Goal: Task Accomplishment & Management: Use online tool/utility

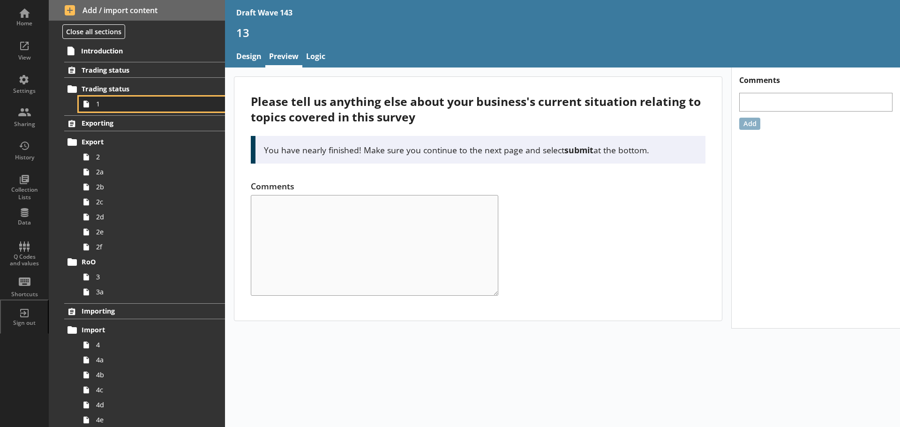
click at [113, 109] on link "1" at bounding box center [152, 104] width 146 height 15
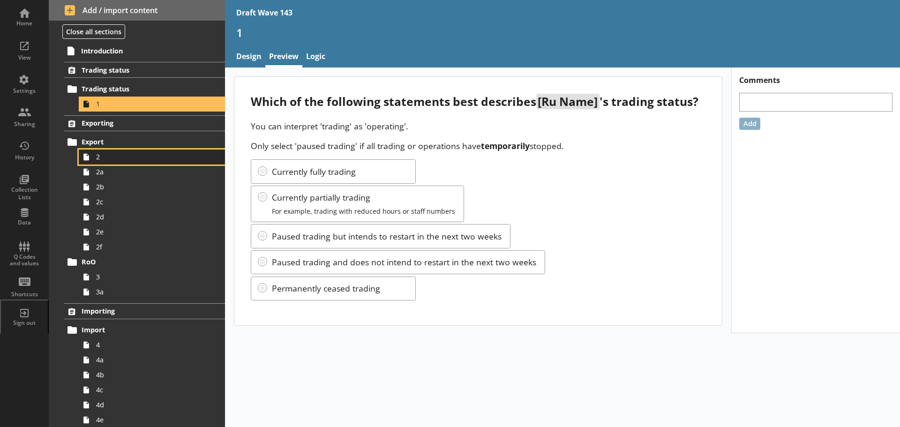
click at [119, 156] on span "2" at bounding box center [148, 156] width 105 height 9
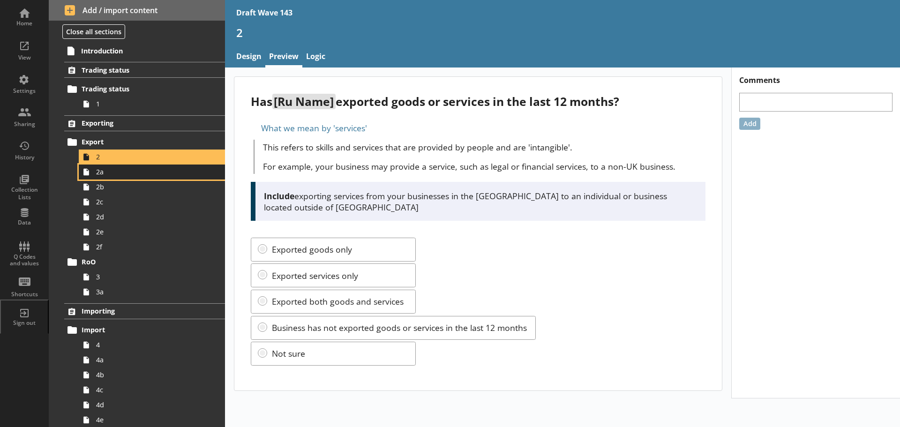
click at [120, 169] on span "2a" at bounding box center [148, 171] width 105 height 9
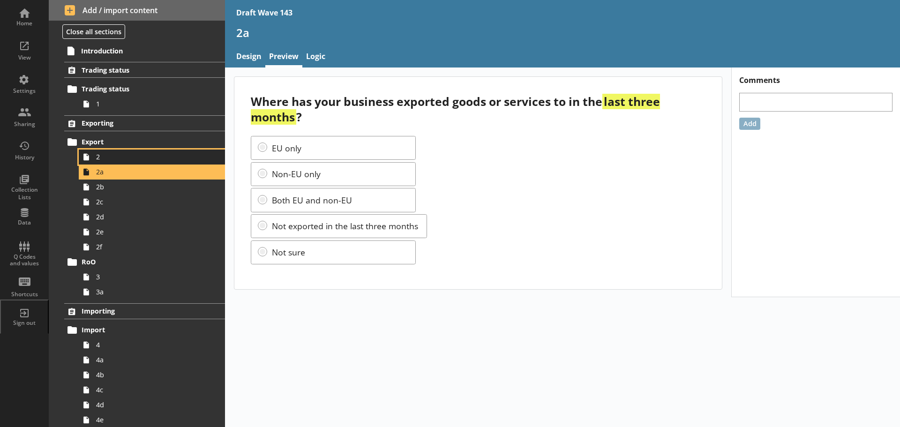
click at [115, 159] on span "2" at bounding box center [148, 156] width 105 height 9
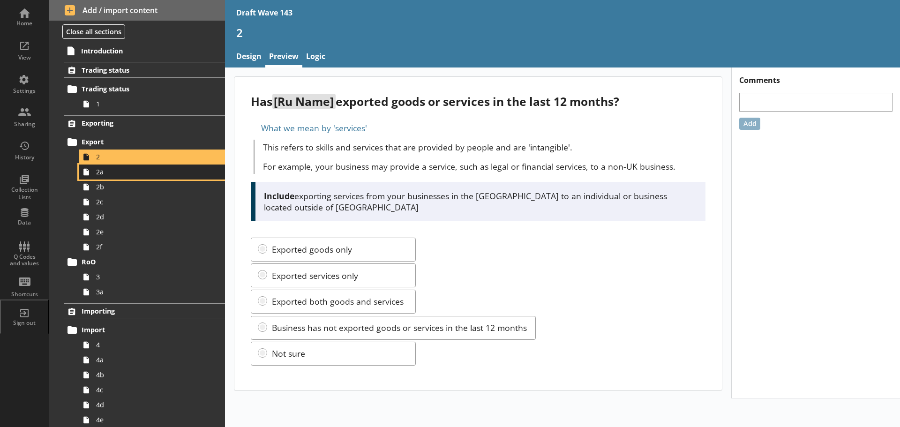
click at [114, 169] on span "2a" at bounding box center [148, 171] width 105 height 9
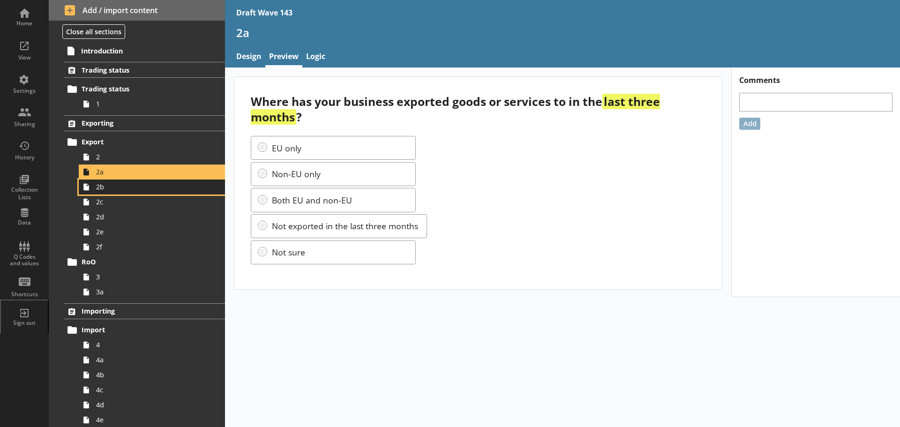
click at [115, 187] on span "2b" at bounding box center [148, 186] width 105 height 9
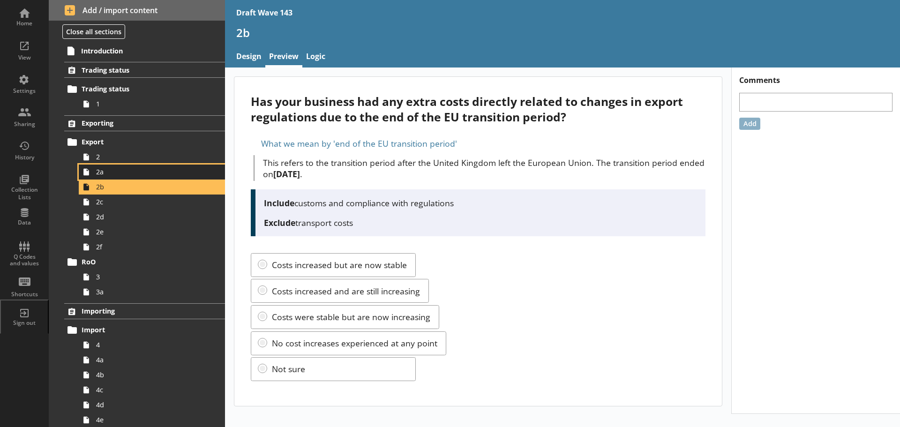
click at [109, 171] on span "2a" at bounding box center [148, 171] width 105 height 9
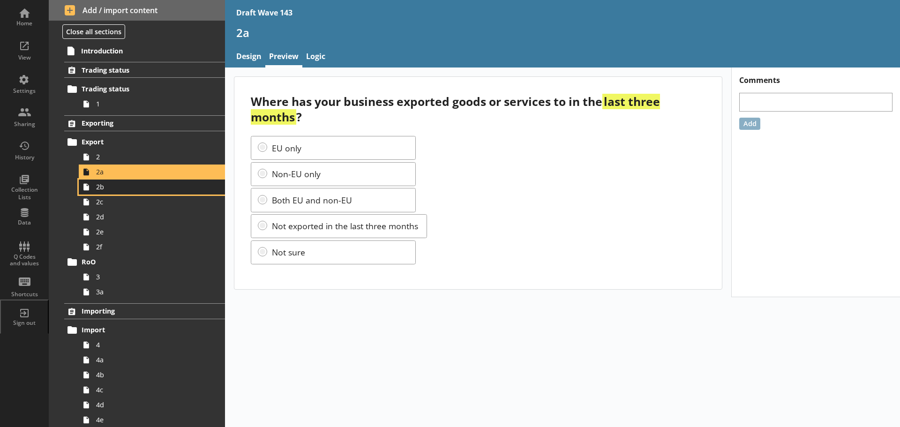
click at [114, 187] on span "2b" at bounding box center [148, 186] width 105 height 9
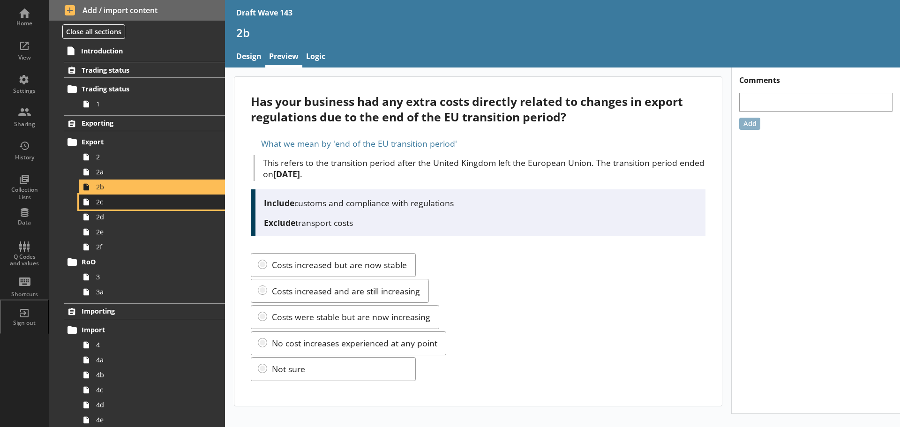
click at [118, 205] on span "2c" at bounding box center [148, 201] width 105 height 9
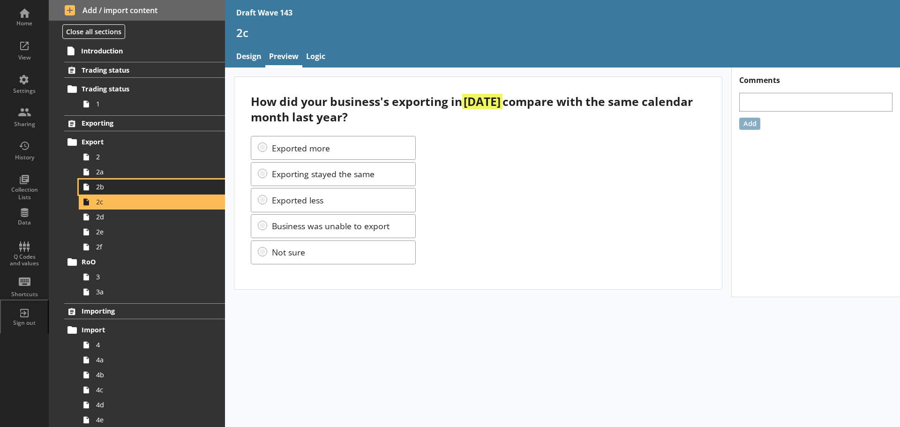
click at [114, 186] on span "2b" at bounding box center [148, 186] width 105 height 9
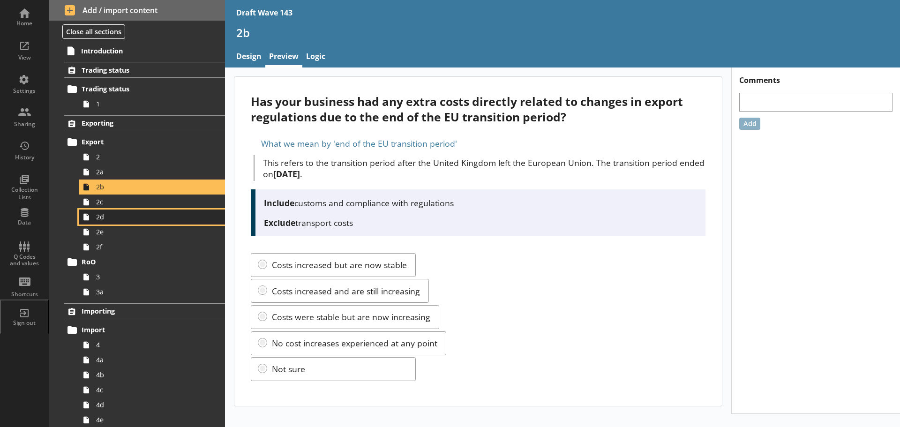
click at [119, 210] on link "2d" at bounding box center [152, 217] width 146 height 15
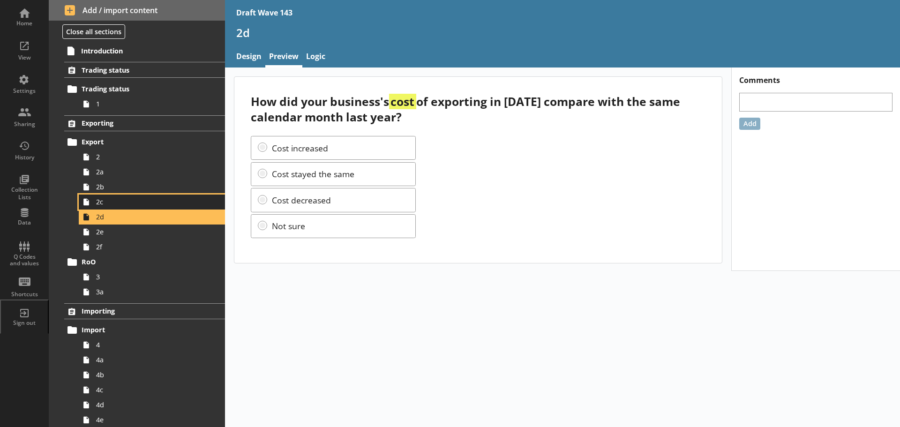
click at [118, 200] on span "2c" at bounding box center [148, 201] width 105 height 9
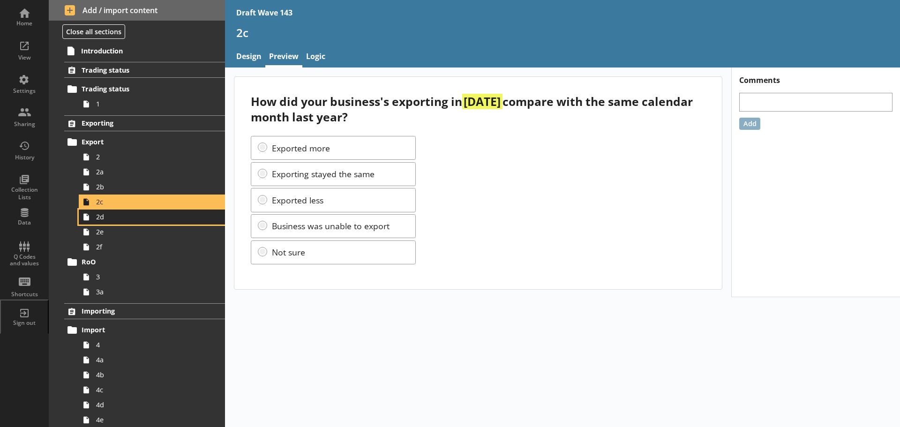
click at [117, 214] on span "2d" at bounding box center [148, 216] width 105 height 9
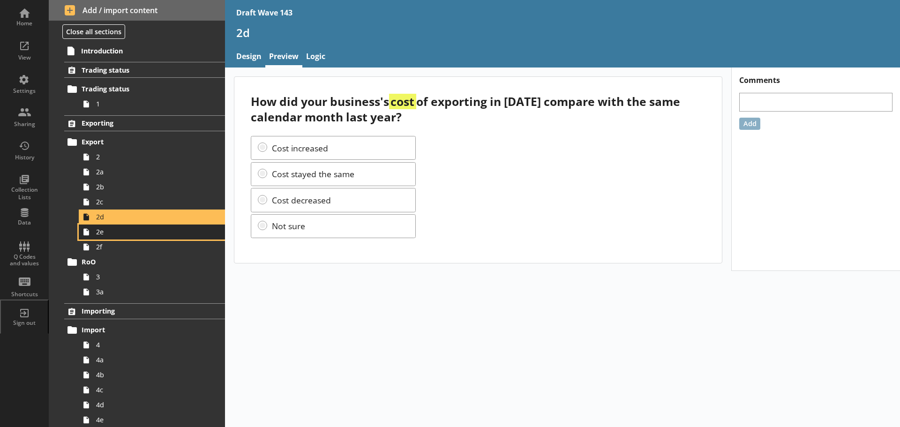
click at [117, 229] on span "2e" at bounding box center [148, 231] width 105 height 9
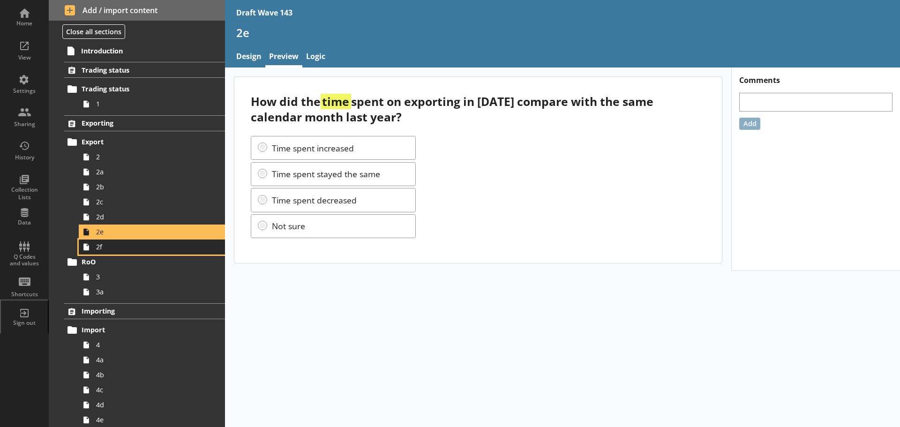
click at [115, 252] on link "2f" at bounding box center [152, 247] width 146 height 15
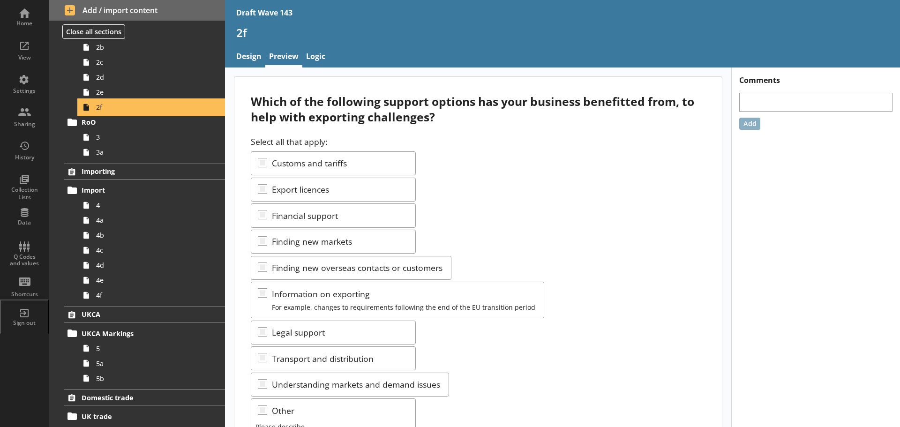
scroll to position [141, 0]
click at [114, 140] on span "3" at bounding box center [148, 136] width 105 height 9
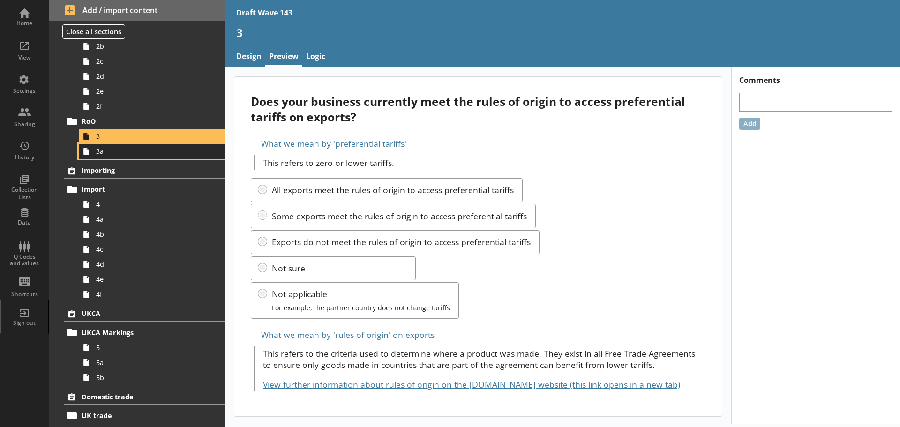
click at [115, 151] on span "3a" at bounding box center [148, 151] width 105 height 9
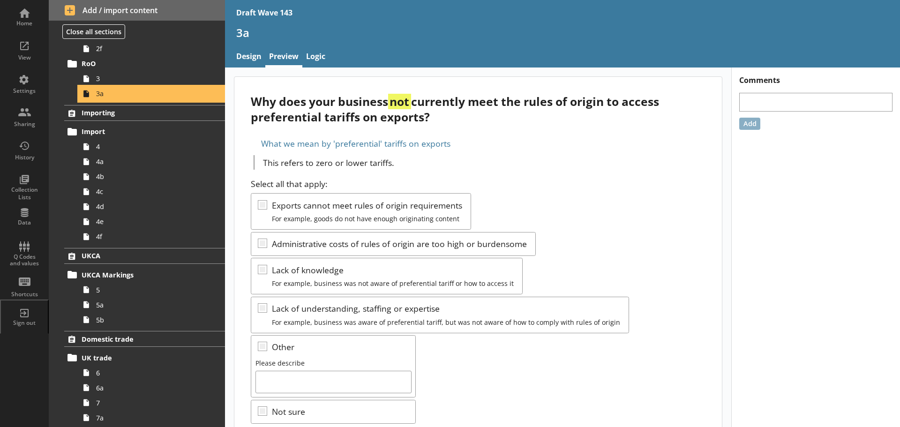
scroll to position [234, 0]
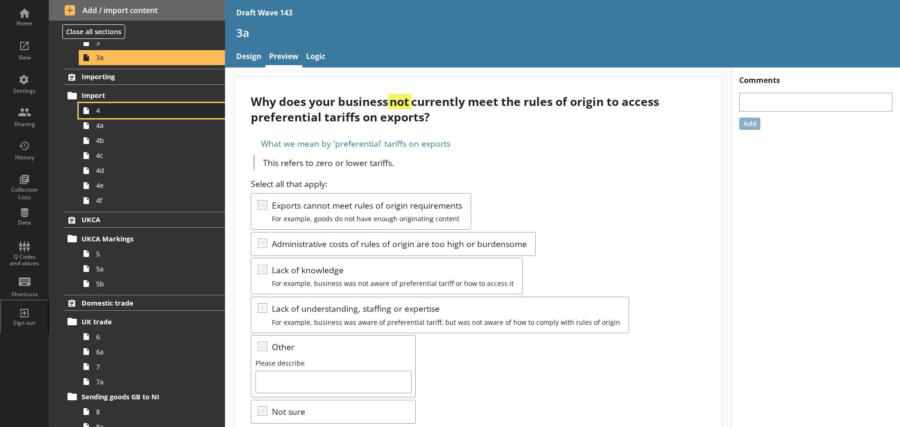
click at [109, 112] on span "4" at bounding box center [148, 110] width 105 height 9
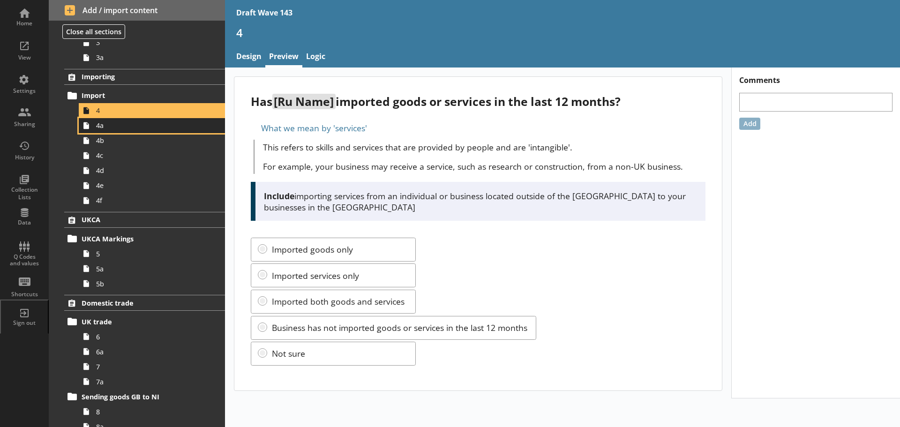
click at [110, 126] on span "4a" at bounding box center [148, 125] width 105 height 9
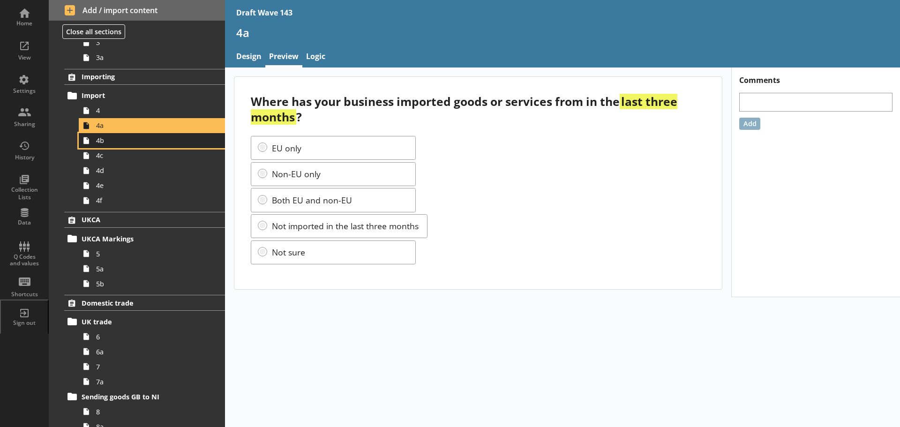
click at [113, 136] on span "4b" at bounding box center [148, 140] width 105 height 9
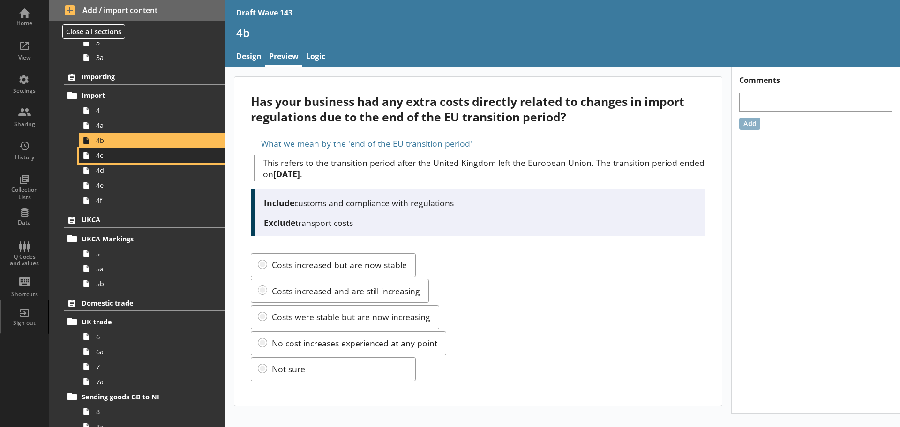
click at [113, 153] on span "4c" at bounding box center [148, 155] width 105 height 9
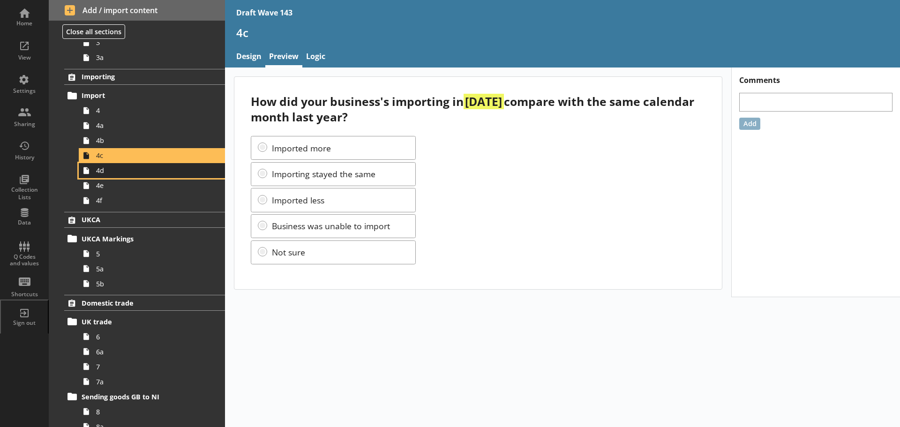
click at [117, 169] on span "4d" at bounding box center [148, 170] width 105 height 9
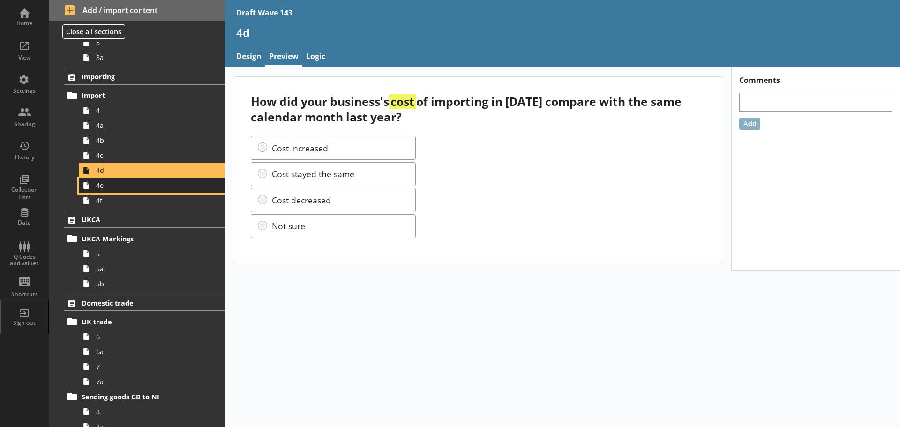
click at [115, 180] on link "4e" at bounding box center [152, 185] width 146 height 15
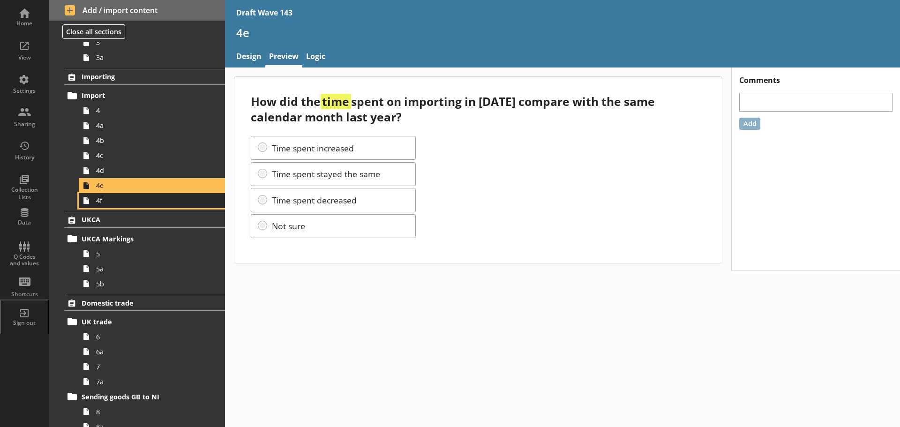
click at [116, 199] on span "4f" at bounding box center [148, 200] width 105 height 9
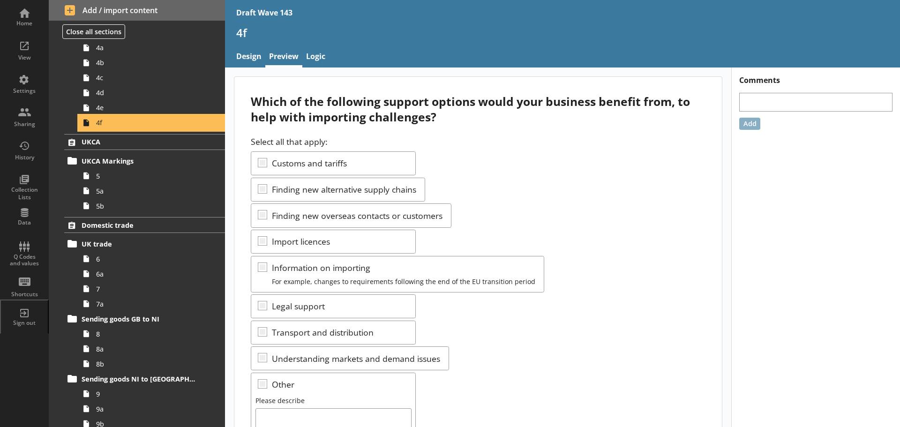
scroll to position [375, 0]
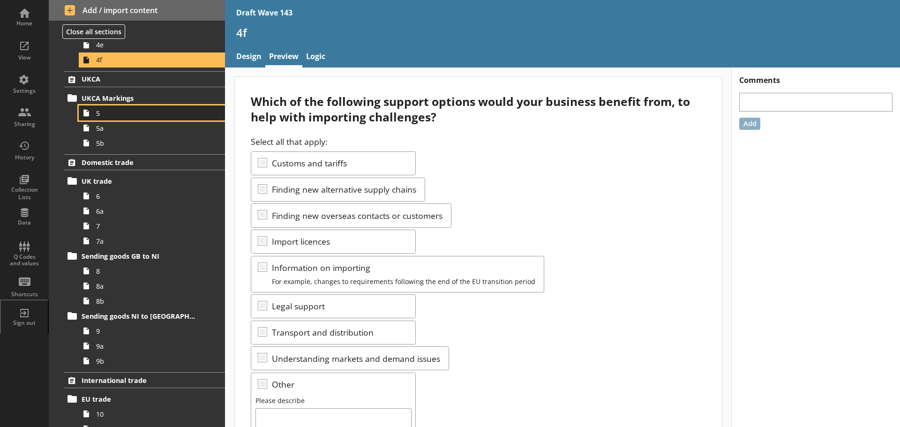
click at [113, 120] on link "5" at bounding box center [152, 113] width 146 height 15
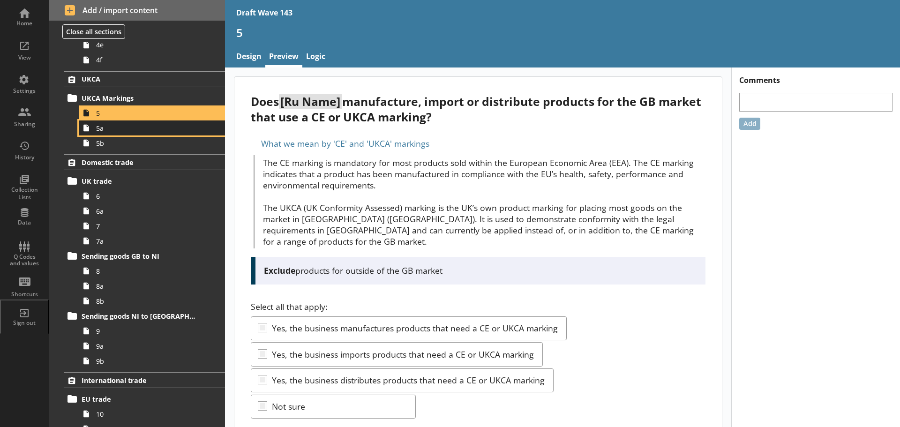
click at [113, 129] on span "5a" at bounding box center [148, 128] width 105 height 9
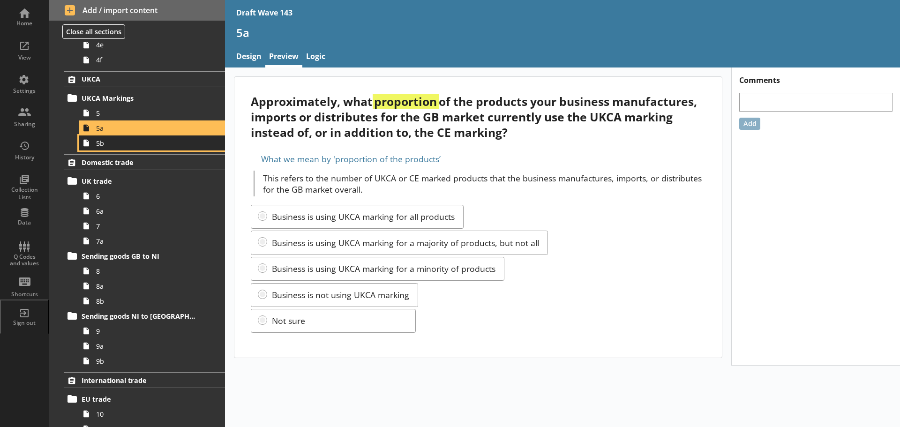
click at [112, 146] on span "5b" at bounding box center [148, 143] width 105 height 9
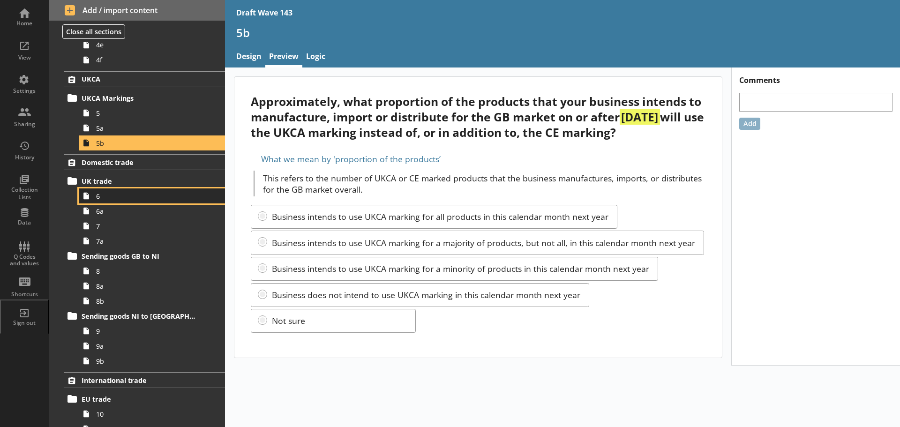
click at [122, 196] on span "6" at bounding box center [148, 196] width 105 height 9
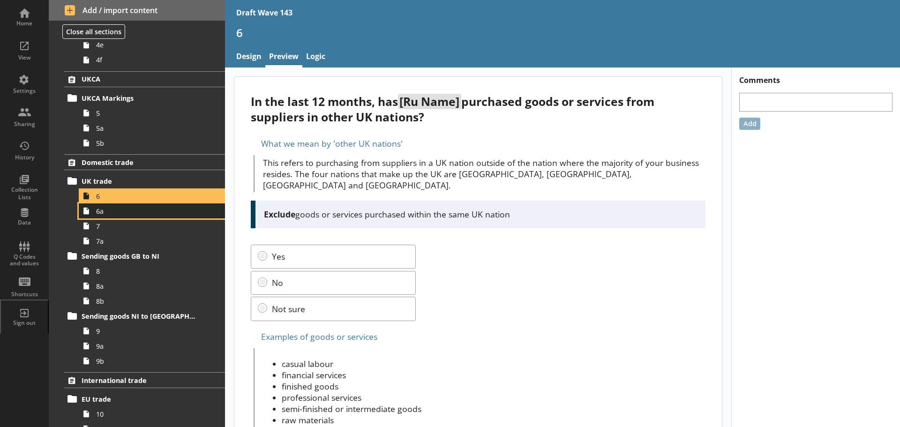
click at [107, 215] on span "6a" at bounding box center [148, 211] width 105 height 9
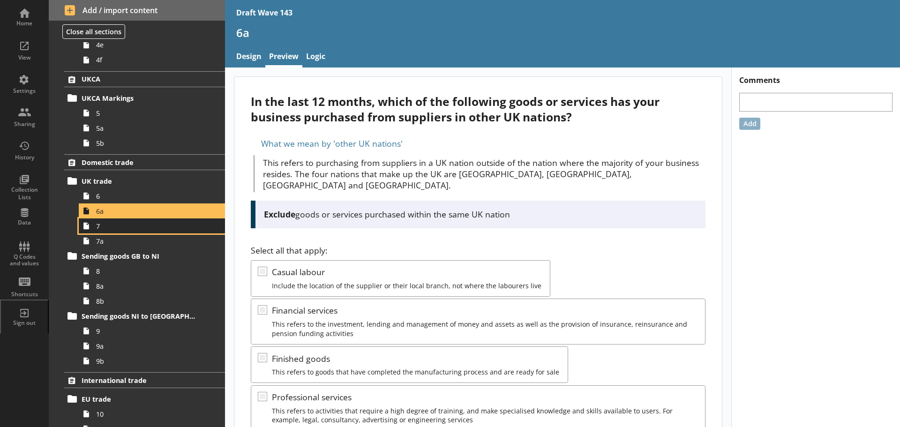
click at [162, 229] on span "7" at bounding box center [148, 226] width 105 height 9
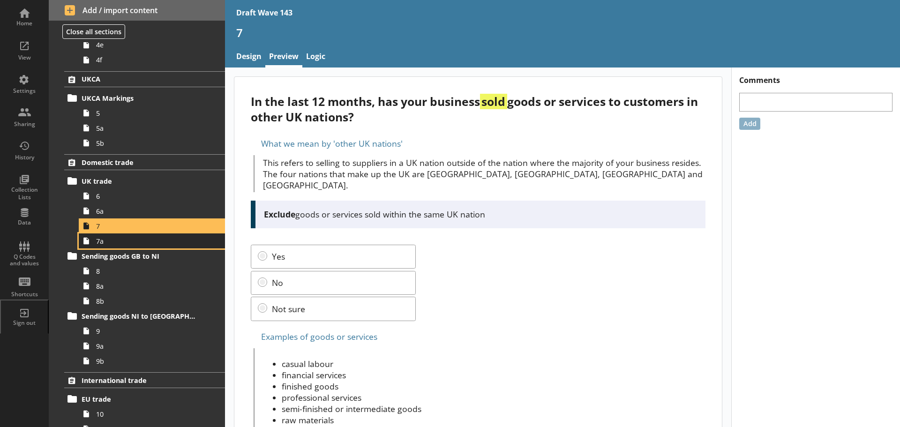
click at [160, 244] on span "7a" at bounding box center [148, 241] width 105 height 9
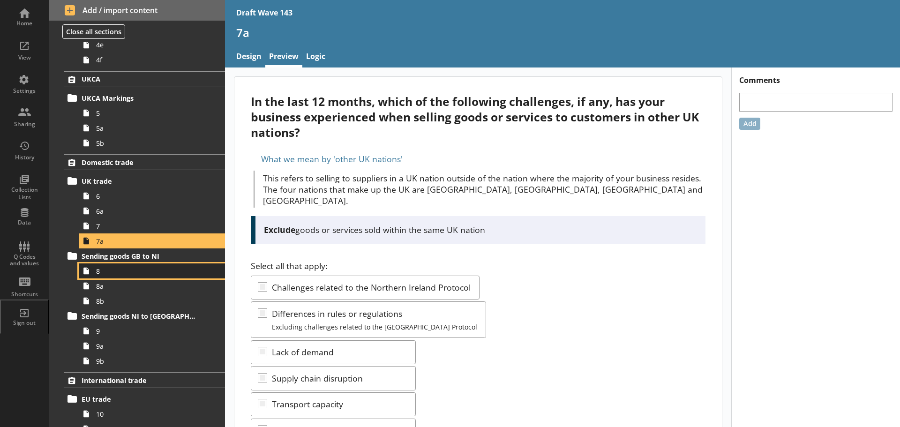
click at [155, 276] on link "8" at bounding box center [152, 271] width 146 height 15
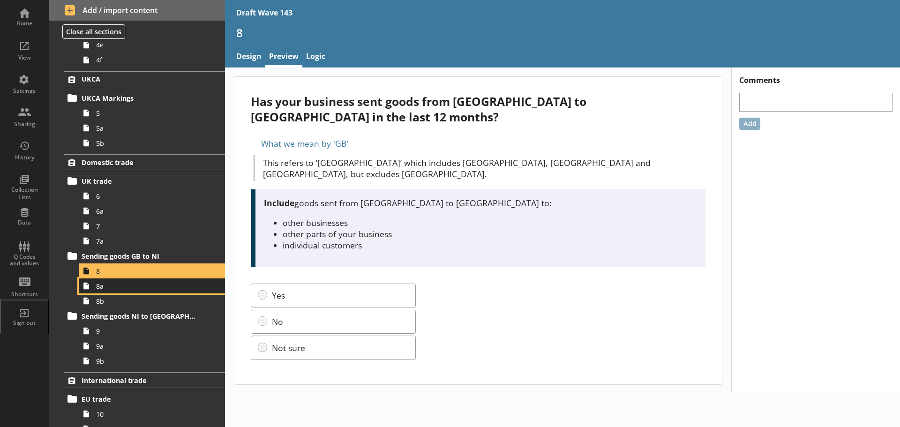
click at [152, 288] on span "8a" at bounding box center [148, 286] width 105 height 9
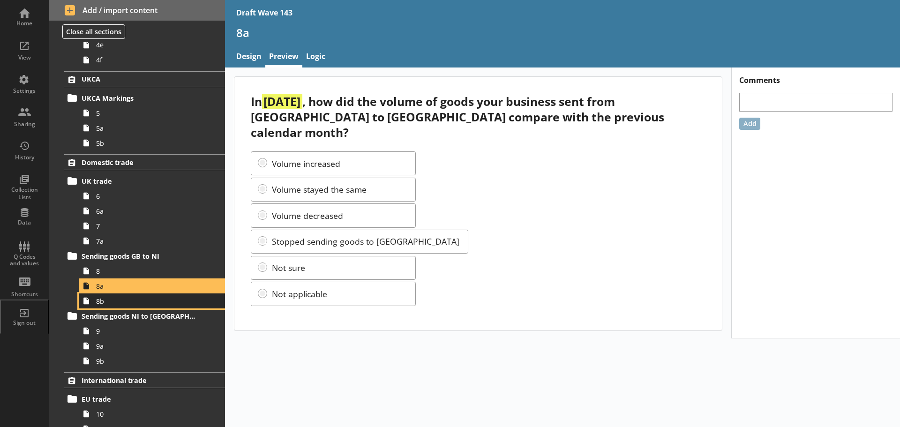
click at [156, 305] on span "8b" at bounding box center [148, 301] width 105 height 9
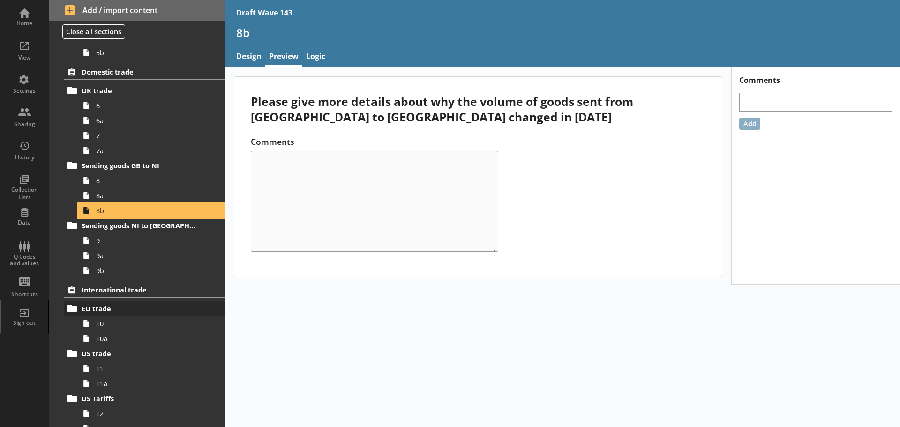
scroll to position [469, 0]
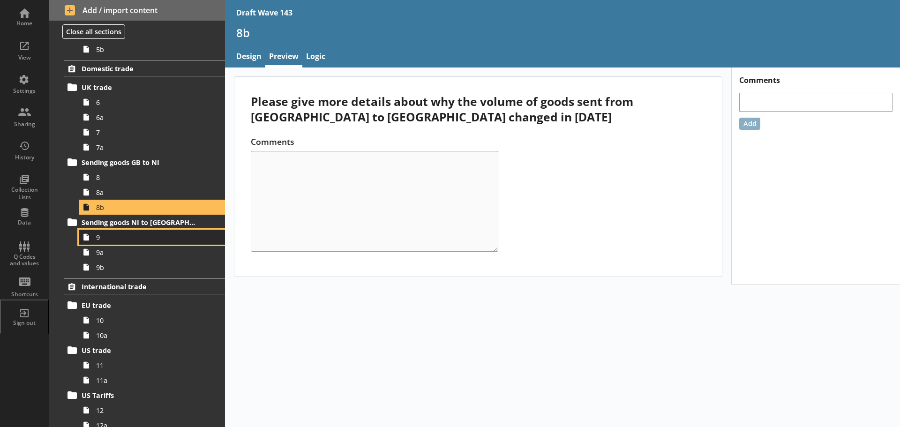
click at [129, 239] on span "9" at bounding box center [148, 237] width 105 height 9
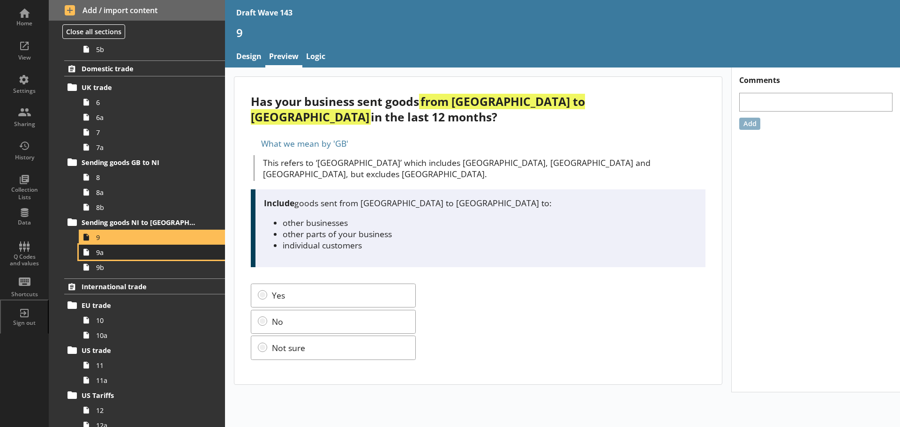
click at [128, 254] on span "9a" at bounding box center [148, 252] width 105 height 9
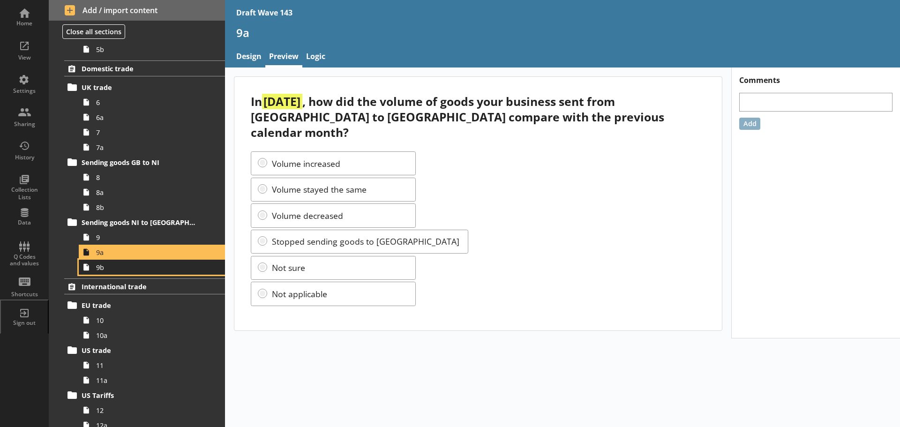
click at [127, 268] on span "9b" at bounding box center [148, 267] width 105 height 9
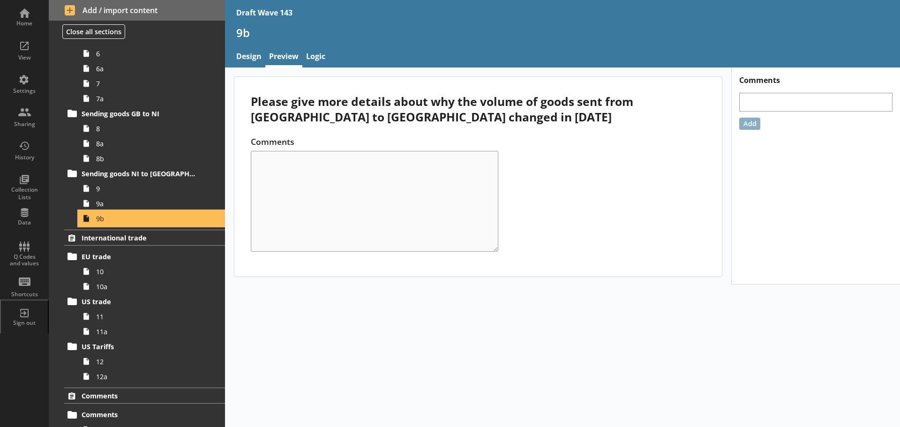
scroll to position [551, 0]
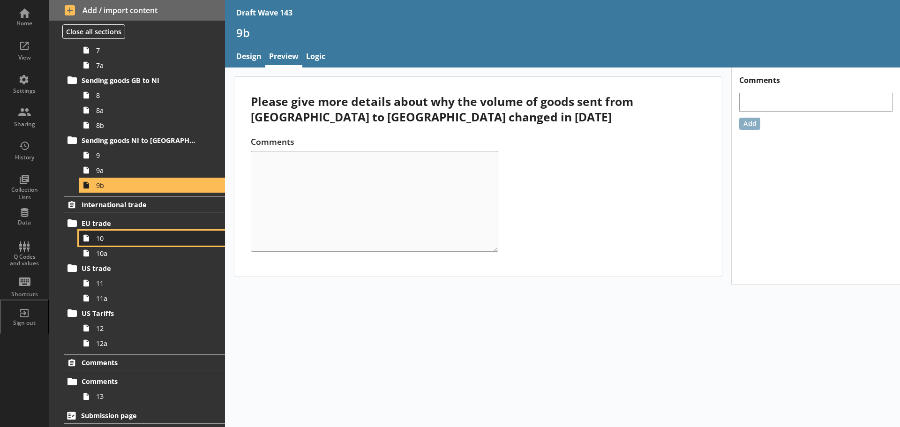
click at [119, 243] on link "10" at bounding box center [152, 238] width 146 height 15
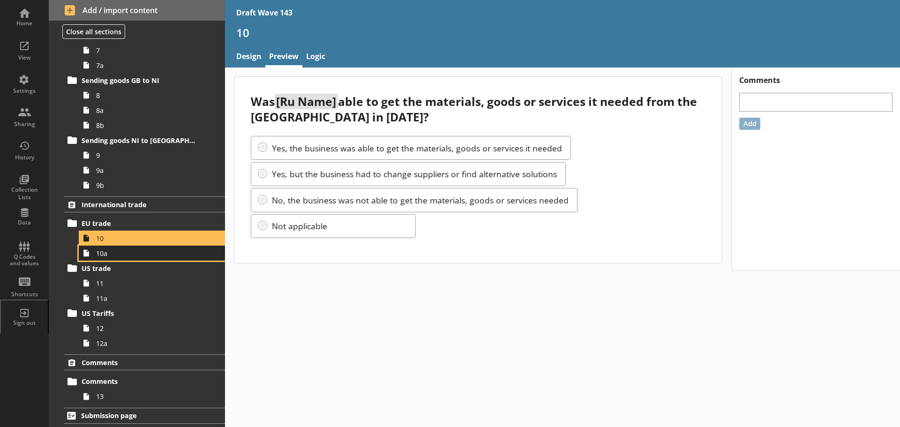
click at [120, 254] on span "10a" at bounding box center [148, 253] width 105 height 9
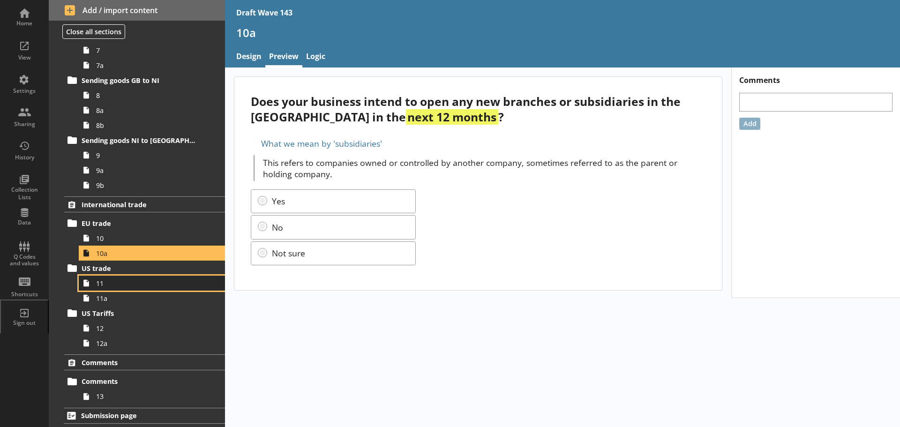
click at [118, 285] on span "11" at bounding box center [148, 283] width 105 height 9
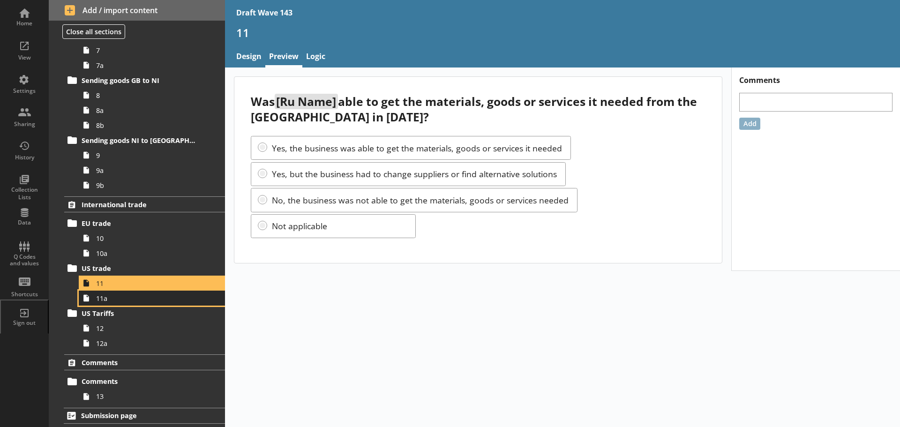
click at [122, 301] on span "11a" at bounding box center [148, 298] width 105 height 9
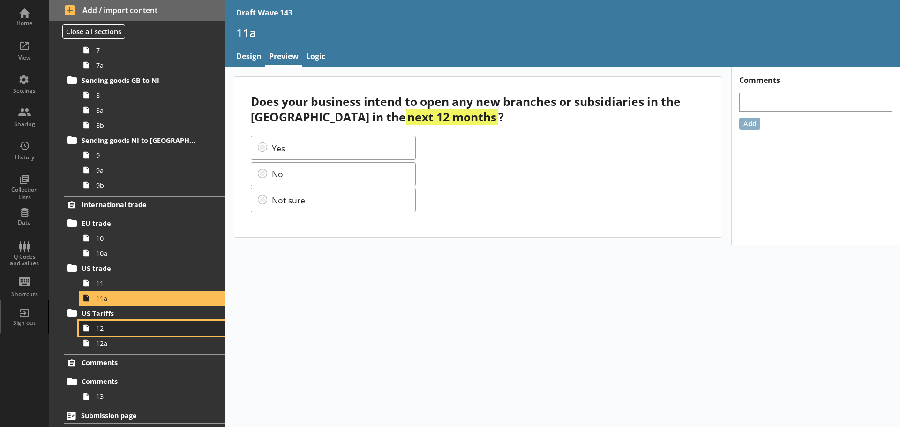
click at [134, 332] on span "12" at bounding box center [148, 328] width 105 height 9
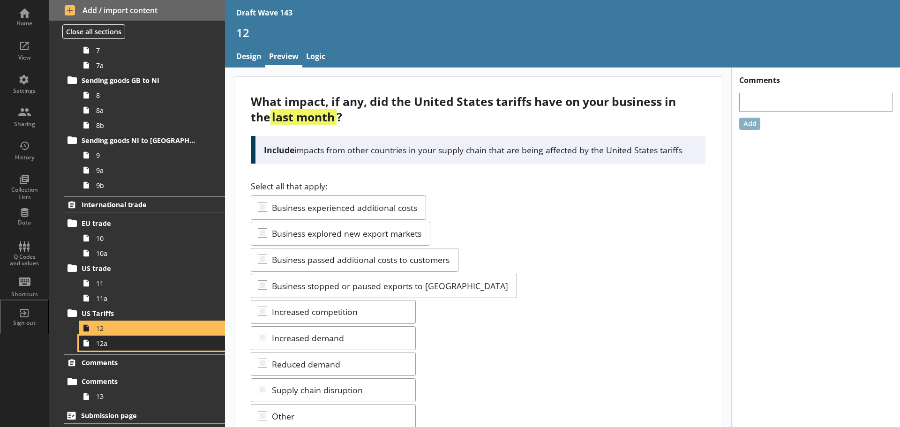
click at [132, 343] on span "12a" at bounding box center [148, 343] width 105 height 9
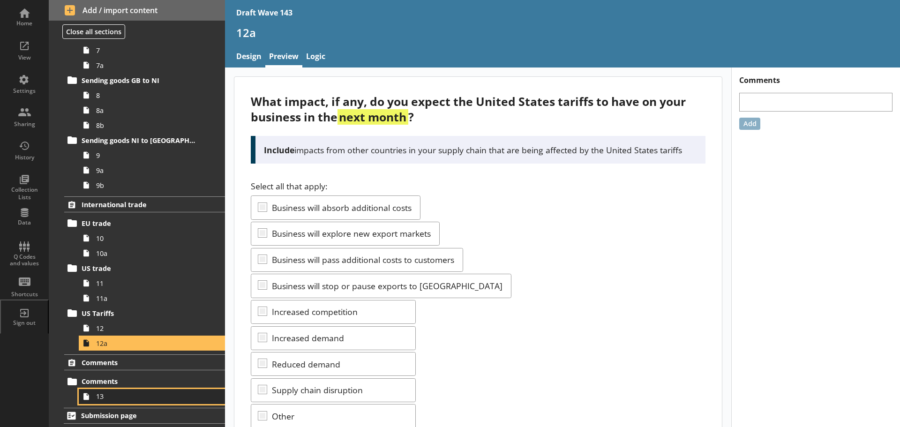
click at [138, 390] on link "13" at bounding box center [152, 396] width 146 height 15
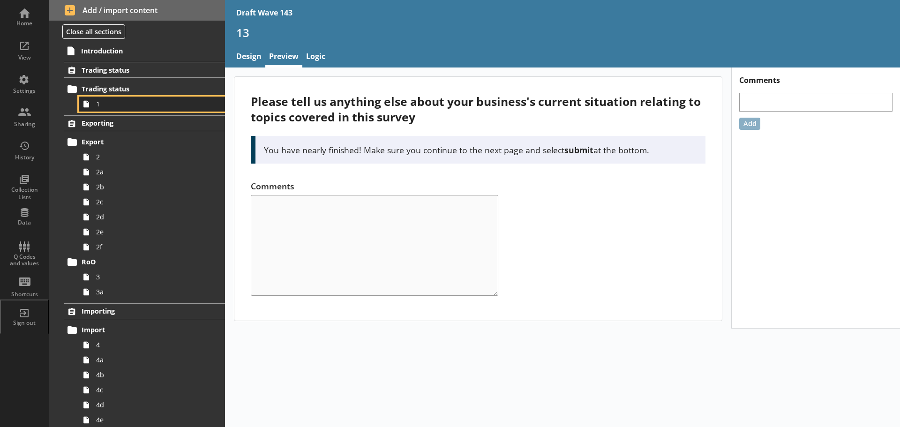
click at [135, 106] on span "1" at bounding box center [148, 103] width 105 height 9
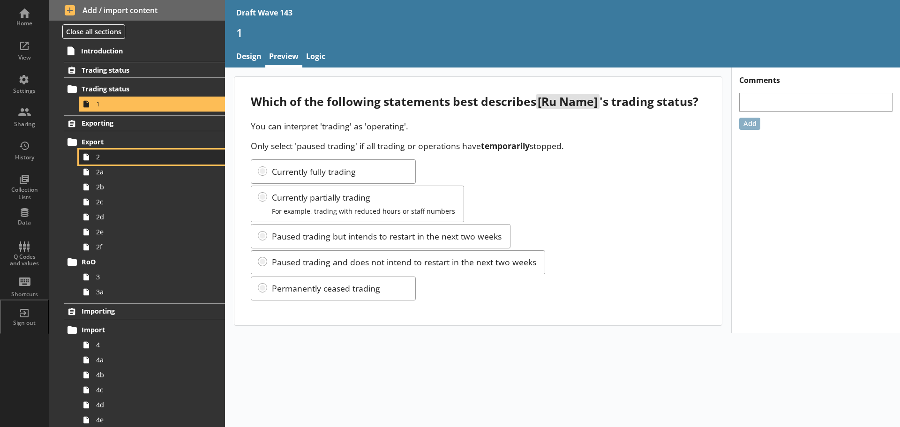
click at [149, 158] on span "2" at bounding box center [148, 156] width 105 height 9
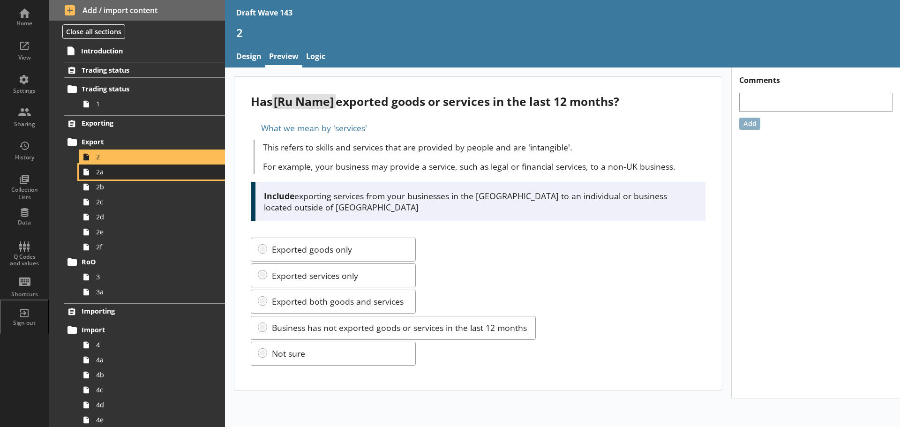
click at [143, 177] on link "2a" at bounding box center [152, 172] width 146 height 15
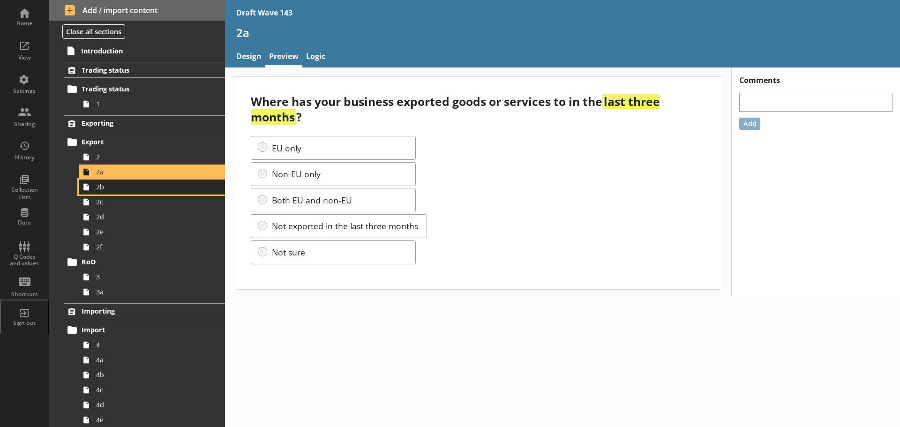
click at [140, 191] on span "2b" at bounding box center [148, 186] width 105 height 9
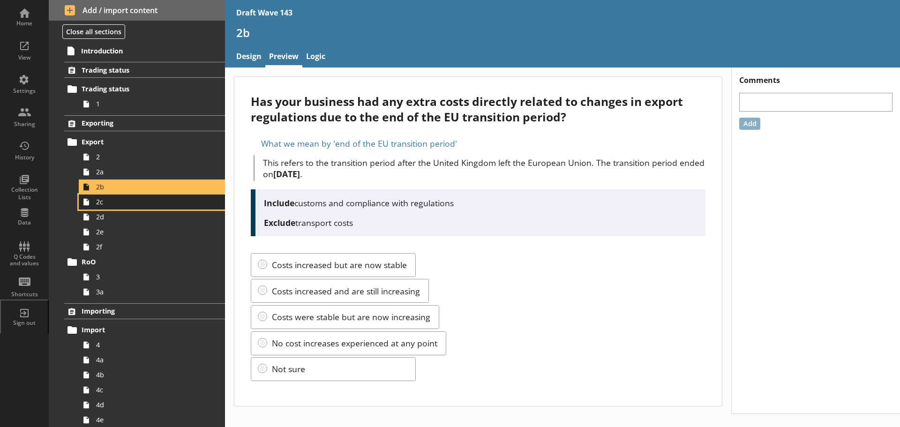
click at [142, 205] on span "2c" at bounding box center [148, 201] width 105 height 9
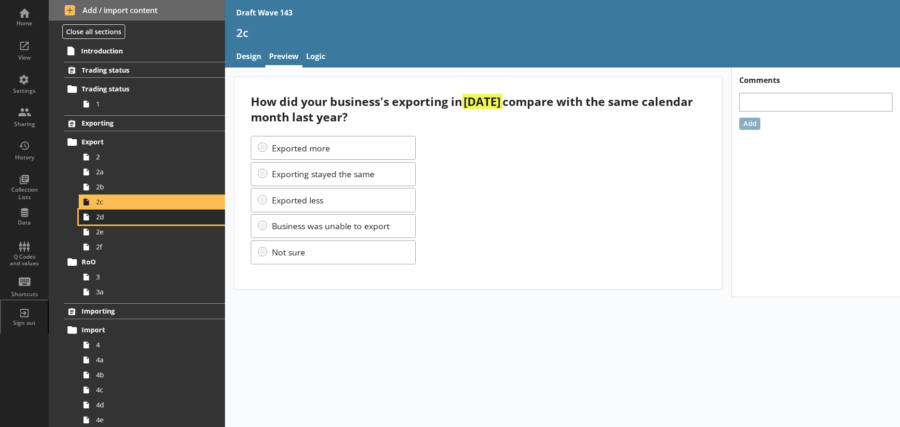
click at [144, 218] on span "2d" at bounding box center [148, 216] width 105 height 9
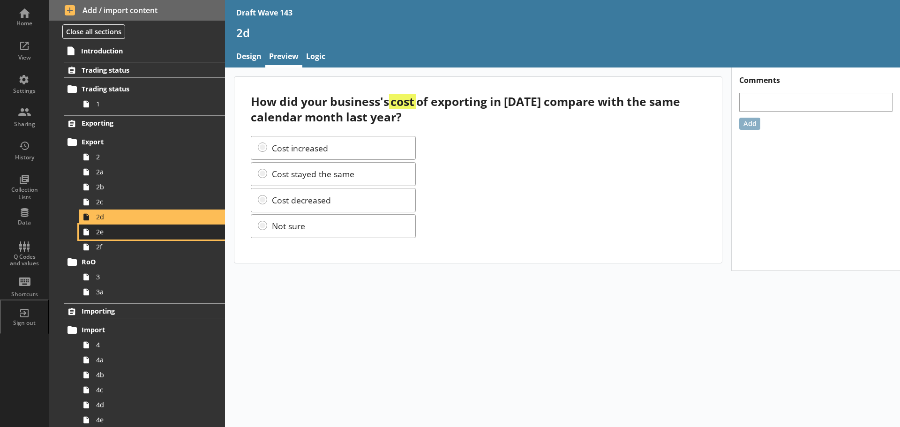
click at [143, 234] on span "2e" at bounding box center [148, 231] width 105 height 9
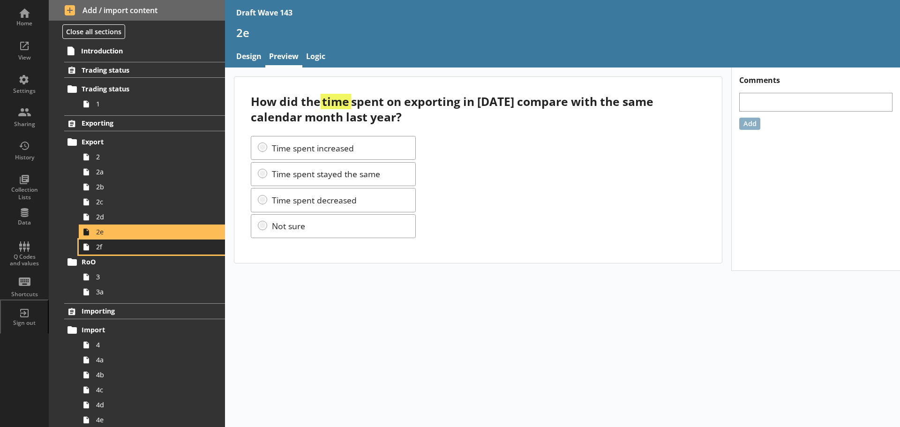
click at [144, 249] on span "2f" at bounding box center [148, 246] width 105 height 9
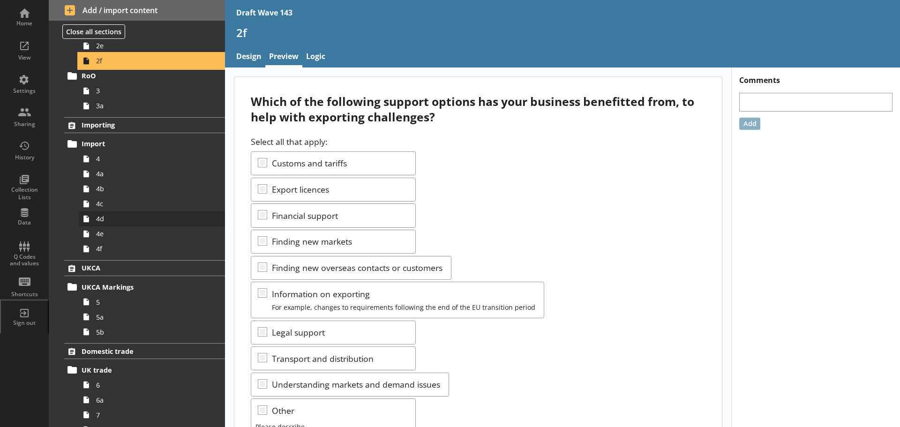
scroll to position [188, 0]
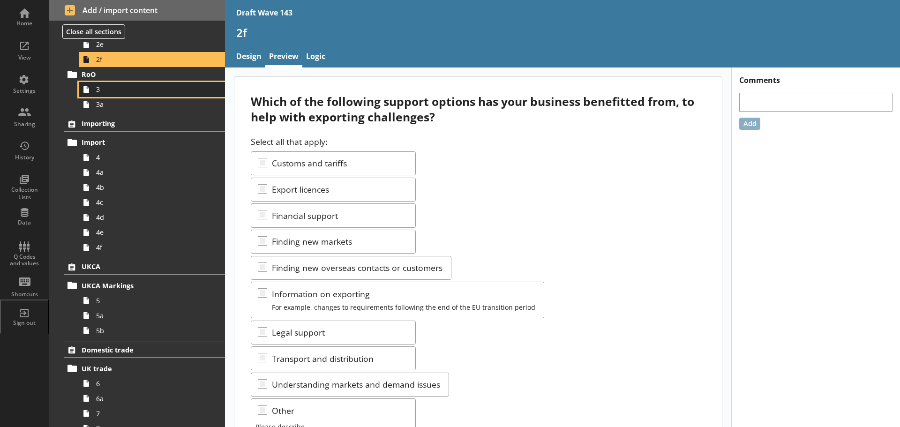
click at [135, 94] on link "3" at bounding box center [152, 89] width 146 height 15
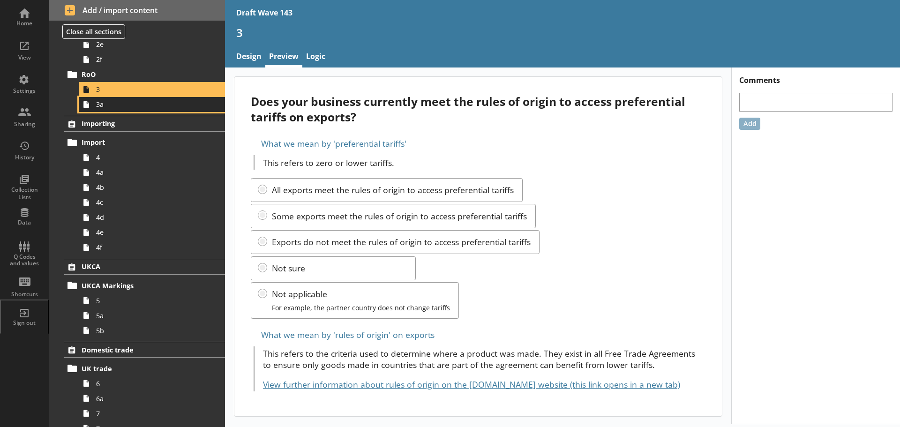
click at [130, 107] on span "3a" at bounding box center [148, 104] width 105 height 9
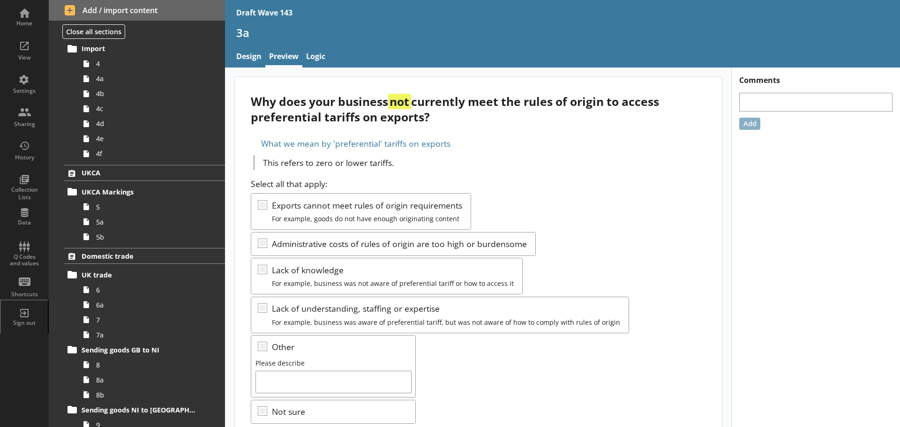
scroll to position [234, 0]
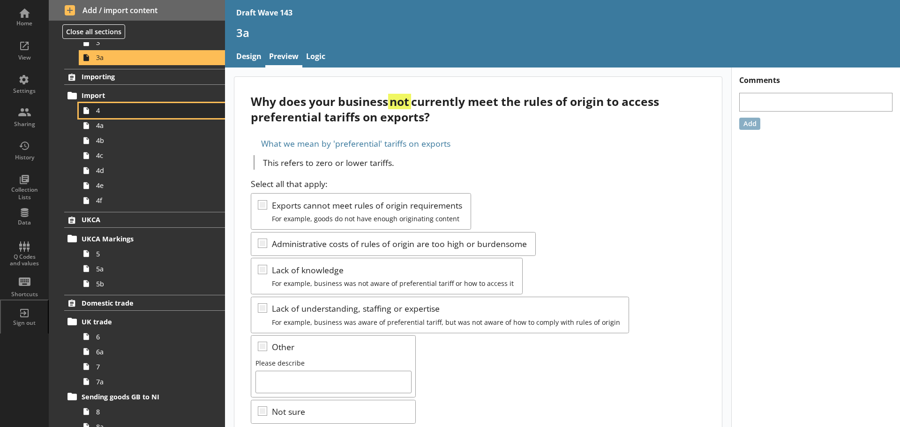
click at [130, 107] on span "4" at bounding box center [148, 110] width 105 height 9
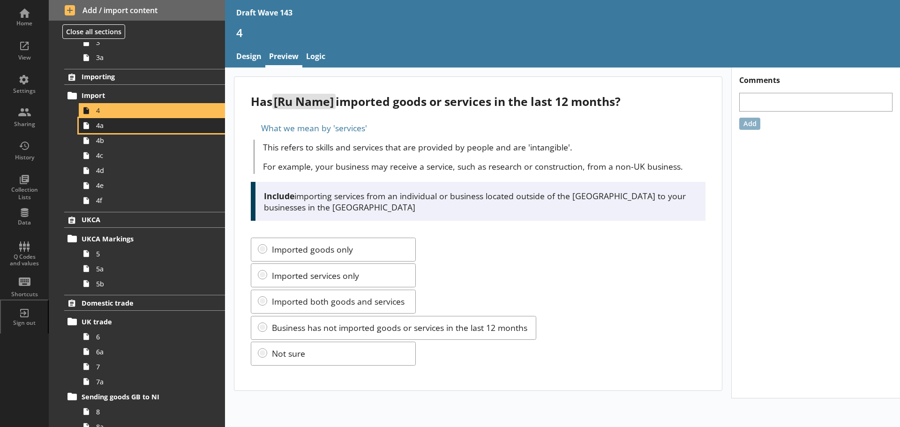
click at [129, 121] on span "4a" at bounding box center [148, 125] width 105 height 9
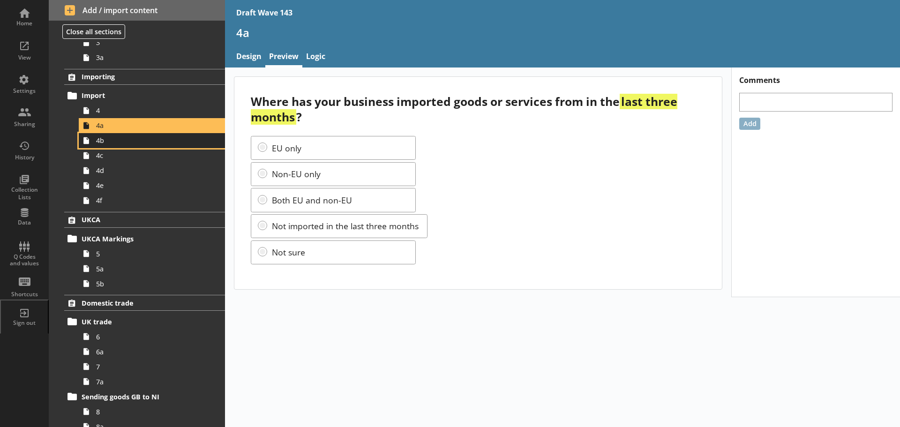
click at [126, 143] on span "4b" at bounding box center [148, 140] width 105 height 9
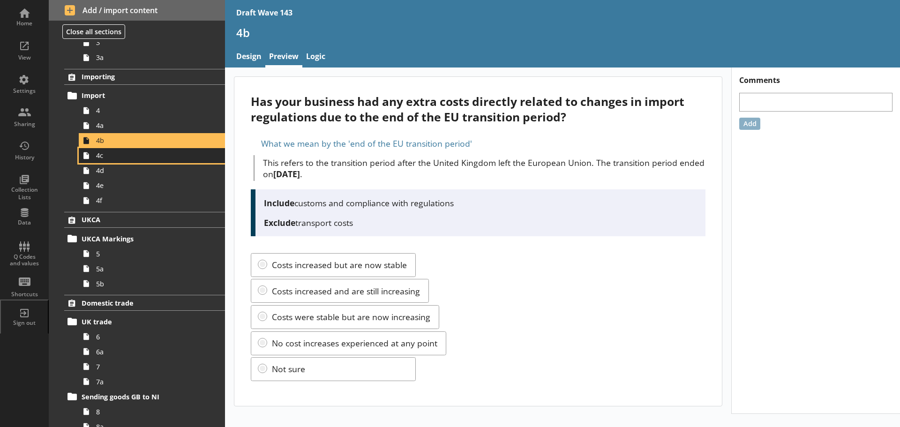
click at [124, 160] on link "4c" at bounding box center [152, 155] width 146 height 15
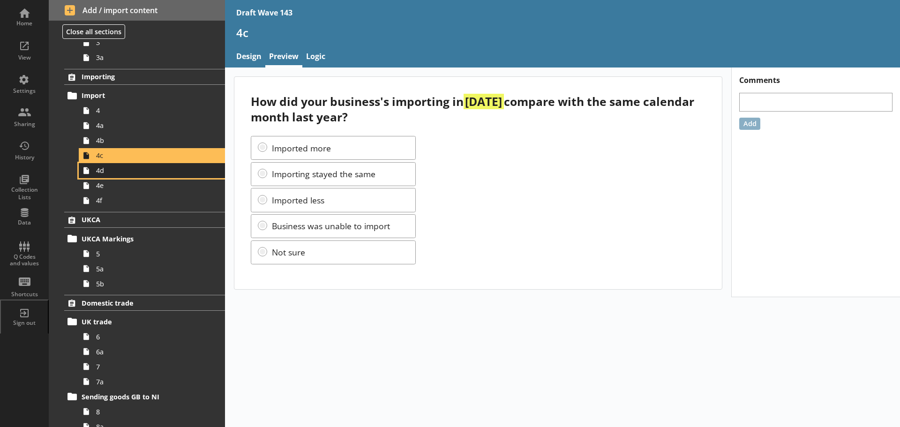
click at [122, 176] on link "4d" at bounding box center [152, 170] width 146 height 15
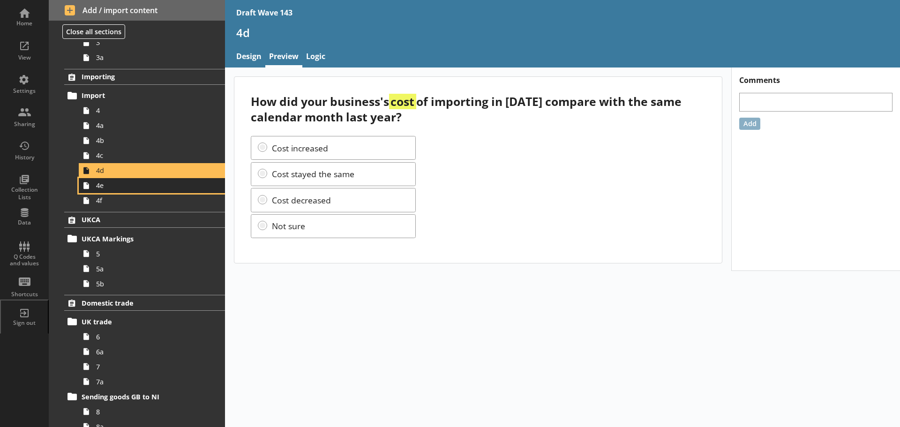
click at [123, 184] on span "4e" at bounding box center [148, 185] width 105 height 9
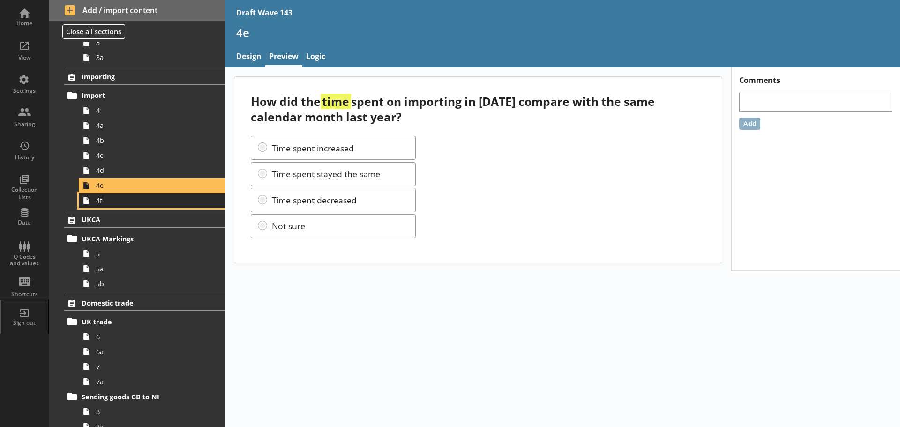
click at [123, 195] on link "4f" at bounding box center [152, 200] width 146 height 15
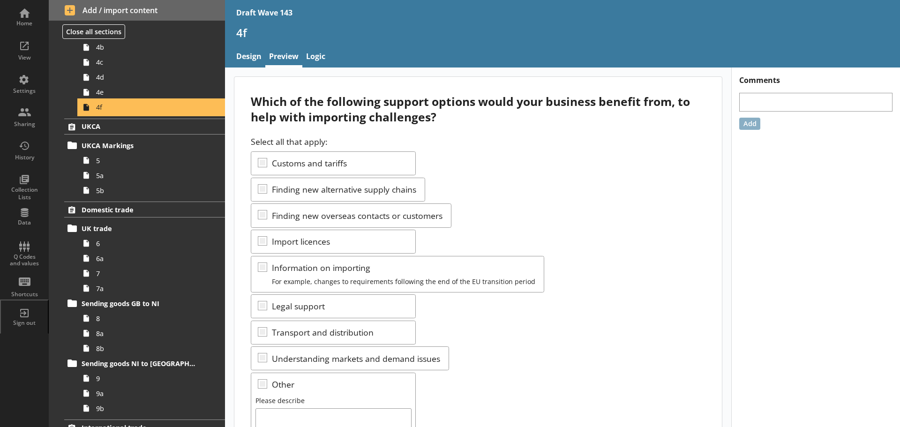
scroll to position [328, 0]
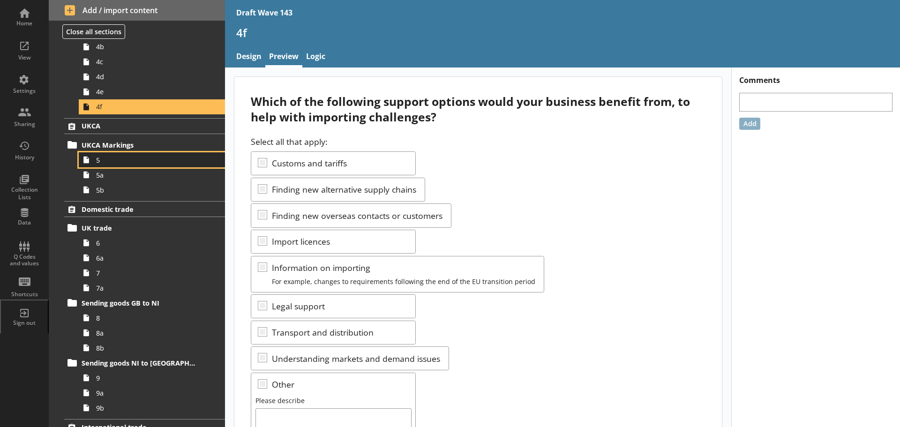
click at [128, 166] on link "5" at bounding box center [152, 159] width 146 height 15
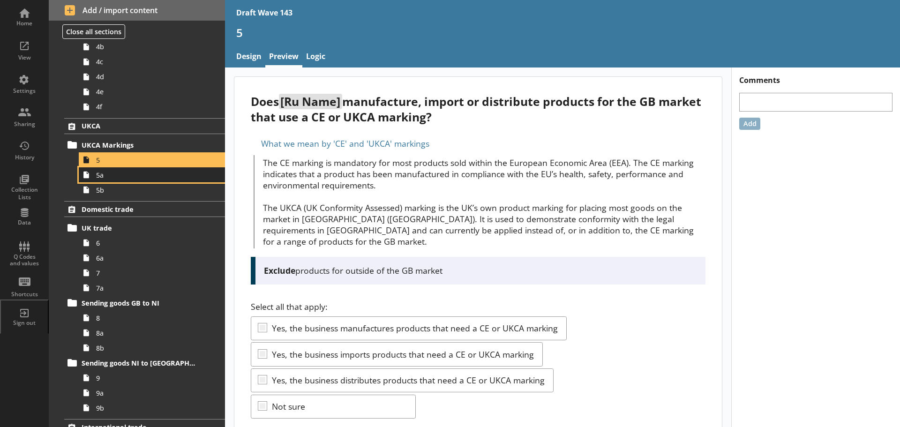
click at [127, 180] on link "5a" at bounding box center [152, 174] width 146 height 15
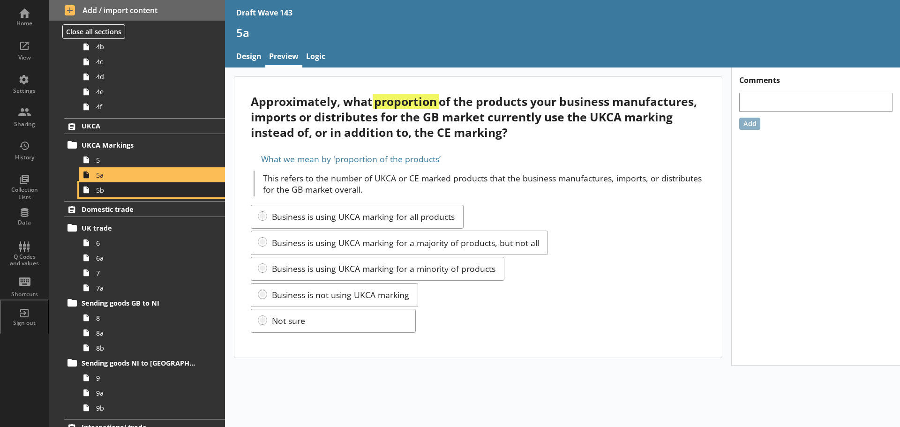
click at [125, 189] on span "5b" at bounding box center [148, 190] width 105 height 9
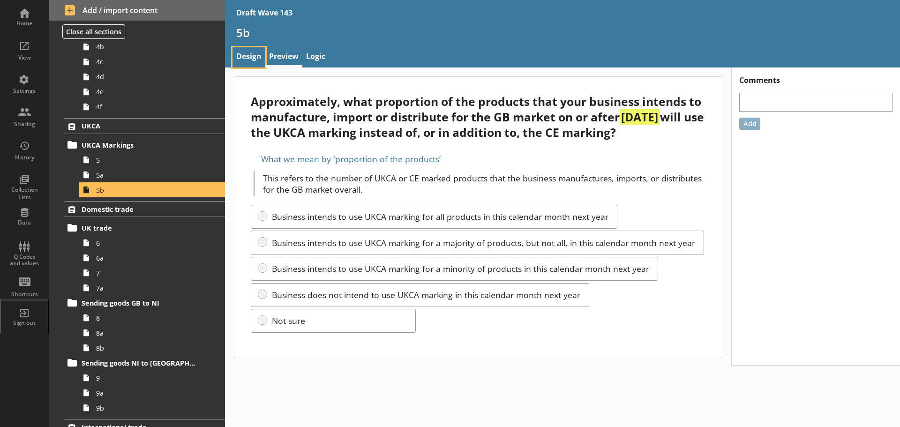
click at [260, 59] on link "Design" at bounding box center [249, 57] width 33 height 20
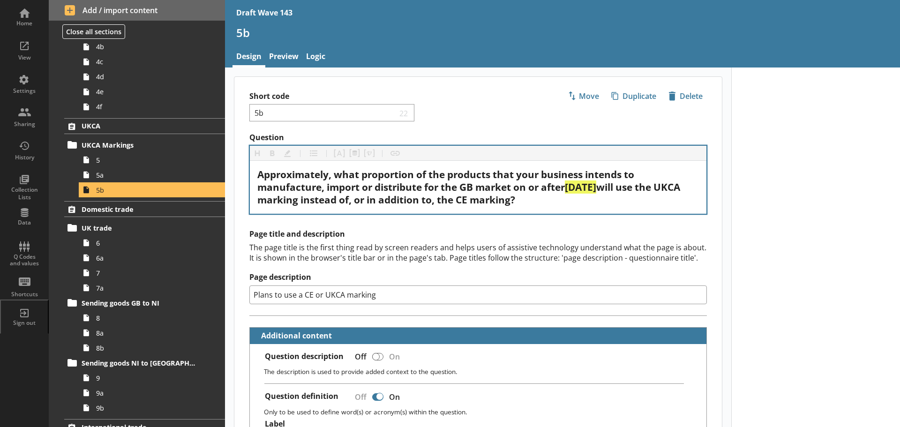
type textarea "x"
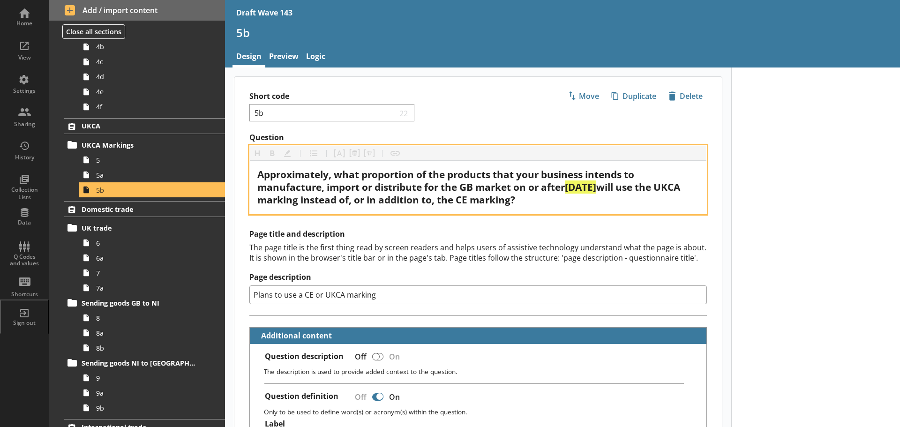
click at [581, 188] on span "July 2026" at bounding box center [580, 187] width 31 height 13
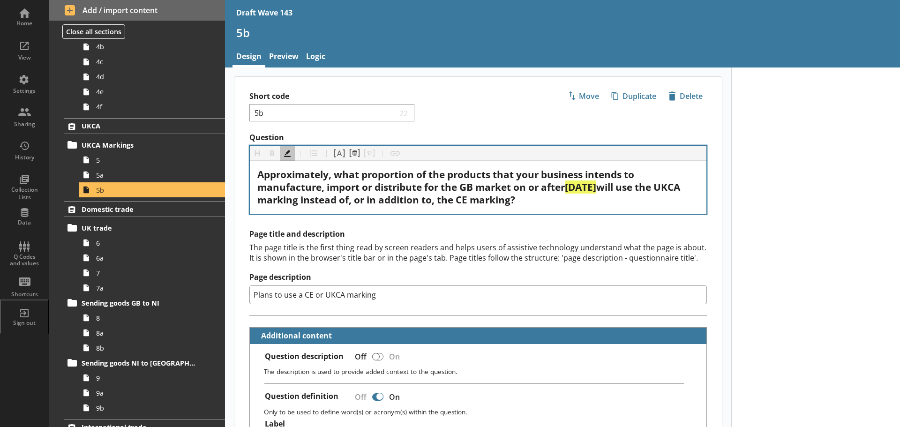
click at [292, 51] on link "Preview" at bounding box center [283, 57] width 37 height 20
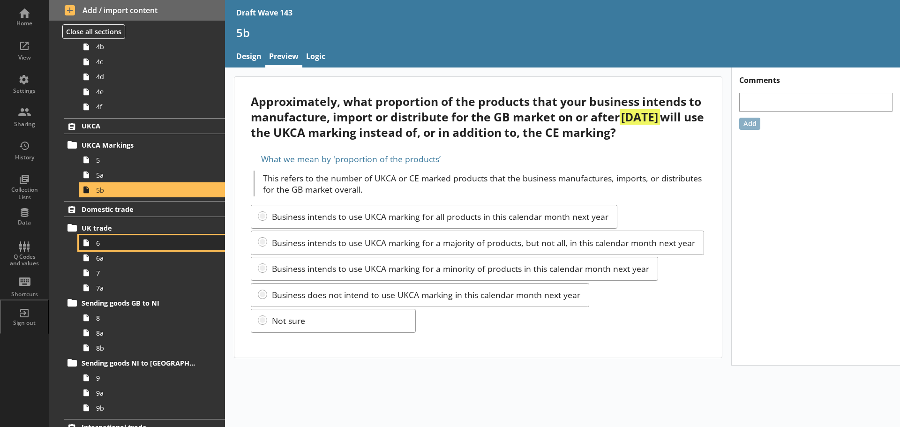
click at [120, 241] on span "6" at bounding box center [148, 243] width 105 height 9
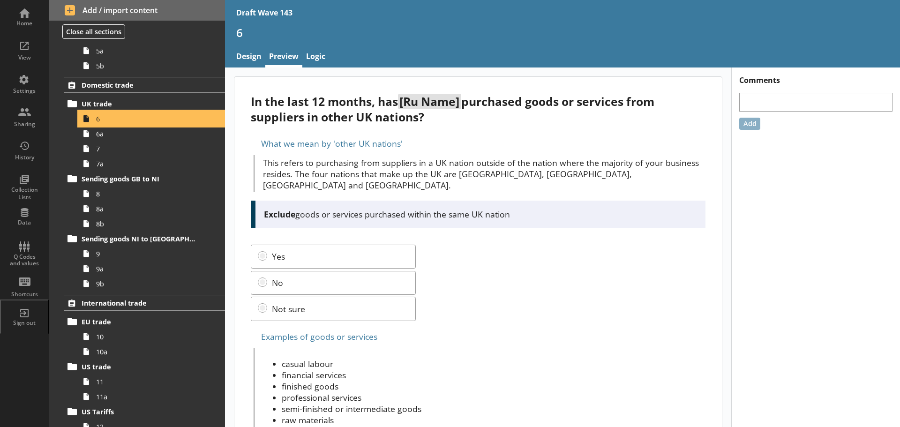
scroll to position [469, 0]
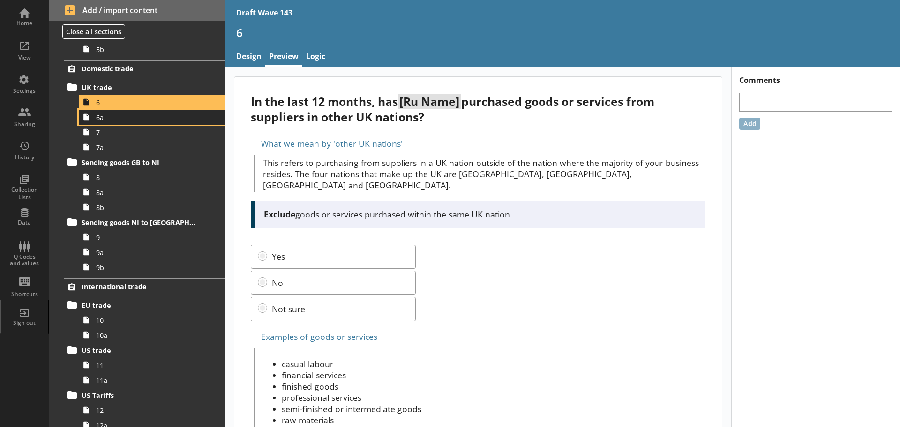
click at [132, 121] on span "6a" at bounding box center [148, 117] width 105 height 9
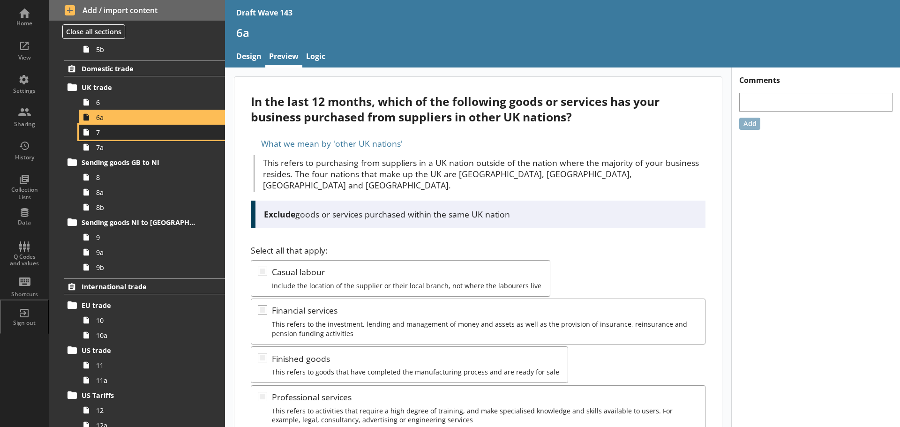
click at [132, 136] on span "7" at bounding box center [148, 132] width 105 height 9
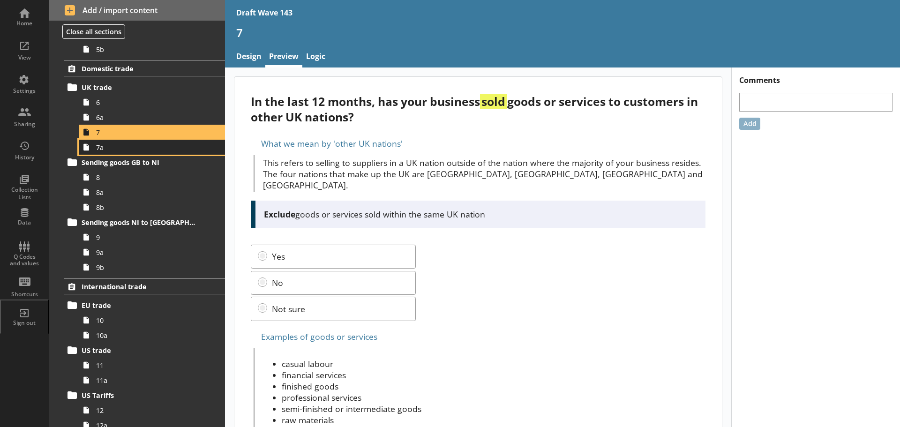
click at [131, 152] on link "7a" at bounding box center [152, 147] width 146 height 15
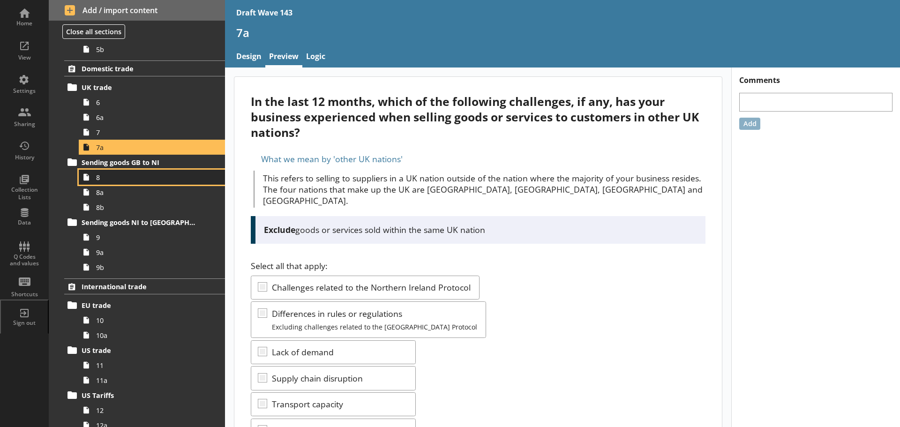
click at [133, 173] on span "8" at bounding box center [148, 177] width 105 height 9
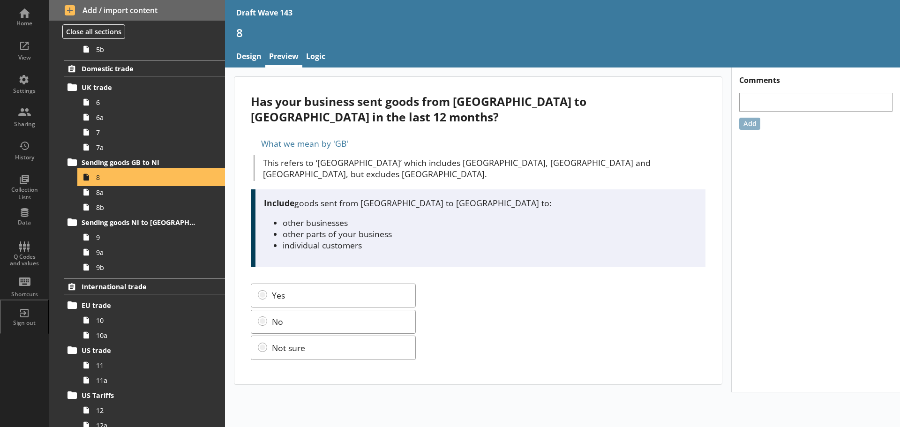
scroll to position [516, 0]
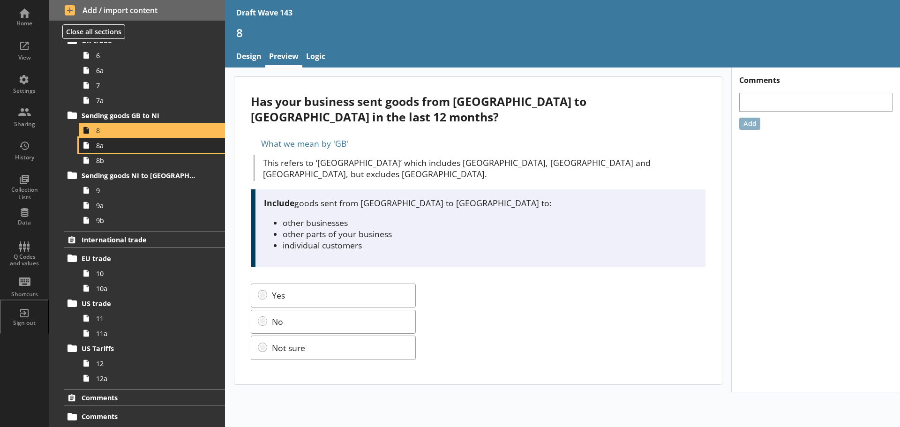
click at [131, 145] on span "8a" at bounding box center [148, 145] width 105 height 9
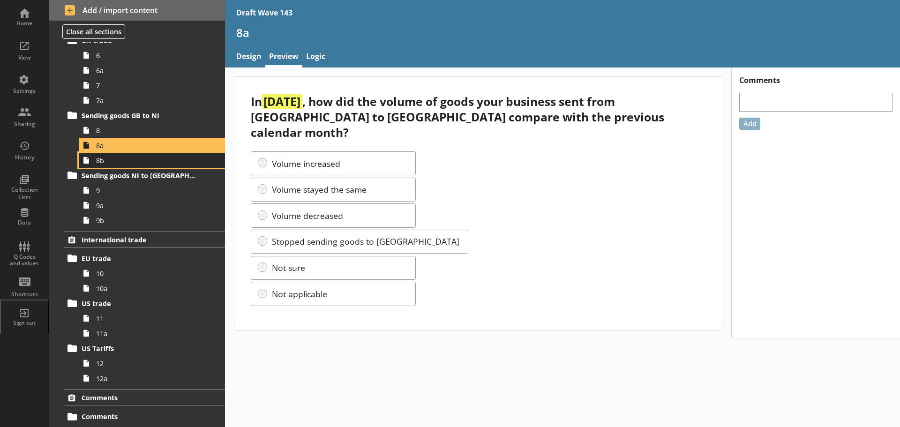
click at [129, 161] on span "8b" at bounding box center [148, 160] width 105 height 9
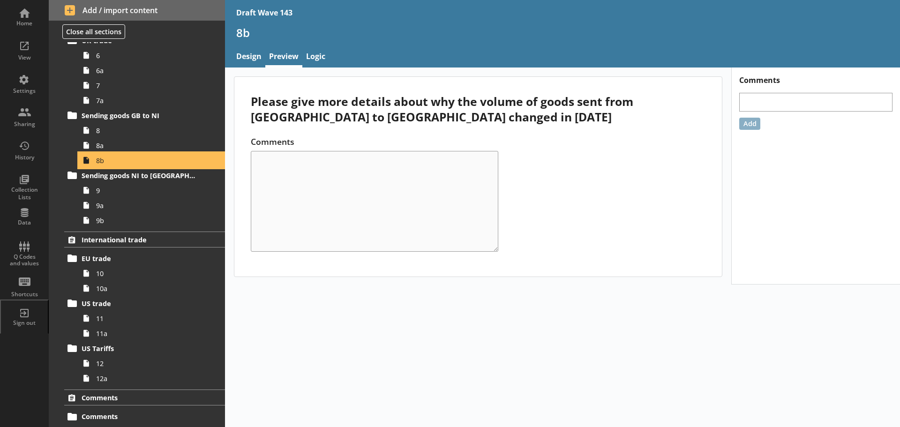
scroll to position [551, 0]
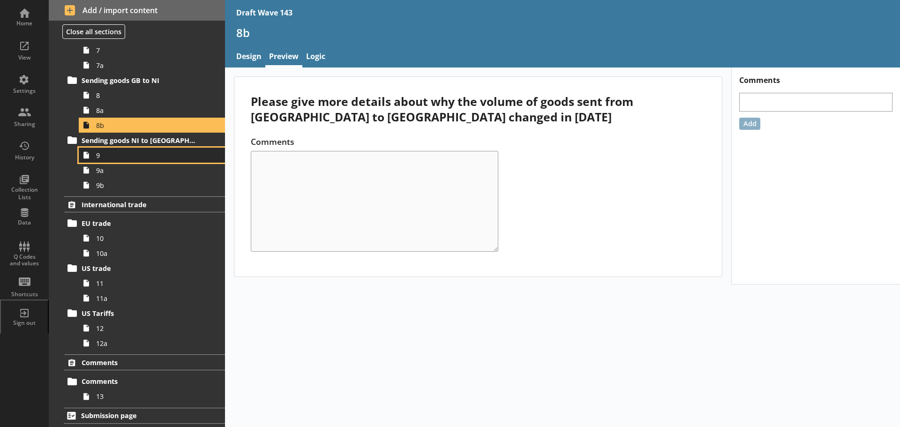
click at [129, 155] on span "9" at bounding box center [148, 155] width 105 height 9
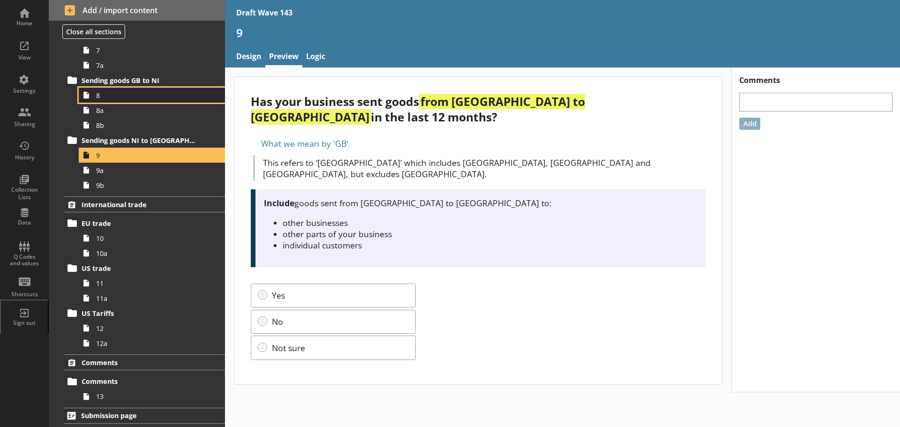
click at [136, 98] on span "8" at bounding box center [148, 95] width 105 height 9
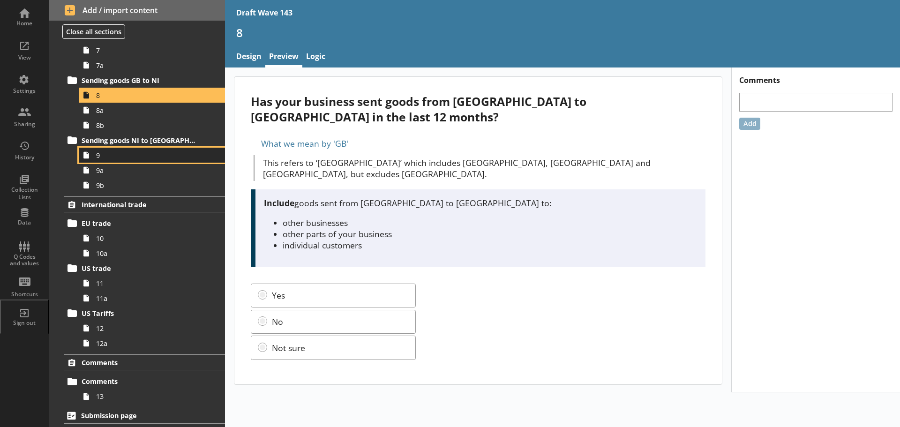
click at [126, 154] on span "9" at bounding box center [148, 155] width 105 height 9
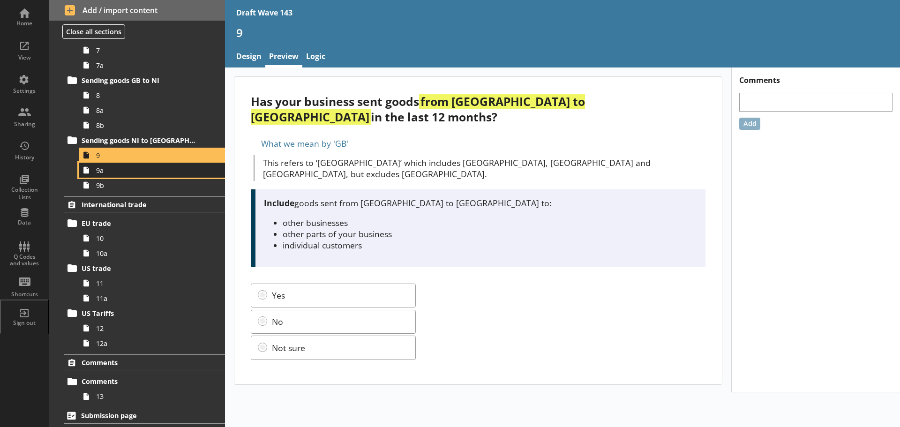
click at [124, 166] on span "9a" at bounding box center [148, 170] width 105 height 9
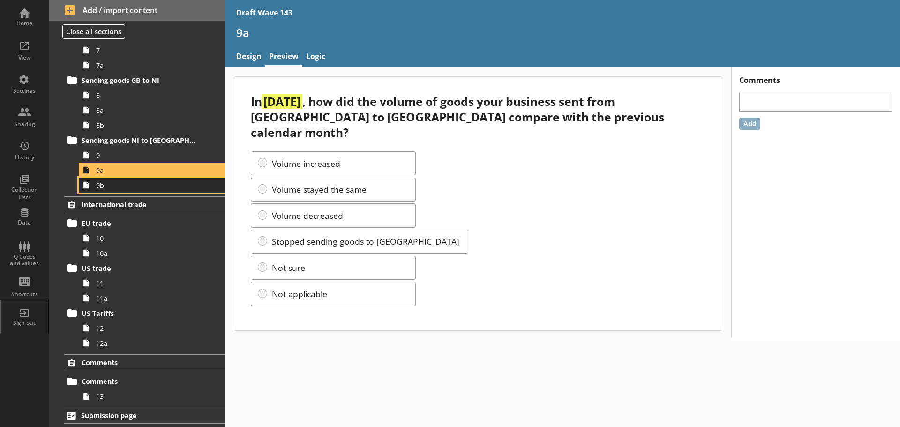
click at [123, 184] on span "9b" at bounding box center [148, 185] width 105 height 9
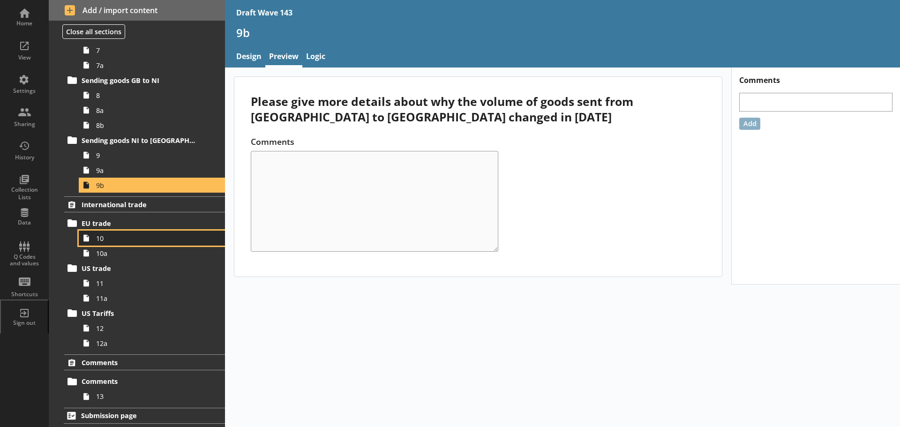
click at [117, 235] on span "10" at bounding box center [148, 238] width 105 height 9
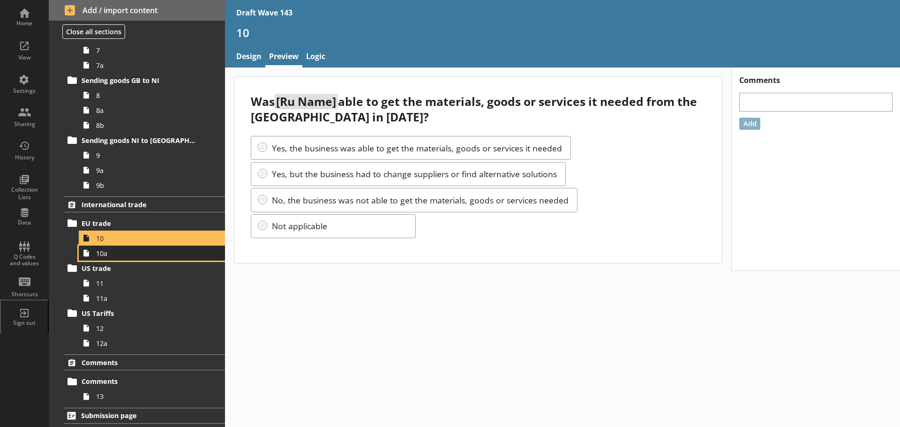
click at [119, 254] on span "10a" at bounding box center [148, 253] width 105 height 9
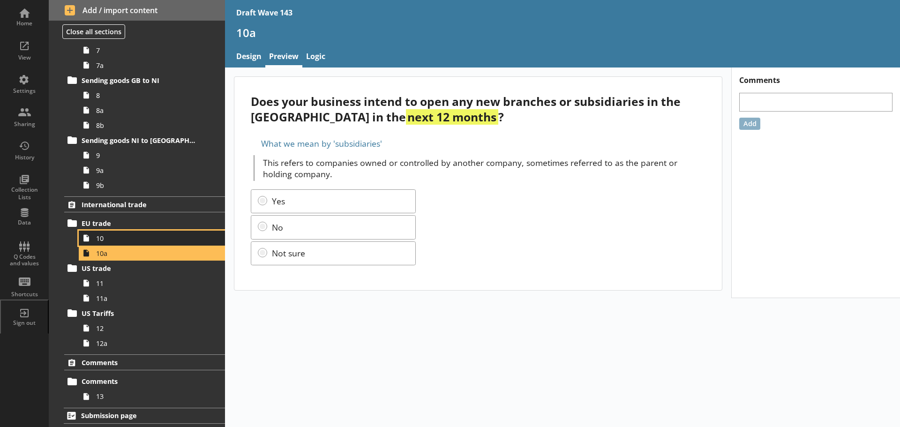
click at [119, 240] on span "10" at bounding box center [148, 238] width 105 height 9
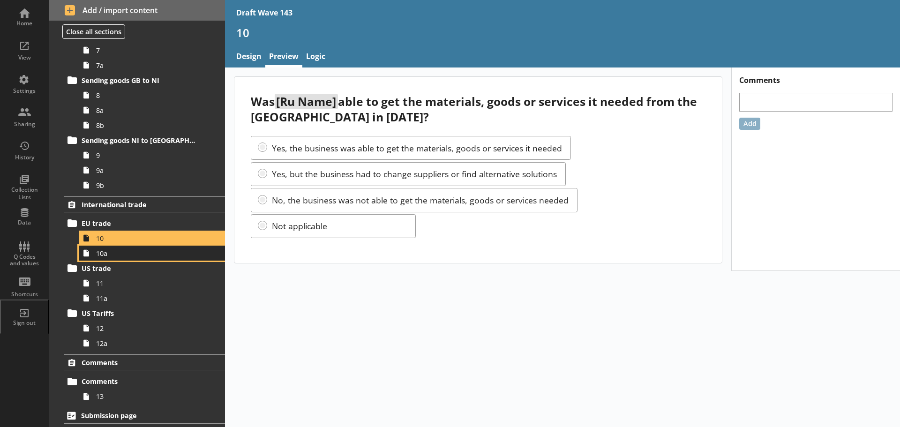
click at [119, 258] on link "10a" at bounding box center [152, 253] width 146 height 15
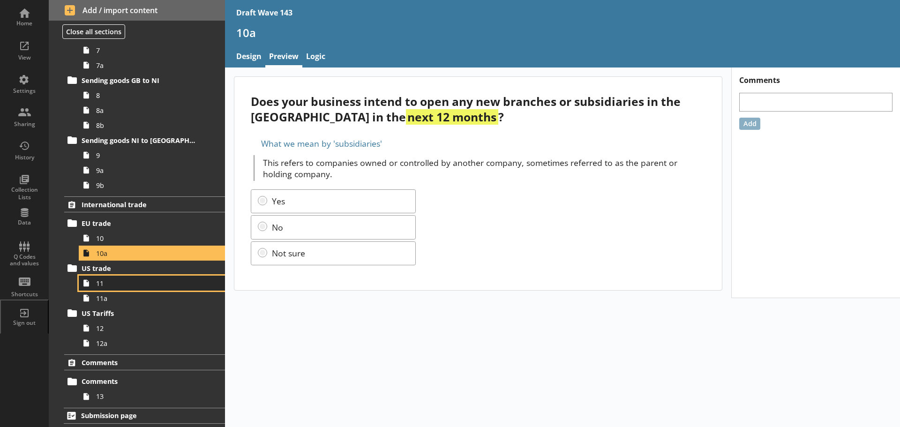
click at [120, 281] on span "11" at bounding box center [148, 283] width 105 height 9
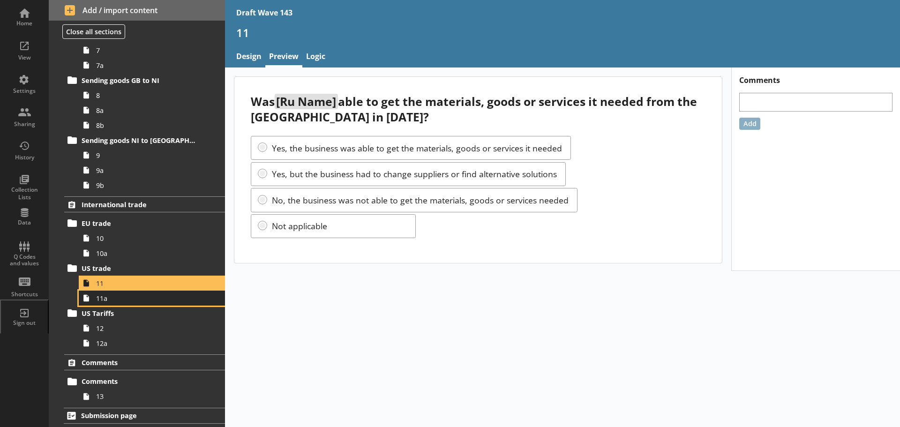
click at [120, 297] on span "11a" at bounding box center [148, 298] width 105 height 9
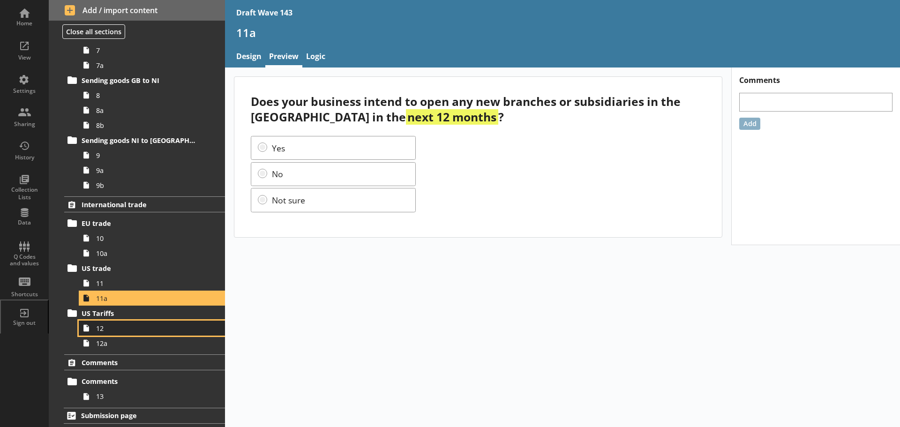
click at [120, 325] on span "12" at bounding box center [148, 328] width 105 height 9
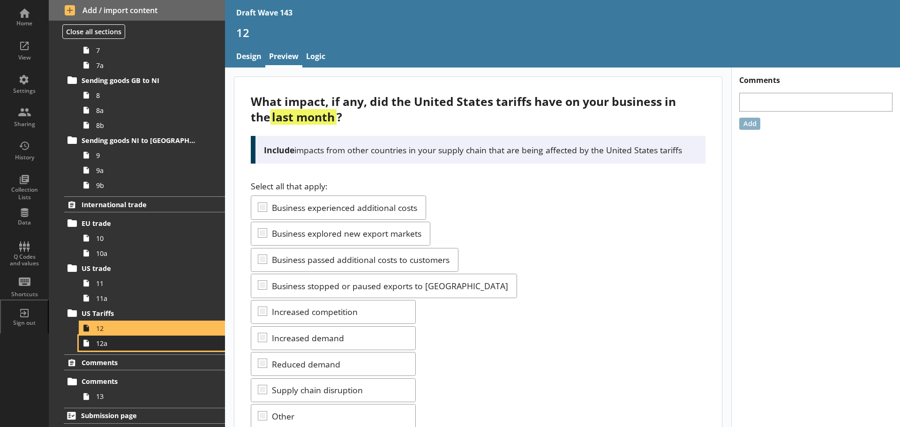
click at [124, 340] on span "12a" at bounding box center [148, 343] width 105 height 9
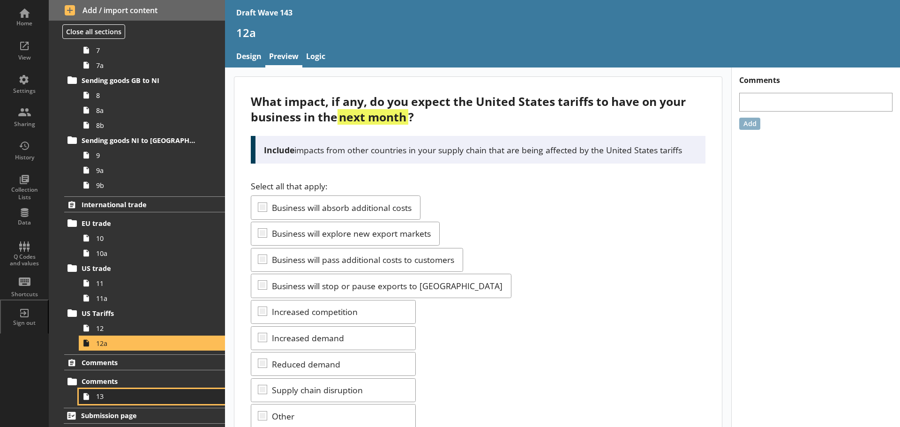
click at [137, 393] on span "13" at bounding box center [148, 396] width 105 height 9
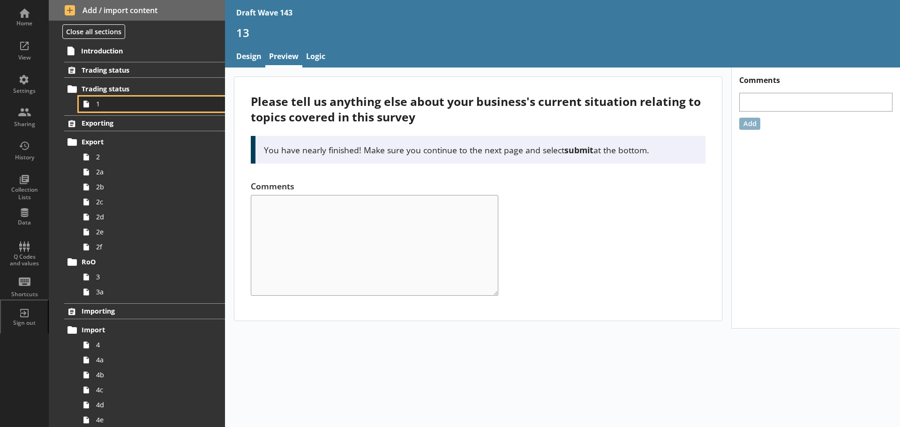
click at [103, 105] on span "1" at bounding box center [148, 103] width 105 height 9
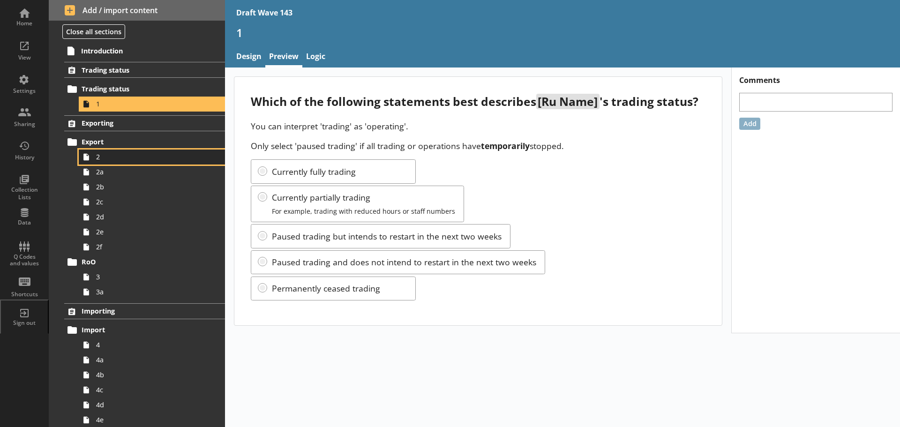
click at [106, 161] on span "2" at bounding box center [148, 156] width 105 height 9
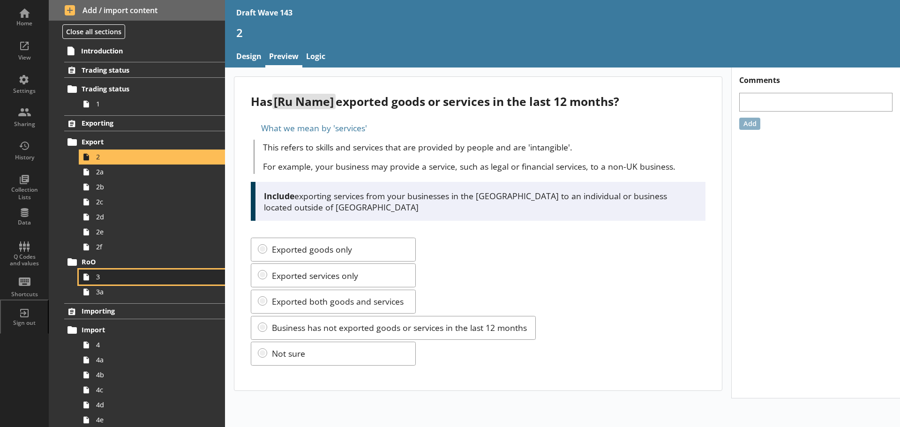
click at [109, 282] on link "3" at bounding box center [152, 277] width 146 height 15
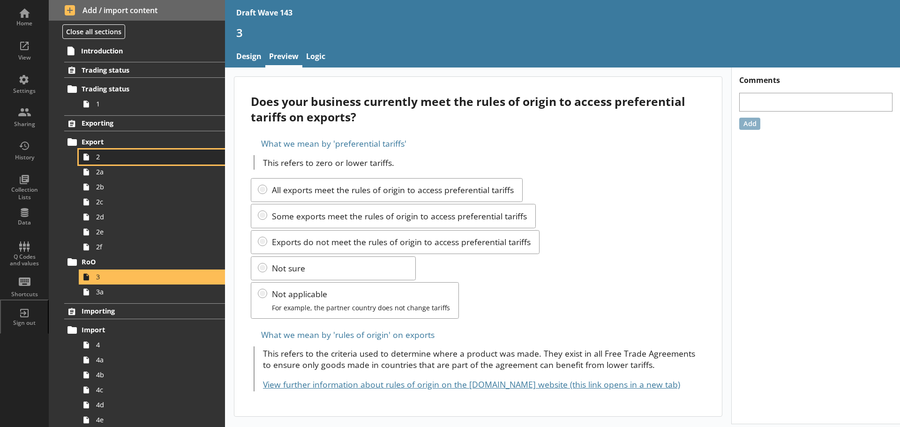
click at [118, 159] on span "2" at bounding box center [148, 156] width 105 height 9
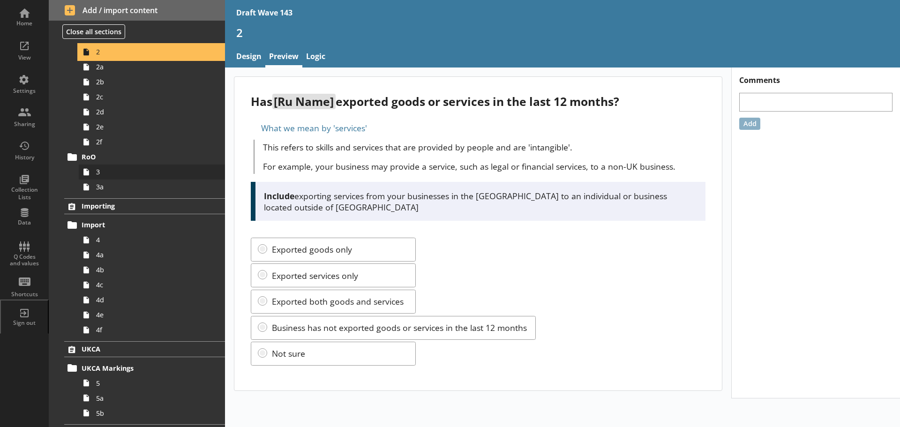
scroll to position [141, 0]
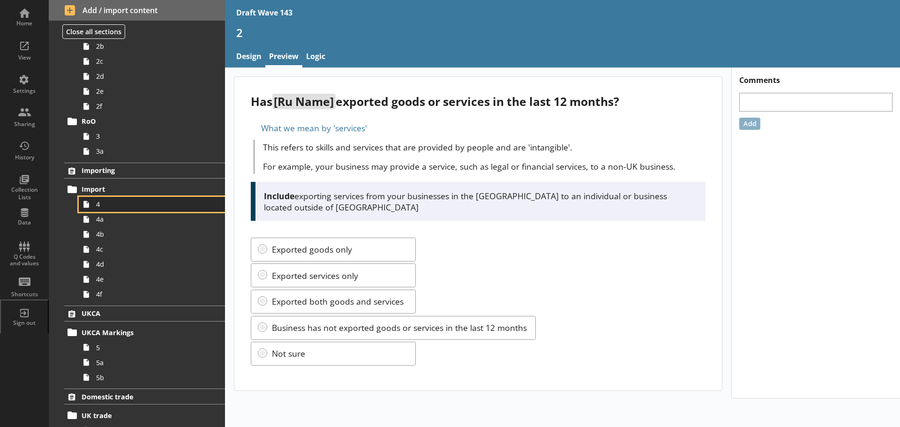
click at [118, 209] on link "4" at bounding box center [152, 204] width 146 height 15
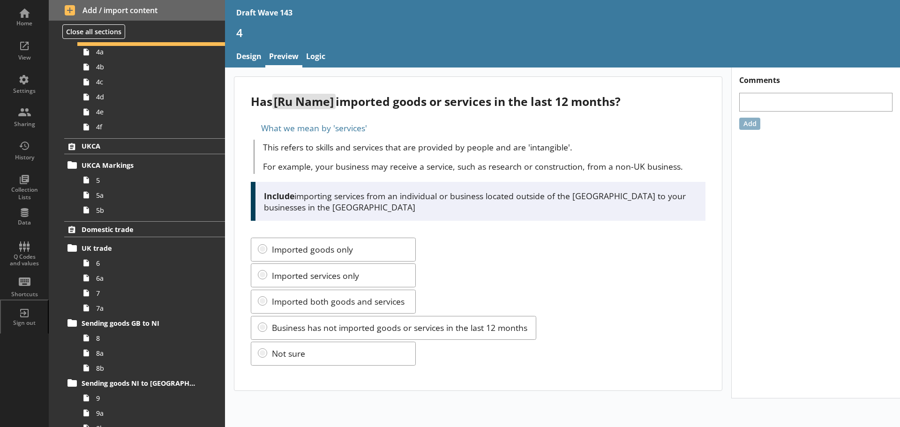
scroll to position [328, 0]
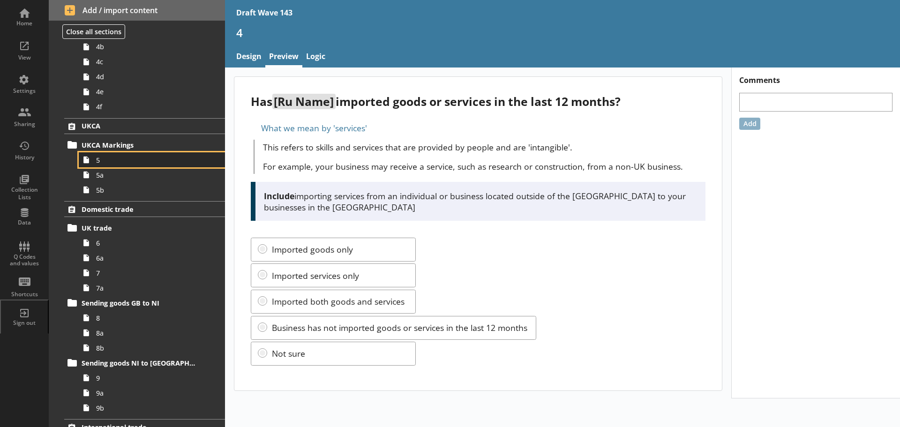
click at [112, 166] on link "5" at bounding box center [152, 159] width 146 height 15
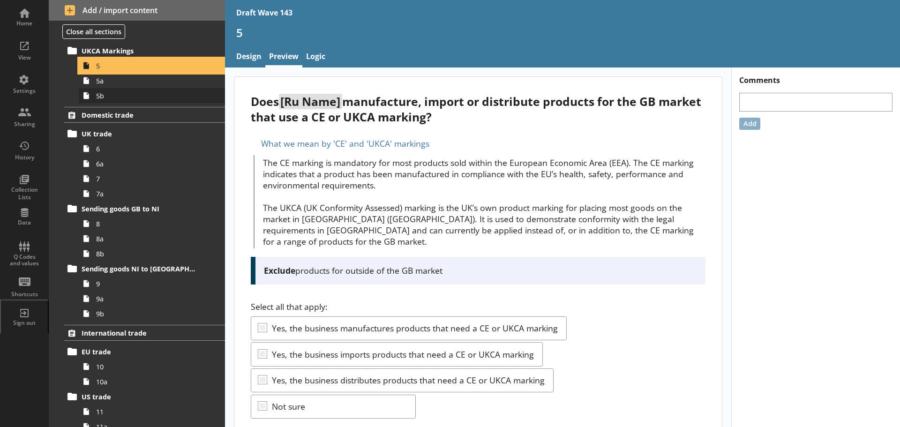
scroll to position [469, 0]
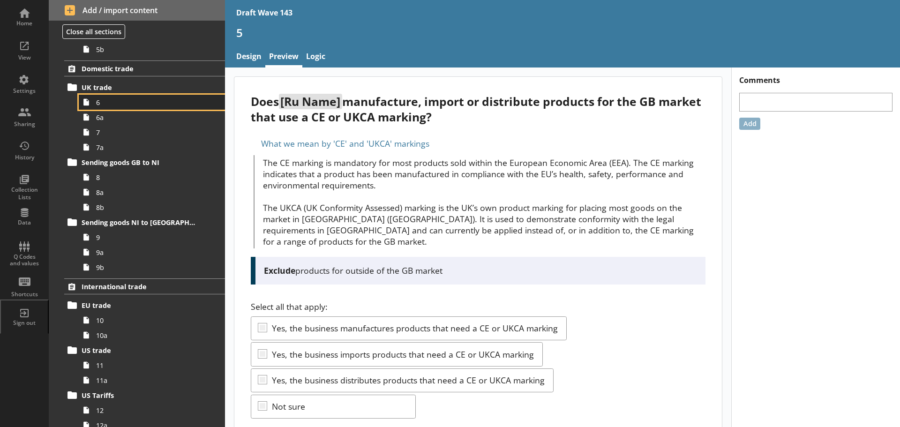
click at [118, 107] on link "6" at bounding box center [152, 102] width 146 height 15
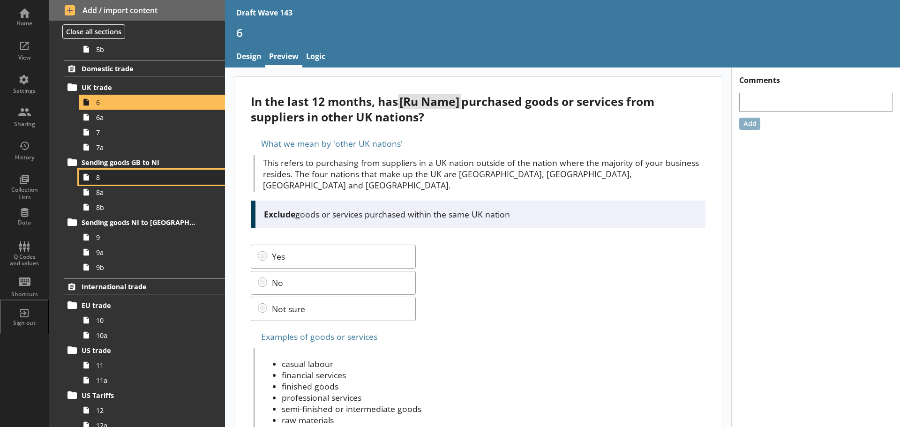
click at [120, 180] on span "8" at bounding box center [148, 177] width 105 height 9
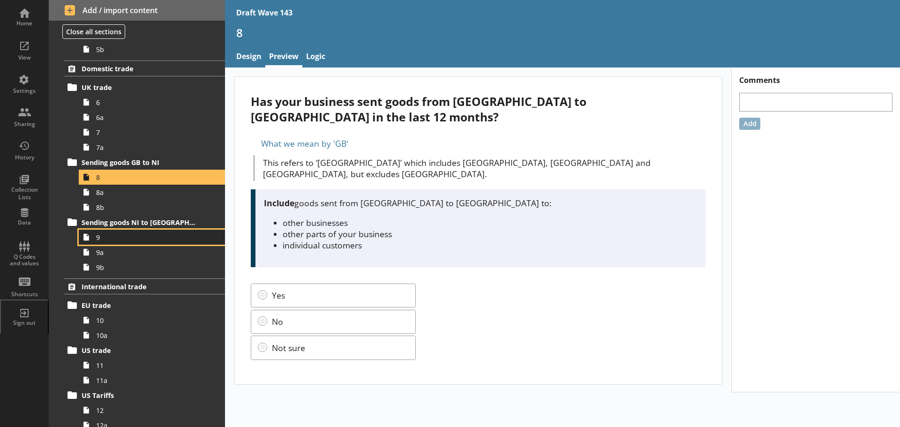
click at [113, 233] on span "9" at bounding box center [148, 237] width 105 height 9
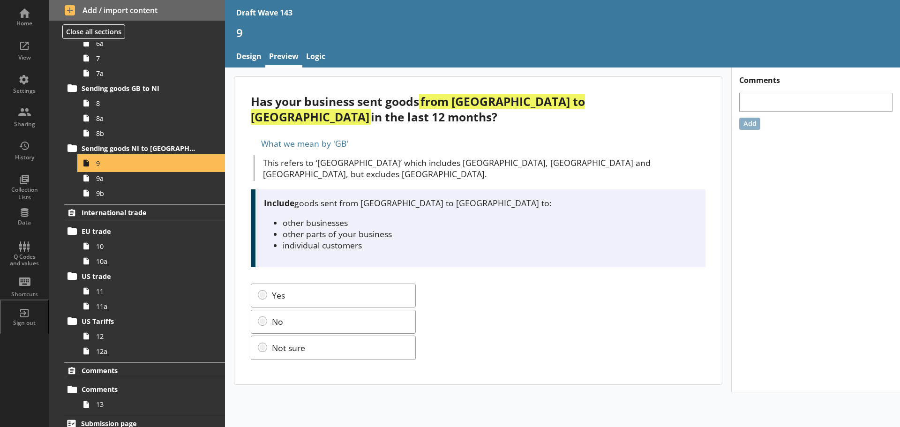
scroll to position [551, 0]
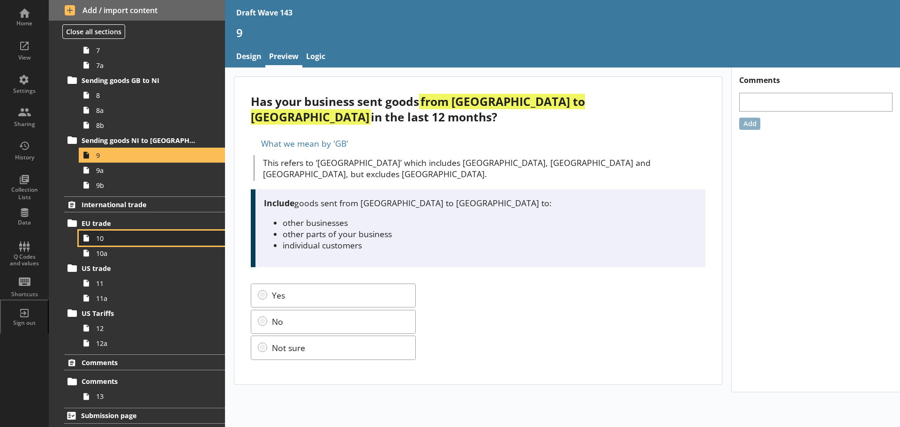
click at [110, 245] on link "10" at bounding box center [152, 238] width 146 height 15
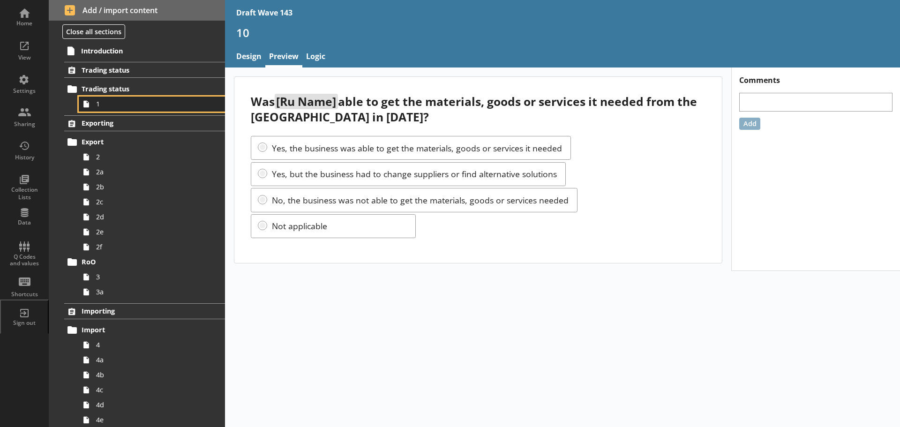
click at [152, 101] on span "1" at bounding box center [148, 103] width 105 height 9
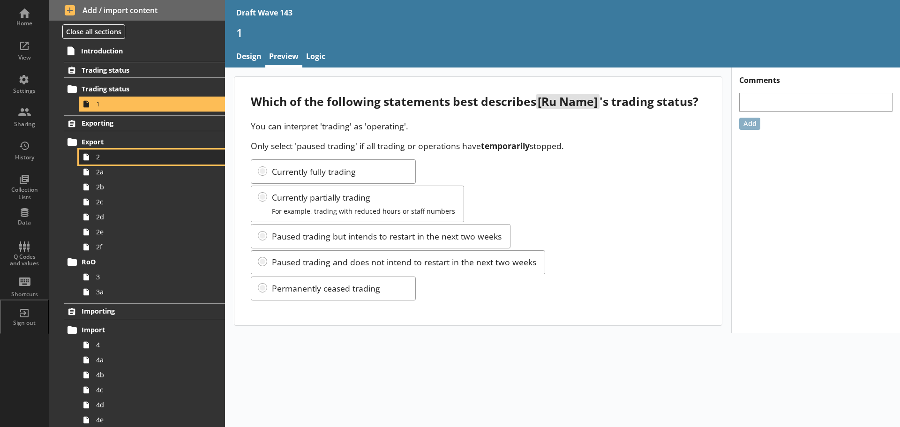
click at [133, 151] on link "2" at bounding box center [152, 157] width 146 height 15
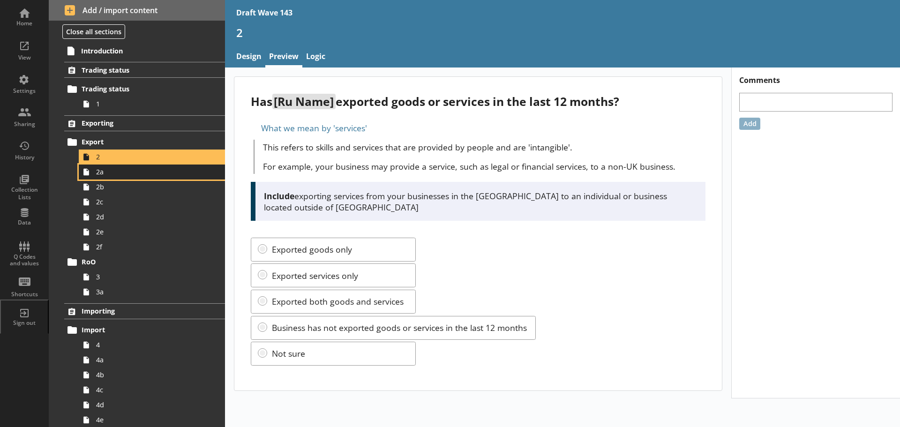
click at [135, 173] on span "2a" at bounding box center [148, 171] width 105 height 9
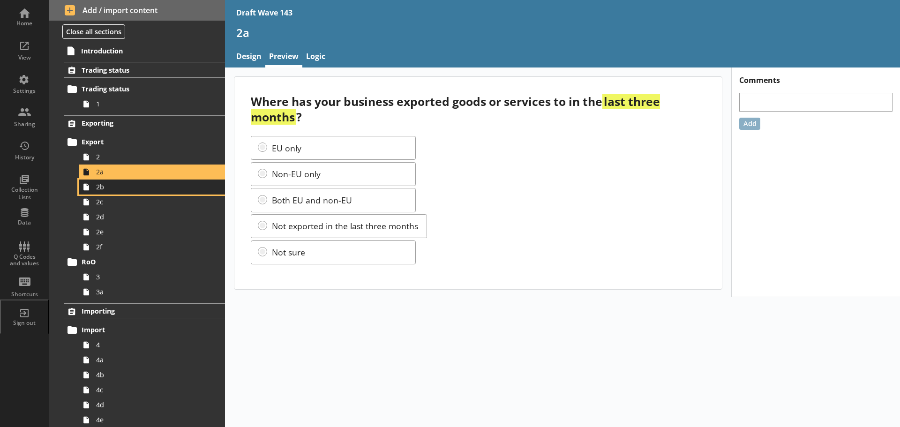
click at [136, 185] on span "2b" at bounding box center [148, 186] width 105 height 9
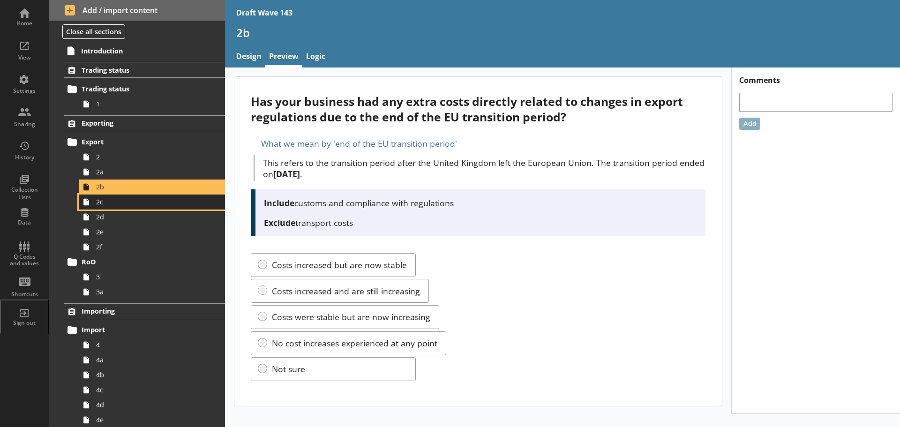
click at [135, 209] on link "2c" at bounding box center [152, 202] width 146 height 15
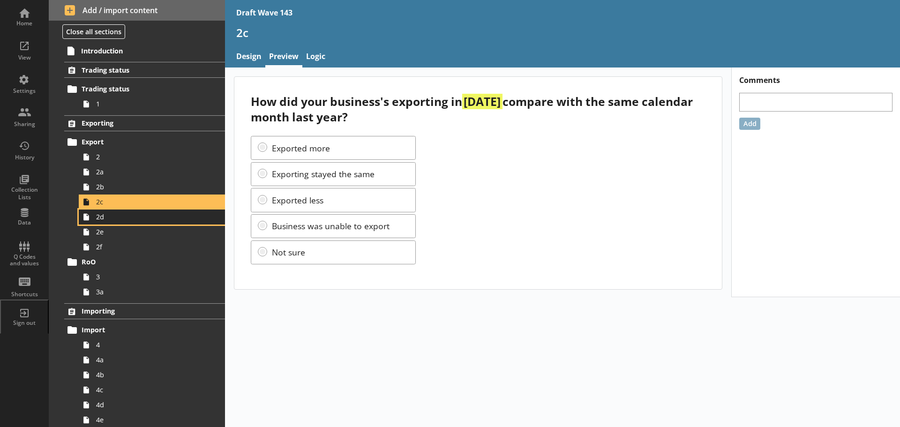
click at [136, 218] on span "2d" at bounding box center [148, 216] width 105 height 9
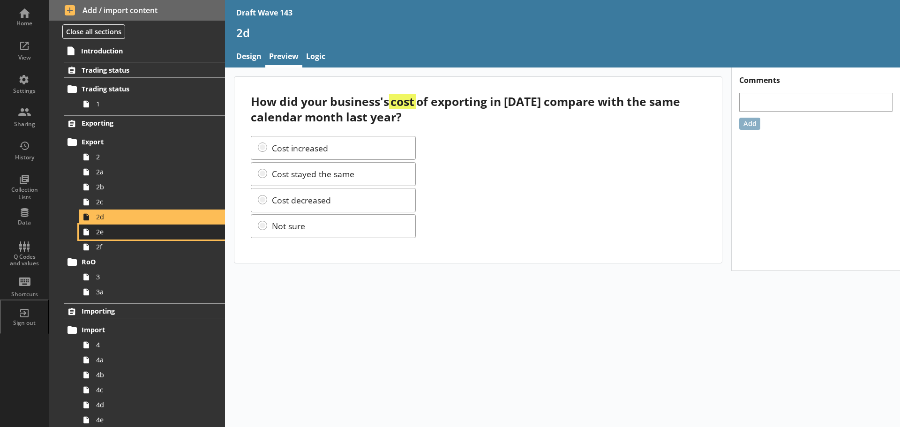
click at [135, 234] on span "2e" at bounding box center [148, 231] width 105 height 9
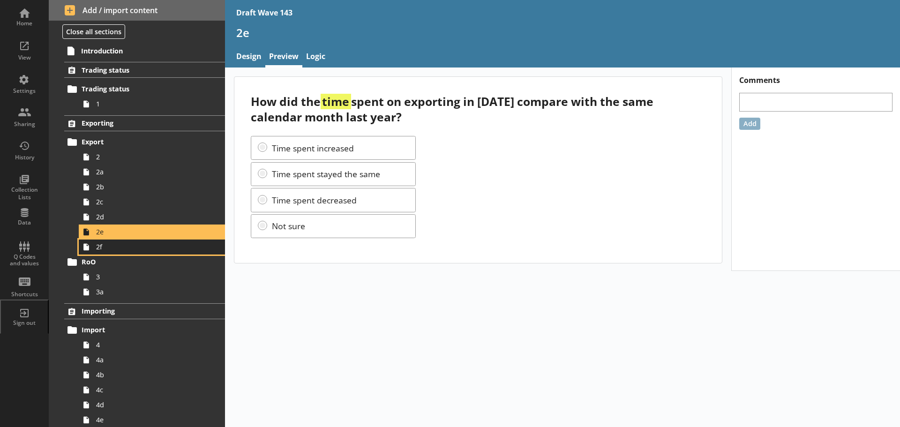
click at [132, 249] on span "2f" at bounding box center [148, 246] width 105 height 9
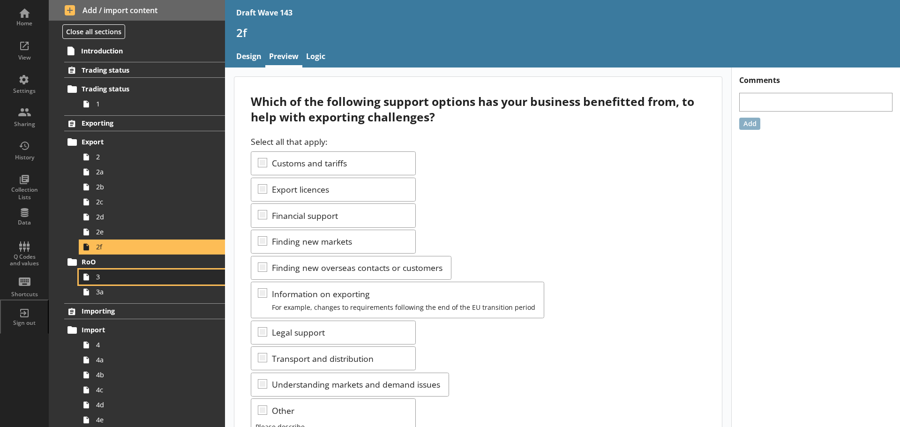
click at [129, 283] on link "3" at bounding box center [152, 277] width 146 height 15
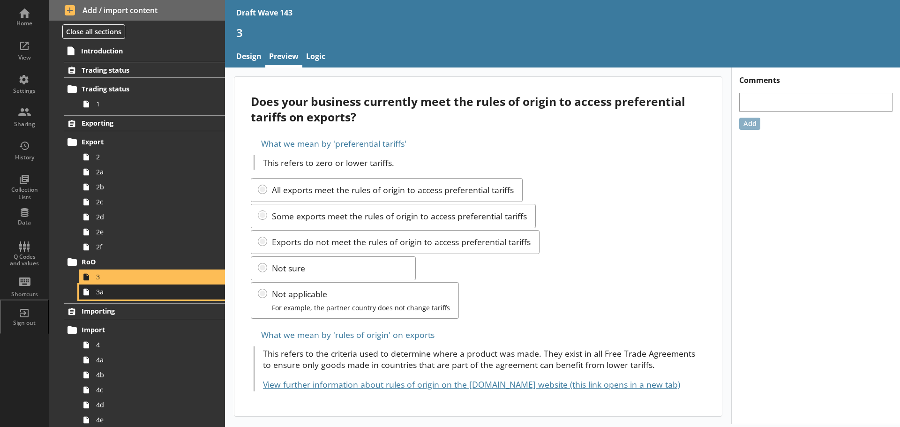
click at [169, 297] on link "3a" at bounding box center [152, 292] width 146 height 15
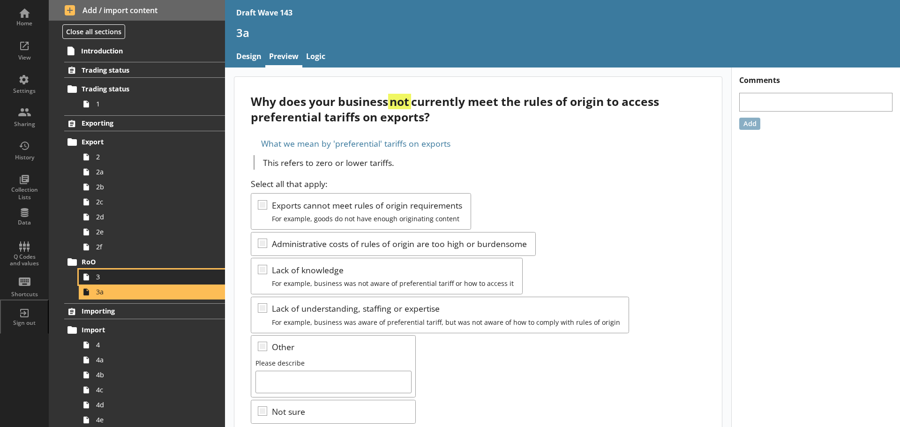
click at [129, 271] on link "3" at bounding box center [152, 277] width 146 height 15
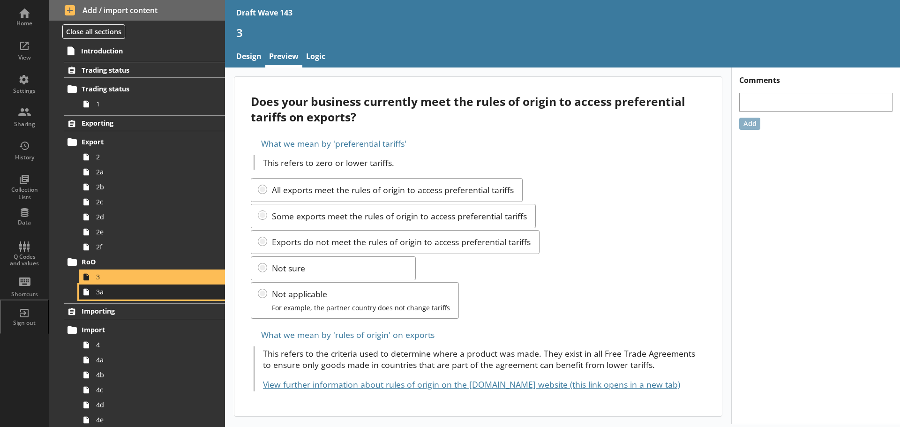
click at [131, 292] on span "3a" at bounding box center [148, 291] width 105 height 9
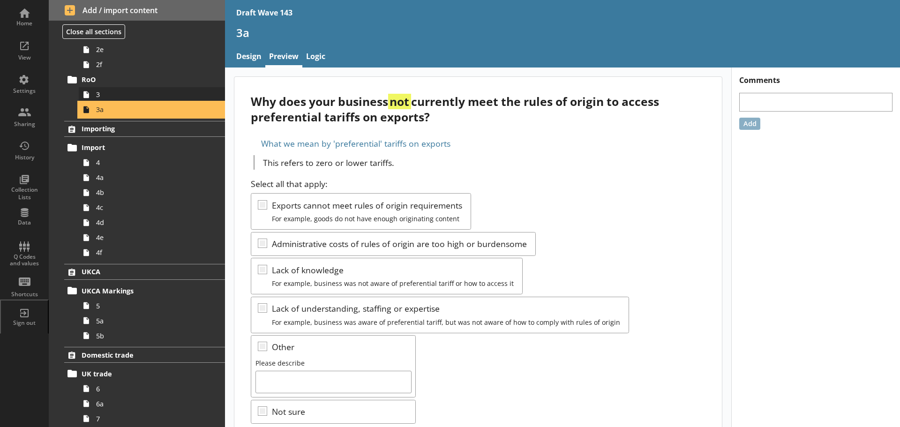
scroll to position [188, 0]
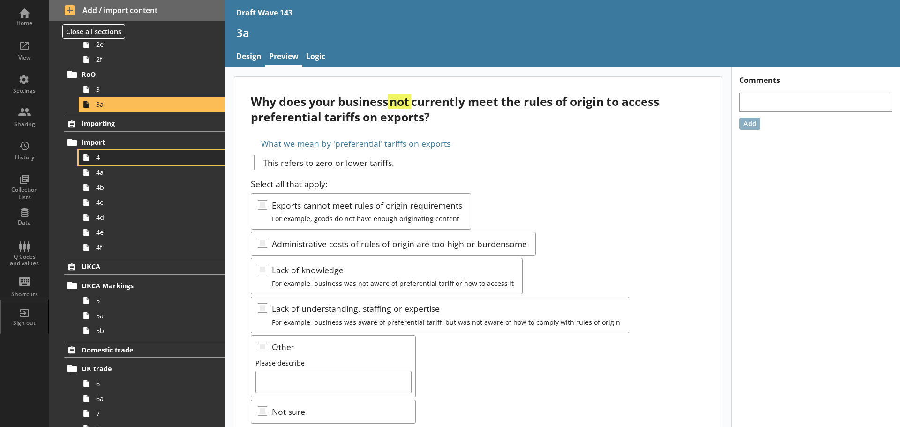
click at [106, 159] on span "4" at bounding box center [148, 157] width 105 height 9
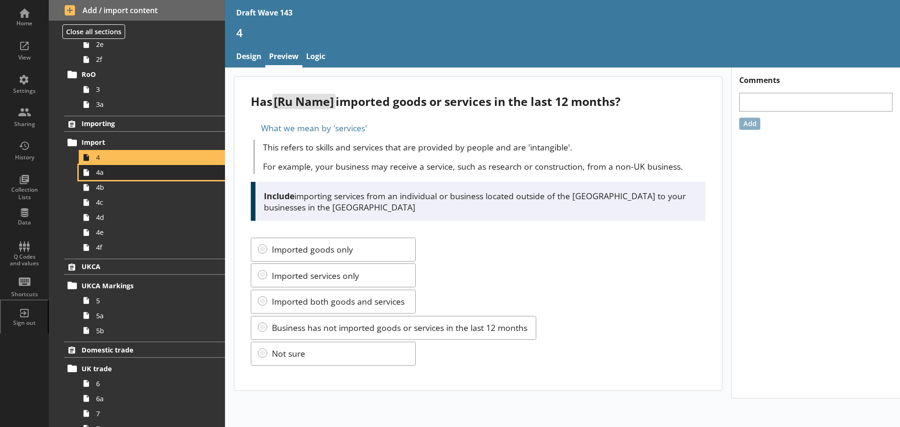
click at [107, 169] on span "4a" at bounding box center [148, 172] width 105 height 9
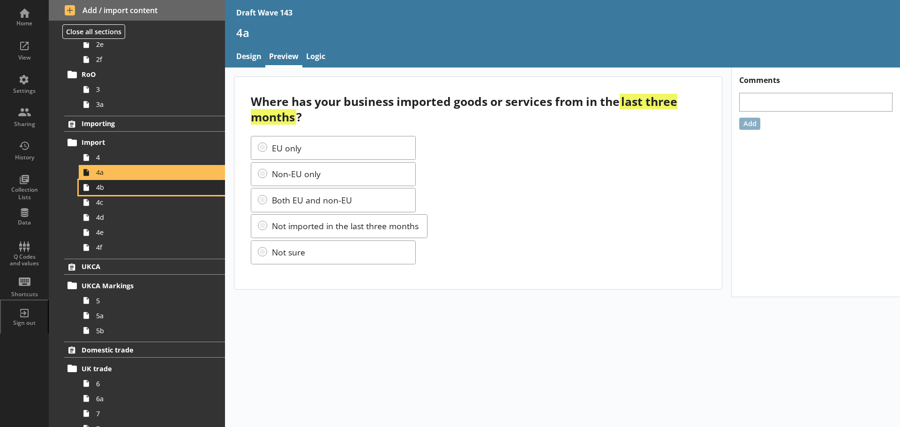
click at [108, 186] on span "4b" at bounding box center [148, 187] width 105 height 9
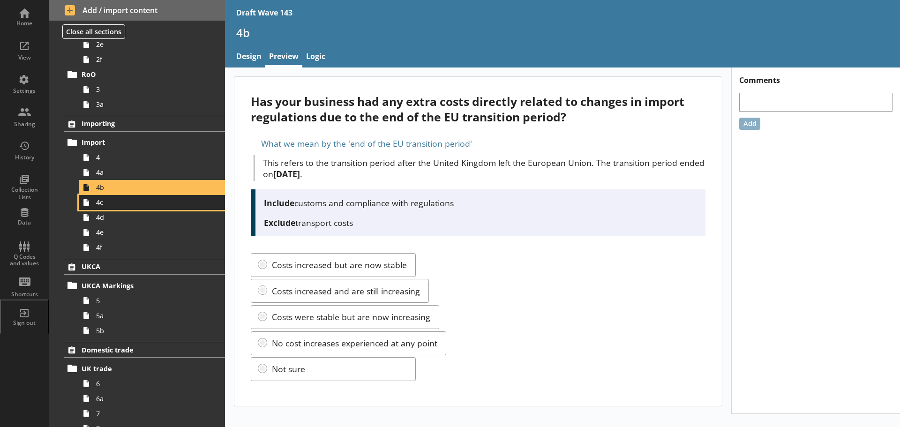
click at [109, 203] on span "4c" at bounding box center [148, 202] width 105 height 9
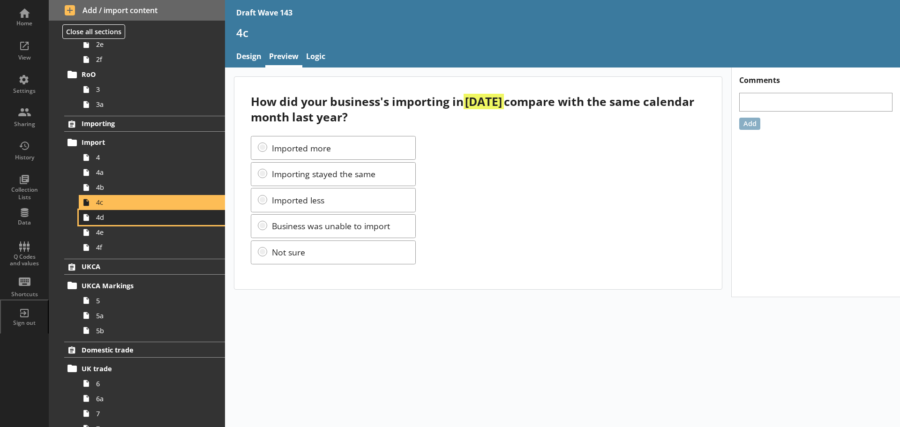
click at [111, 217] on span "4d" at bounding box center [148, 217] width 105 height 9
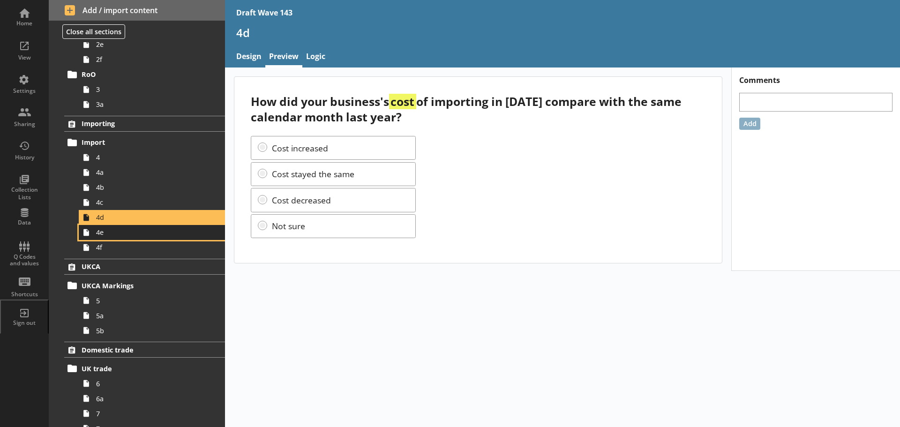
click at [113, 239] on link "4e" at bounding box center [152, 232] width 146 height 15
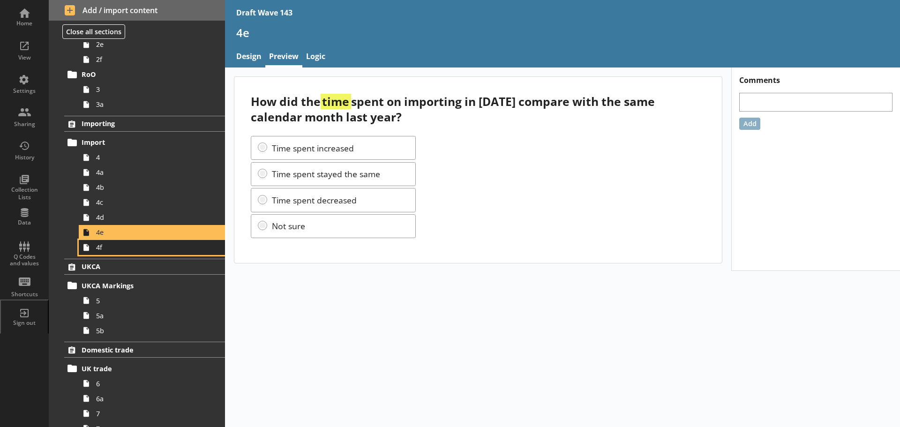
click at [118, 251] on span "4f" at bounding box center [148, 247] width 105 height 9
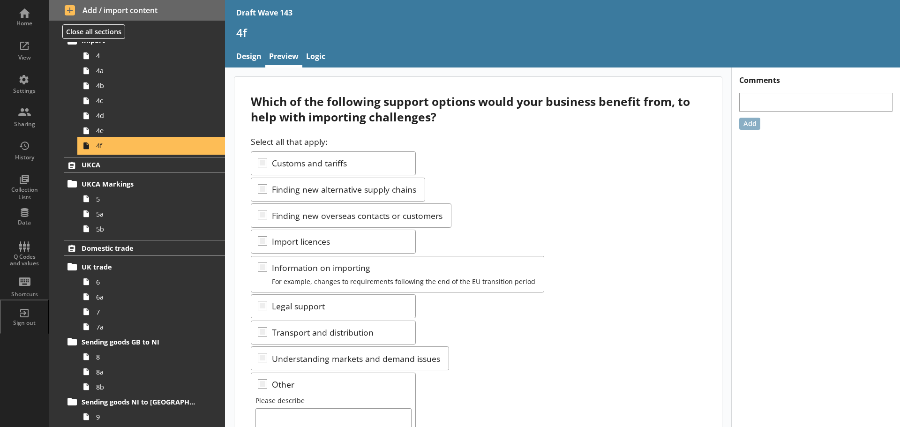
scroll to position [375, 0]
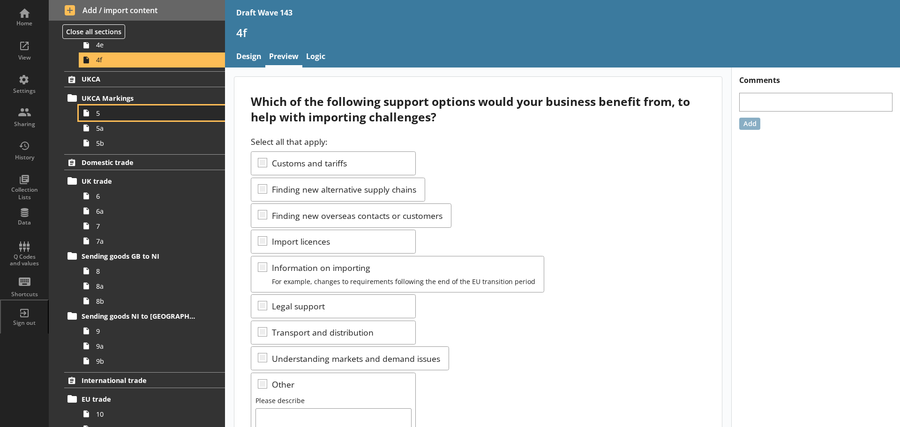
click at [113, 117] on span "5" at bounding box center [148, 113] width 105 height 9
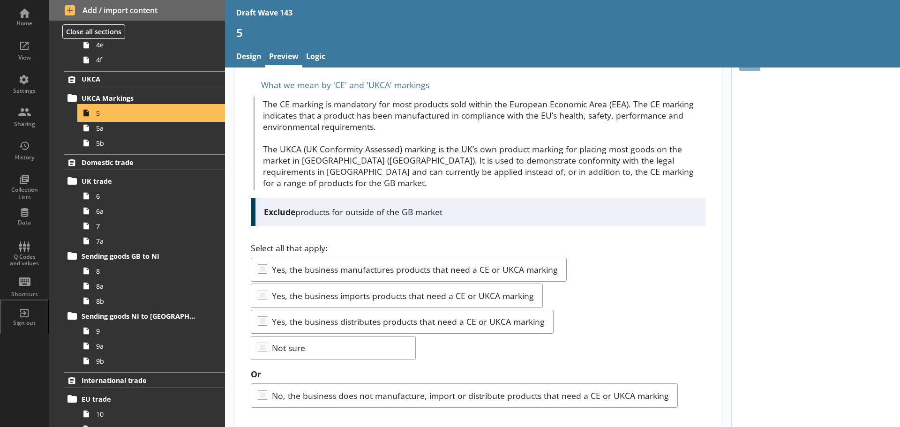
scroll to position [61, 0]
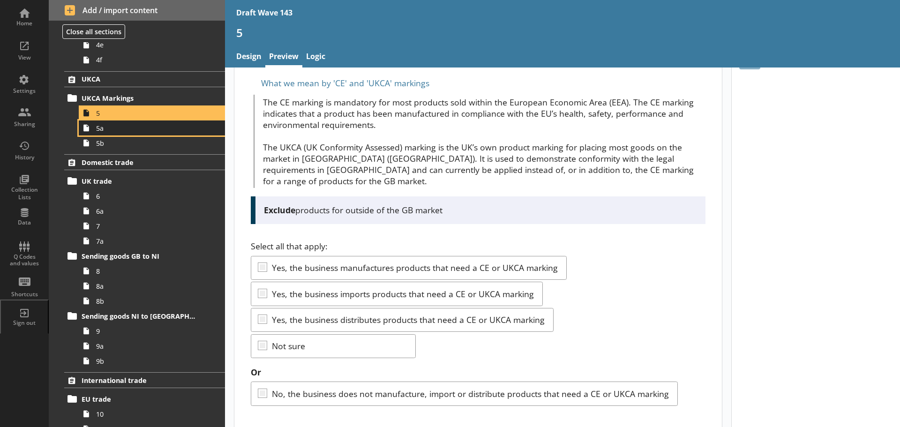
click at [128, 133] on link "5a" at bounding box center [152, 128] width 146 height 15
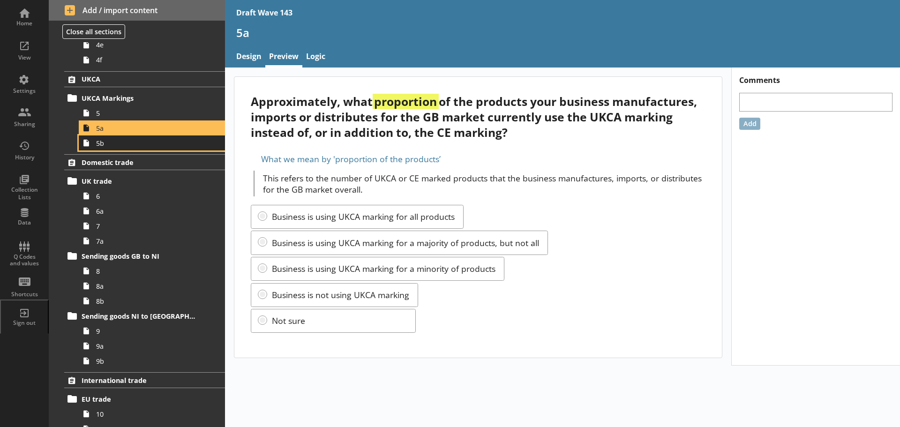
click at [126, 150] on link "5b" at bounding box center [152, 143] width 146 height 15
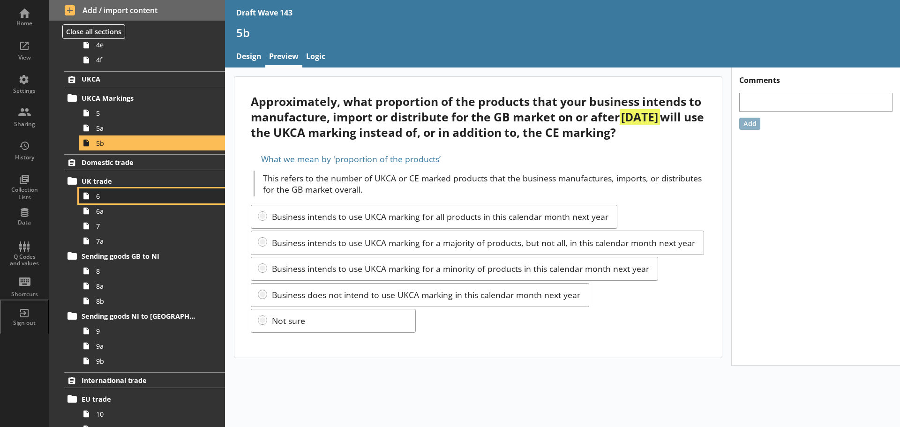
click at [121, 196] on span "6" at bounding box center [148, 196] width 105 height 9
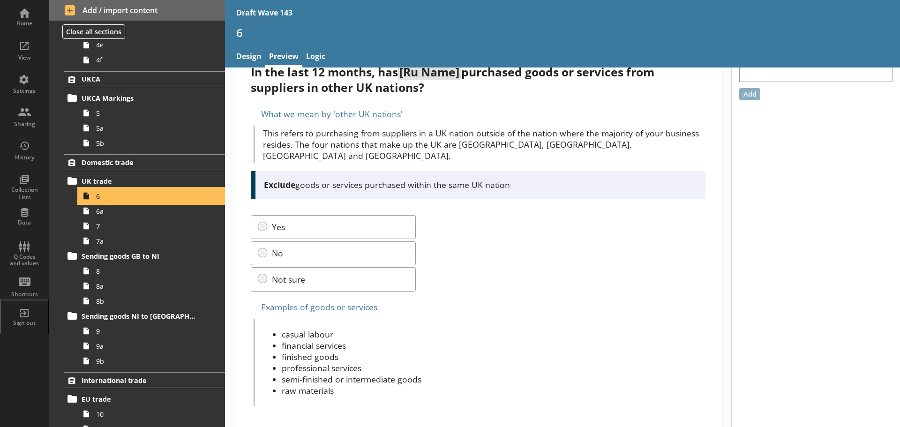
scroll to position [30, 0]
click at [149, 215] on span "6a" at bounding box center [148, 211] width 105 height 9
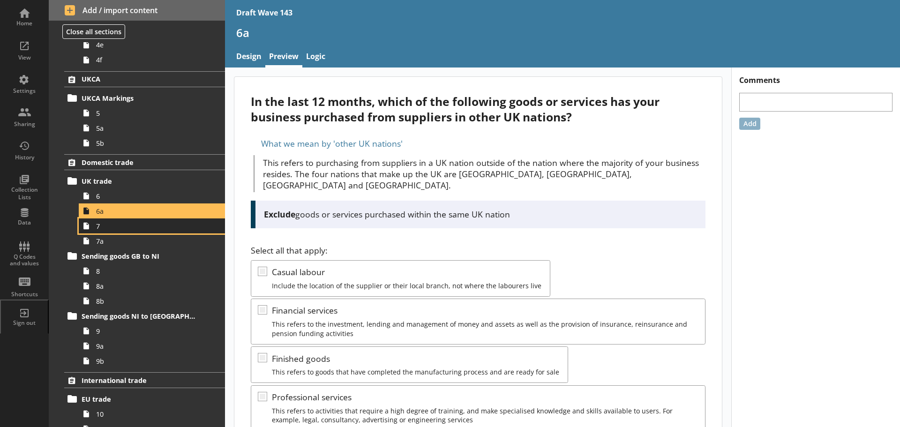
click at [141, 233] on link "7" at bounding box center [152, 226] width 146 height 15
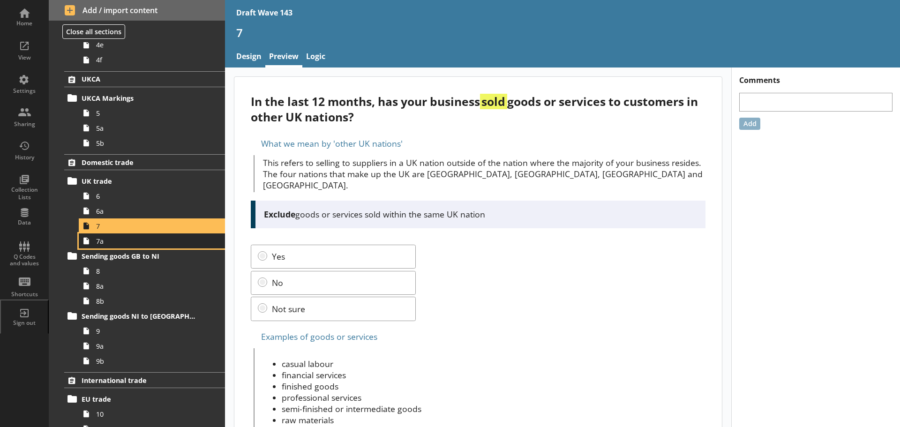
click at [143, 247] on link "7a" at bounding box center [152, 241] width 146 height 15
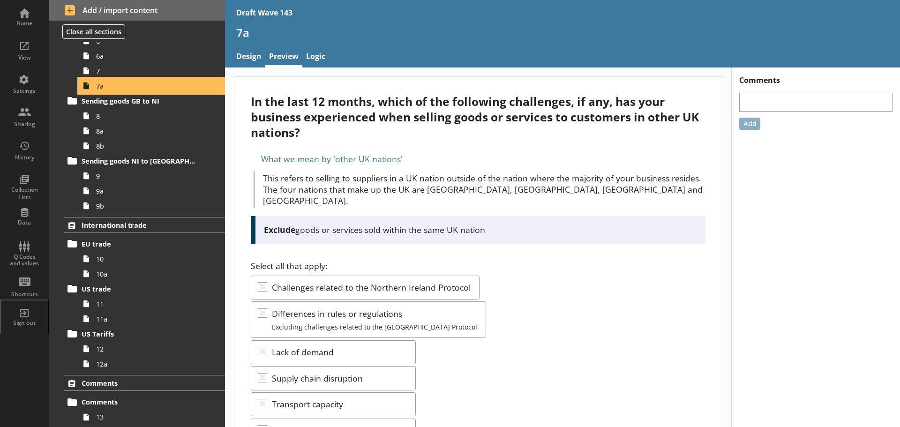
scroll to position [551, 0]
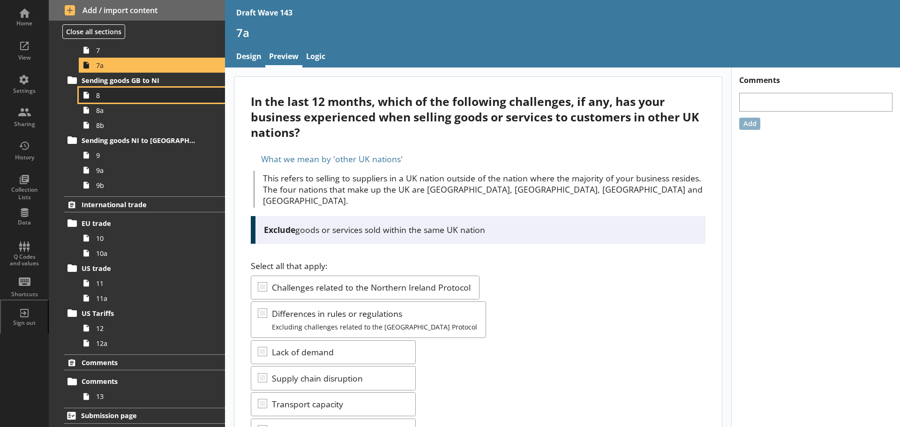
click at [117, 100] on link "8" at bounding box center [152, 95] width 146 height 15
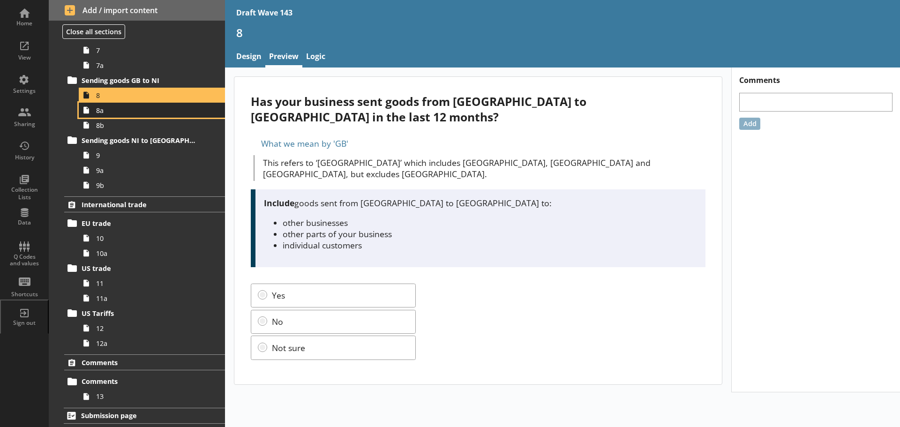
click at [115, 111] on span "8a" at bounding box center [148, 110] width 105 height 9
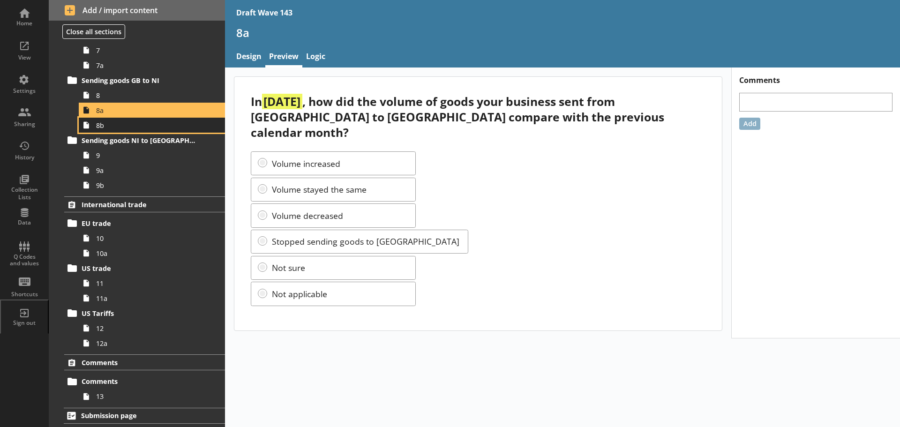
click at [119, 130] on link "8b" at bounding box center [152, 125] width 146 height 15
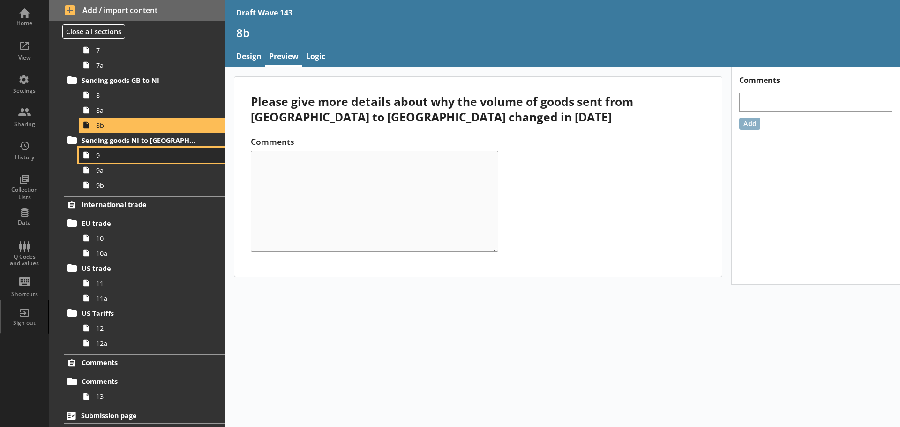
click at [123, 161] on link "9" at bounding box center [152, 155] width 146 height 15
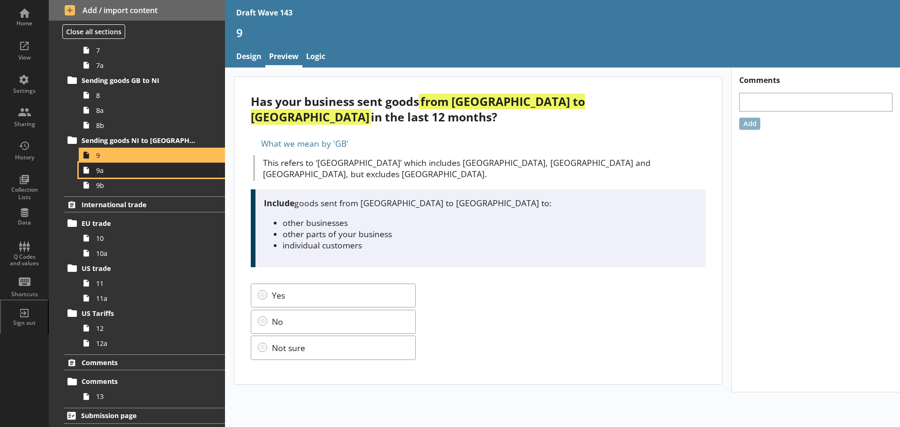
click at [119, 174] on span "9a" at bounding box center [148, 170] width 105 height 9
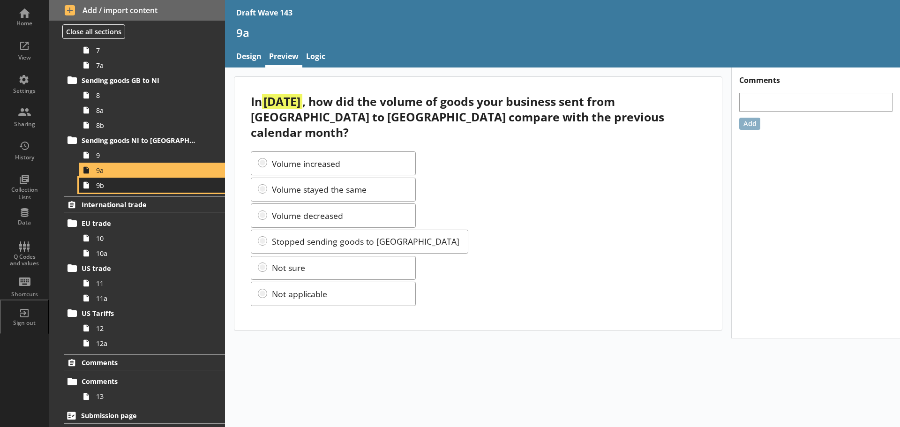
click at [120, 179] on link "9b" at bounding box center [152, 185] width 146 height 15
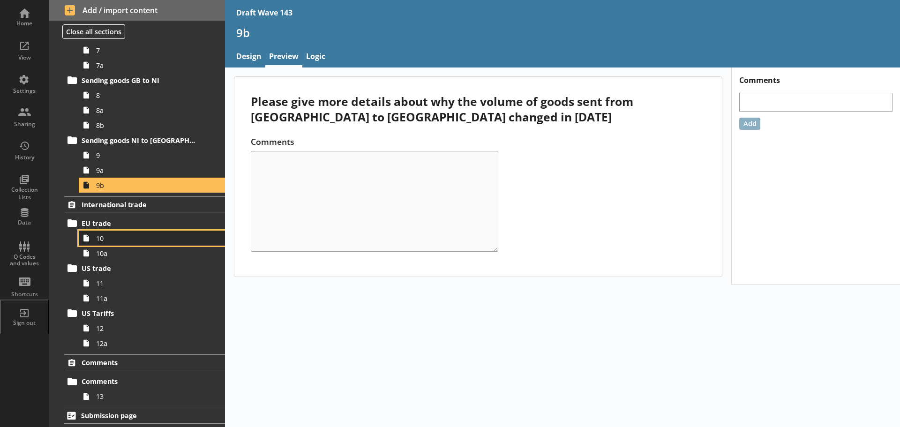
click at [124, 239] on span "10" at bounding box center [148, 238] width 105 height 9
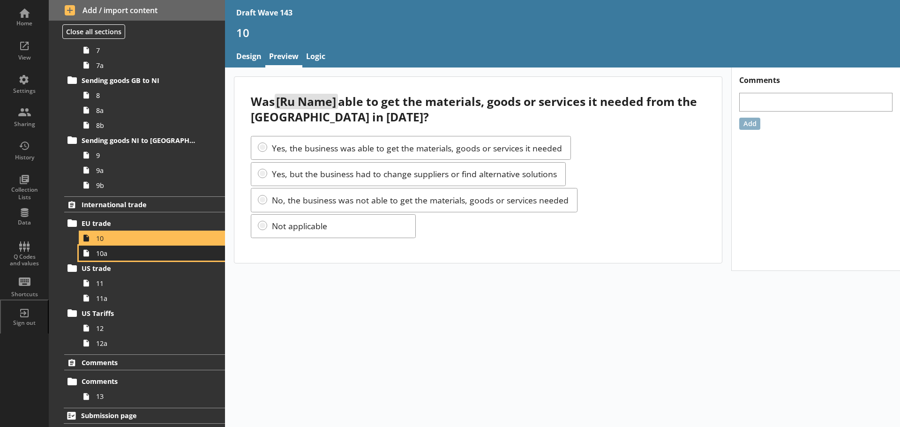
click at [122, 258] on link "10a" at bounding box center [152, 253] width 146 height 15
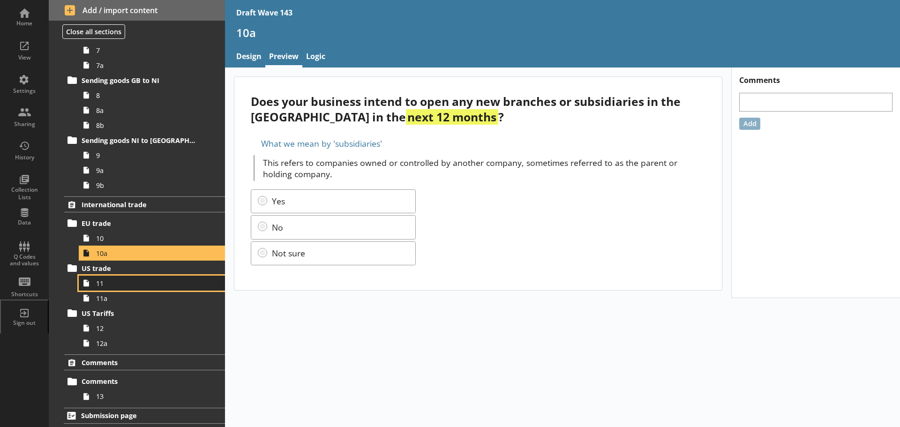
click at [124, 286] on span "11" at bounding box center [148, 283] width 105 height 9
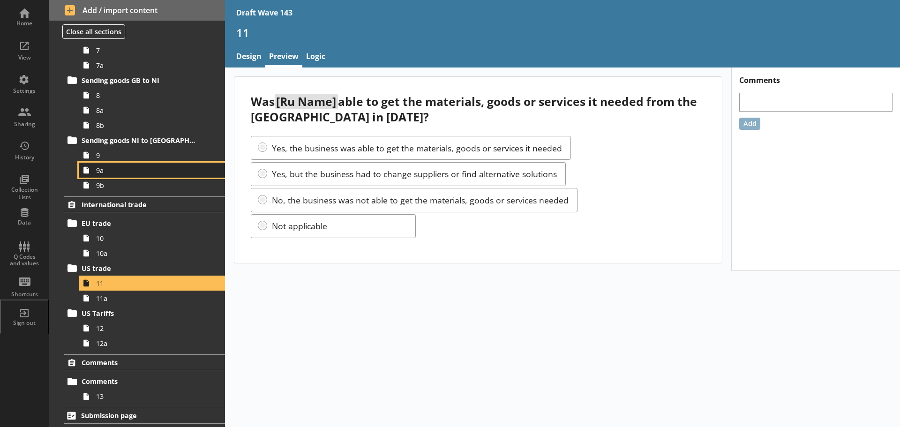
click at [109, 171] on span "9a" at bounding box center [148, 170] width 105 height 9
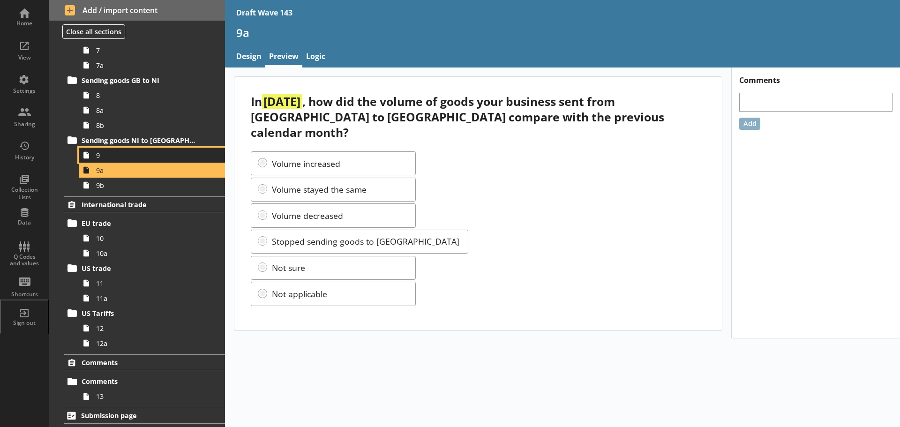
click at [108, 157] on span "9" at bounding box center [148, 155] width 105 height 9
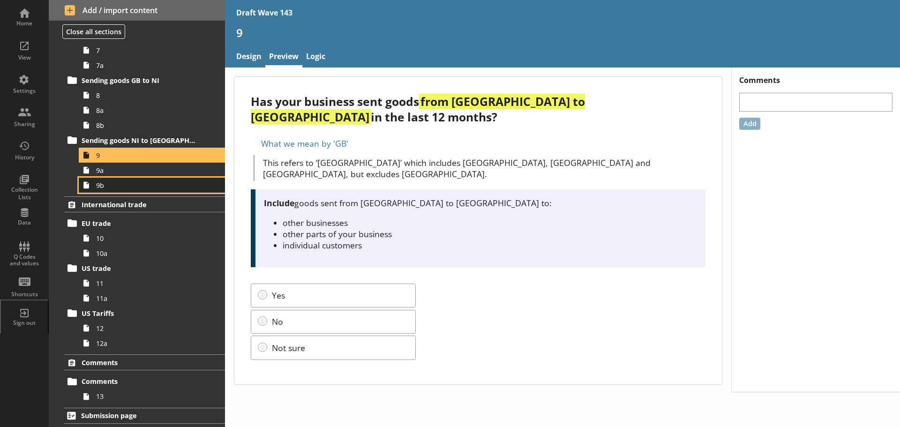
click at [106, 191] on link "9b" at bounding box center [152, 185] width 146 height 15
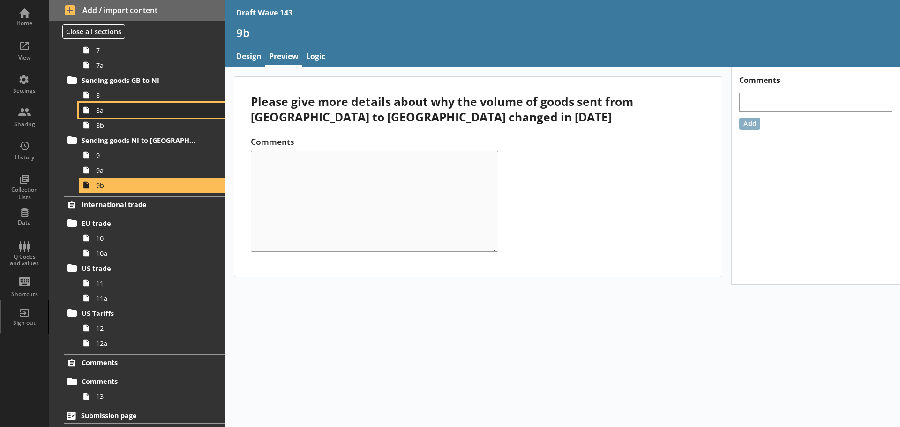
click at [115, 113] on span "8a" at bounding box center [148, 110] width 105 height 9
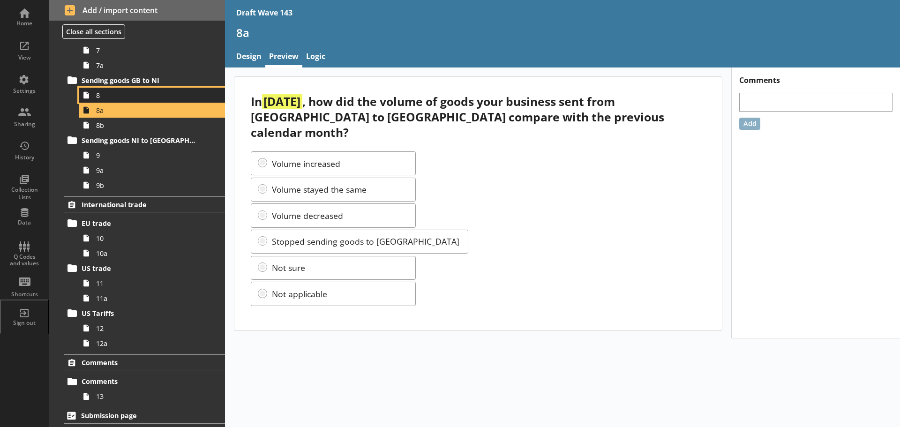
click at [116, 99] on span "8" at bounding box center [148, 95] width 105 height 9
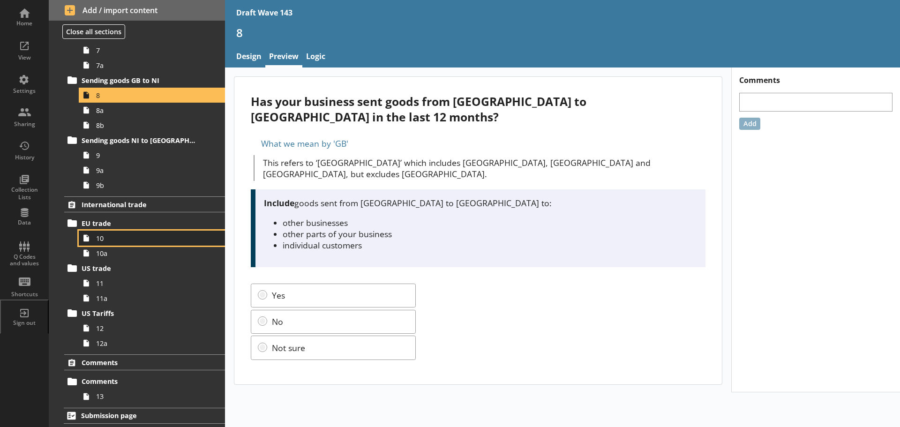
click at [109, 245] on link "10" at bounding box center [152, 238] width 146 height 15
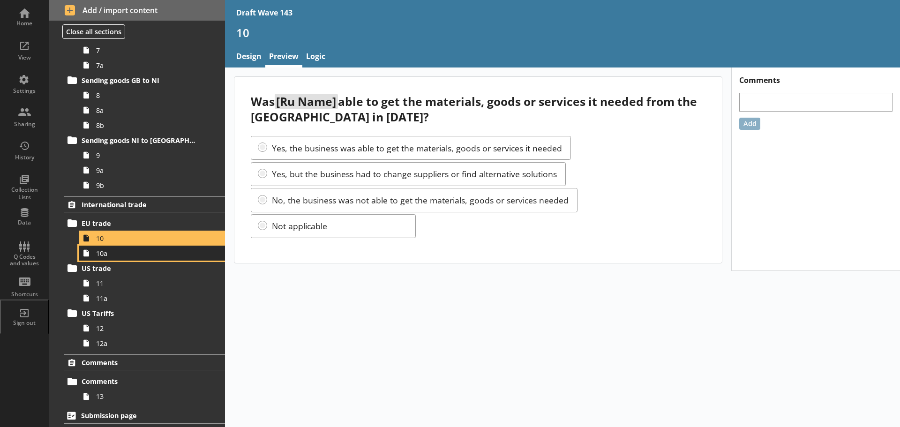
click at [109, 250] on span "10a" at bounding box center [148, 253] width 105 height 9
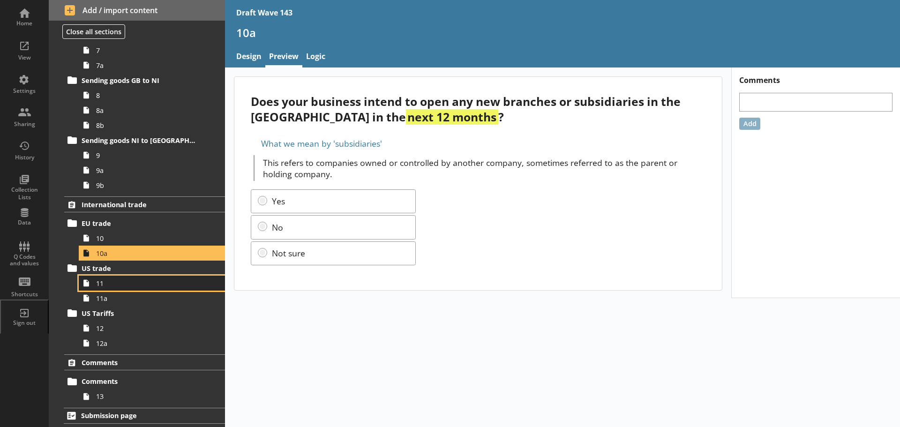
click at [109, 283] on span "11" at bounding box center [148, 283] width 105 height 9
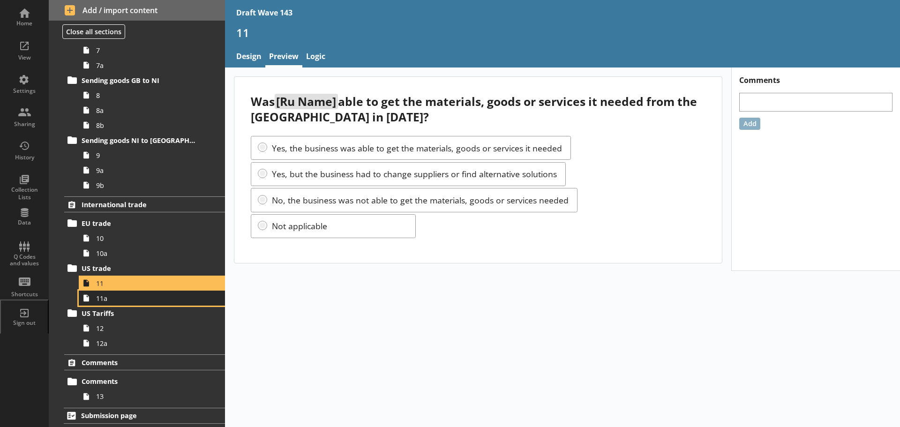
click at [112, 302] on span "11a" at bounding box center [148, 298] width 105 height 9
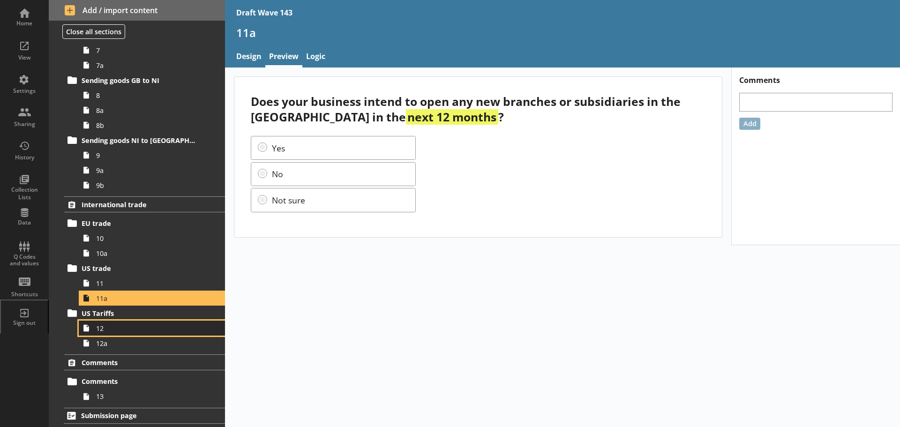
click at [107, 333] on link "12" at bounding box center [152, 328] width 146 height 15
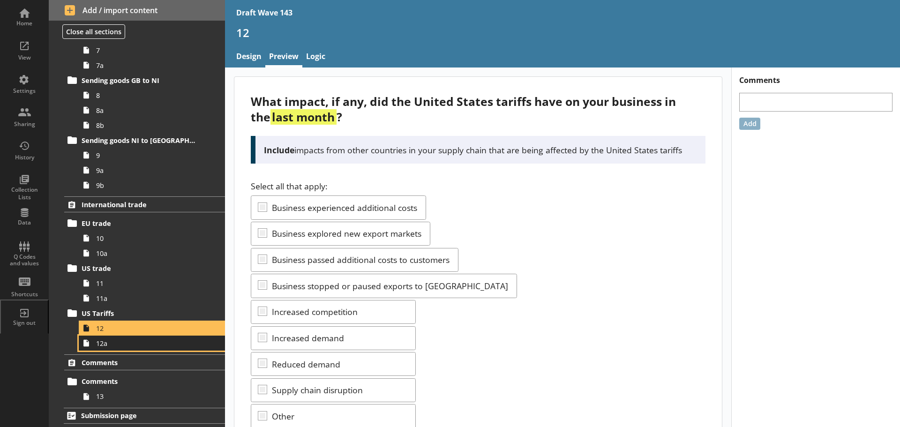
click at [117, 341] on span "12a" at bounding box center [148, 343] width 105 height 9
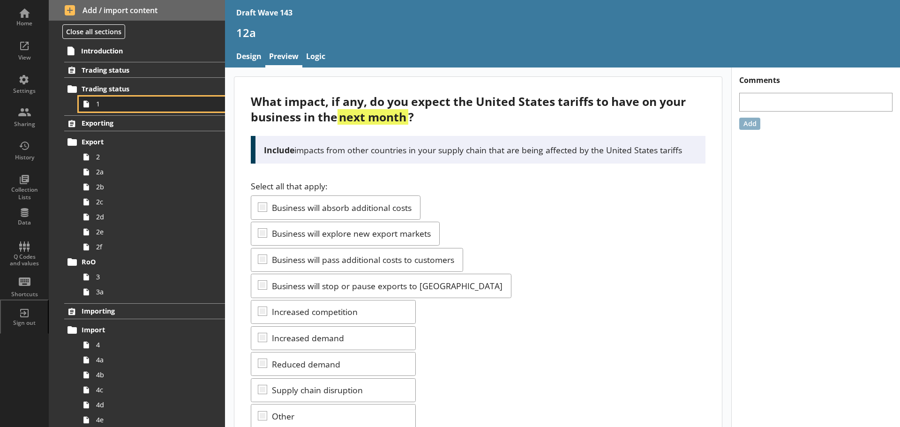
click at [112, 102] on span "1" at bounding box center [148, 103] width 105 height 9
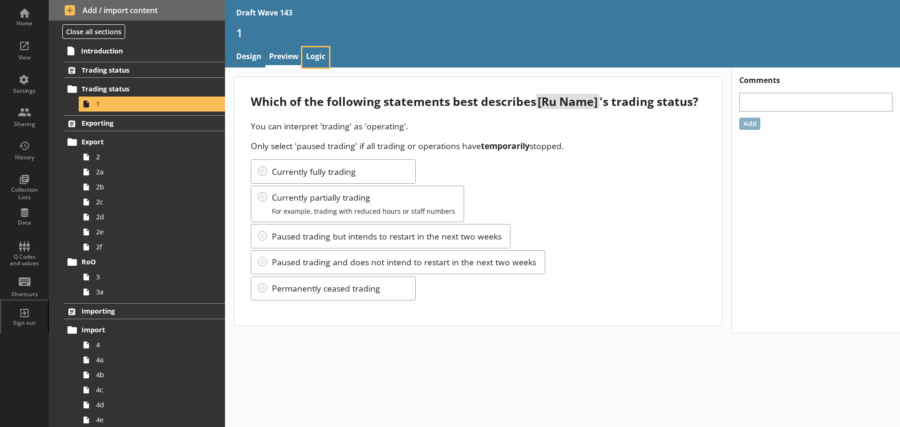
click at [324, 53] on link "Logic" at bounding box center [316, 57] width 27 height 20
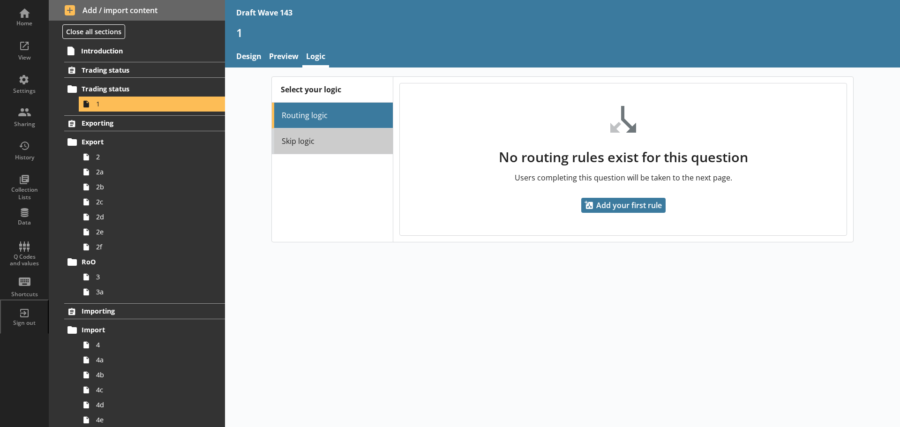
click at [315, 150] on link "Skip logic" at bounding box center [332, 142] width 121 height 26
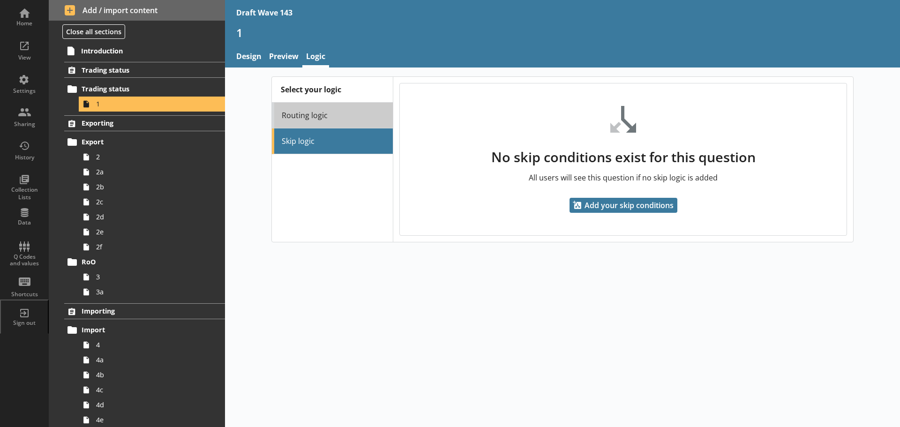
click at [319, 119] on link "Routing logic" at bounding box center [332, 116] width 121 height 26
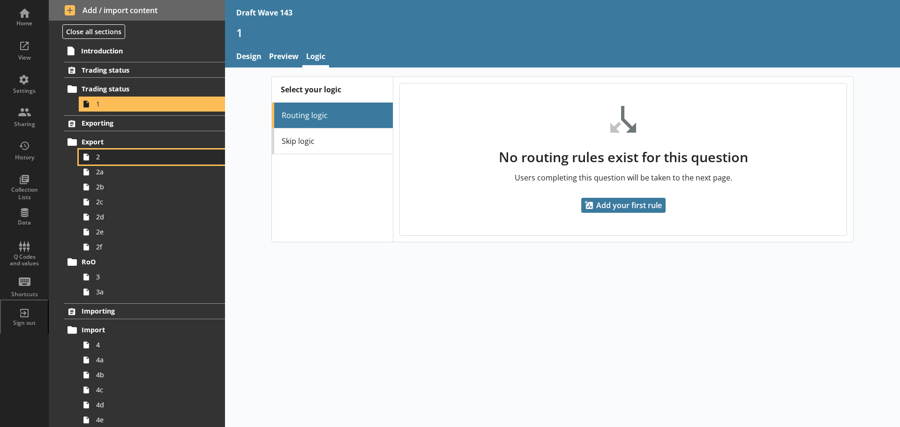
click at [134, 153] on span "2" at bounding box center [148, 156] width 105 height 9
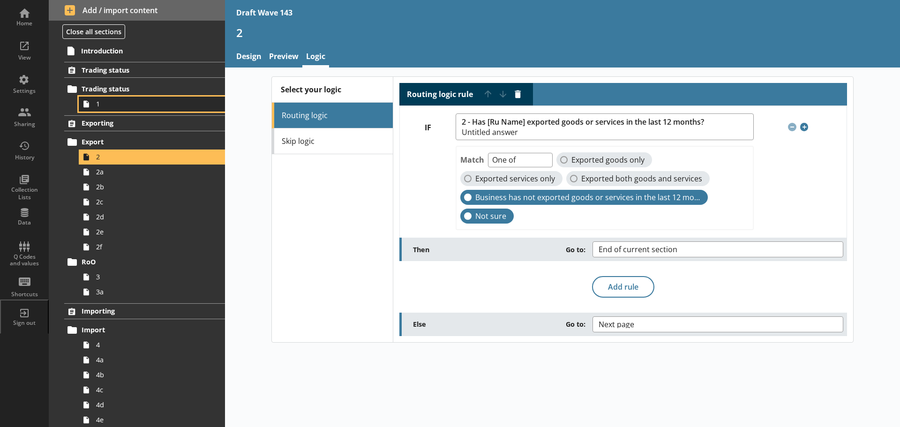
click at [122, 101] on span "1" at bounding box center [148, 103] width 105 height 9
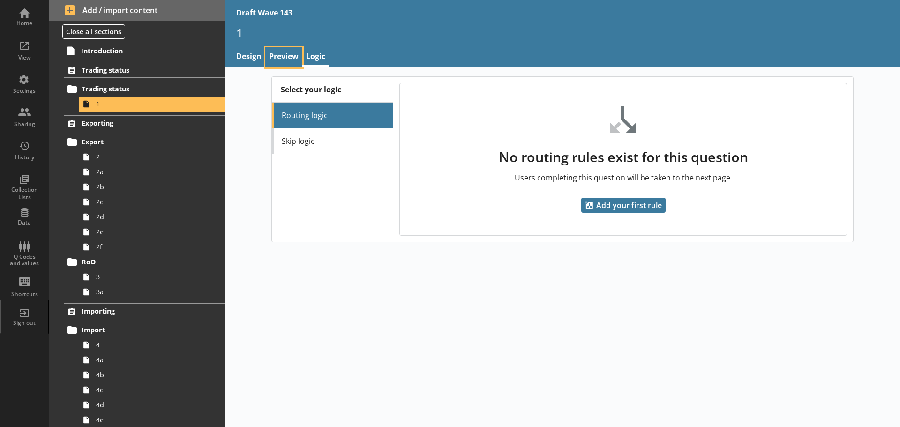
click at [288, 57] on link "Preview" at bounding box center [283, 57] width 37 height 20
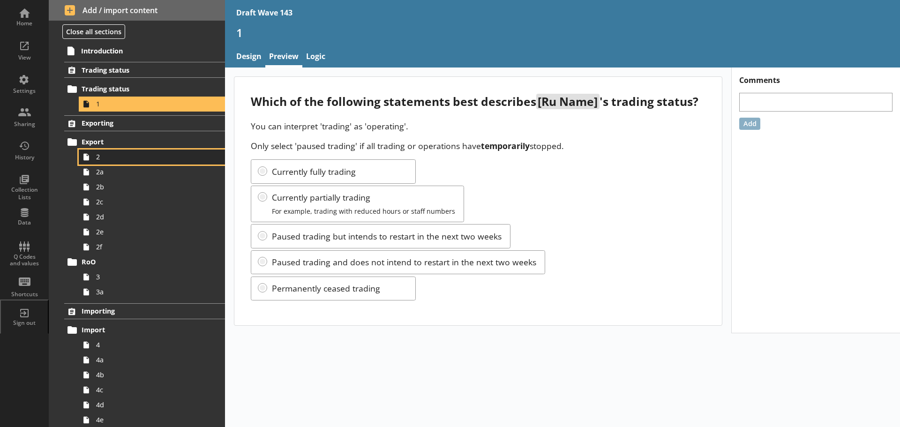
click at [108, 160] on span "2" at bounding box center [148, 156] width 105 height 9
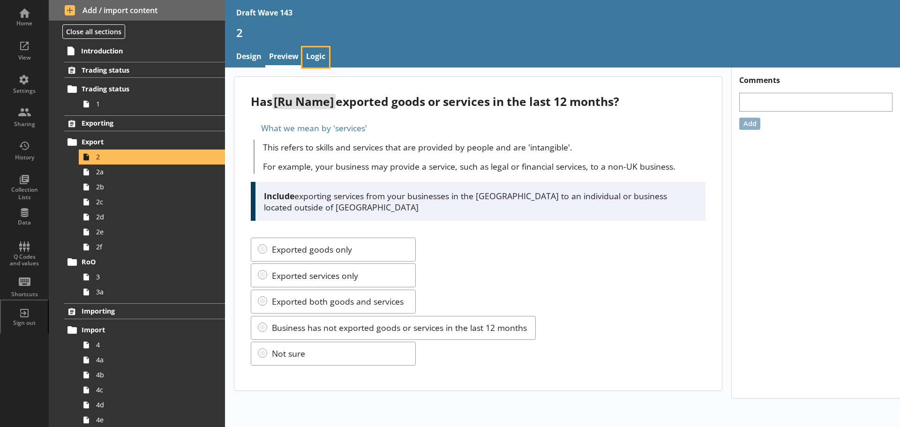
click at [316, 55] on link "Logic" at bounding box center [316, 57] width 27 height 20
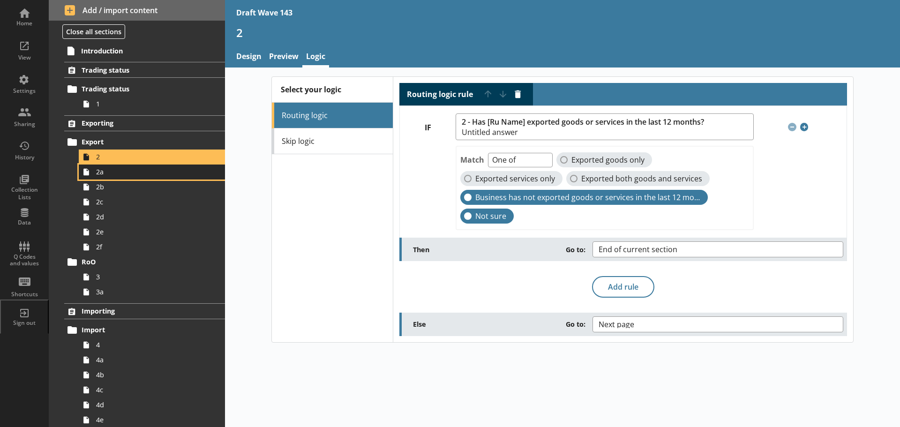
click at [115, 172] on span "2a" at bounding box center [148, 171] width 105 height 9
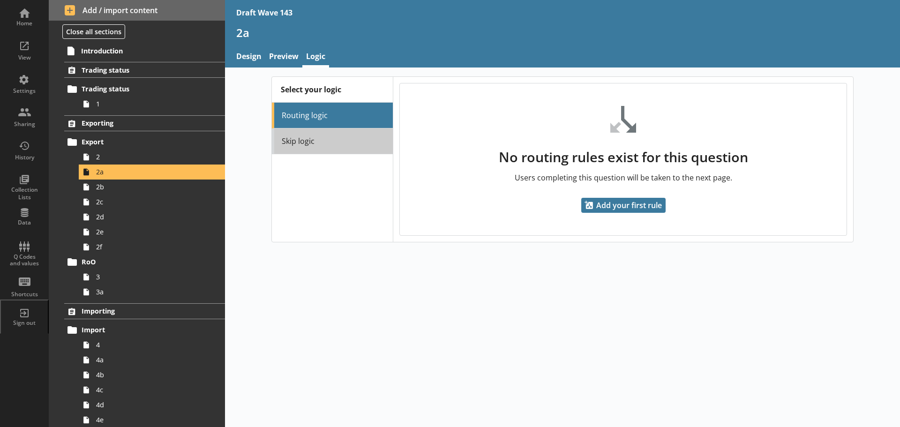
click at [386, 141] on link "Skip logic" at bounding box center [332, 142] width 121 height 26
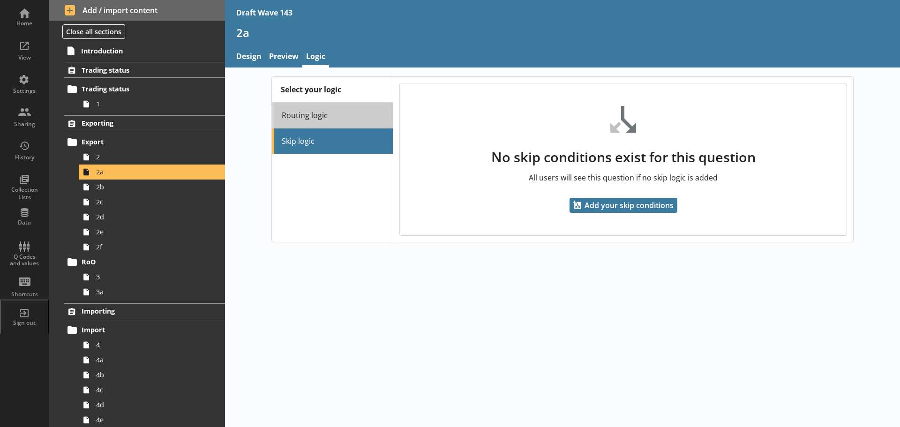
click at [329, 113] on link "Routing logic" at bounding box center [332, 116] width 121 height 26
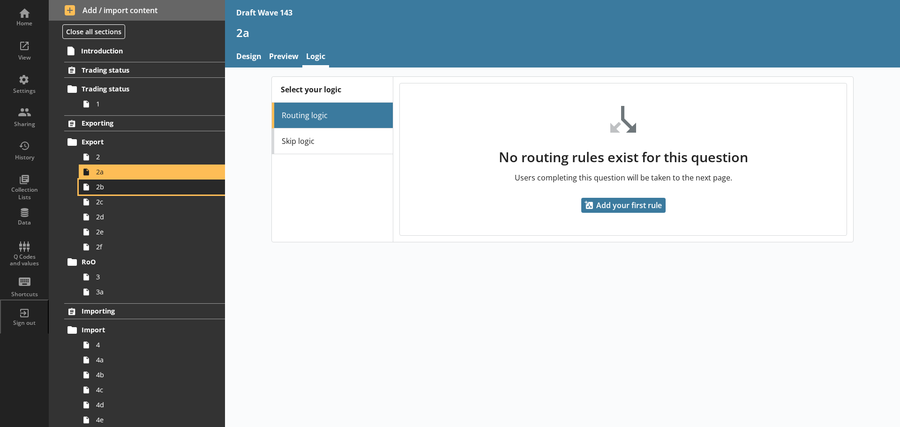
click at [102, 188] on span "2b" at bounding box center [148, 186] width 105 height 9
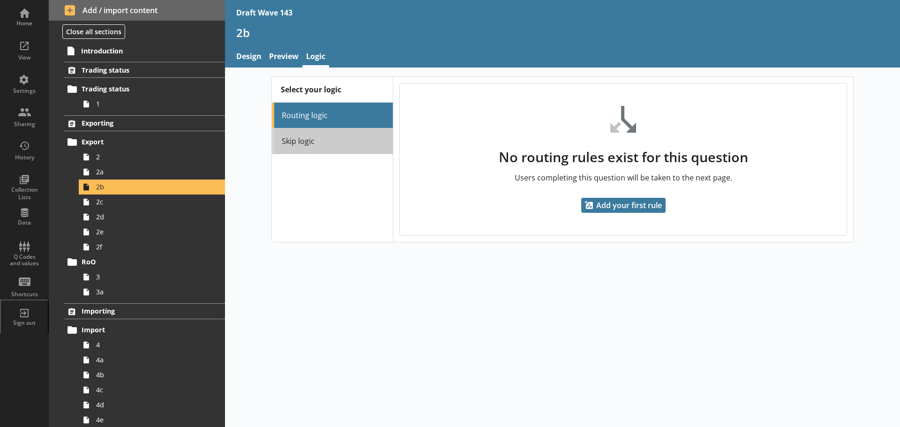
click at [296, 144] on link "Skip logic" at bounding box center [332, 142] width 121 height 26
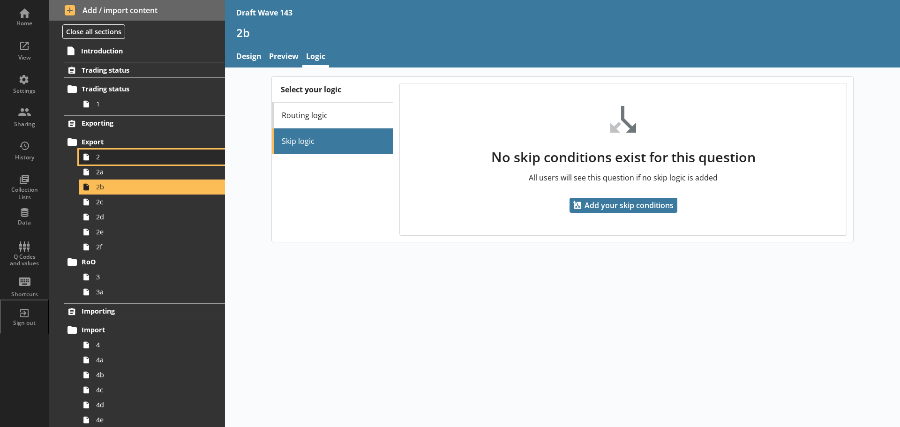
click at [151, 158] on span "2" at bounding box center [148, 156] width 105 height 9
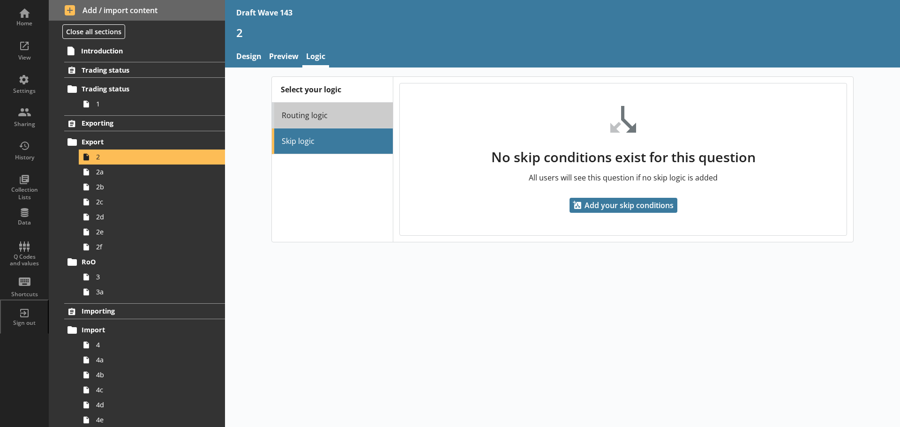
click at [346, 114] on link "Routing logic" at bounding box center [332, 116] width 121 height 26
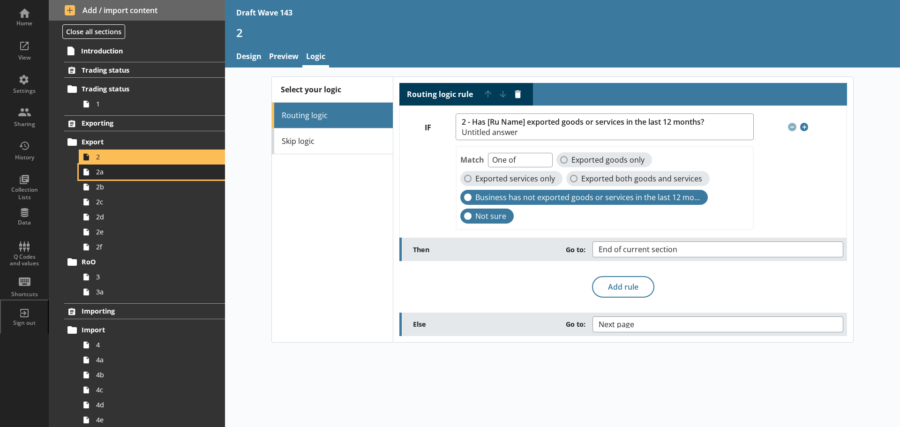
click at [162, 175] on span "2a" at bounding box center [148, 171] width 105 height 9
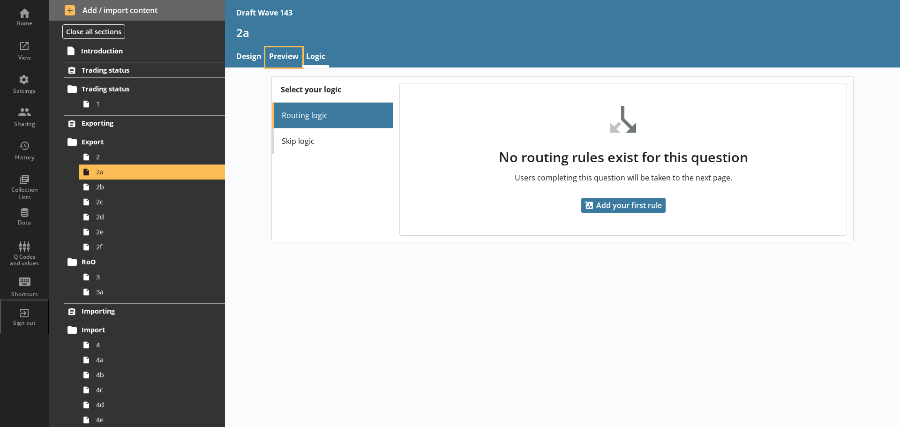
click at [275, 58] on link "Preview" at bounding box center [283, 57] width 37 height 20
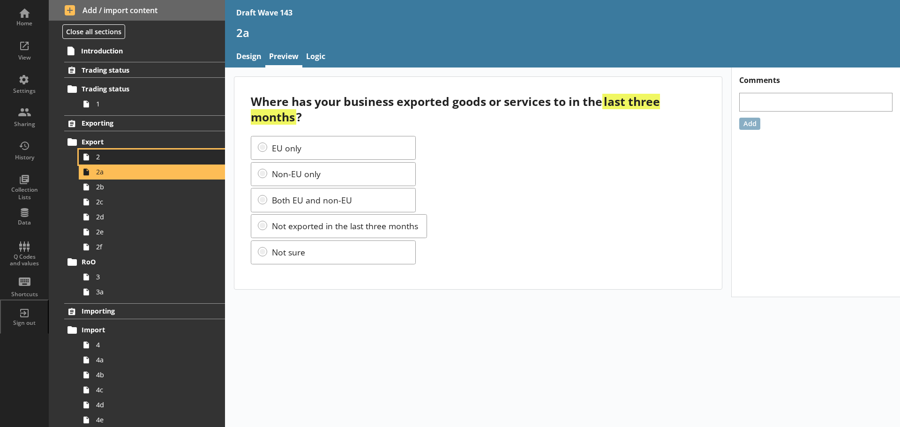
click at [150, 159] on span "2" at bounding box center [148, 156] width 105 height 9
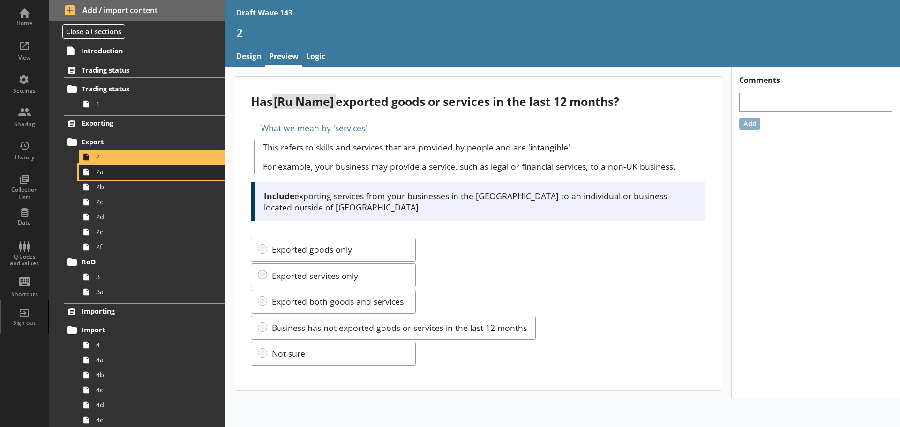
click at [145, 172] on span "2a" at bounding box center [148, 171] width 105 height 9
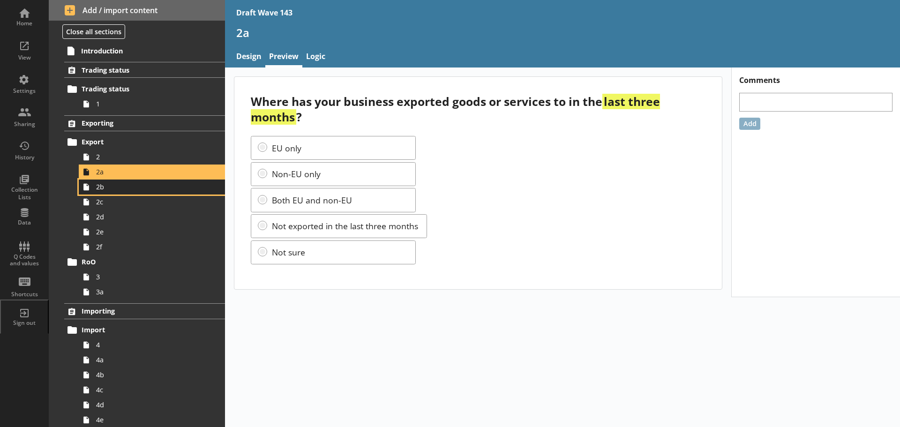
click at [142, 190] on span "2b" at bounding box center [148, 186] width 105 height 9
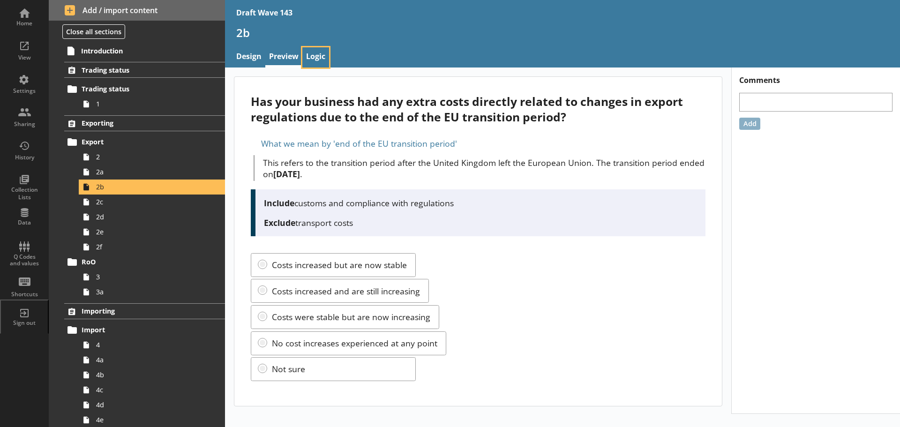
click at [312, 56] on link "Logic" at bounding box center [316, 57] width 27 height 20
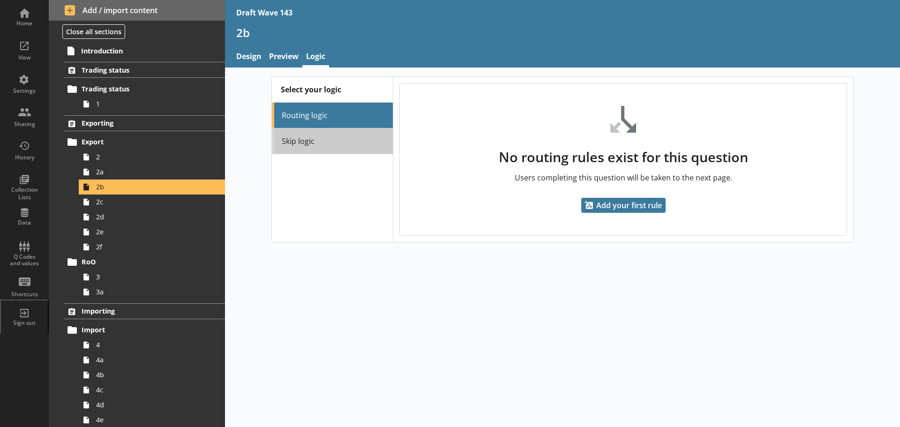
click at [318, 139] on link "Skip logic" at bounding box center [332, 142] width 121 height 26
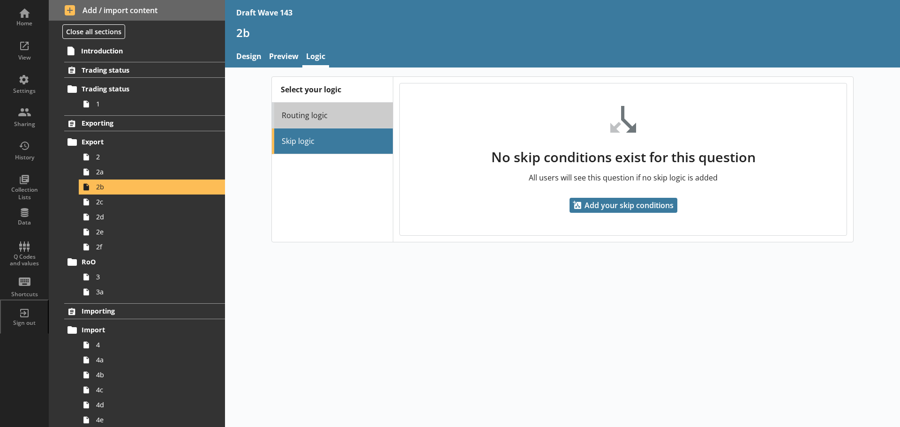
click at [310, 117] on link "Routing logic" at bounding box center [332, 116] width 121 height 26
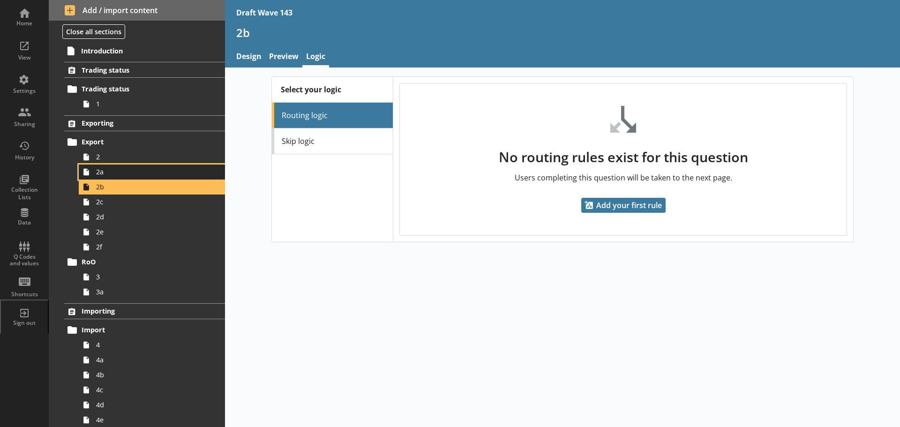
click at [143, 170] on span "2a" at bounding box center [148, 171] width 105 height 9
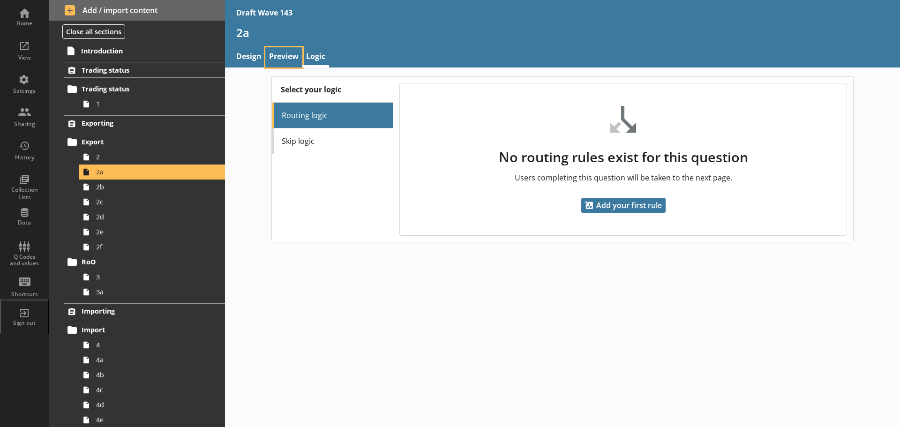
click at [290, 50] on link "Preview" at bounding box center [283, 57] width 37 height 20
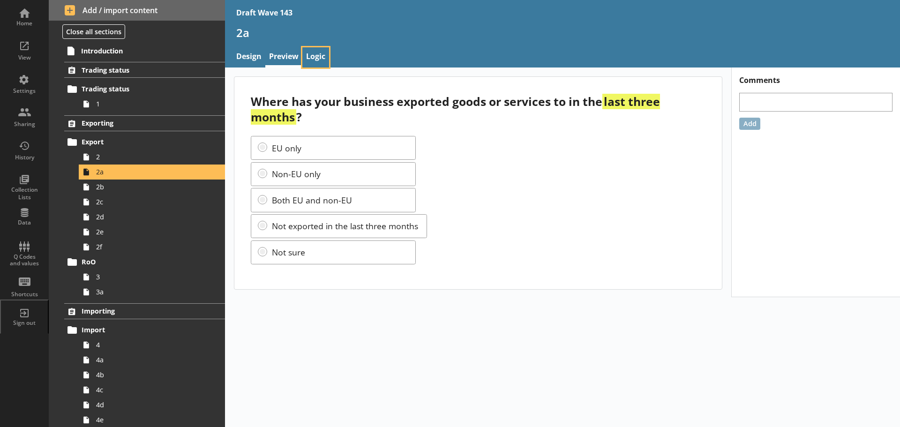
click at [318, 49] on link "Logic" at bounding box center [316, 57] width 27 height 20
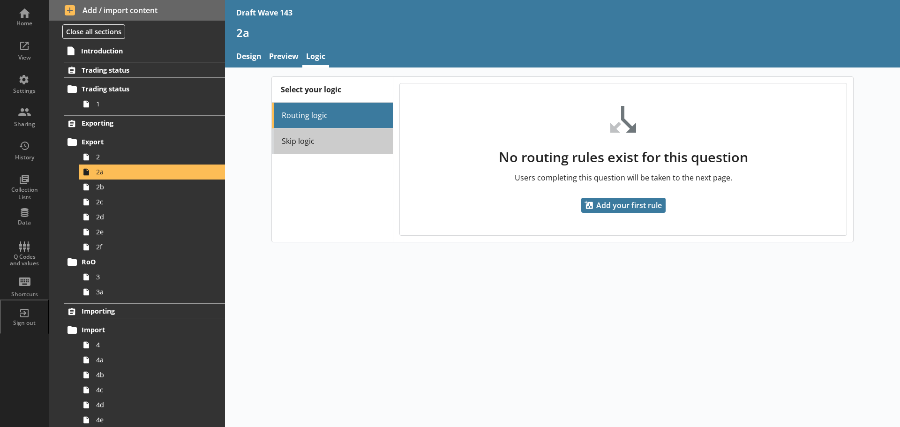
click at [317, 139] on link "Skip logic" at bounding box center [332, 142] width 121 height 26
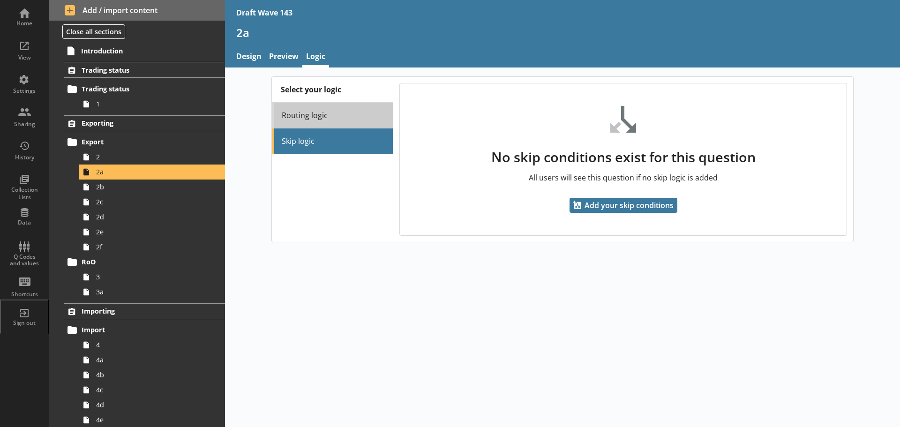
click at [314, 116] on link "Routing logic" at bounding box center [332, 116] width 121 height 26
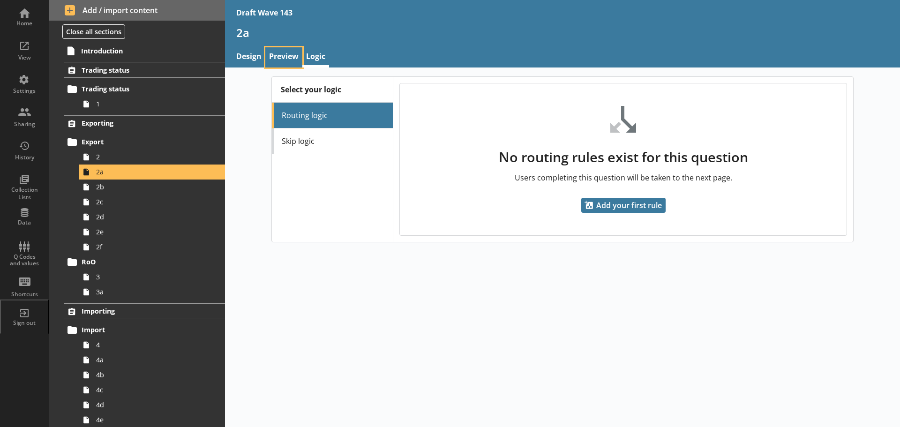
click at [292, 54] on link "Preview" at bounding box center [283, 57] width 37 height 20
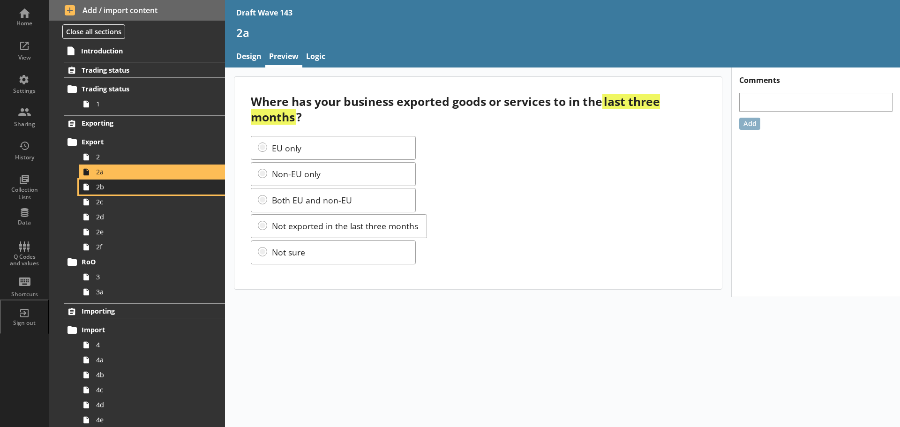
click at [144, 189] on span "2b" at bounding box center [148, 186] width 105 height 9
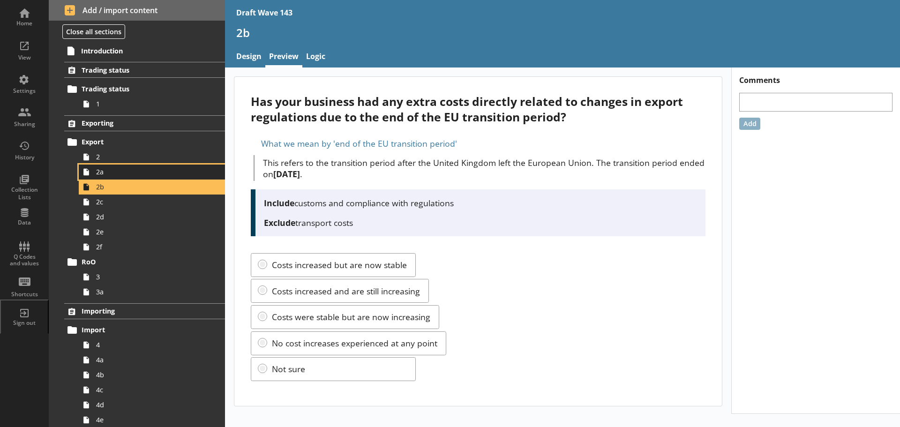
click at [144, 177] on link "2a" at bounding box center [152, 172] width 146 height 15
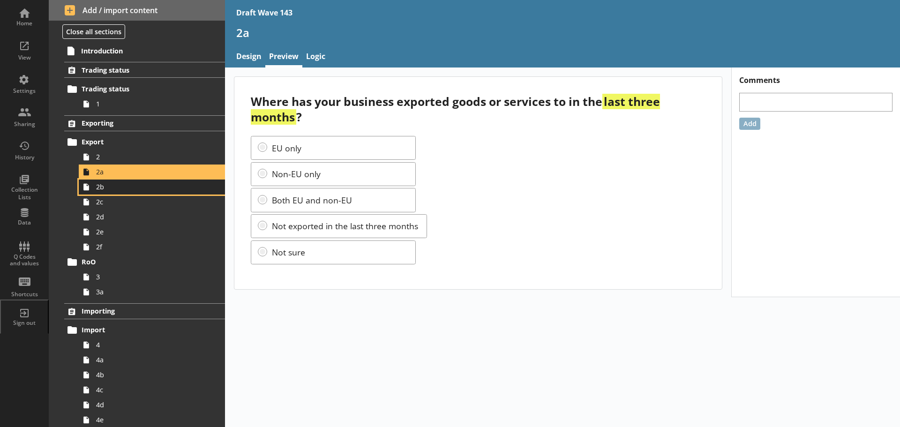
click at [145, 189] on span "2b" at bounding box center [148, 186] width 105 height 9
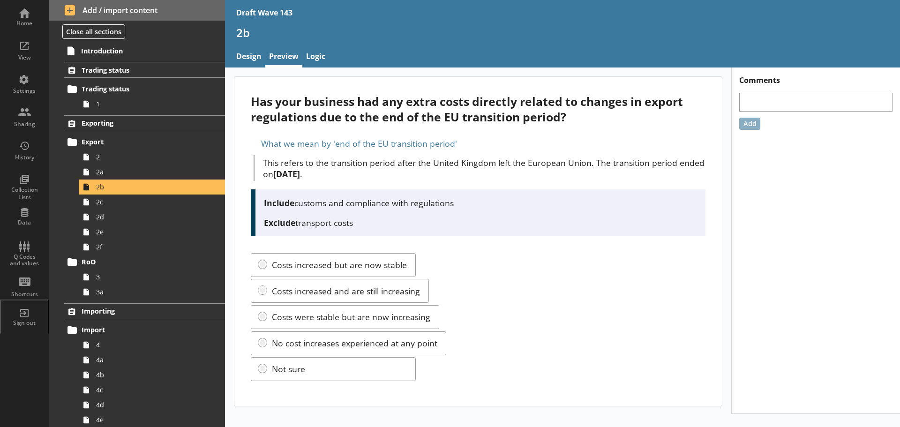
click at [337, 55] on nav "Design Preview Logic" at bounding box center [562, 57] width 675 height 20
click at [322, 54] on link "Logic" at bounding box center [316, 57] width 27 height 20
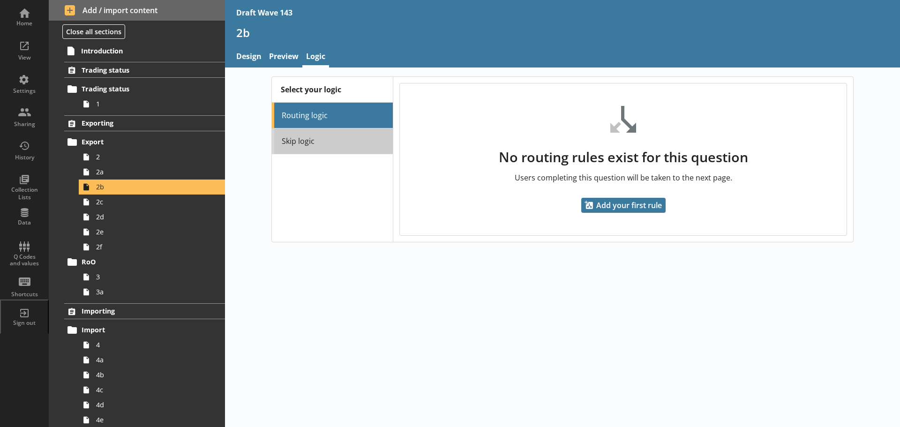
click at [298, 137] on link "Skip logic" at bounding box center [332, 142] width 121 height 26
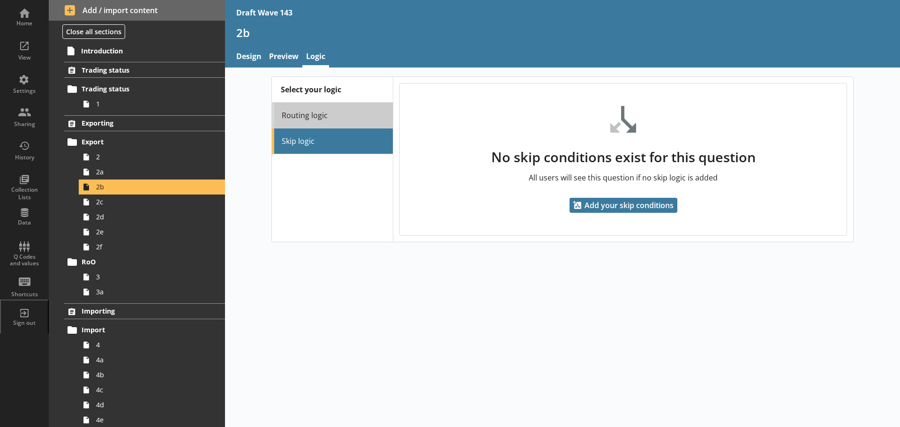
click at [299, 121] on link "Routing logic" at bounding box center [332, 116] width 121 height 26
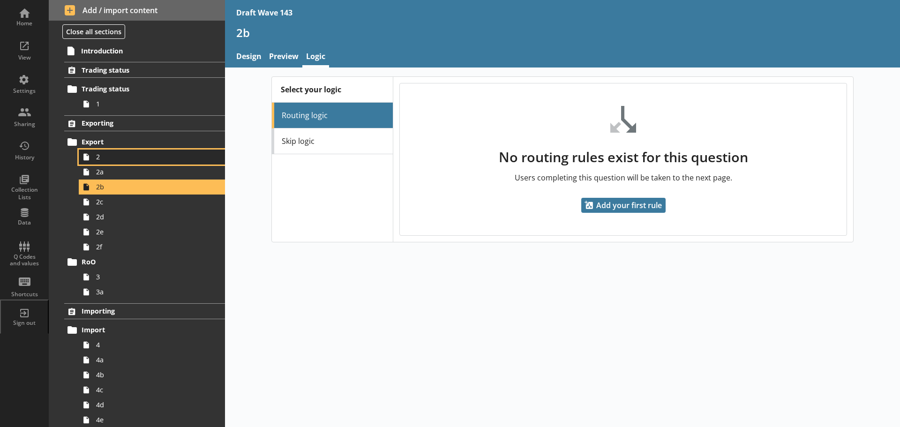
click at [116, 156] on span "2" at bounding box center [148, 156] width 105 height 9
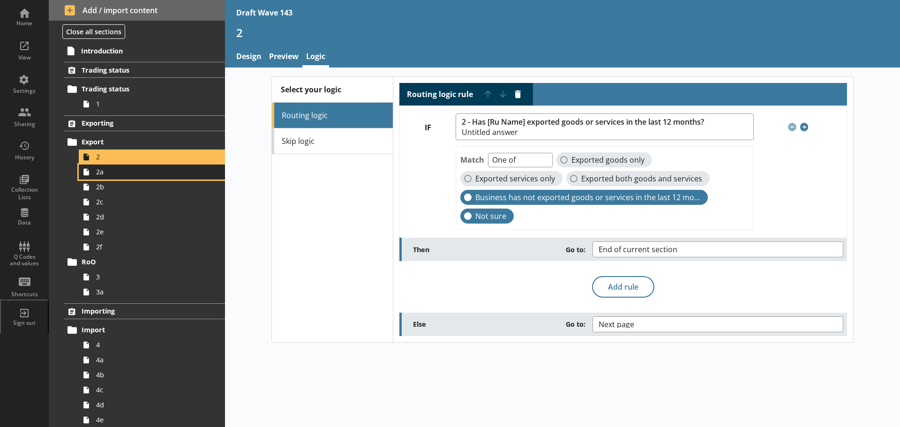
click at [171, 178] on link "2a" at bounding box center [152, 172] width 146 height 15
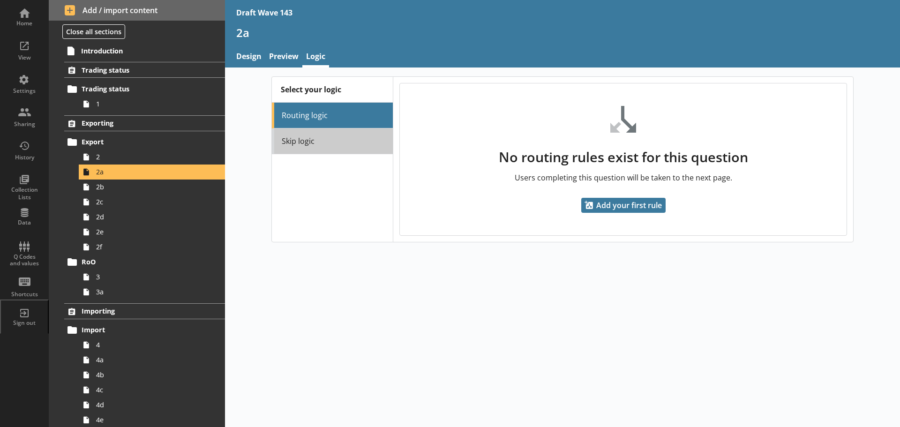
click at [338, 134] on link "Skip logic" at bounding box center [332, 142] width 121 height 26
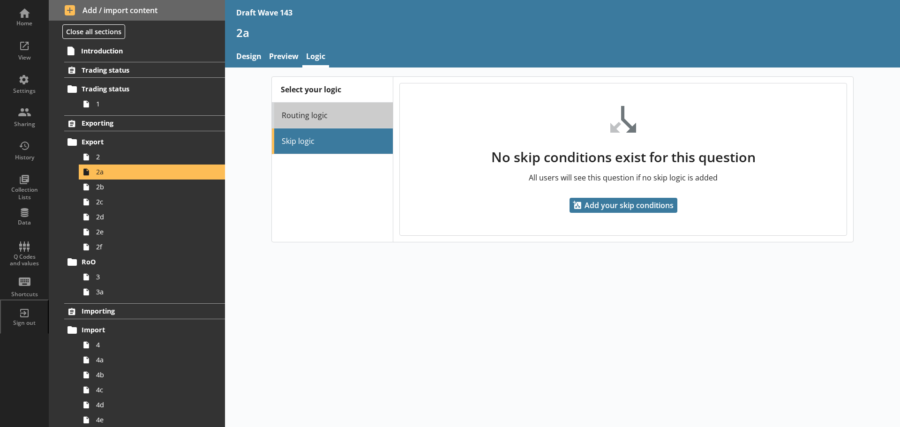
click at [353, 113] on link "Routing logic" at bounding box center [332, 116] width 121 height 26
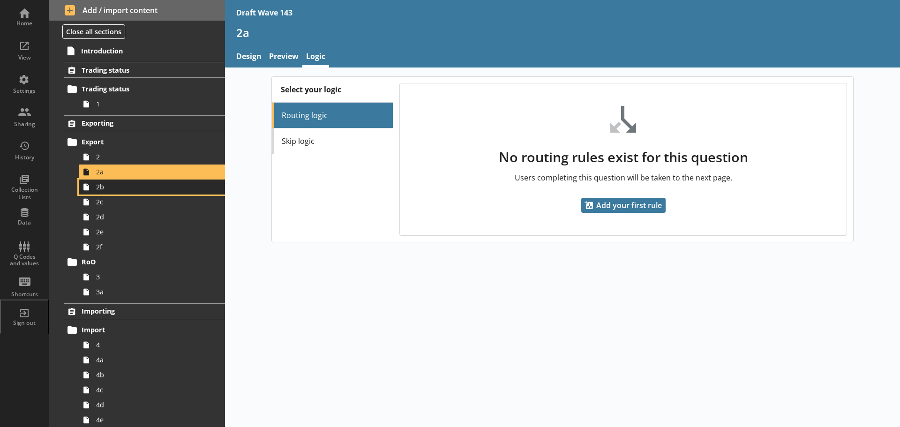
click at [145, 190] on span "2b" at bounding box center [148, 186] width 105 height 9
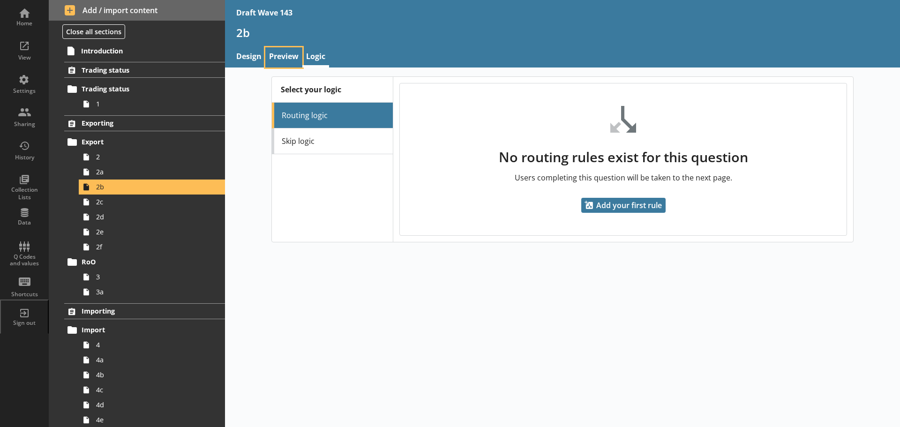
click at [282, 54] on link "Preview" at bounding box center [283, 57] width 37 height 20
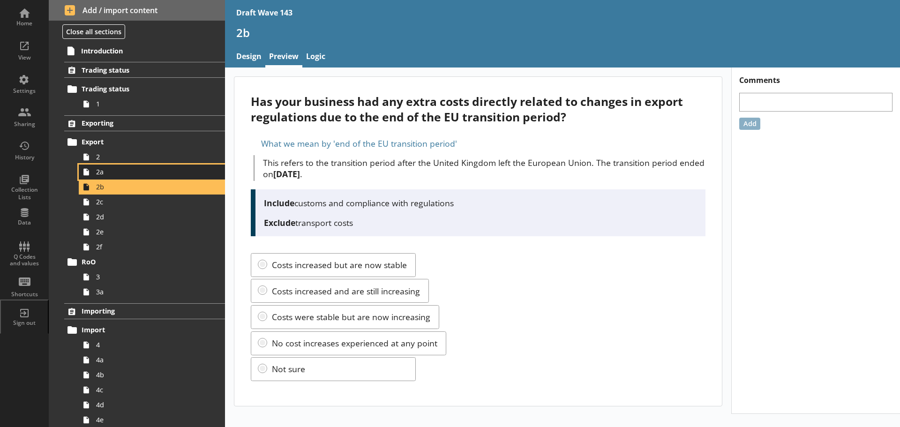
click at [169, 175] on span "2a" at bounding box center [148, 171] width 105 height 9
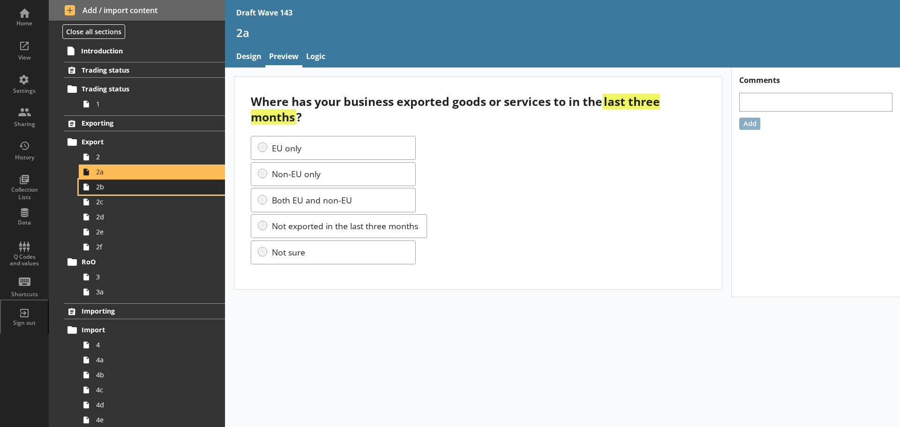
click at [157, 188] on span "2b" at bounding box center [148, 186] width 105 height 9
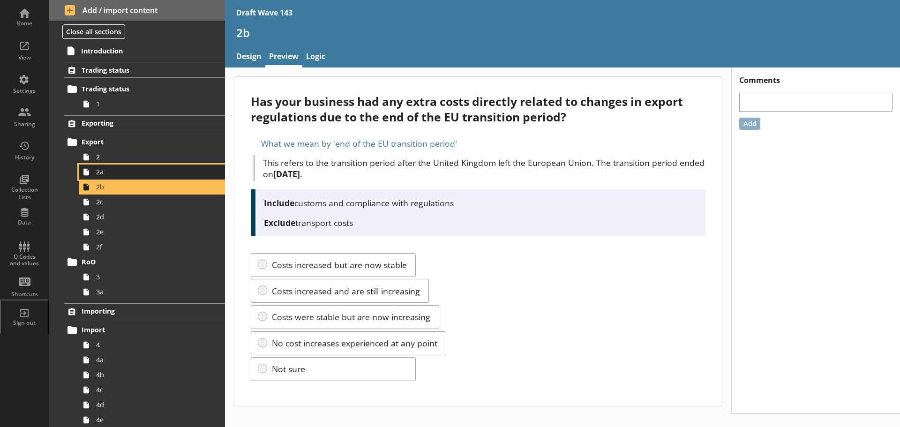
click at [160, 172] on span "2a" at bounding box center [148, 171] width 105 height 9
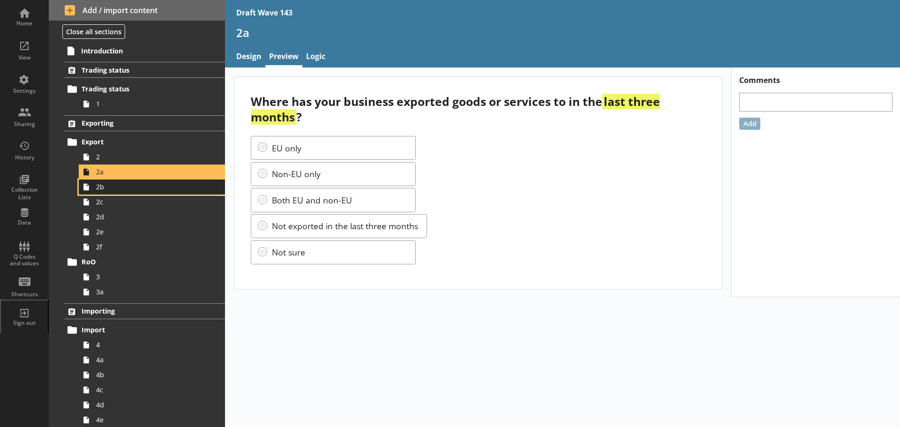
click at [130, 193] on link "2b" at bounding box center [152, 187] width 146 height 15
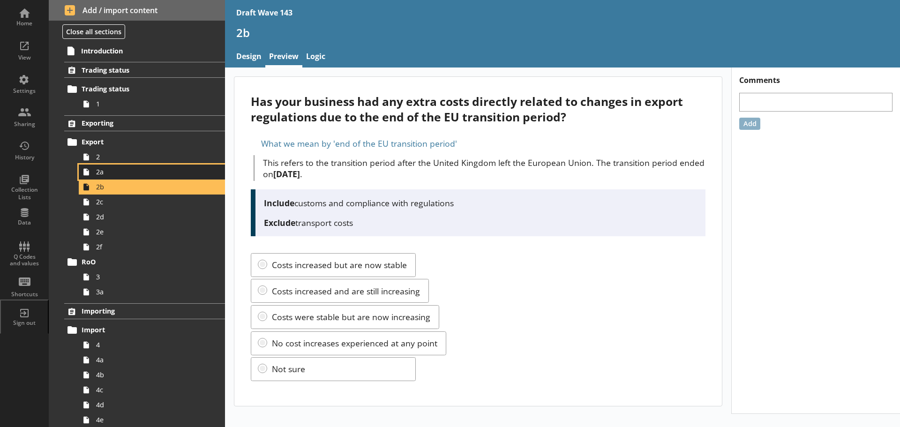
click at [128, 171] on span "2a" at bounding box center [148, 171] width 105 height 9
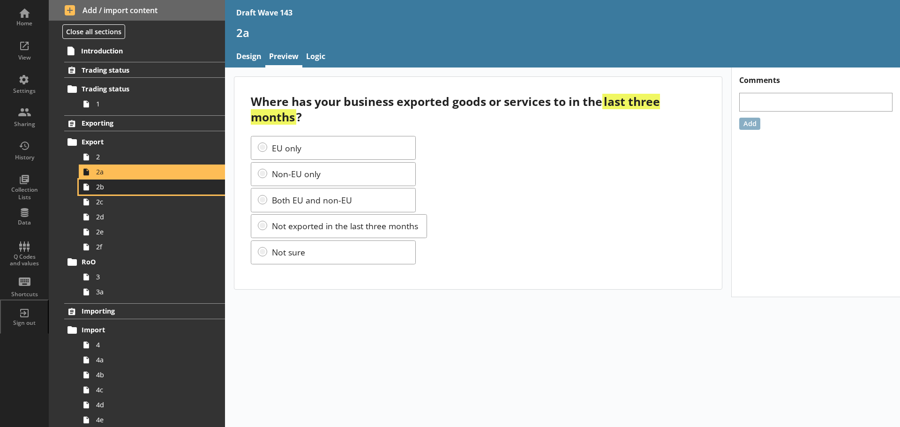
click at [129, 189] on span "2b" at bounding box center [148, 186] width 105 height 9
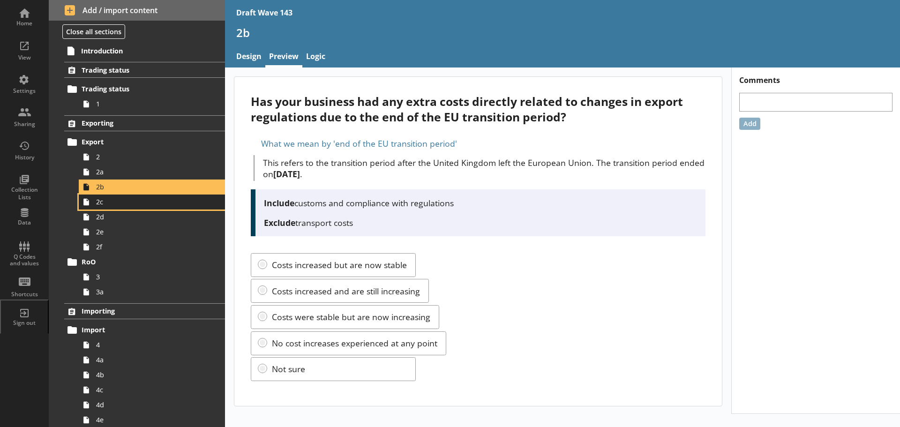
click at [131, 204] on span "2c" at bounding box center [148, 201] width 105 height 9
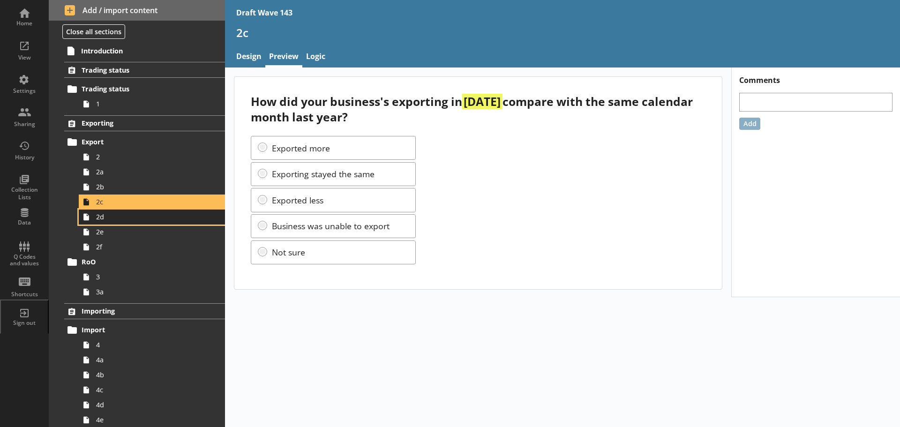
click at [131, 217] on span "2d" at bounding box center [148, 216] width 105 height 9
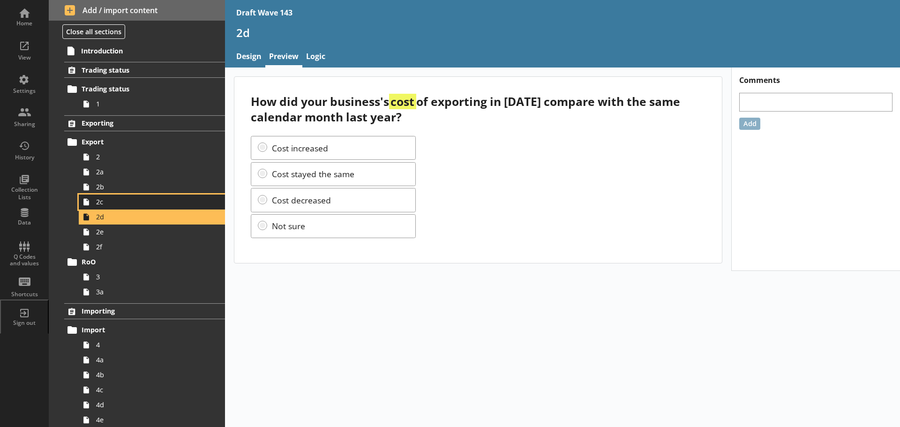
click at [131, 204] on span "2c" at bounding box center [148, 201] width 105 height 9
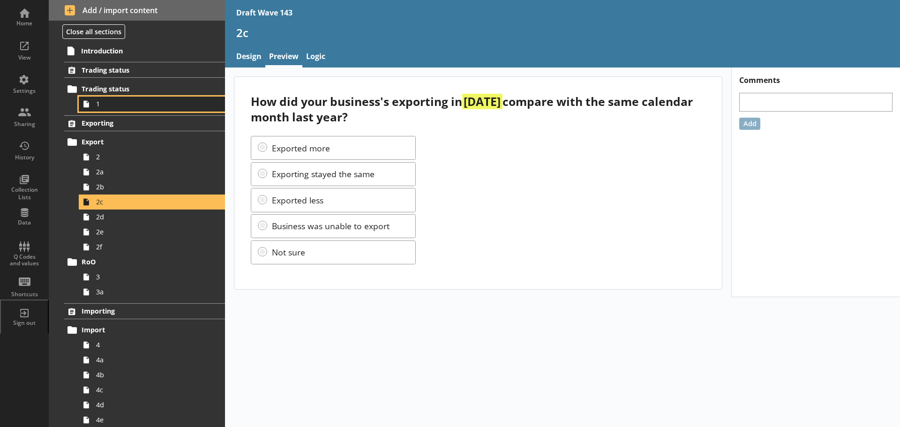
click at [116, 110] on link "1" at bounding box center [152, 104] width 146 height 15
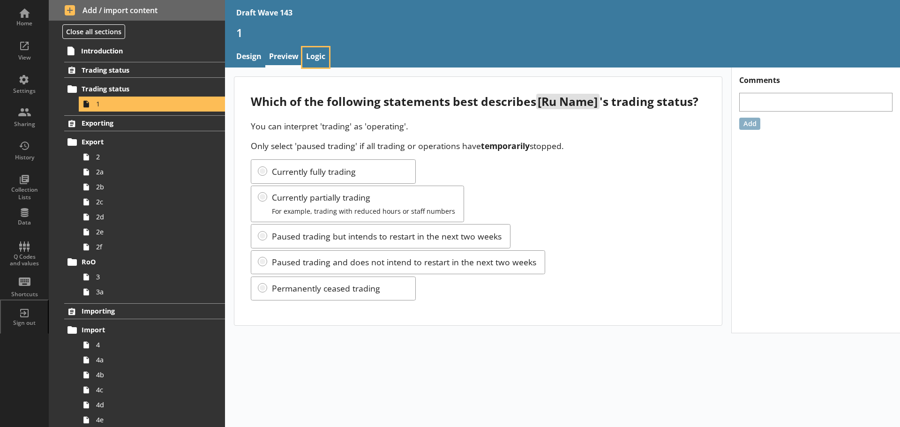
click at [317, 59] on link "Logic" at bounding box center [316, 57] width 27 height 20
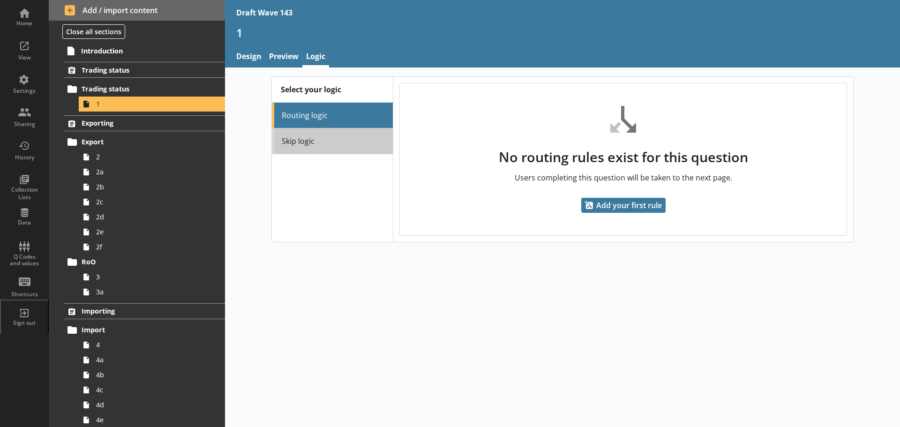
click at [328, 149] on link "Skip logic" at bounding box center [332, 142] width 121 height 26
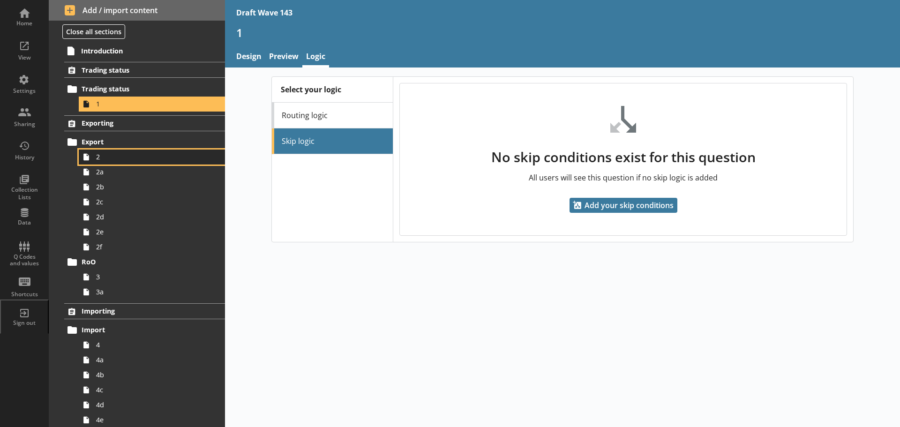
click at [124, 158] on span "2" at bounding box center [148, 156] width 105 height 9
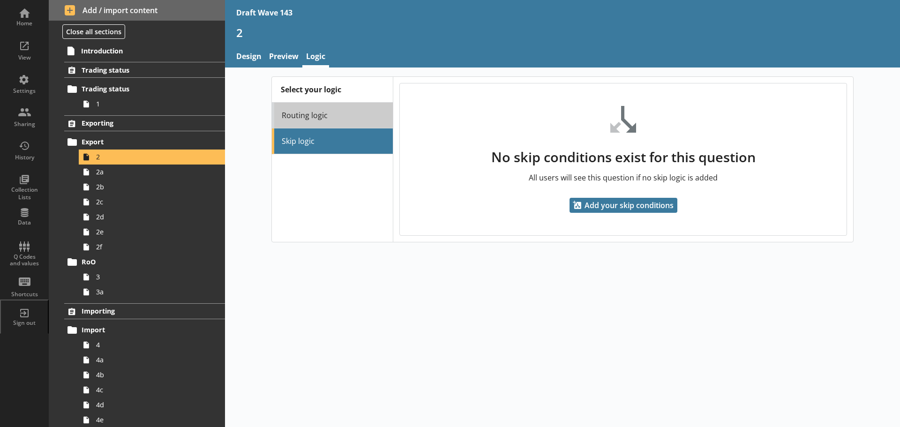
click at [357, 117] on link "Routing logic" at bounding box center [332, 116] width 121 height 26
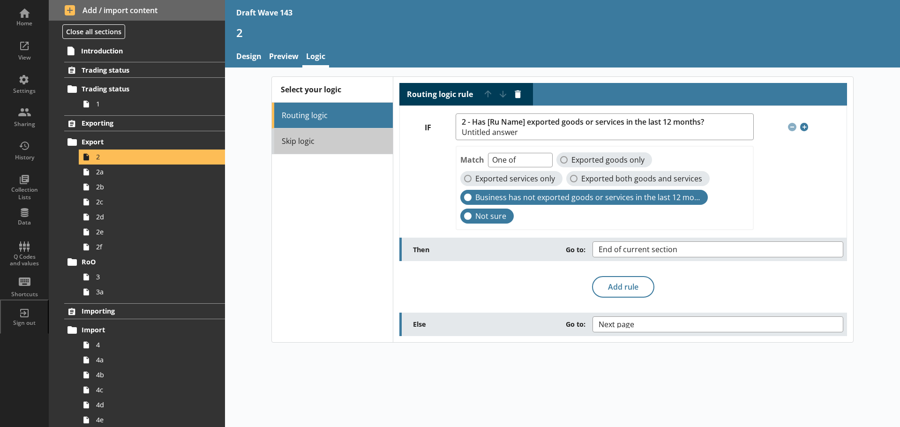
click at [342, 149] on link "Skip logic" at bounding box center [332, 142] width 121 height 26
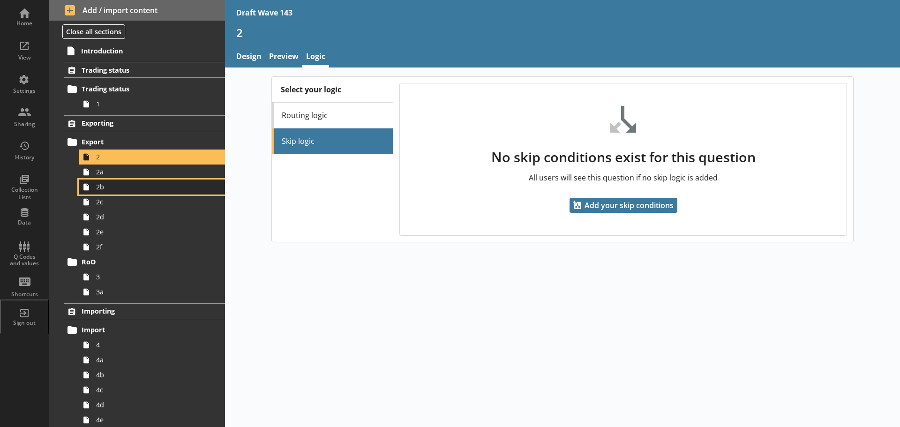
click at [113, 180] on link "2b" at bounding box center [152, 187] width 146 height 15
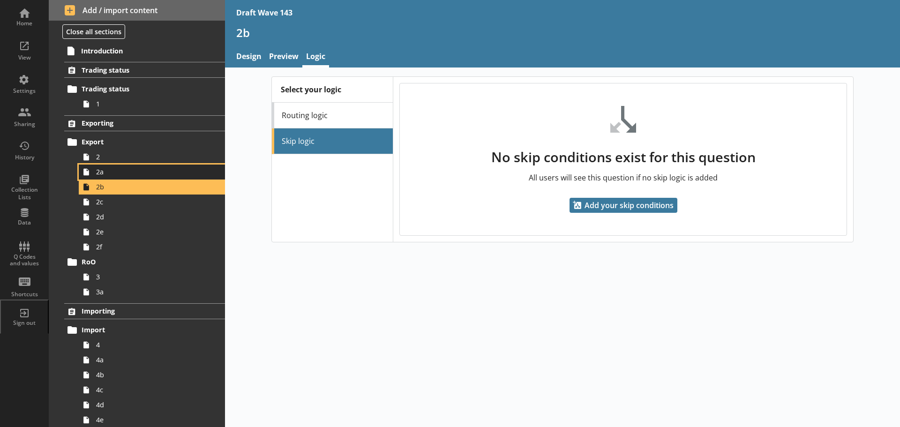
click at [119, 170] on span "2a" at bounding box center [148, 171] width 105 height 9
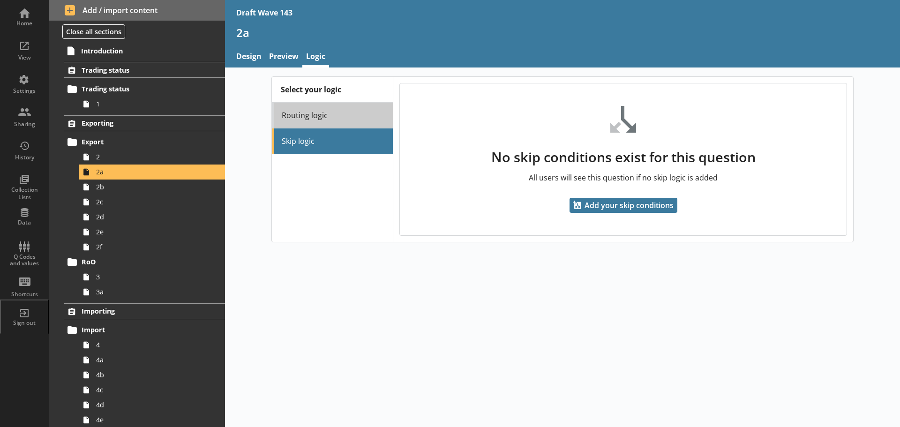
click at [318, 116] on link "Routing logic" at bounding box center [332, 116] width 121 height 26
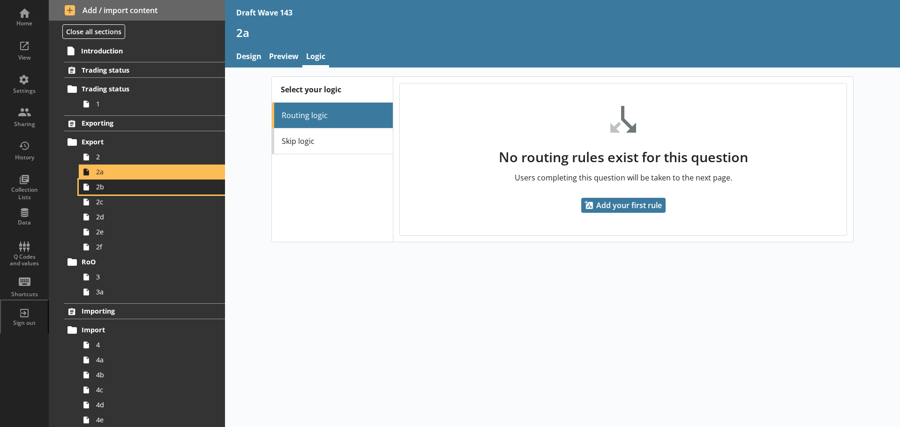
click at [138, 191] on span "2b" at bounding box center [148, 186] width 105 height 9
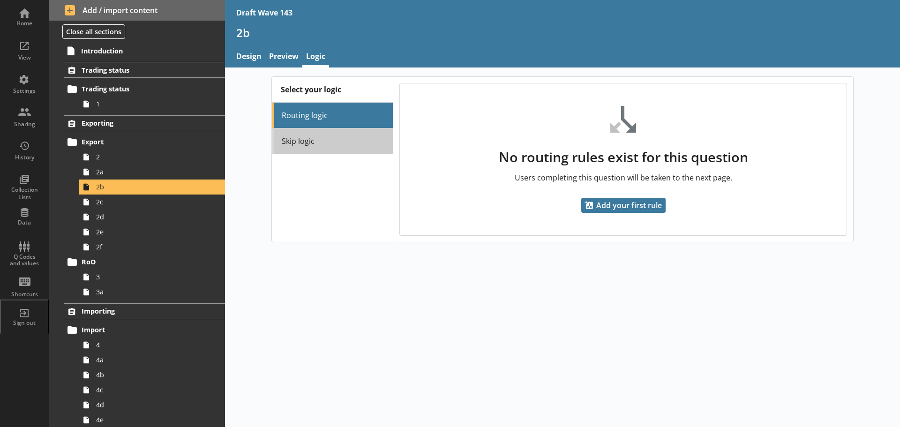
click at [306, 144] on link "Skip logic" at bounding box center [332, 142] width 121 height 26
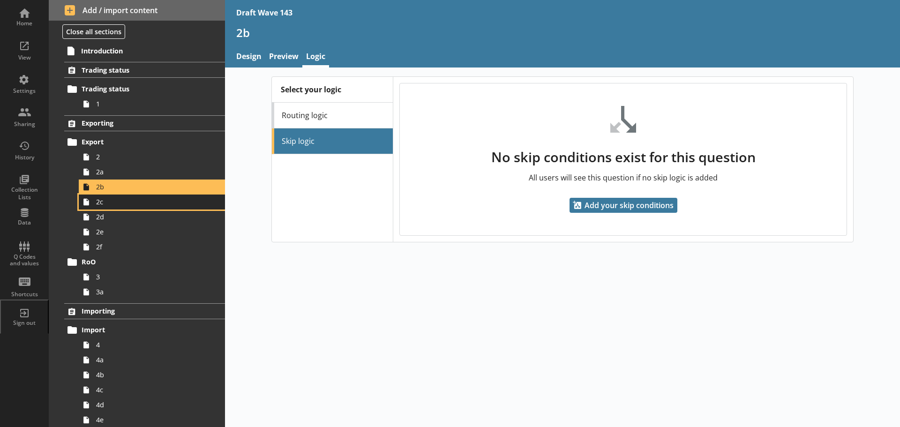
click at [150, 206] on span "2c" at bounding box center [148, 201] width 105 height 9
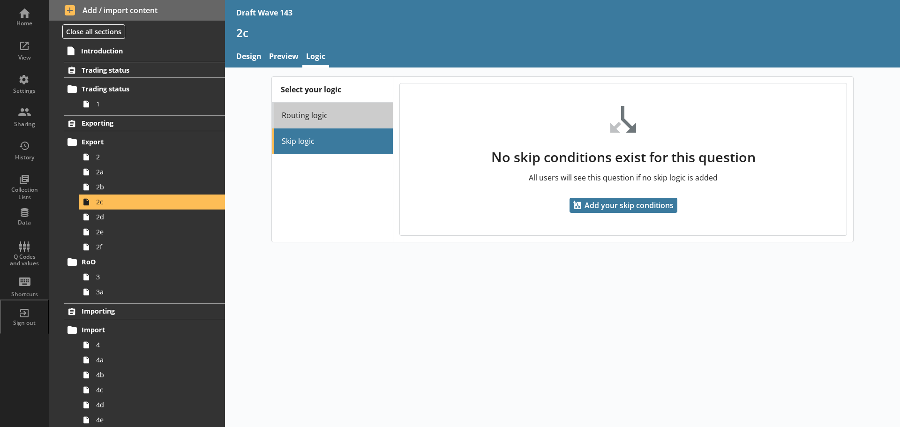
click at [311, 117] on link "Routing logic" at bounding box center [332, 116] width 121 height 26
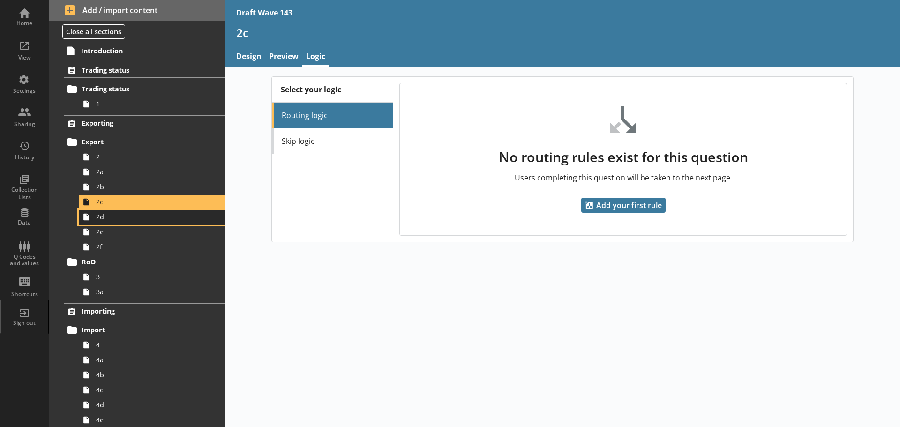
click at [159, 214] on span "2d" at bounding box center [148, 216] width 105 height 9
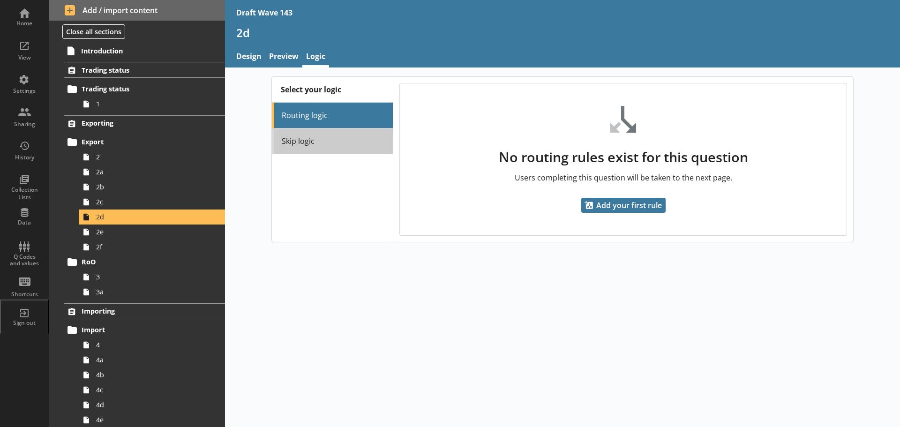
click at [333, 143] on link "Skip logic" at bounding box center [332, 142] width 121 height 26
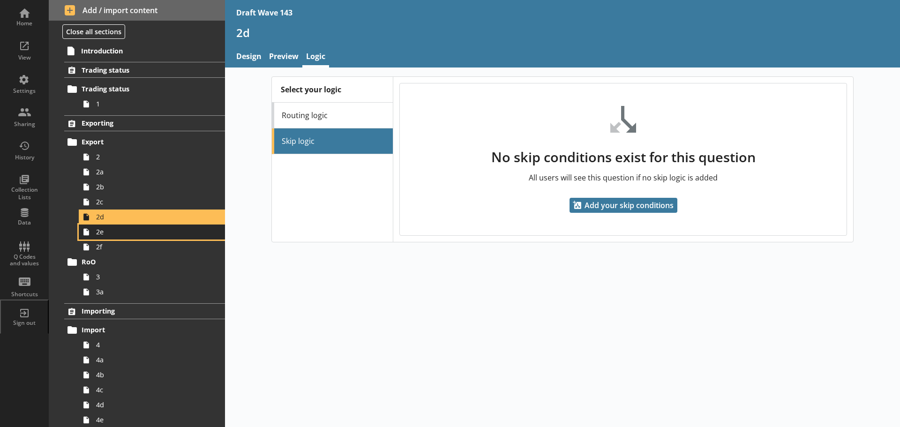
click at [129, 238] on link "2e" at bounding box center [152, 232] width 146 height 15
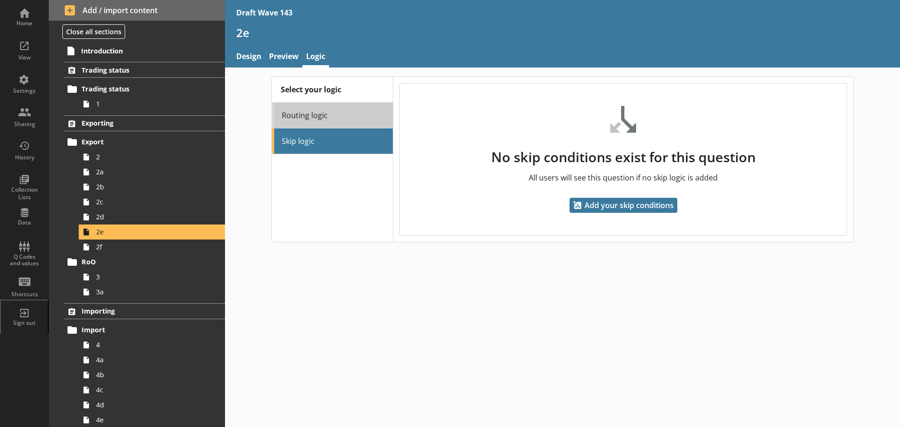
click at [357, 108] on link "Routing logic" at bounding box center [332, 116] width 121 height 26
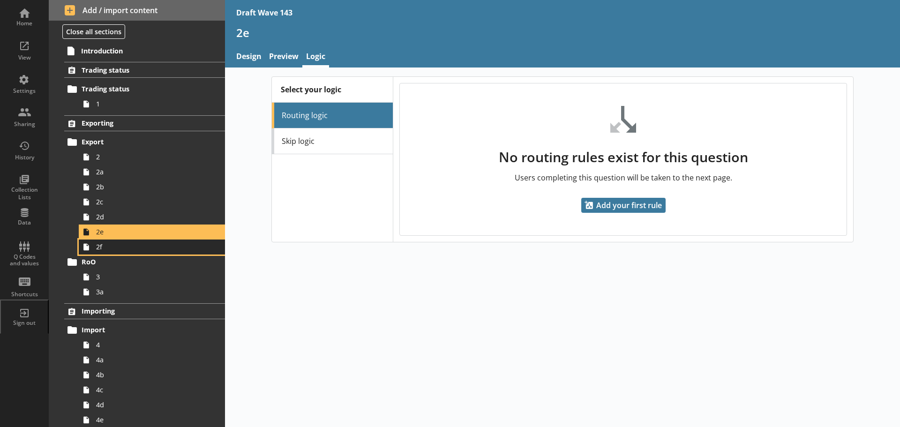
click at [161, 252] on link "2f" at bounding box center [152, 247] width 146 height 15
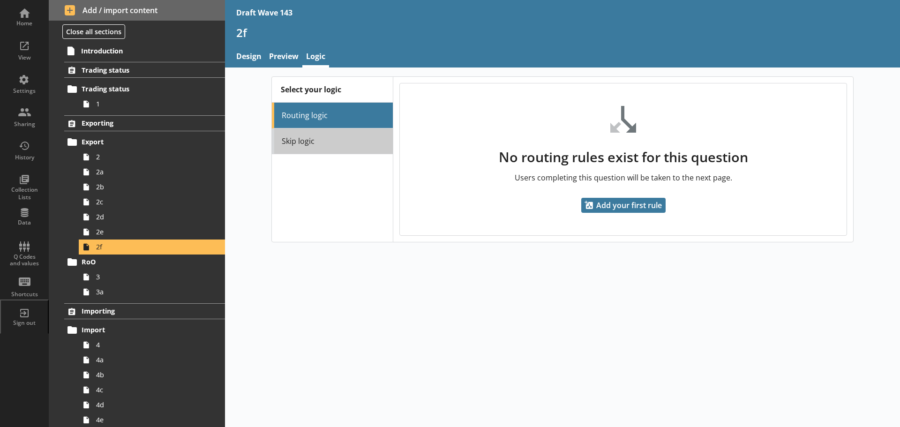
click at [304, 142] on link "Skip logic" at bounding box center [332, 142] width 121 height 26
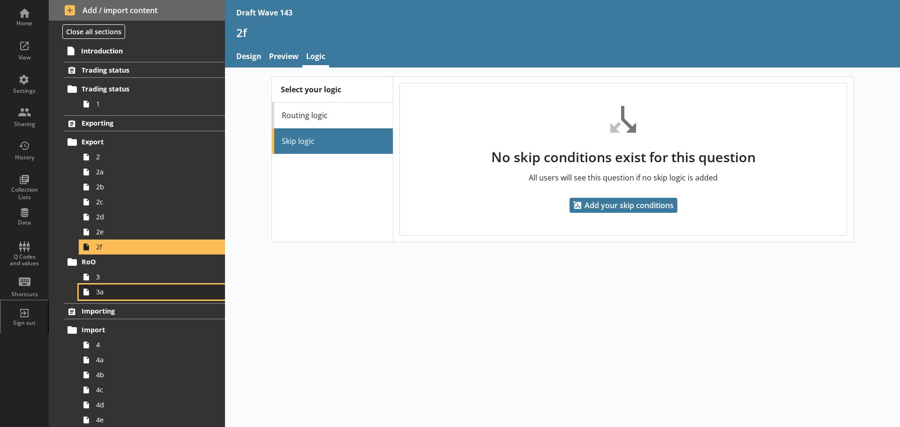
click at [133, 285] on link "3a" at bounding box center [152, 292] width 146 height 15
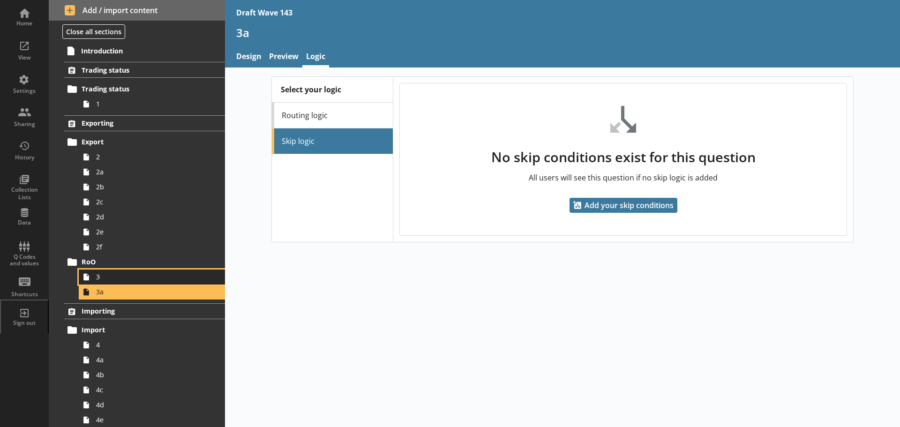
click at [129, 277] on span "3" at bounding box center [148, 276] width 105 height 9
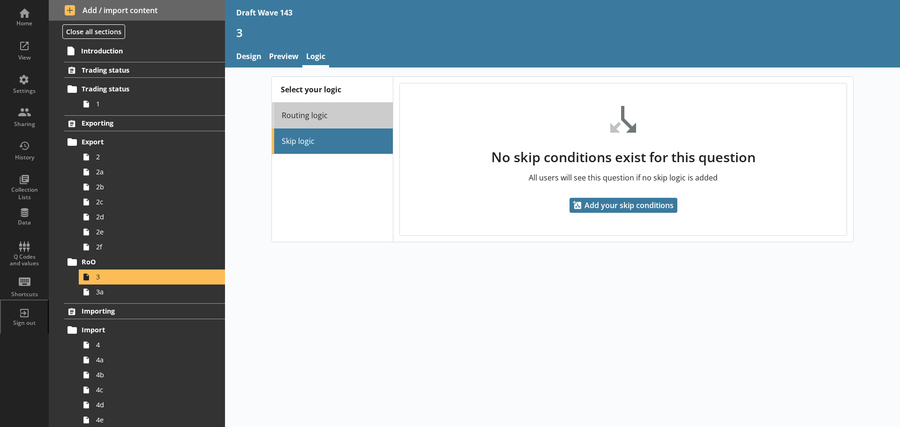
click at [337, 121] on link "Routing logic" at bounding box center [332, 116] width 121 height 26
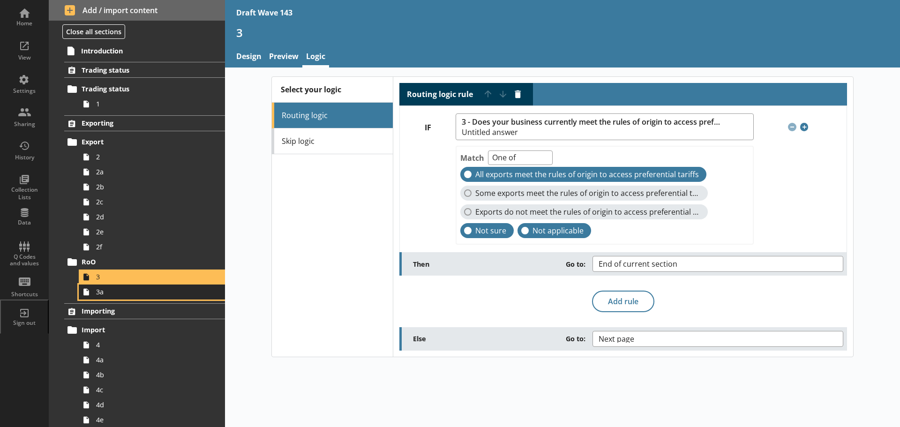
click at [121, 292] on span "3a" at bounding box center [148, 291] width 105 height 9
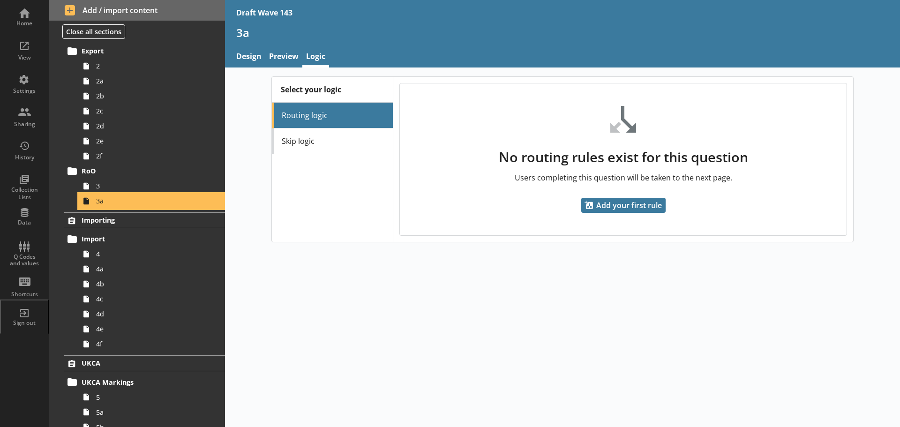
scroll to position [188, 0]
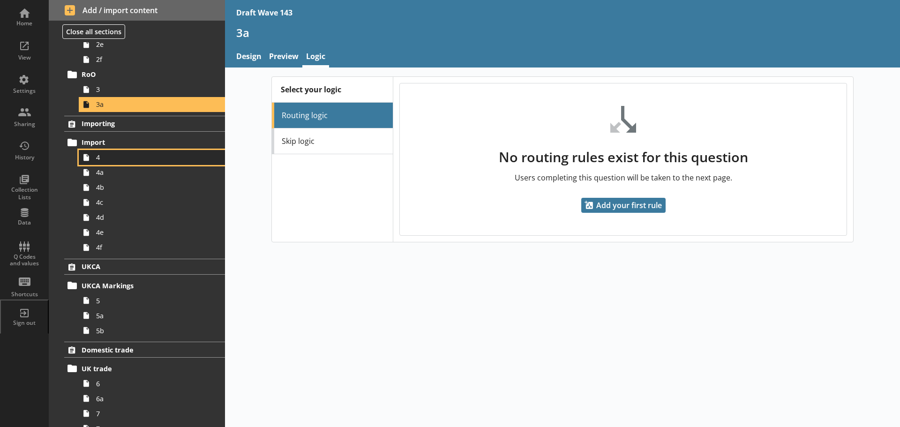
click at [150, 164] on link "4" at bounding box center [152, 157] width 146 height 15
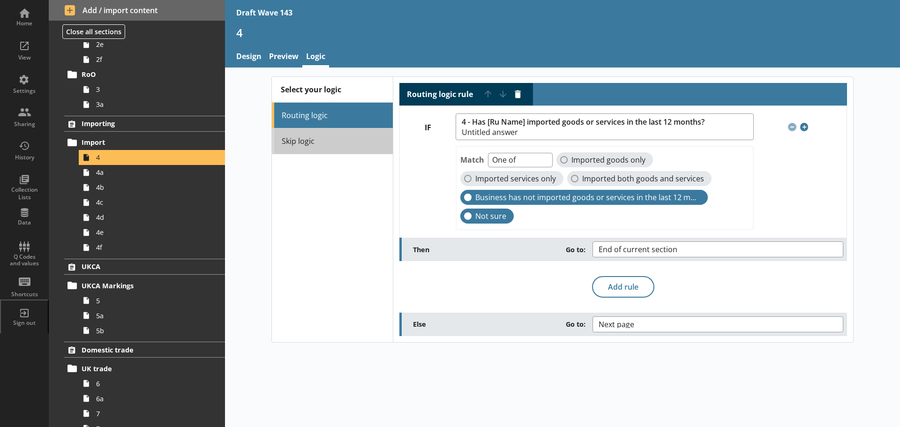
click at [298, 145] on link "Skip logic" at bounding box center [332, 142] width 121 height 26
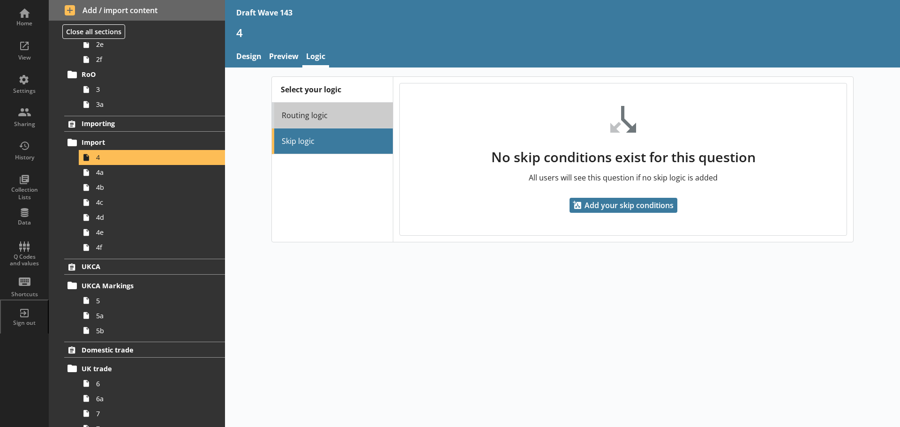
click at [302, 116] on link "Routing logic" at bounding box center [332, 116] width 121 height 26
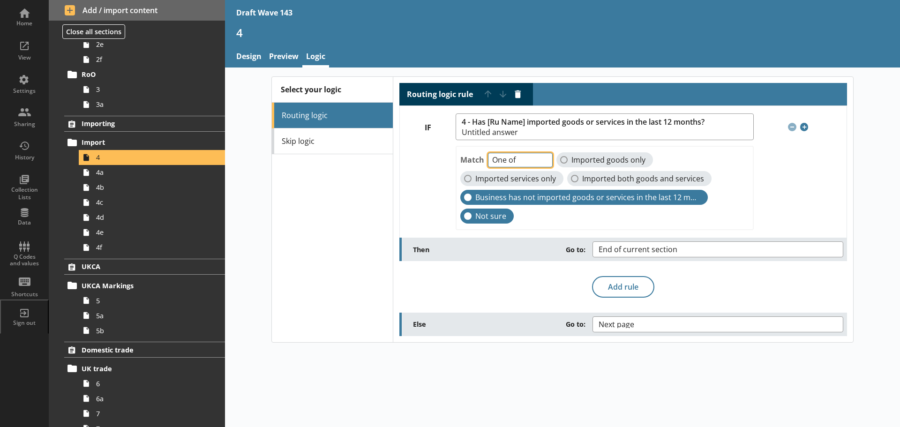
click at [544, 161] on select "One of Unanswered" at bounding box center [520, 160] width 65 height 15
click at [138, 174] on span "4a" at bounding box center [148, 172] width 105 height 9
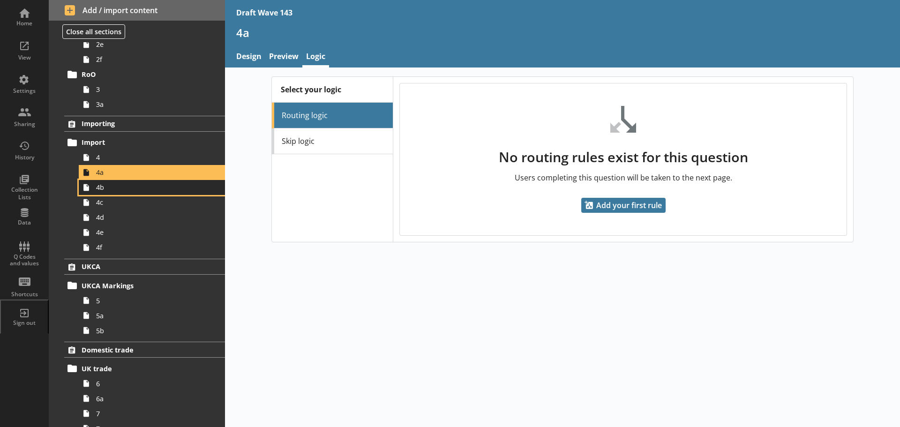
click at [136, 189] on span "4b" at bounding box center [148, 187] width 105 height 9
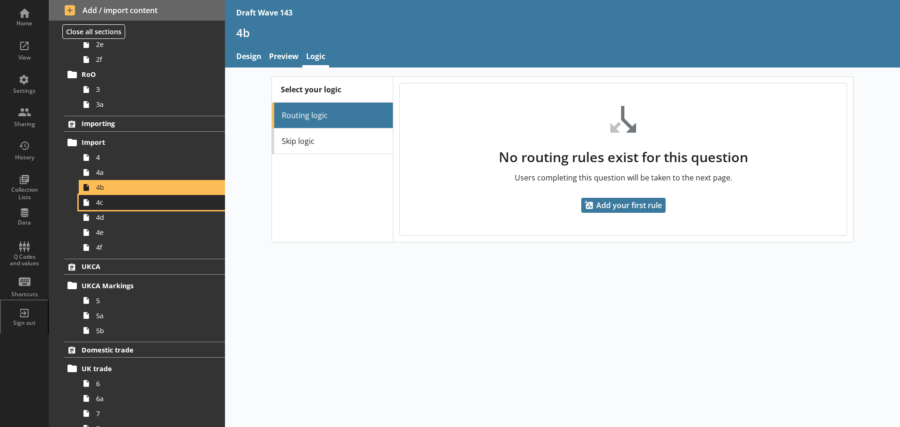
click at [136, 198] on span "4c" at bounding box center [148, 202] width 105 height 9
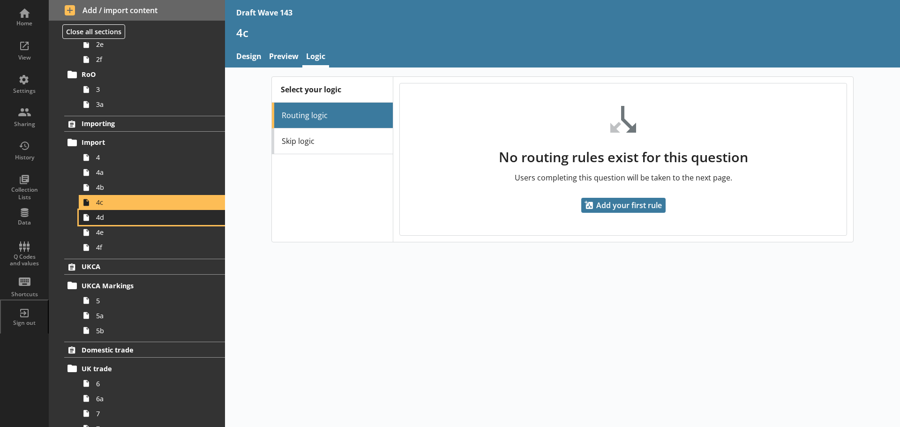
click at [130, 219] on span "4d" at bounding box center [148, 217] width 105 height 9
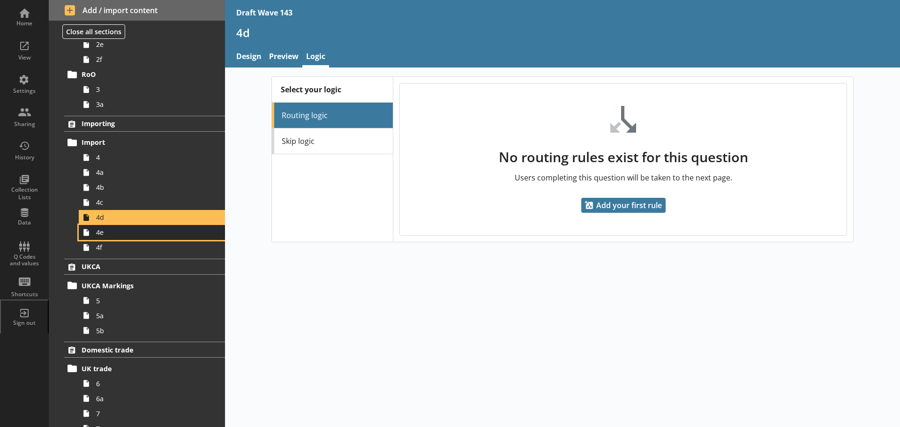
click at [127, 238] on link "4e" at bounding box center [152, 232] width 146 height 15
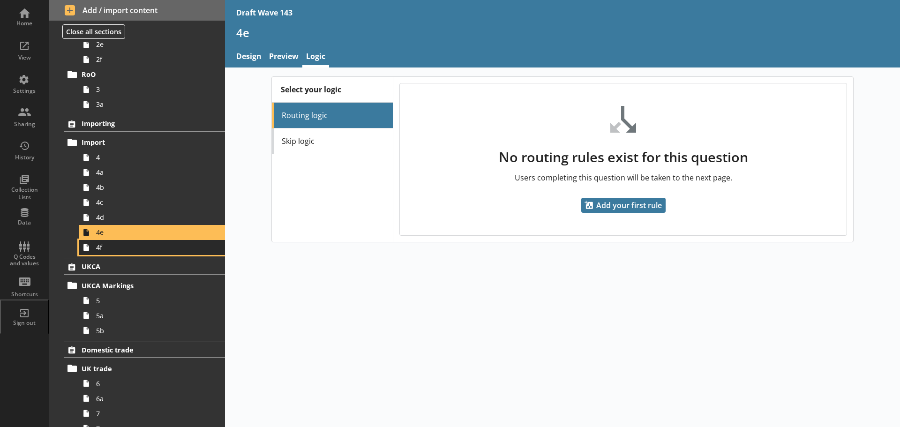
click at [128, 254] on link "4f" at bounding box center [152, 247] width 146 height 15
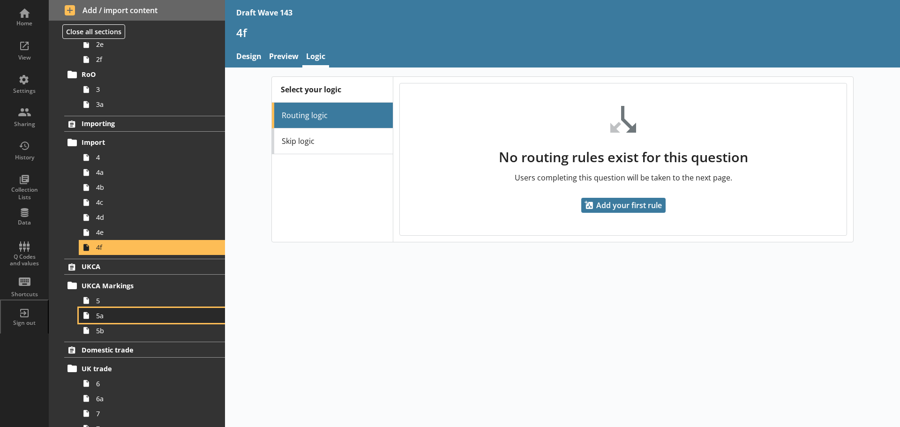
click at [124, 309] on link "5a" at bounding box center [152, 315] width 146 height 15
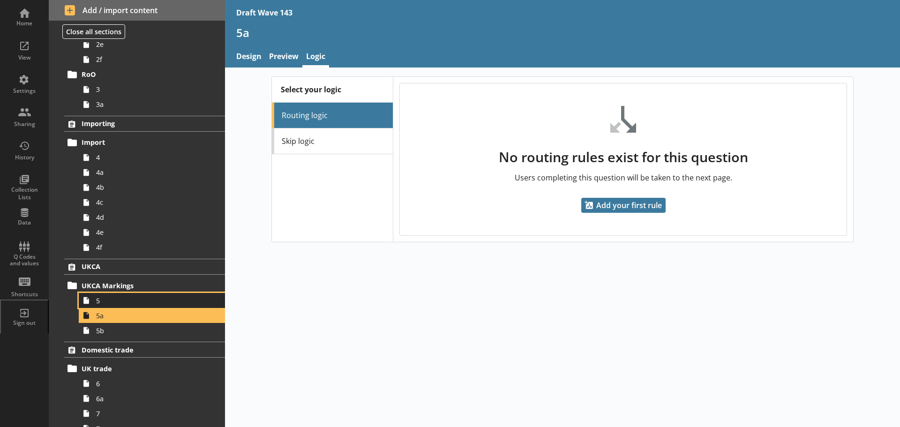
click at [121, 300] on span "5" at bounding box center [148, 300] width 105 height 9
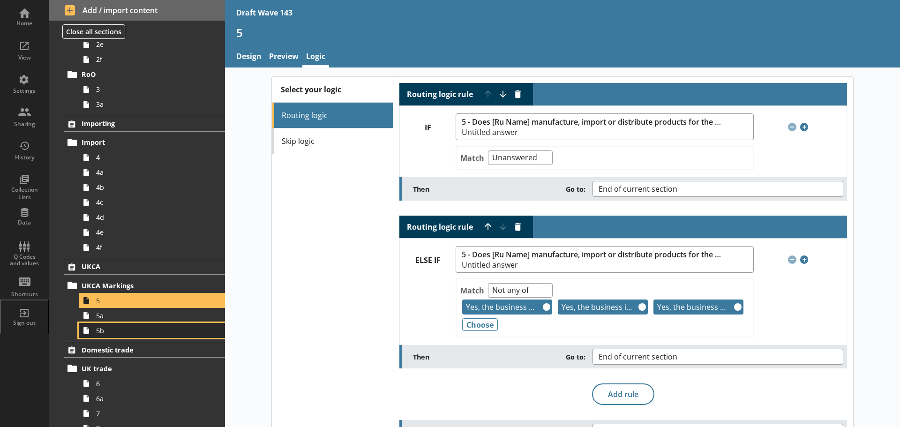
click at [113, 330] on span "5b" at bounding box center [148, 330] width 105 height 9
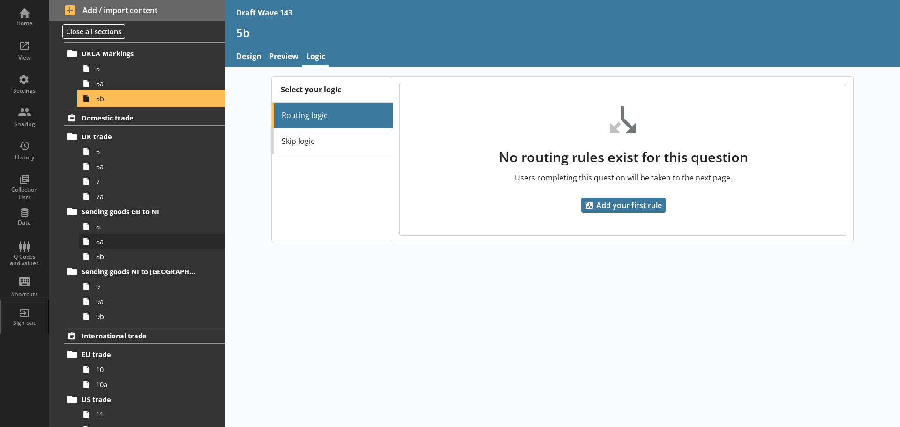
scroll to position [422, 0]
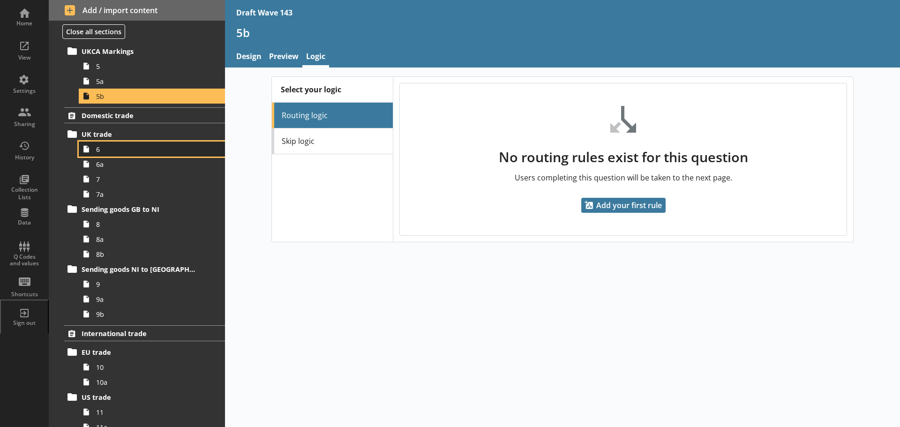
click at [127, 143] on link "6" at bounding box center [152, 149] width 146 height 15
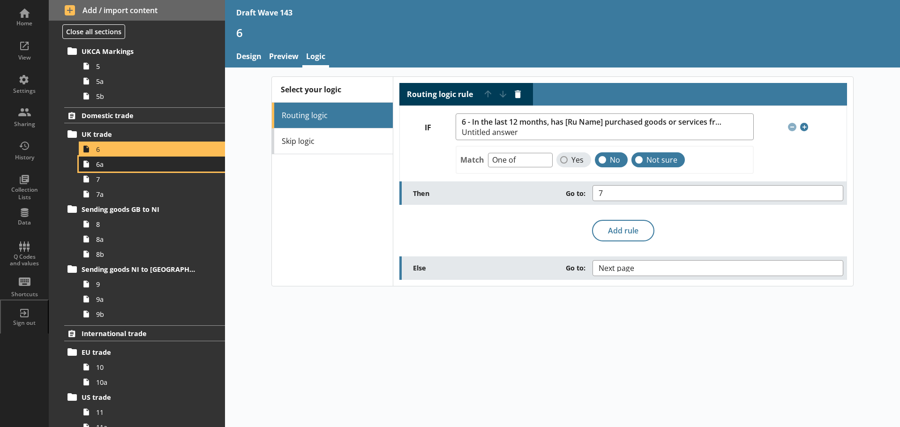
click at [120, 166] on span "6a" at bounding box center [148, 164] width 105 height 9
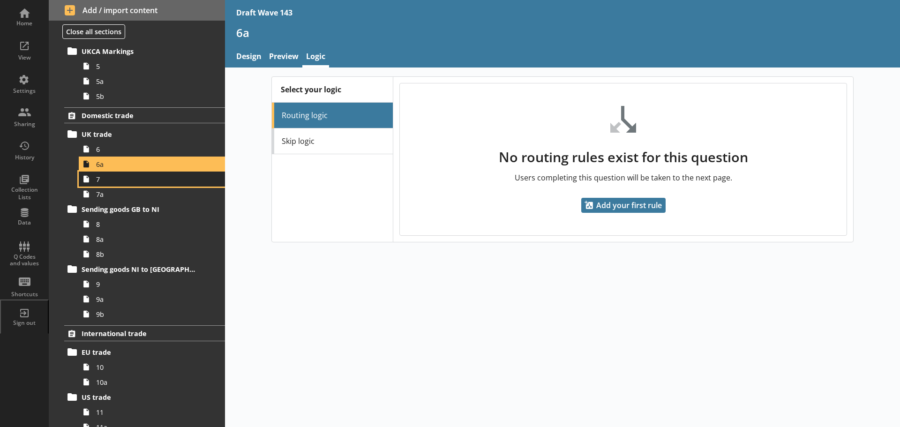
click at [117, 180] on span "7" at bounding box center [148, 179] width 105 height 9
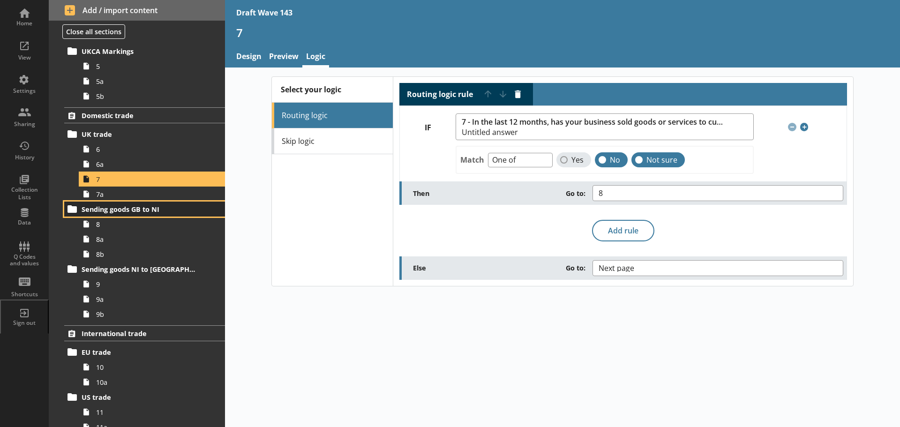
click at [114, 203] on link "Sending goods GB to NI" at bounding box center [144, 209] width 161 height 15
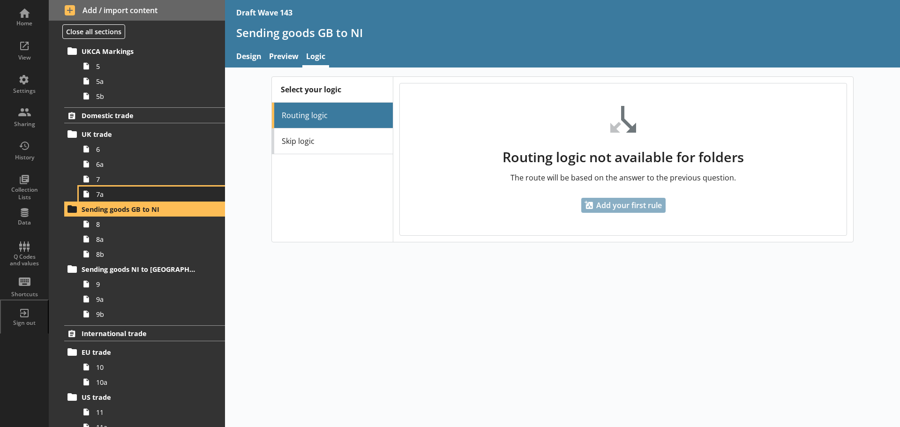
click at [111, 197] on span "7a" at bounding box center [148, 194] width 105 height 9
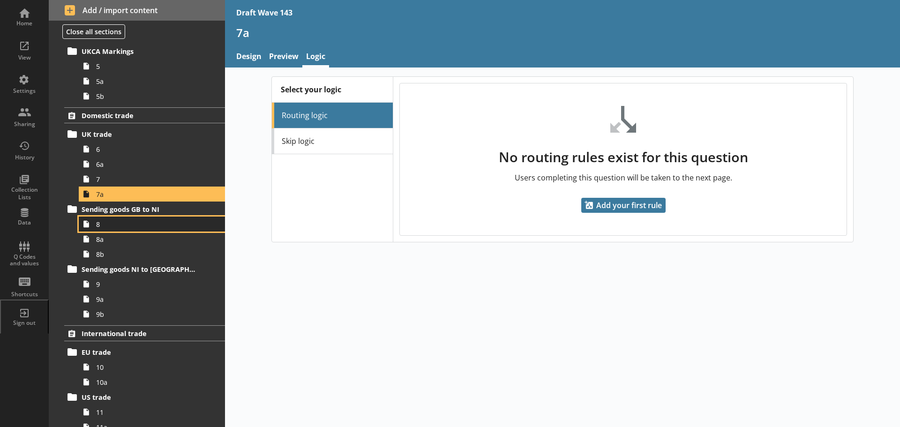
click at [112, 221] on span "8" at bounding box center [148, 224] width 105 height 9
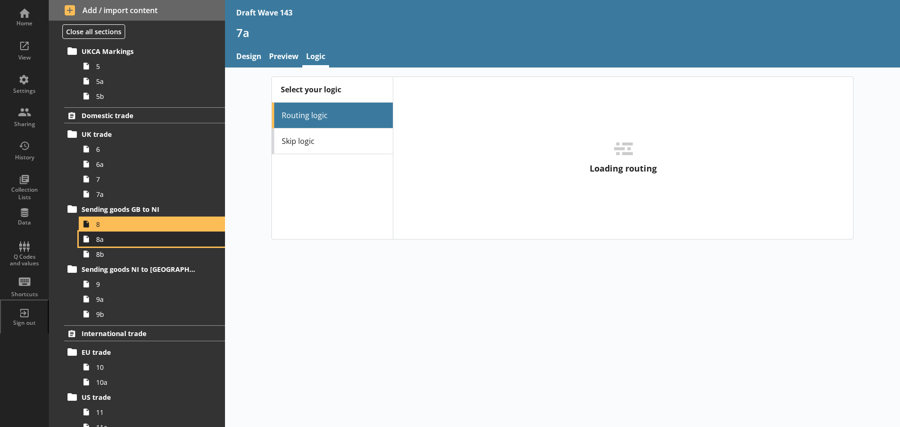
click at [111, 237] on span "8a" at bounding box center [148, 239] width 105 height 9
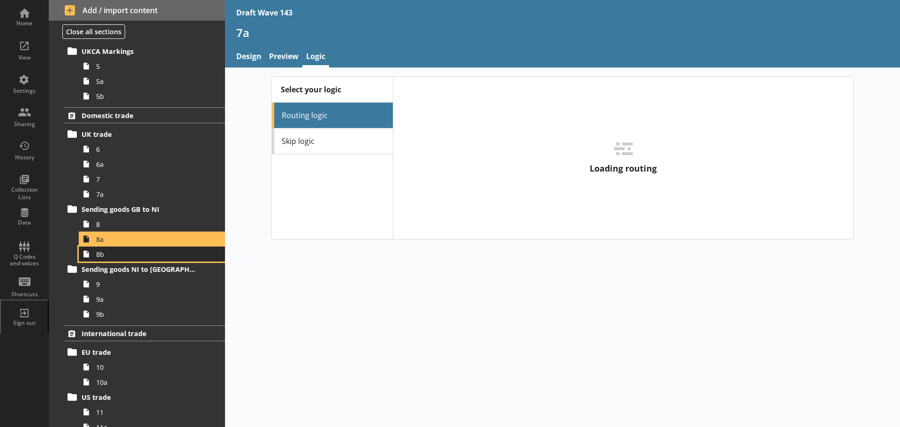
click at [114, 256] on span "8b" at bounding box center [148, 254] width 105 height 9
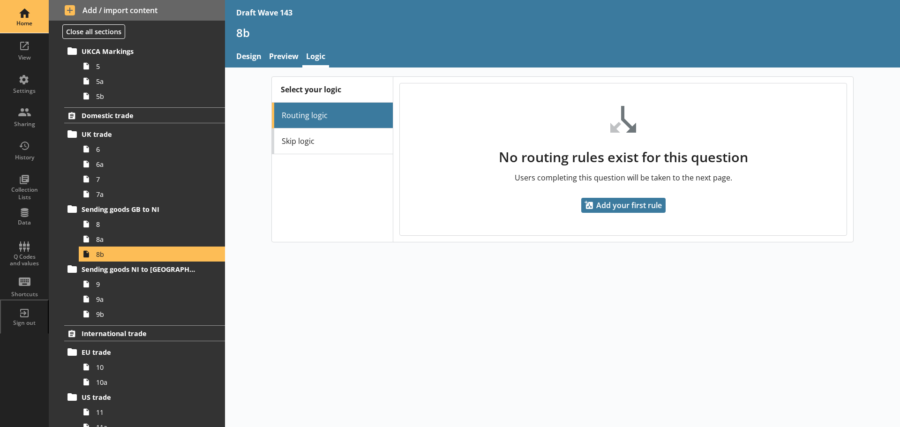
click at [30, 15] on div "Home" at bounding box center [24, 16] width 33 height 33
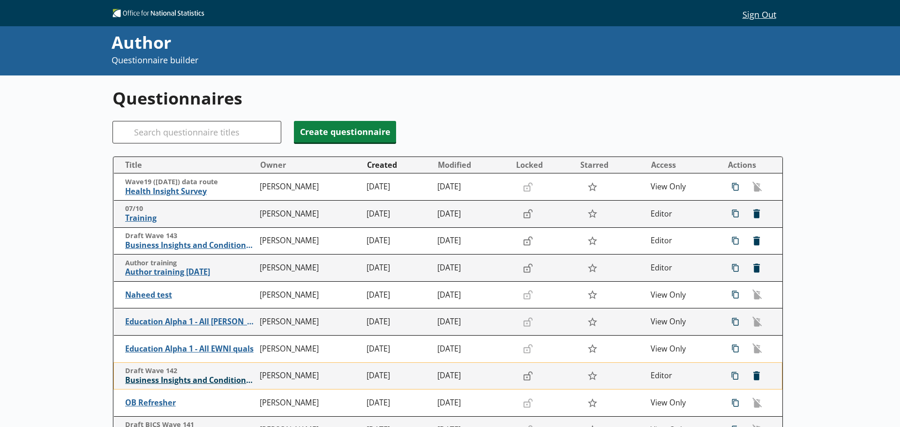
click at [224, 381] on span "Business Insights and Conditions Survey (BICS)" at bounding box center [190, 381] width 130 height 10
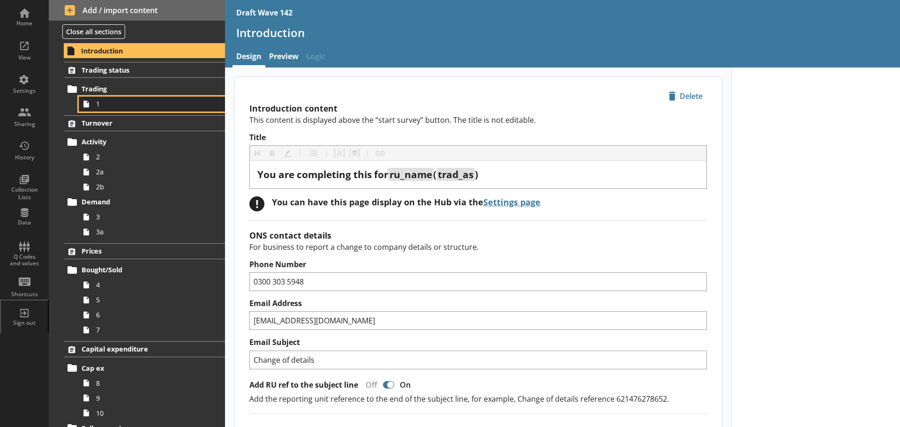
click at [180, 107] on span "1" at bounding box center [148, 103] width 105 height 9
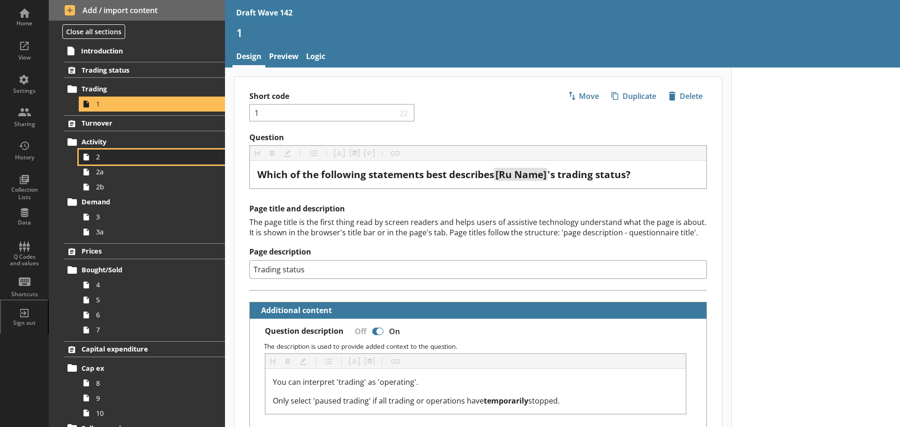
click at [161, 154] on span "2" at bounding box center [148, 156] width 105 height 9
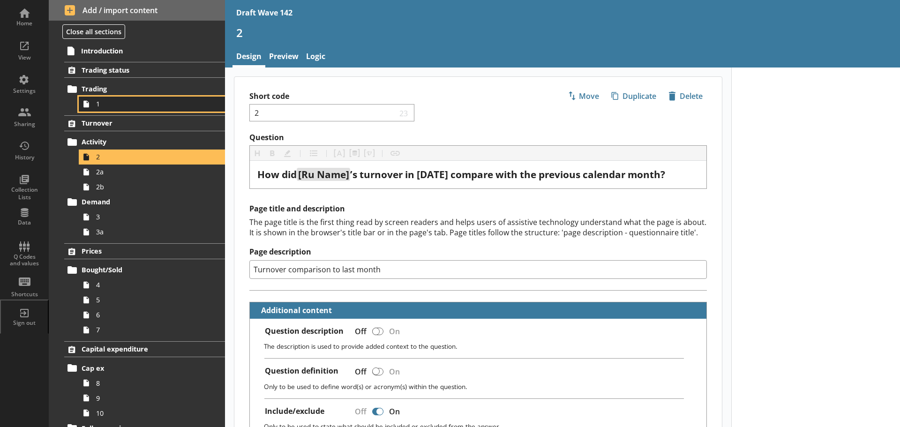
click at [111, 104] on span "1" at bounding box center [148, 103] width 105 height 9
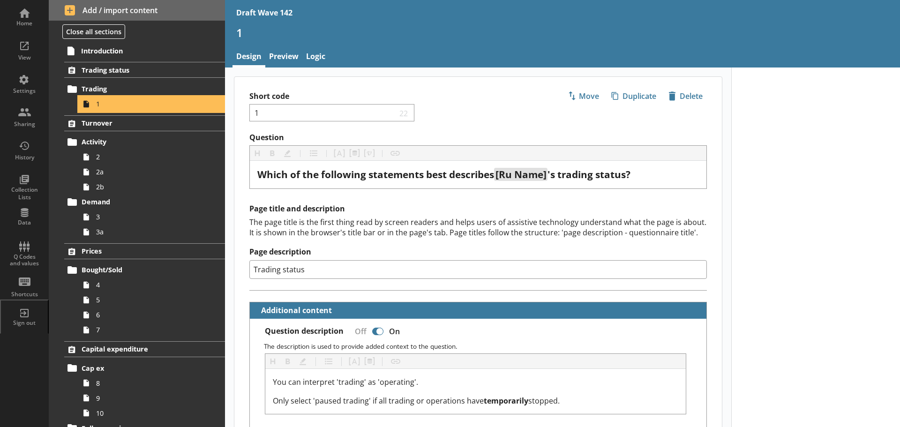
type textarea "x"
click at [279, 61] on link "Preview" at bounding box center [283, 57] width 37 height 20
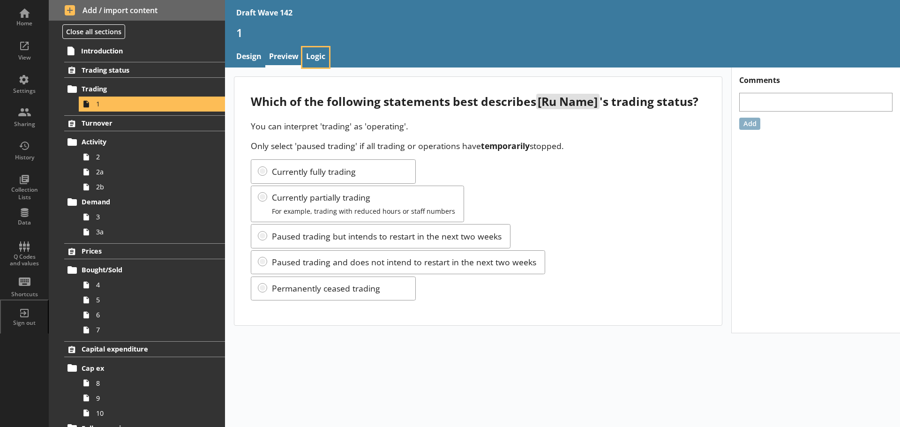
click at [319, 60] on link "Logic" at bounding box center [316, 57] width 27 height 20
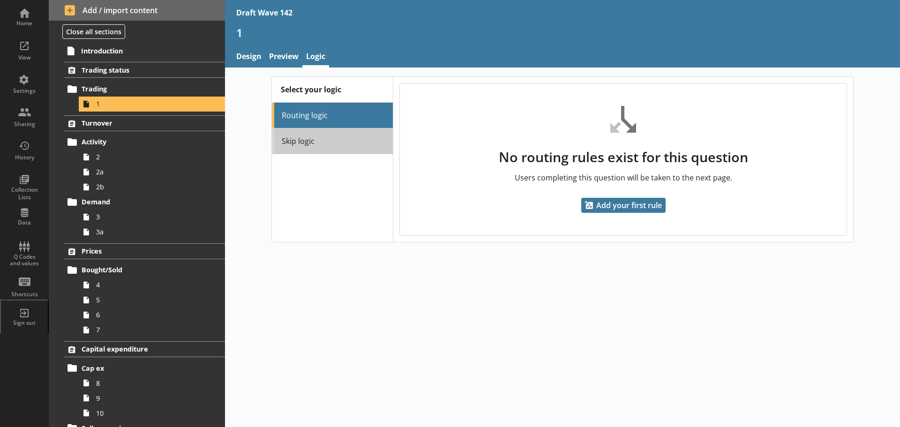
click at [316, 137] on link "Skip logic" at bounding box center [332, 142] width 121 height 26
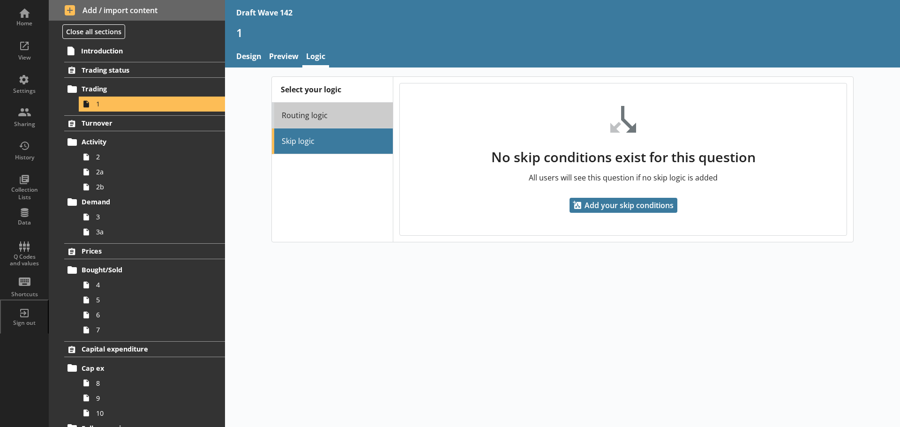
click at [314, 123] on link "Routing logic" at bounding box center [332, 116] width 121 height 26
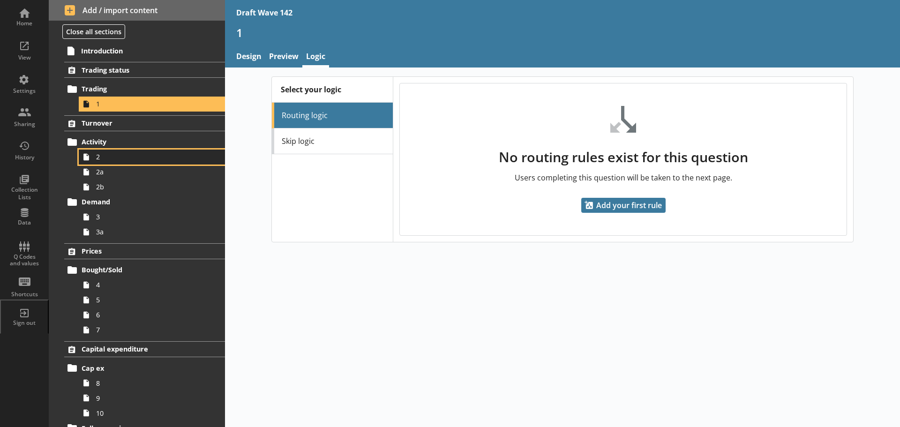
click at [141, 156] on span "2" at bounding box center [148, 156] width 105 height 9
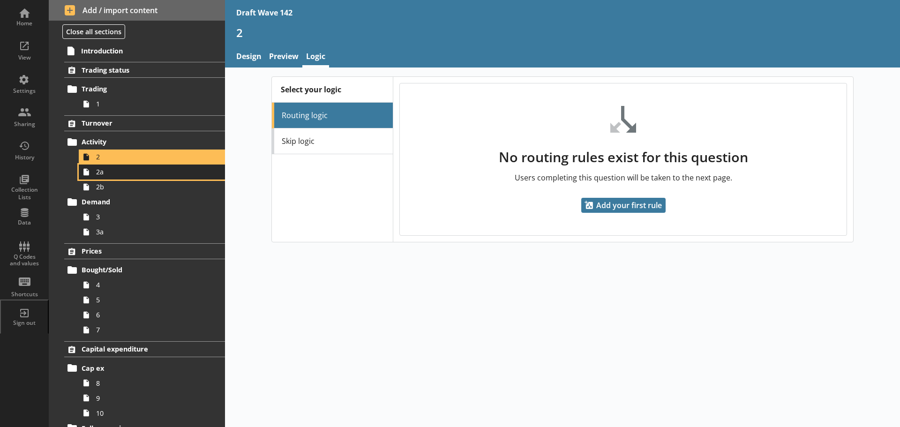
click at [190, 171] on span "2a" at bounding box center [148, 171] width 105 height 9
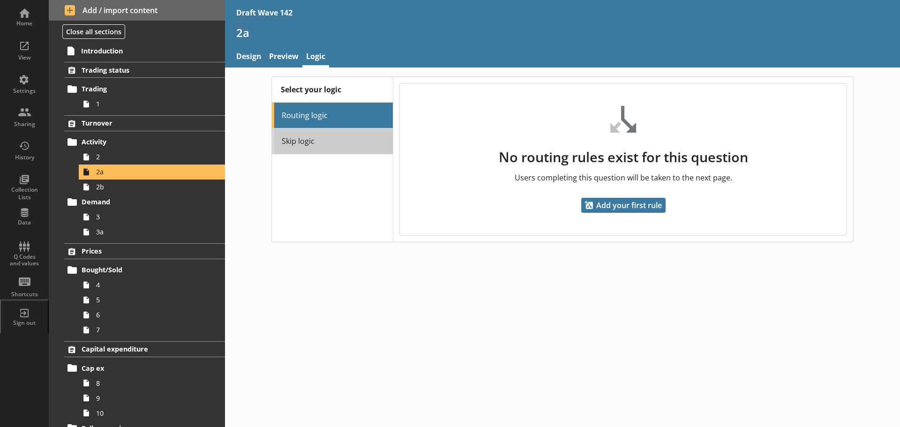
click at [318, 145] on link "Skip logic" at bounding box center [332, 142] width 121 height 26
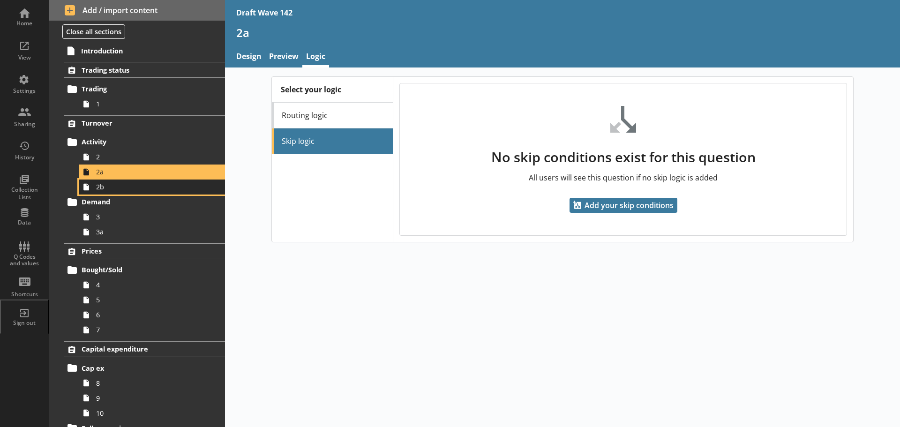
click at [163, 189] on span "2b" at bounding box center [148, 186] width 105 height 9
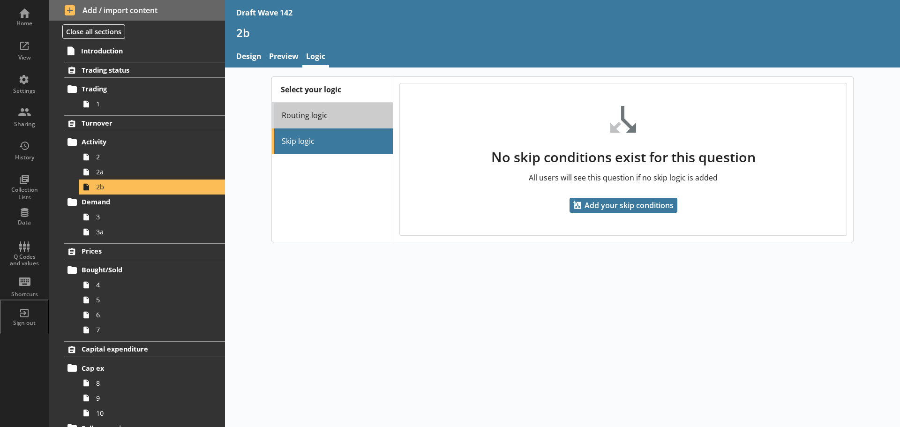
click at [315, 120] on link "Routing logic" at bounding box center [332, 116] width 121 height 26
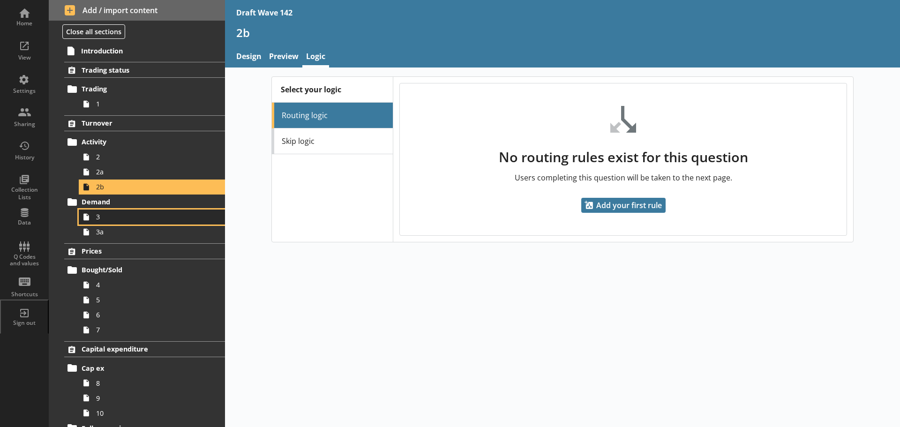
click at [166, 215] on span "3" at bounding box center [148, 216] width 105 height 9
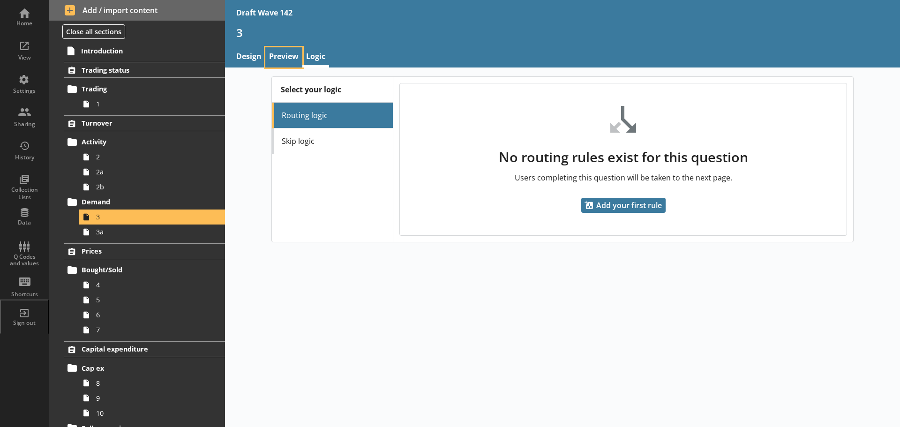
click at [292, 60] on link "Preview" at bounding box center [283, 57] width 37 height 20
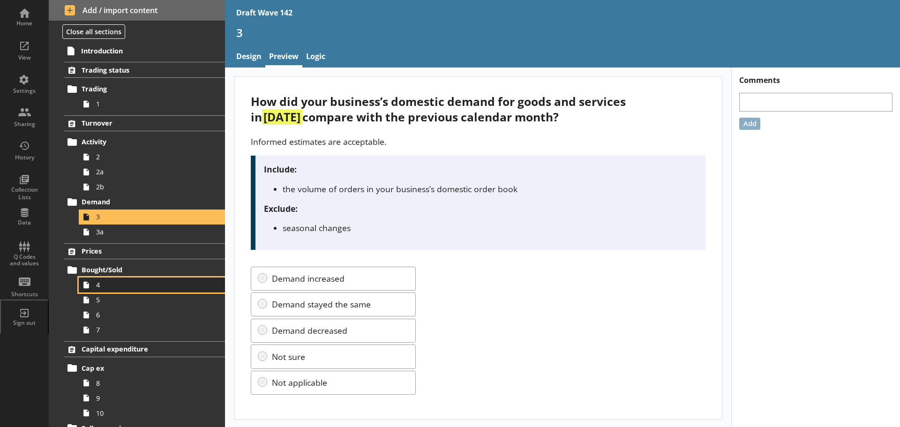
click at [107, 278] on link "4" at bounding box center [152, 285] width 146 height 15
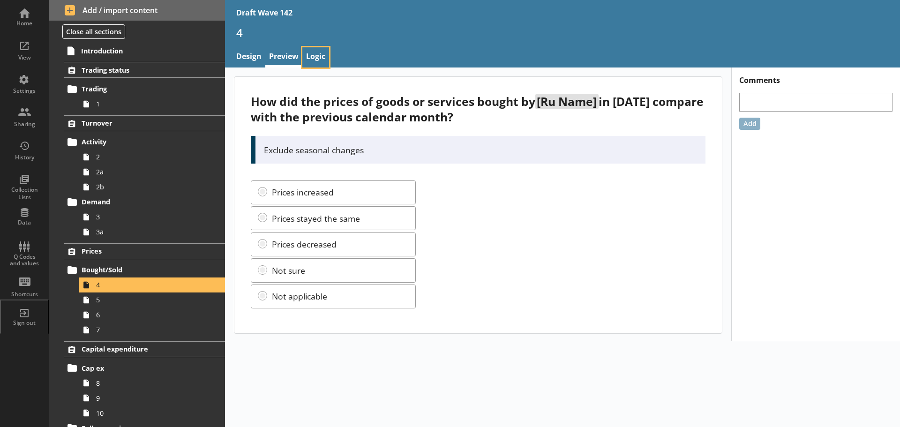
click at [309, 50] on link "Logic" at bounding box center [316, 57] width 27 height 20
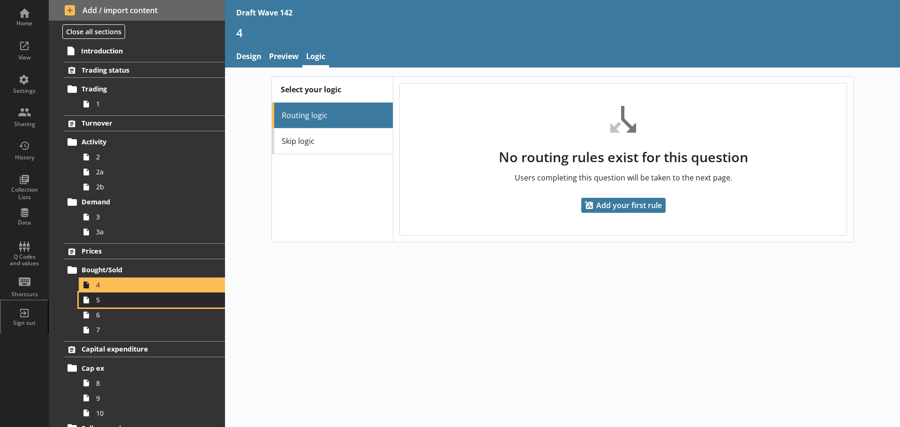
click at [144, 303] on span "5" at bounding box center [148, 299] width 105 height 9
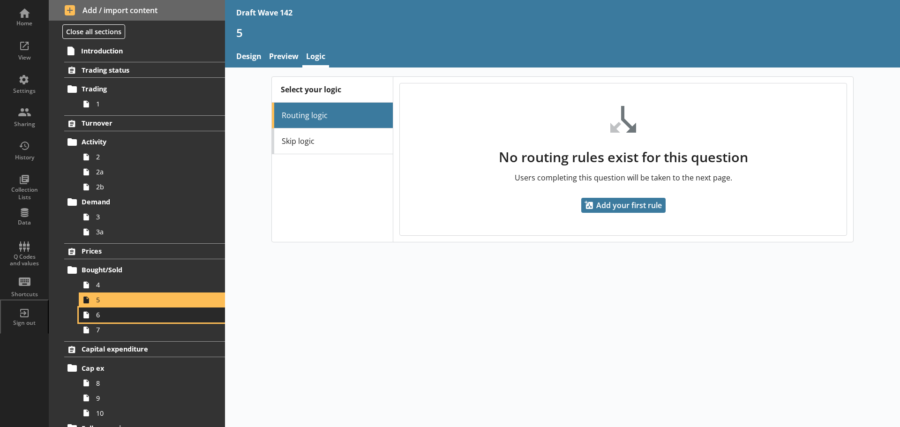
click at [141, 316] on span "6" at bounding box center [148, 314] width 105 height 9
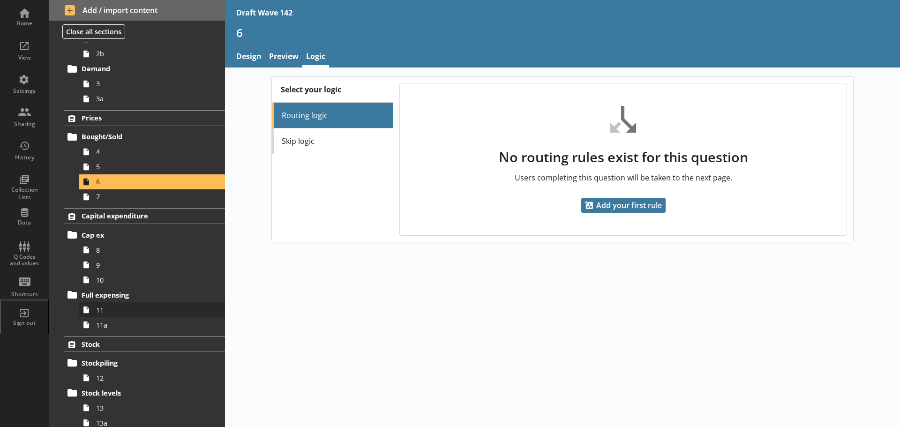
scroll to position [141, 0]
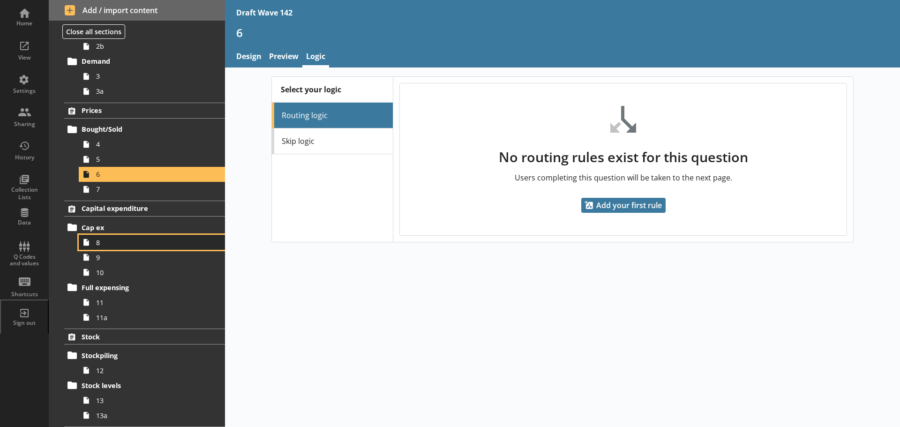
click at [113, 245] on span "8" at bounding box center [148, 242] width 105 height 9
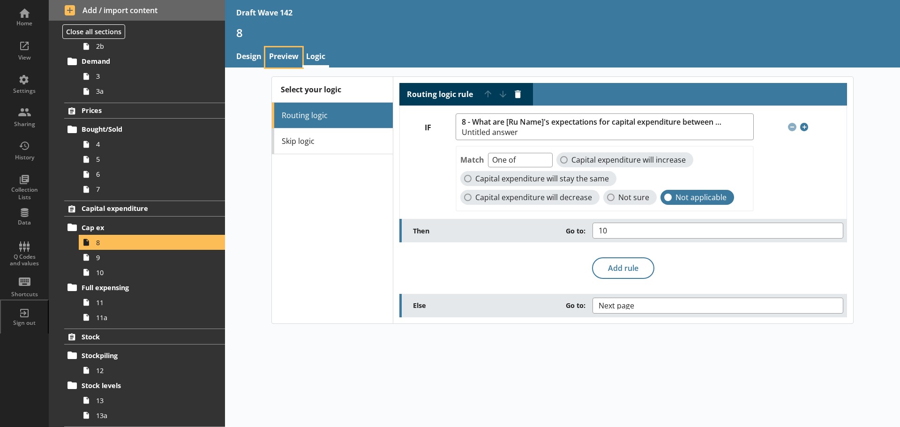
click at [285, 48] on link "Preview" at bounding box center [283, 57] width 37 height 20
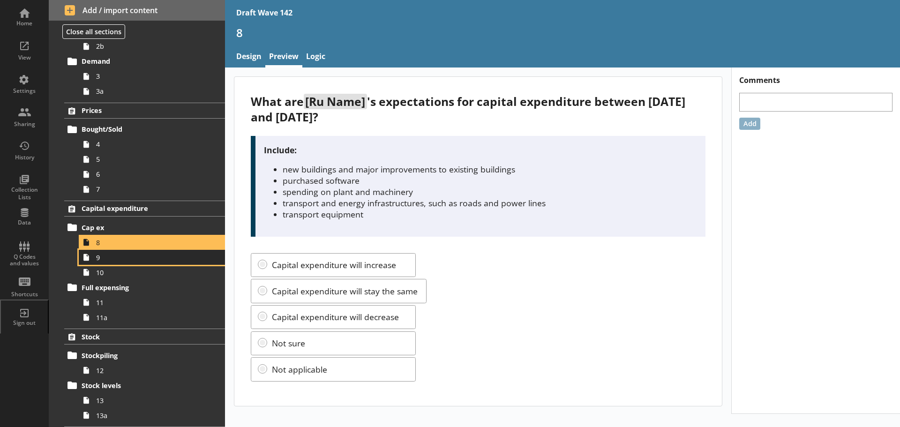
click at [127, 255] on span "9" at bounding box center [148, 257] width 105 height 9
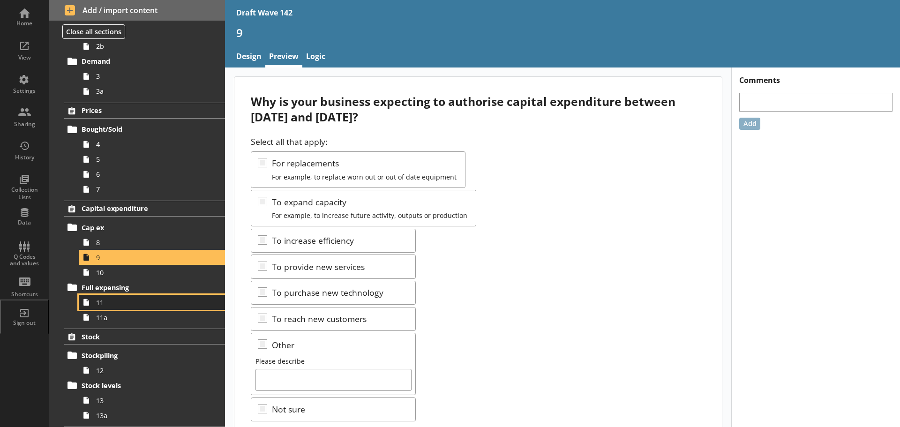
click at [121, 302] on span "11" at bounding box center [148, 302] width 105 height 9
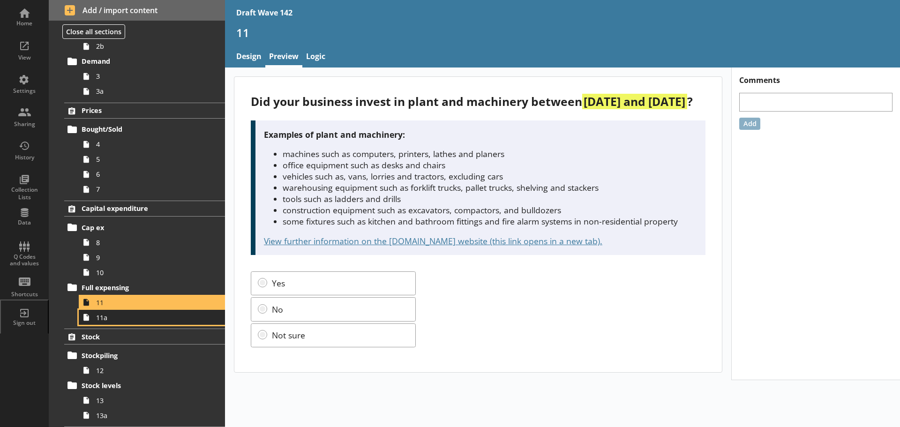
click at [119, 319] on span "11a" at bounding box center [148, 317] width 105 height 9
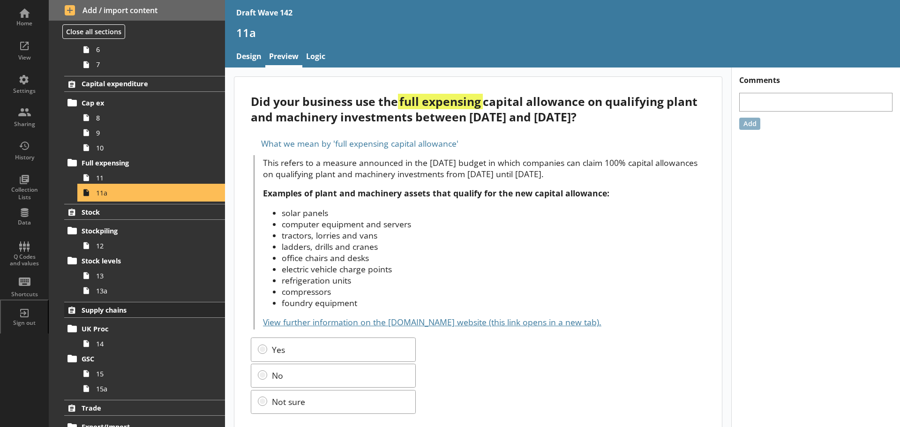
scroll to position [281, 0]
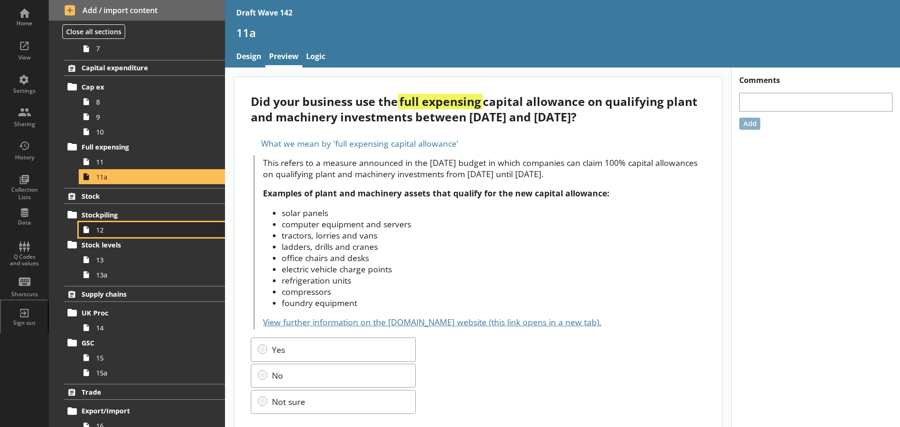
click at [113, 227] on span "12" at bounding box center [148, 230] width 105 height 9
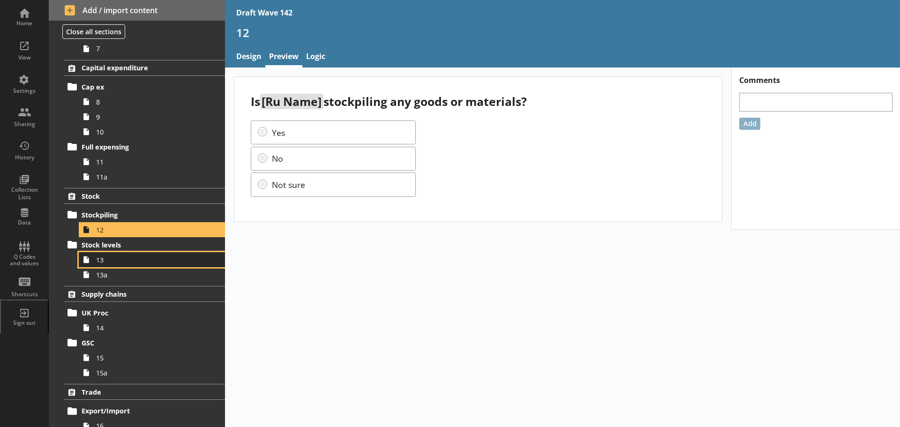
click at [114, 256] on span "13" at bounding box center [148, 260] width 105 height 9
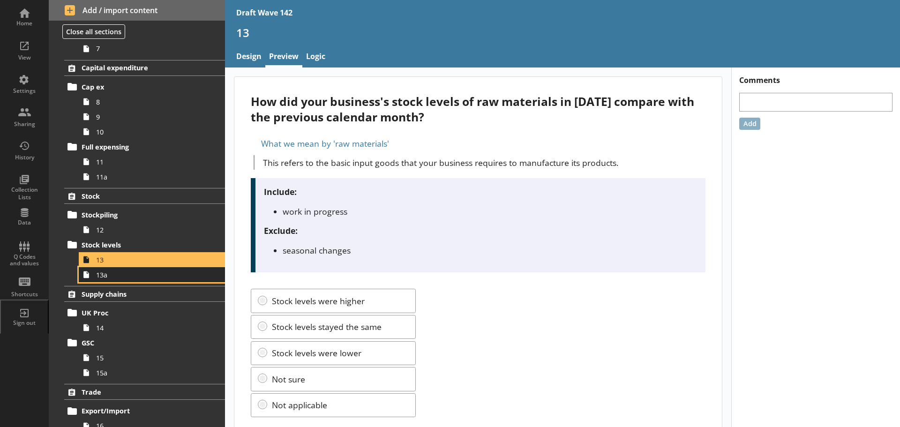
click at [110, 275] on span "13a" at bounding box center [148, 275] width 105 height 9
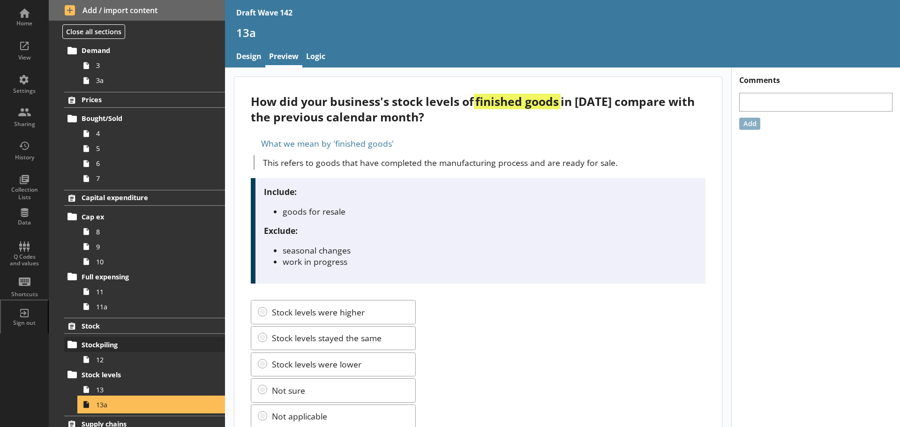
scroll to position [141, 0]
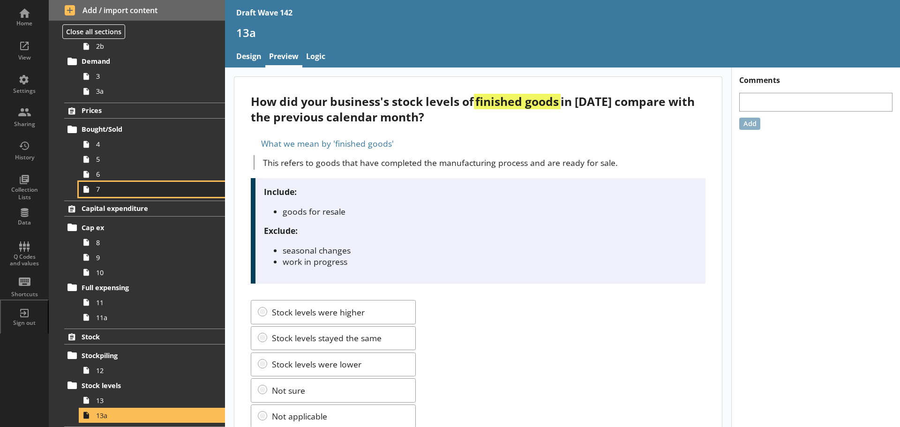
click at [129, 189] on span "7" at bounding box center [148, 189] width 105 height 9
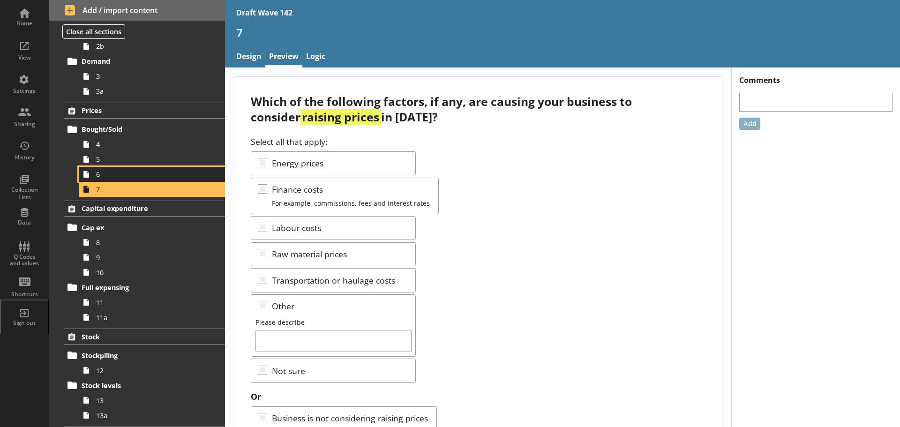
click at [114, 174] on span "6" at bounding box center [148, 174] width 105 height 9
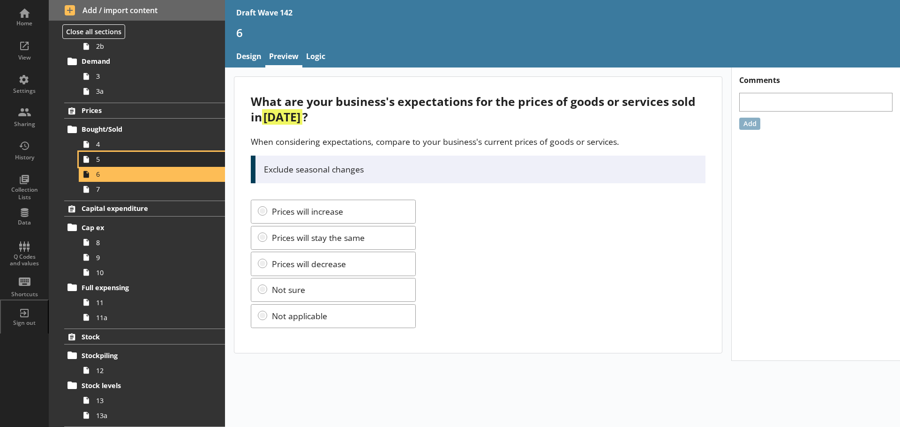
click at [111, 160] on span "5" at bounding box center [148, 159] width 105 height 9
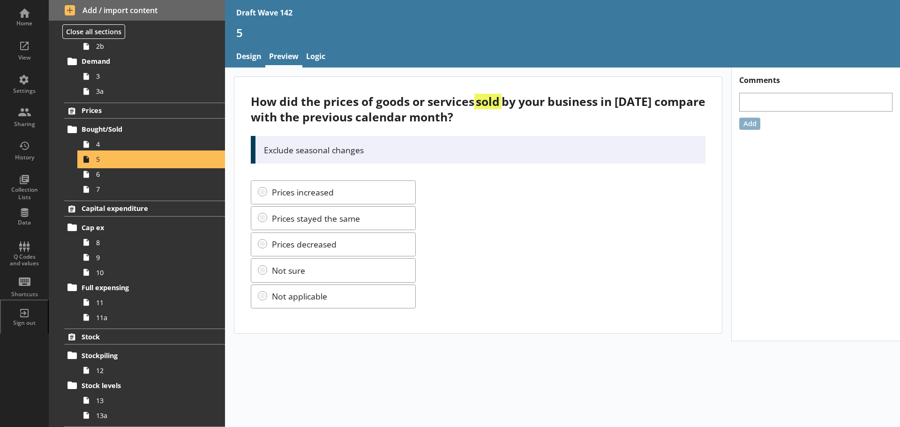
click at [109, 152] on link "5" at bounding box center [152, 159] width 146 height 15
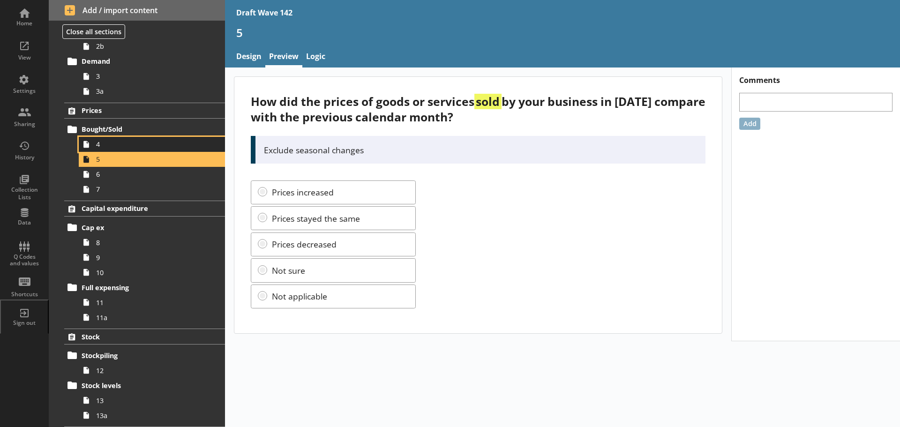
click at [108, 144] on span "4" at bounding box center [148, 144] width 105 height 9
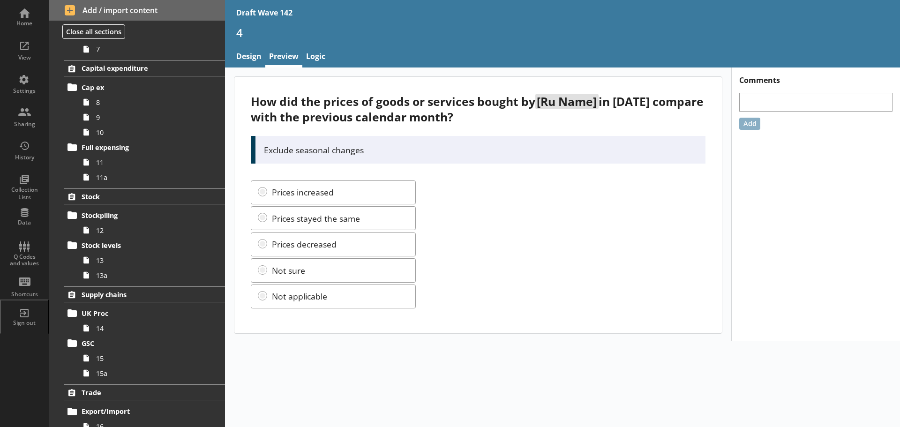
scroll to position [281, 0]
click at [108, 325] on span "14" at bounding box center [148, 328] width 105 height 9
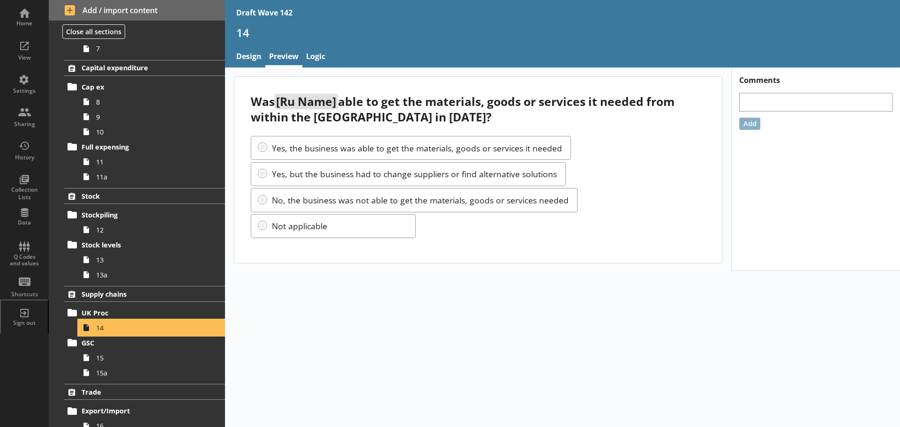
scroll to position [328, 0]
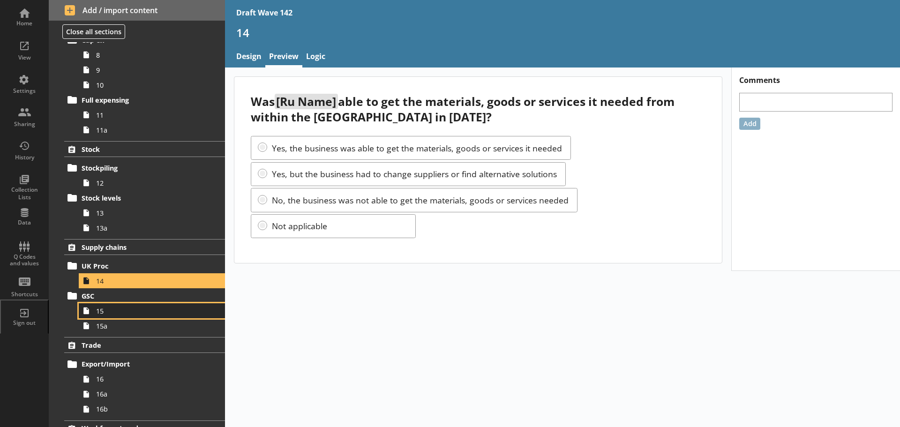
click at [106, 310] on span "15" at bounding box center [148, 311] width 105 height 9
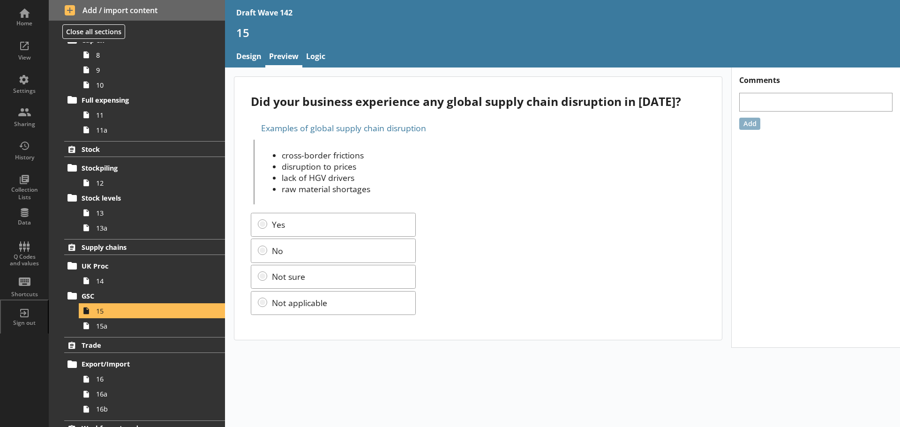
click at [108, 334] on ol "Trading status Trading 1 Turnover Activity 2 2a 2b Demand 3 3a Prices Bought/So…" at bounding box center [137, 207] width 176 height 947
click at [108, 333] on link "15a" at bounding box center [152, 325] width 146 height 15
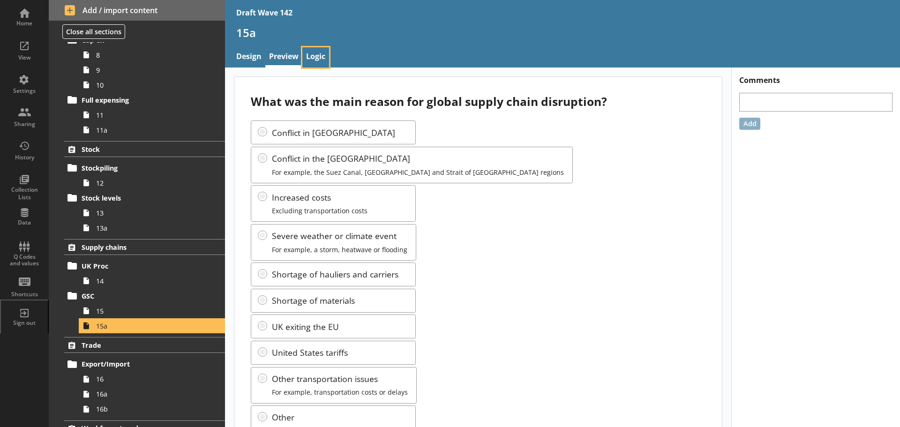
click at [323, 58] on link "Logic" at bounding box center [316, 57] width 27 height 20
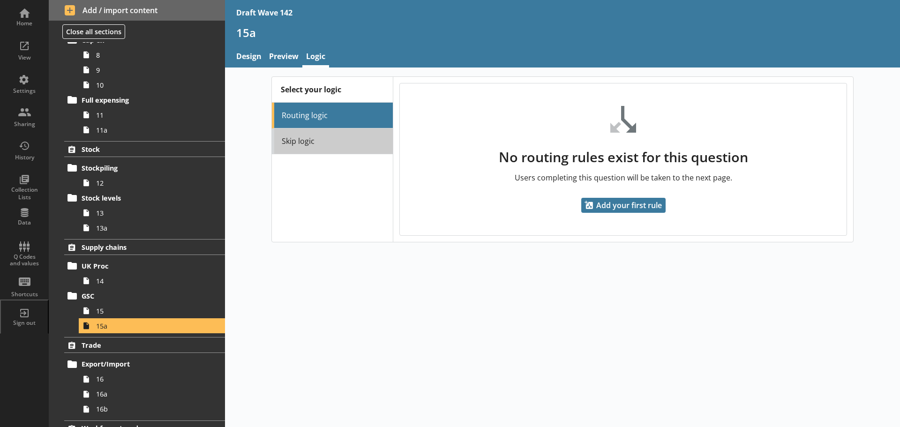
click at [318, 140] on link "Skip logic" at bounding box center [332, 142] width 121 height 26
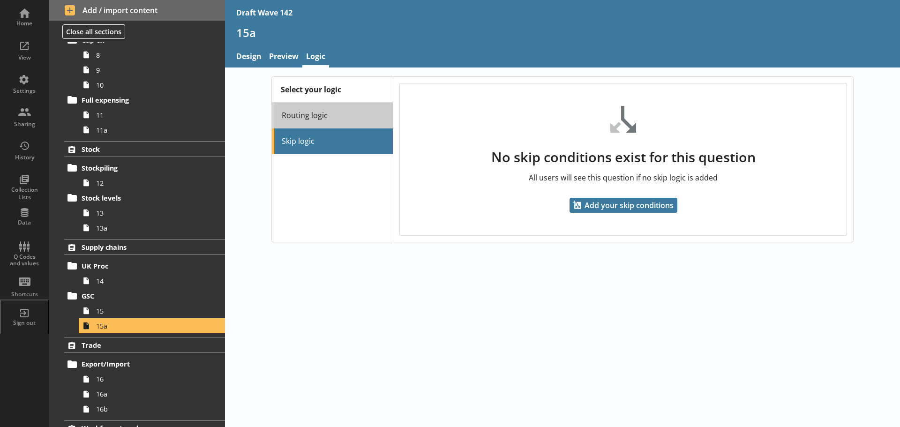
click at [312, 122] on link "Routing logic" at bounding box center [332, 116] width 121 height 26
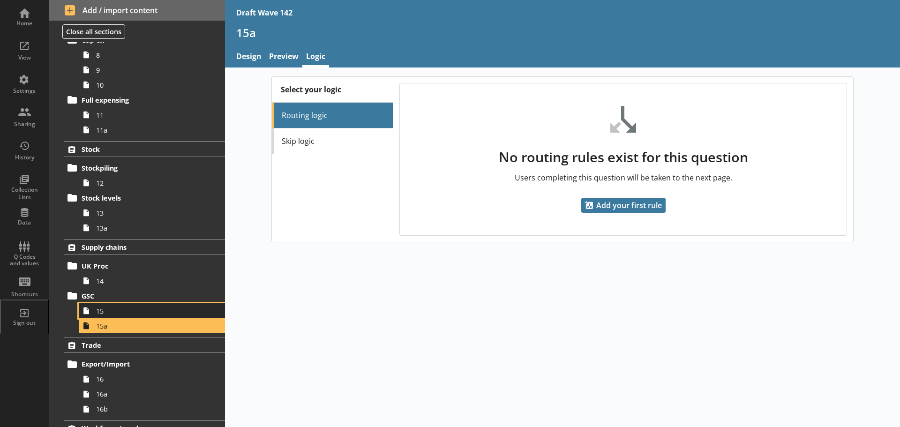
click at [128, 312] on span "15" at bounding box center [148, 311] width 105 height 9
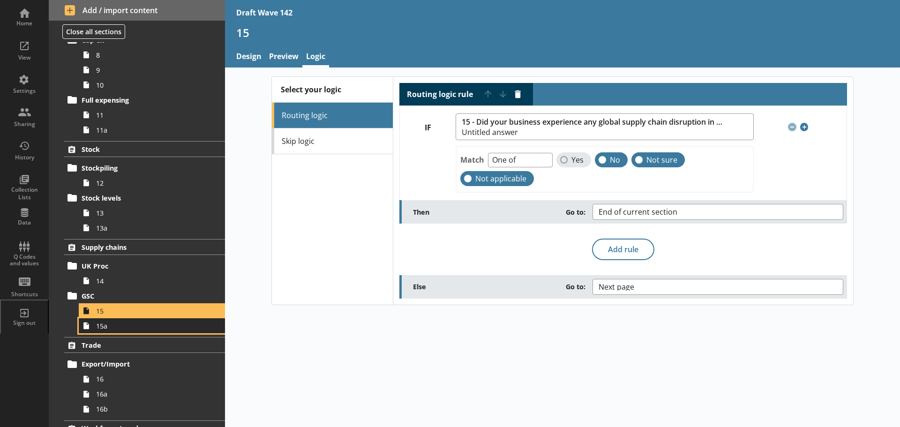
click at [144, 329] on span "15a" at bounding box center [148, 326] width 105 height 9
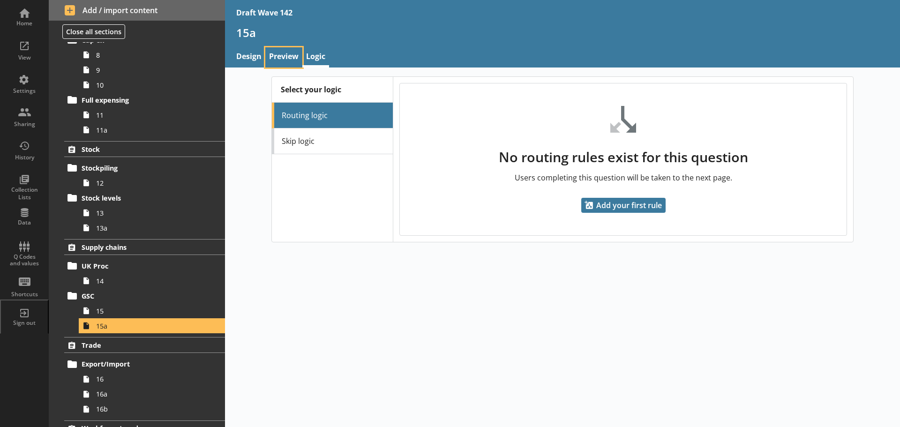
click at [293, 56] on link "Preview" at bounding box center [283, 57] width 37 height 20
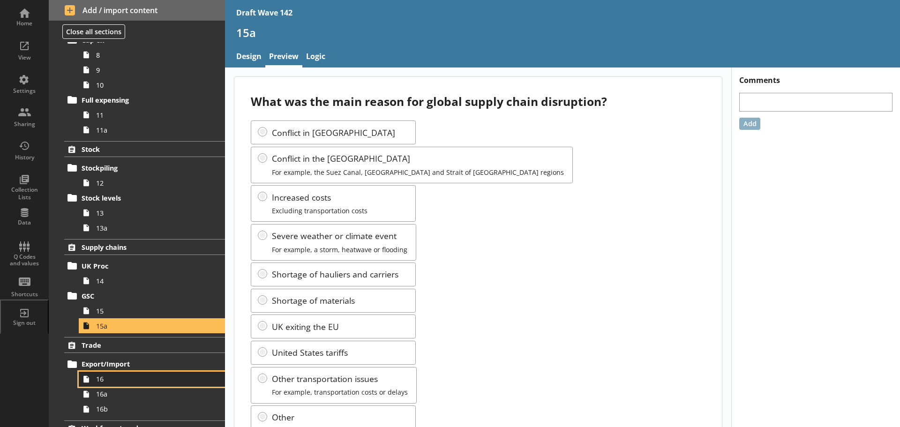
click at [134, 374] on link "16" at bounding box center [152, 379] width 146 height 15
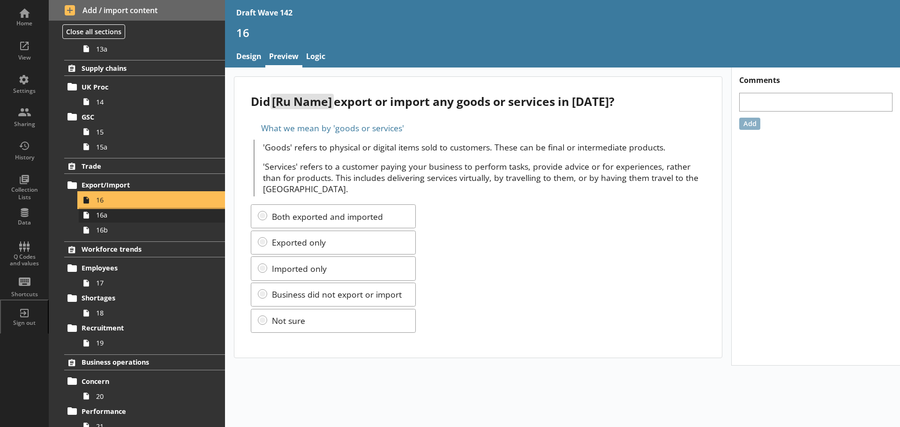
scroll to position [516, 0]
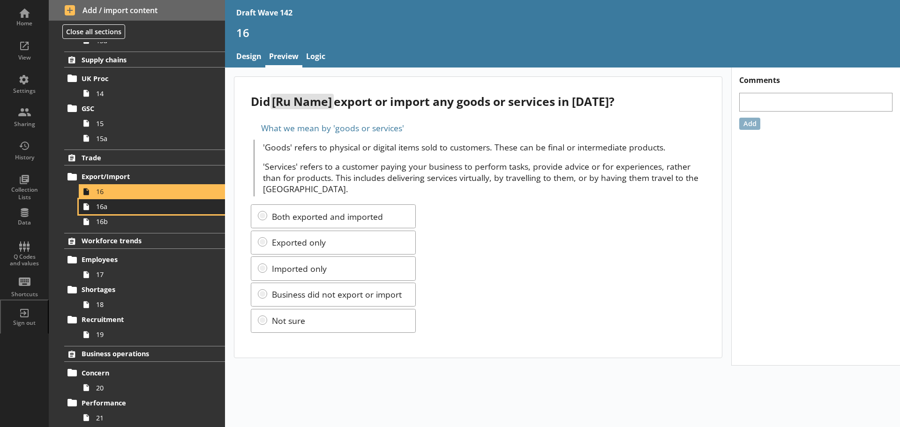
click at [126, 207] on span "16a" at bounding box center [148, 206] width 105 height 9
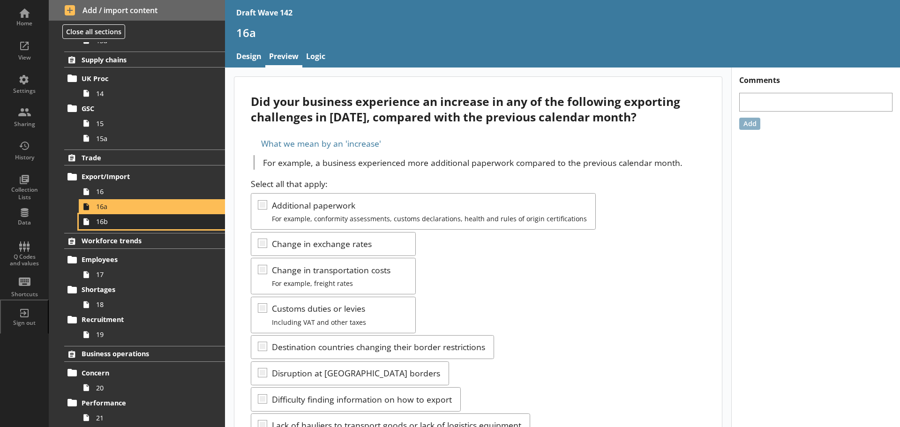
click at [122, 226] on span "16b" at bounding box center [148, 221] width 105 height 9
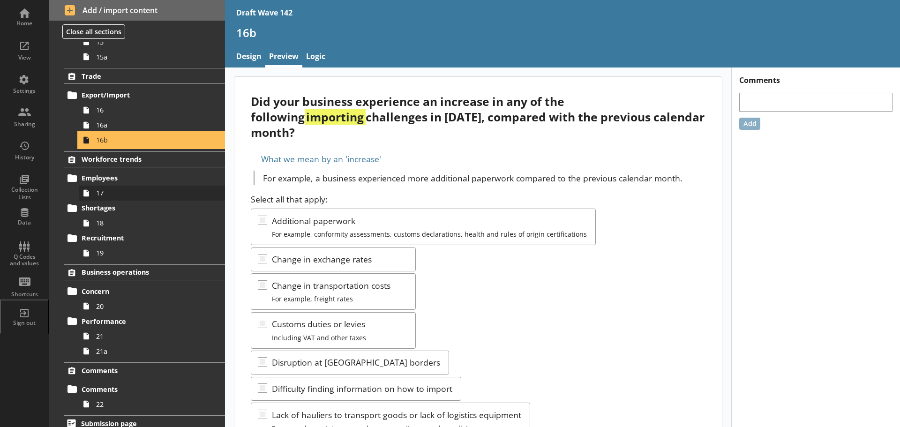
scroll to position [605, 0]
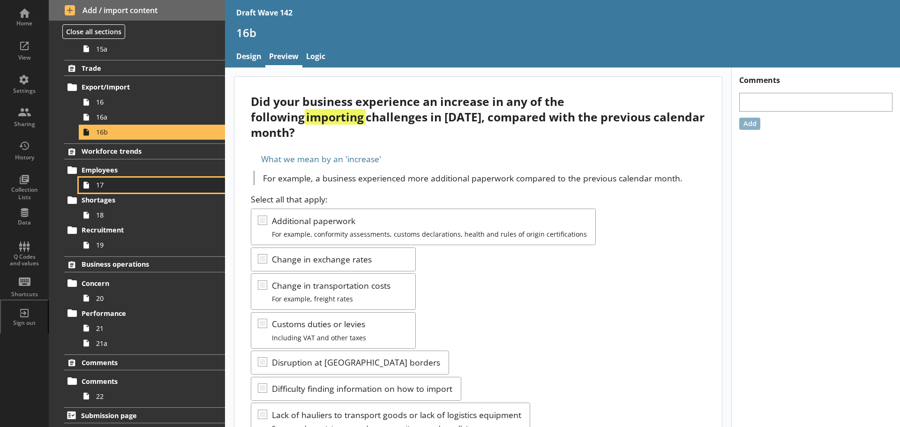
click at [121, 187] on span "17" at bounding box center [148, 185] width 105 height 9
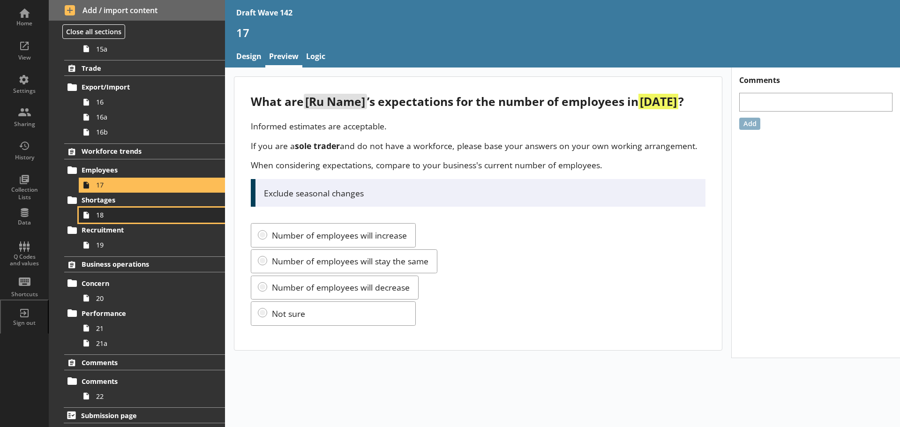
click at [115, 219] on span "18" at bounding box center [148, 215] width 105 height 9
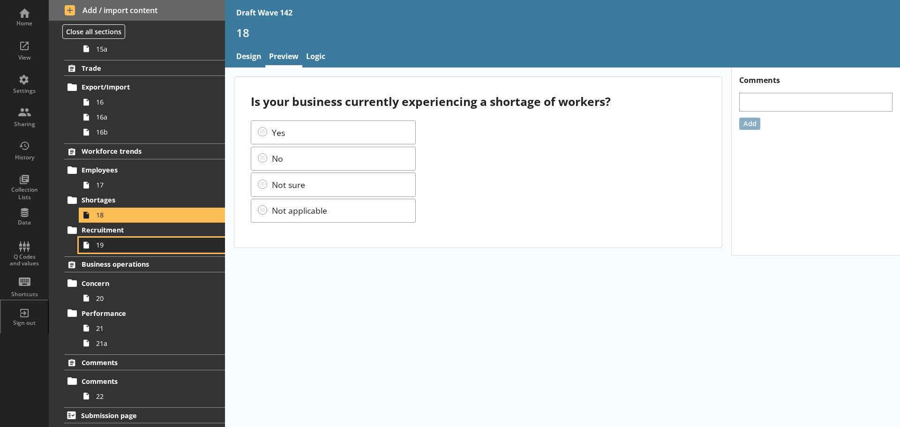
click at [125, 242] on span "19" at bounding box center [148, 245] width 105 height 9
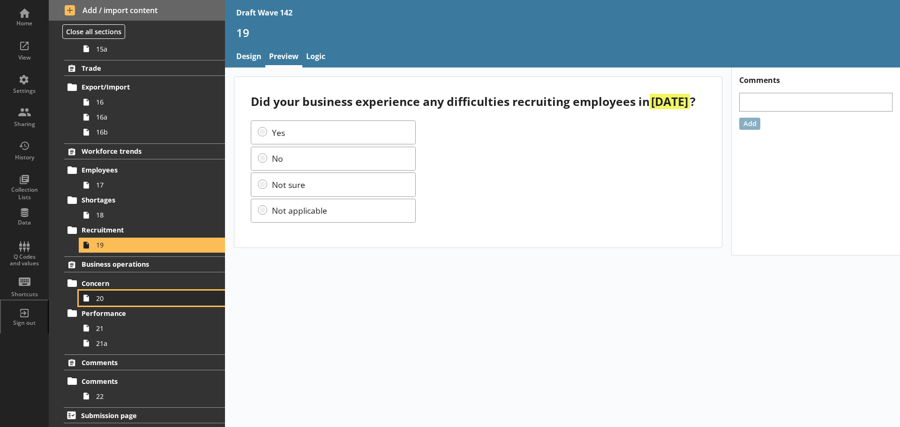
click at [122, 295] on span "20" at bounding box center [148, 298] width 105 height 9
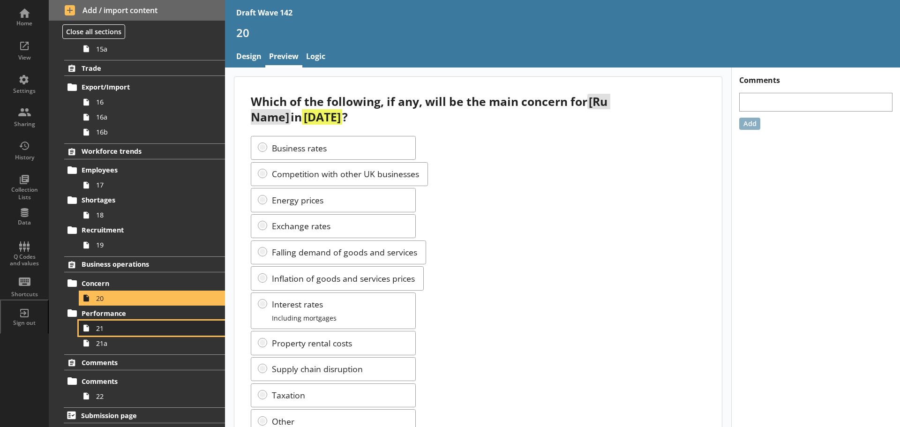
click at [127, 324] on span "21" at bounding box center [148, 328] width 105 height 9
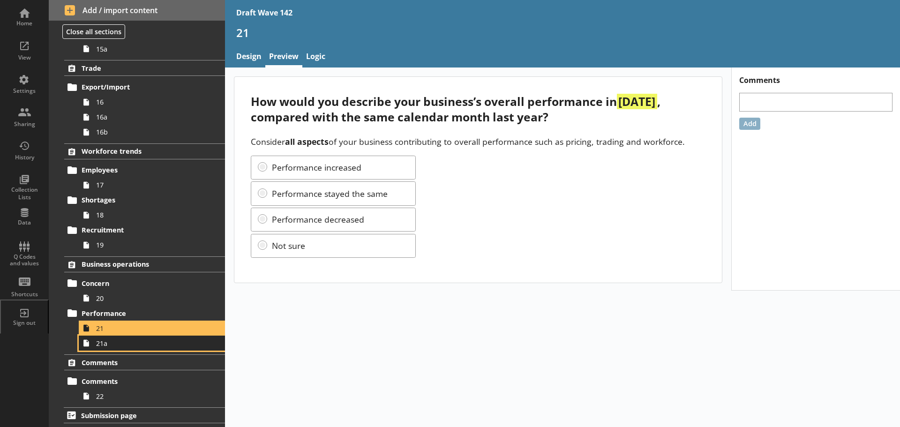
click at [124, 342] on span "21a" at bounding box center [148, 343] width 105 height 9
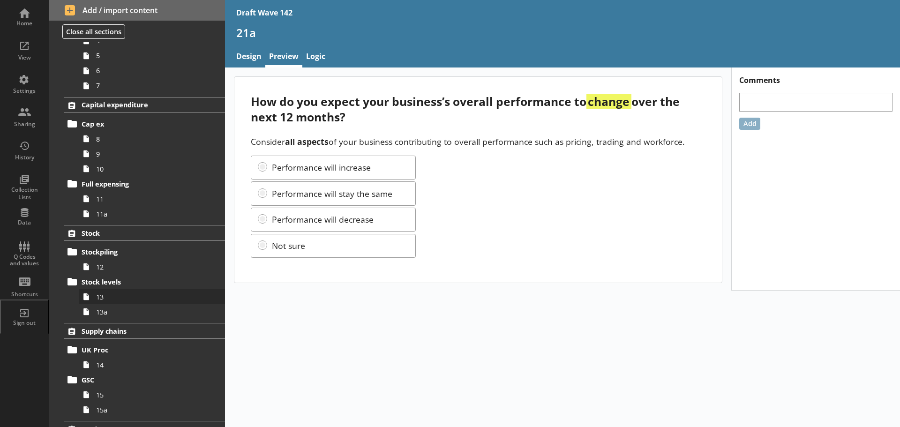
scroll to position [230, 0]
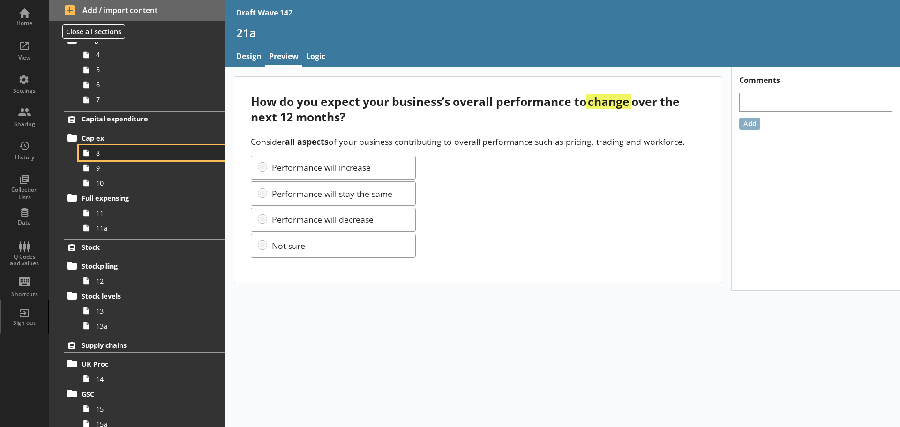
click at [126, 155] on span "8" at bounding box center [148, 153] width 105 height 9
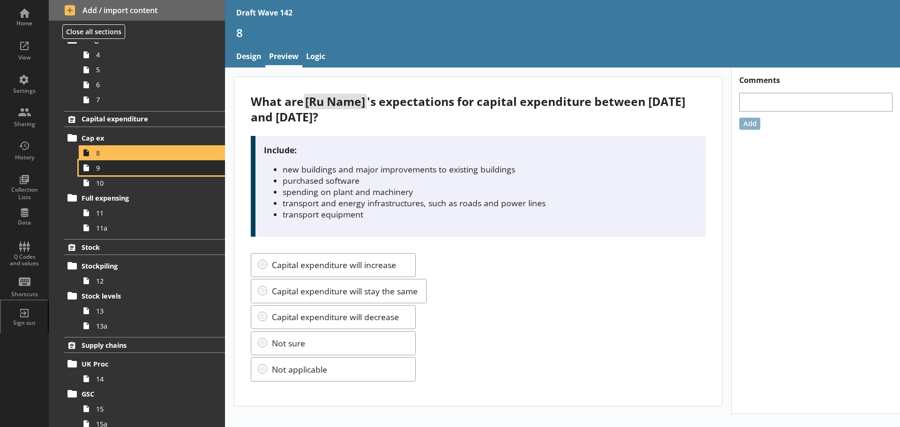
click at [122, 170] on span "9" at bounding box center [148, 168] width 105 height 9
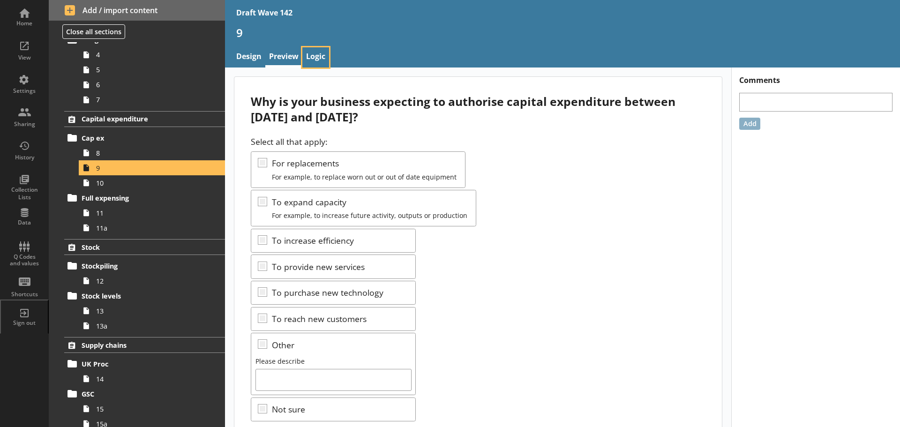
click at [314, 58] on link "Logic" at bounding box center [316, 57] width 27 height 20
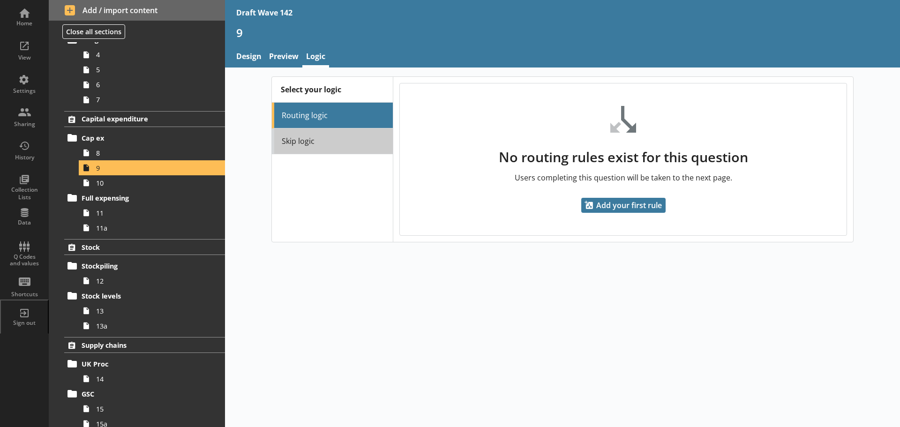
click at [338, 134] on link "Skip logic" at bounding box center [332, 142] width 121 height 26
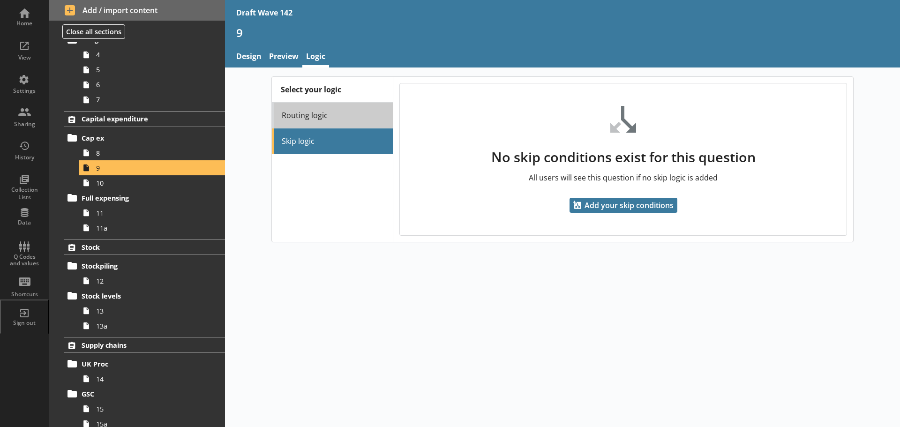
click at [329, 114] on link "Routing logic" at bounding box center [332, 116] width 121 height 26
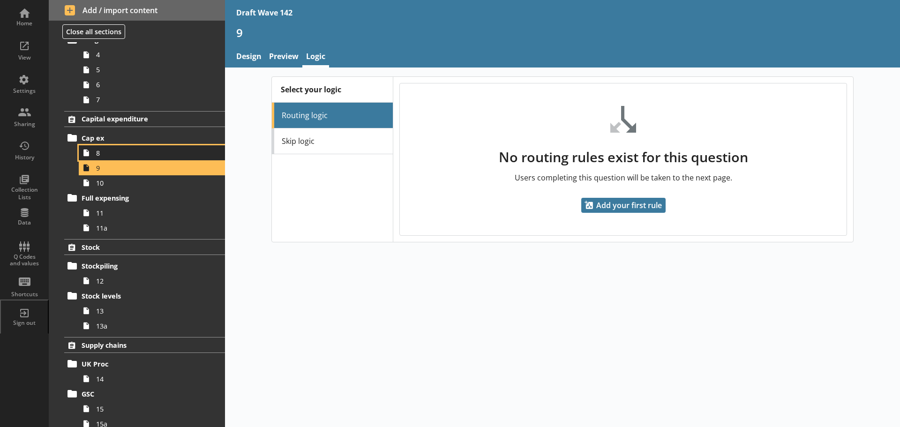
click at [186, 152] on span "8" at bounding box center [148, 153] width 105 height 9
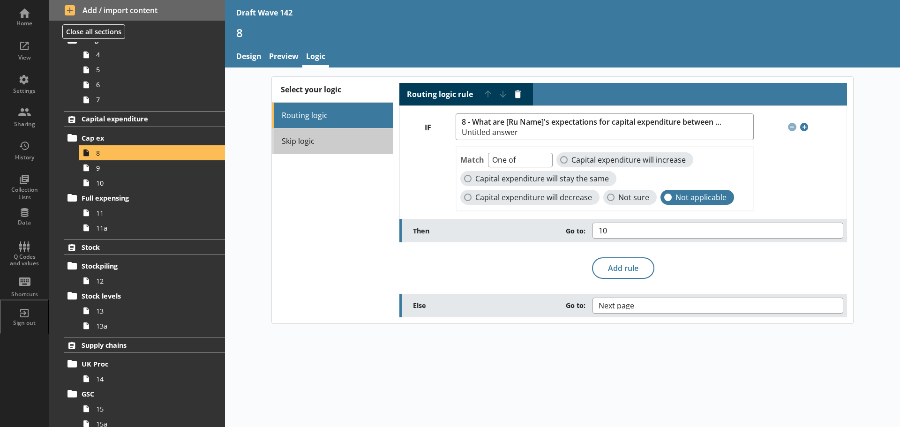
click at [306, 151] on link "Skip logic" at bounding box center [332, 142] width 121 height 26
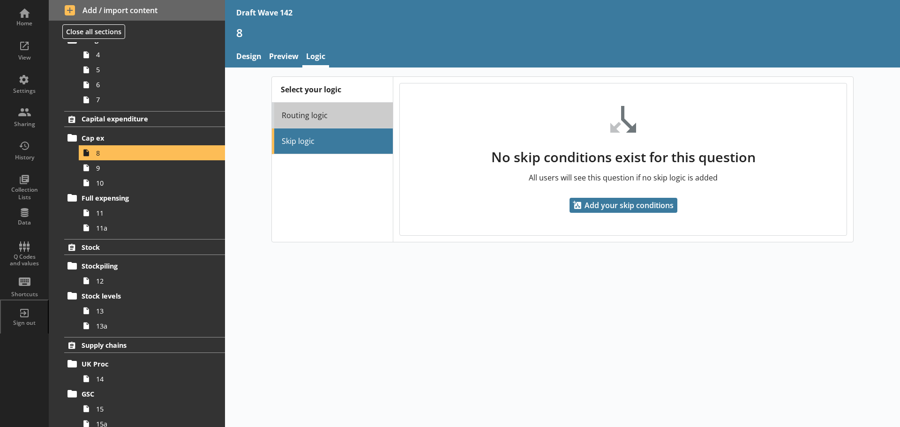
click at [308, 120] on link "Routing logic" at bounding box center [332, 116] width 121 height 26
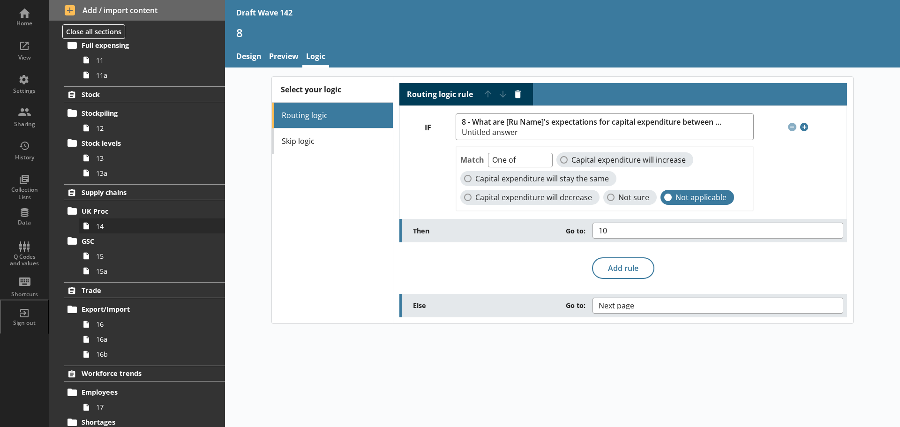
scroll to position [512, 0]
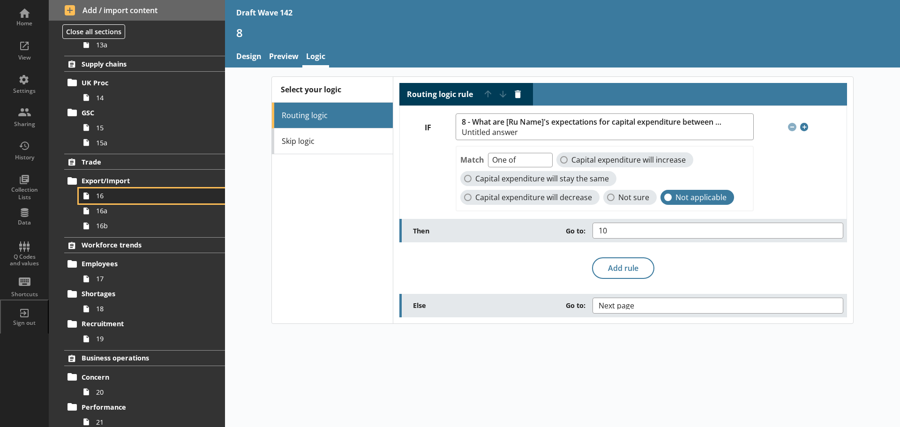
click at [138, 197] on span "16" at bounding box center [148, 195] width 105 height 9
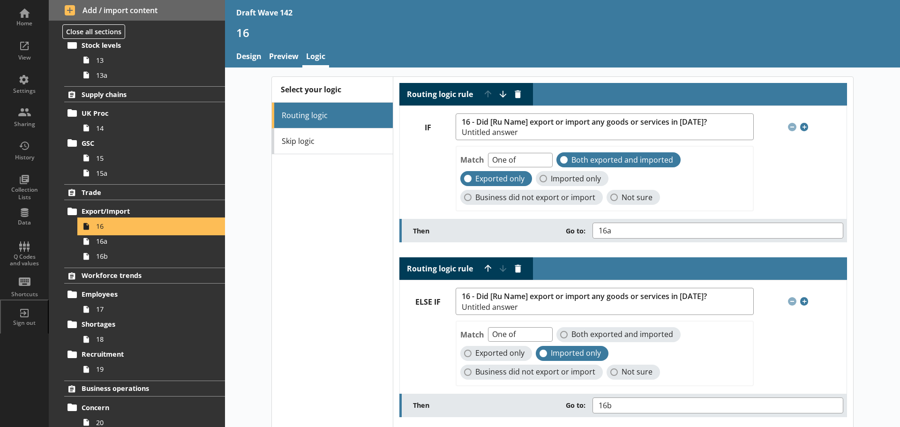
scroll to position [465, 0]
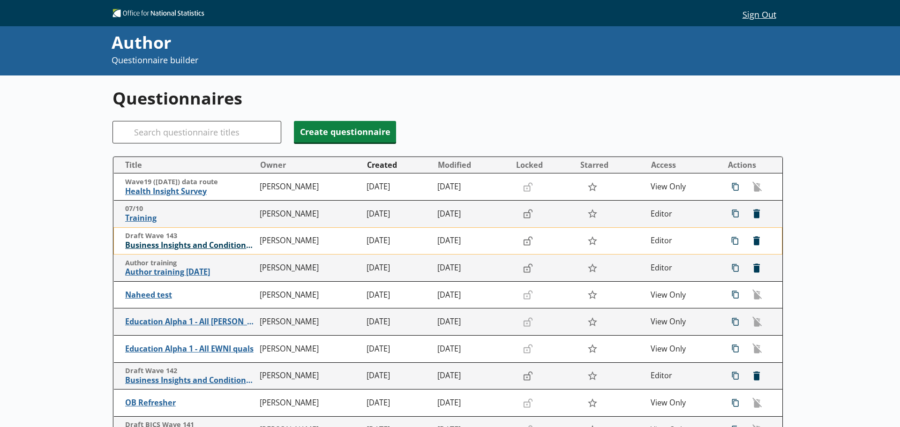
click at [203, 243] on span "Business Insights and Conditions Survey (BICS) draft" at bounding box center [190, 246] width 130 height 10
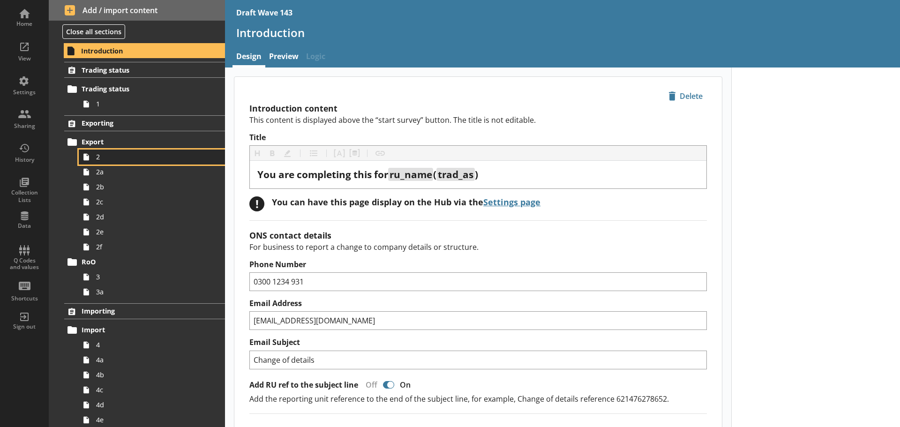
click at [132, 162] on link "2" at bounding box center [152, 157] width 146 height 15
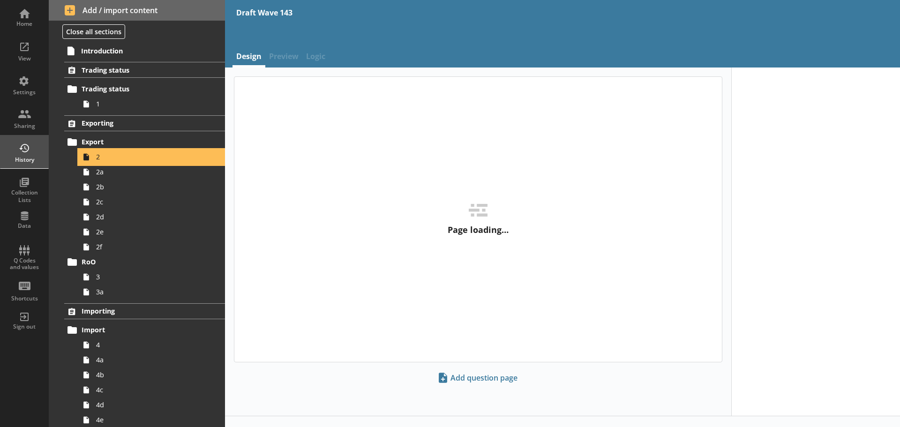
type textarea "x"
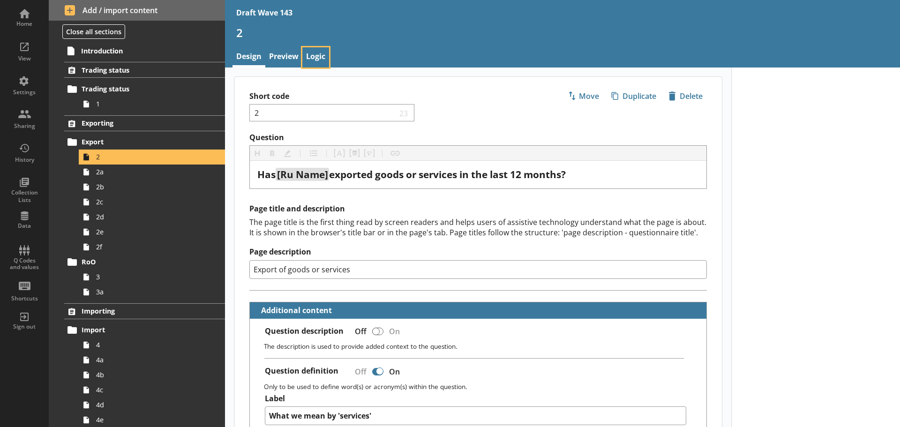
click at [317, 57] on link "Logic" at bounding box center [316, 57] width 27 height 20
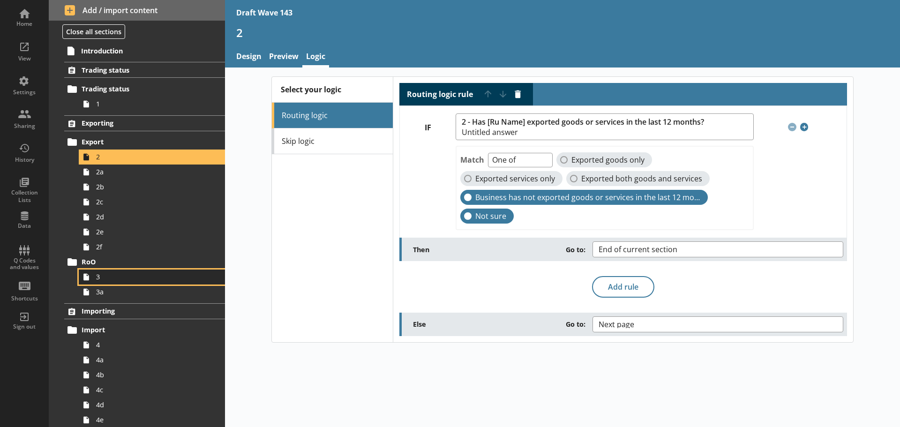
click at [149, 278] on span "3" at bounding box center [148, 276] width 105 height 9
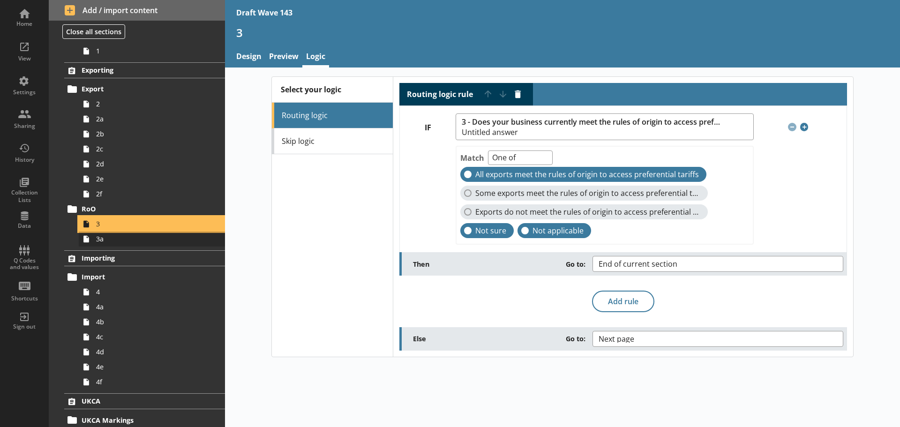
scroll to position [94, 0]
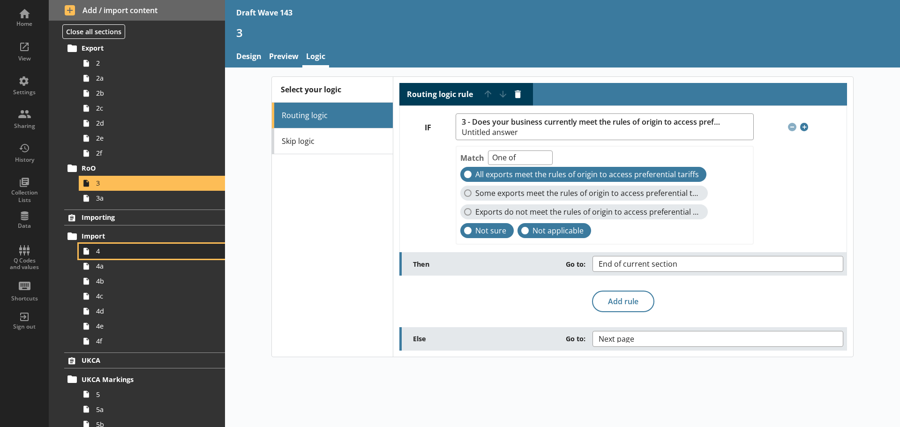
click at [121, 254] on span "4" at bounding box center [148, 251] width 105 height 9
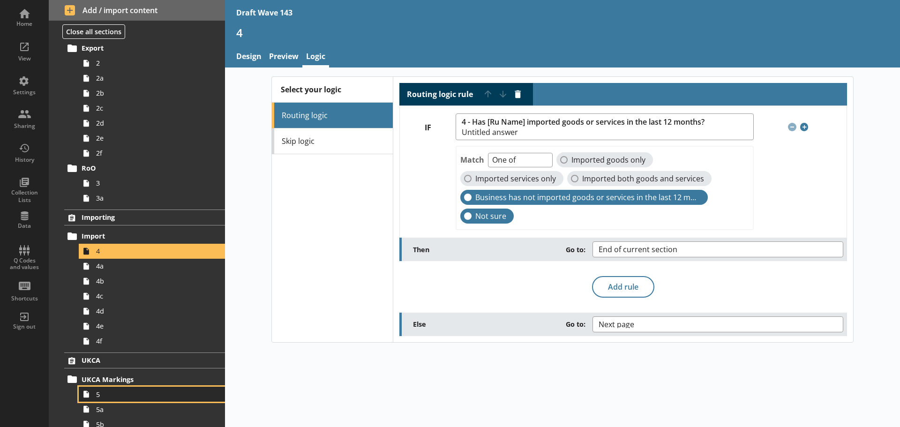
click at [139, 389] on link "5" at bounding box center [152, 394] width 146 height 15
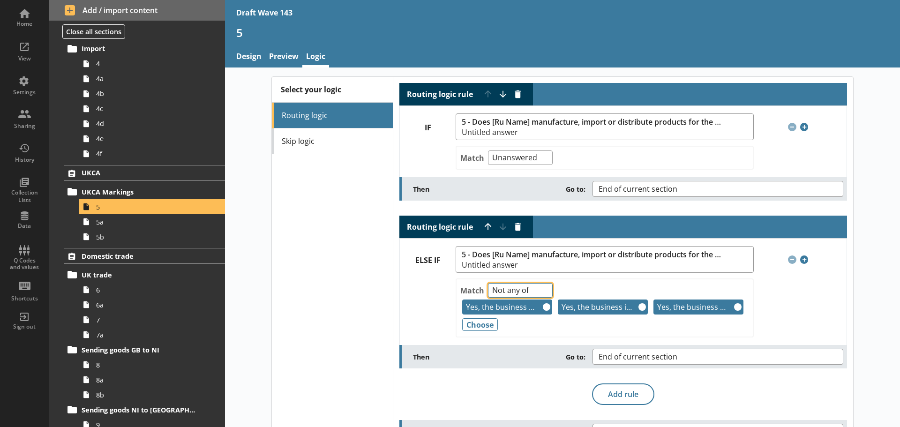
click at [513, 295] on select "Any of Not any of All of Count of Unanswered" at bounding box center [520, 290] width 65 height 15
click at [498, 292] on select "Any of Not any of All of Count of Unanswered" at bounding box center [520, 290] width 65 height 15
click at [138, 226] on span "5a" at bounding box center [148, 222] width 105 height 9
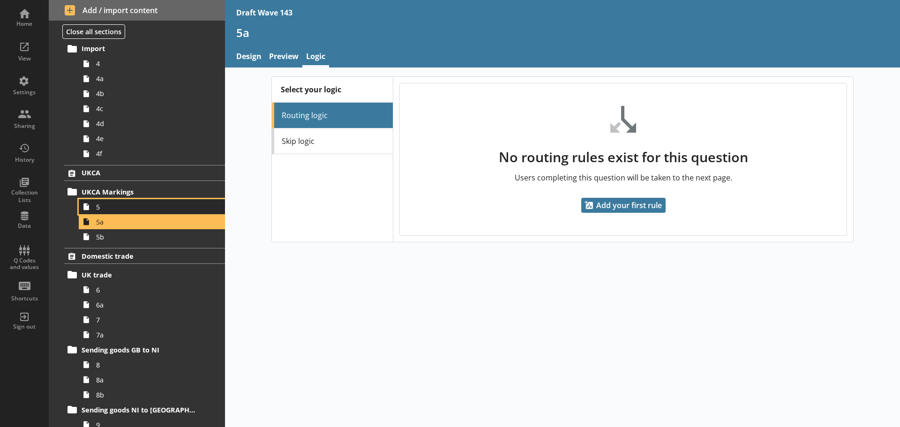
click at [124, 210] on span "5" at bounding box center [148, 207] width 105 height 9
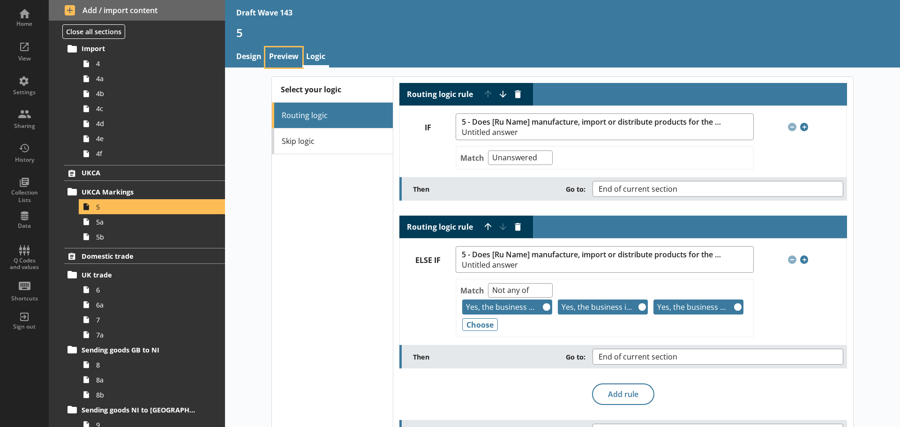
click at [287, 58] on link "Preview" at bounding box center [283, 57] width 37 height 20
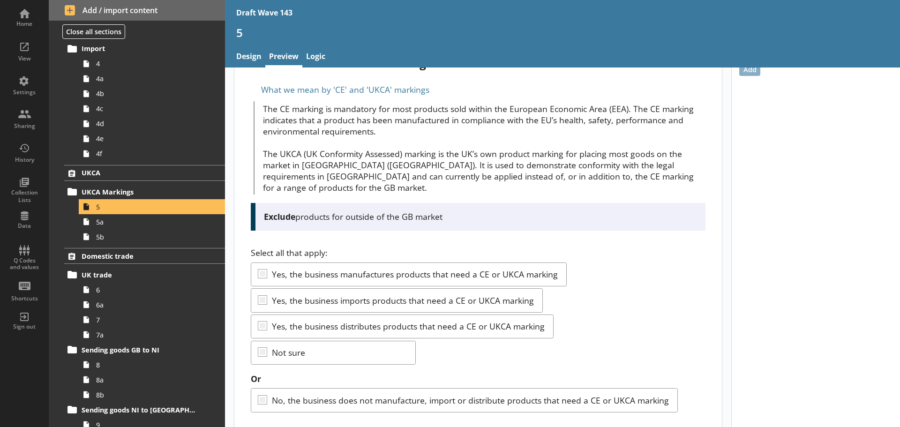
scroll to position [61, 0]
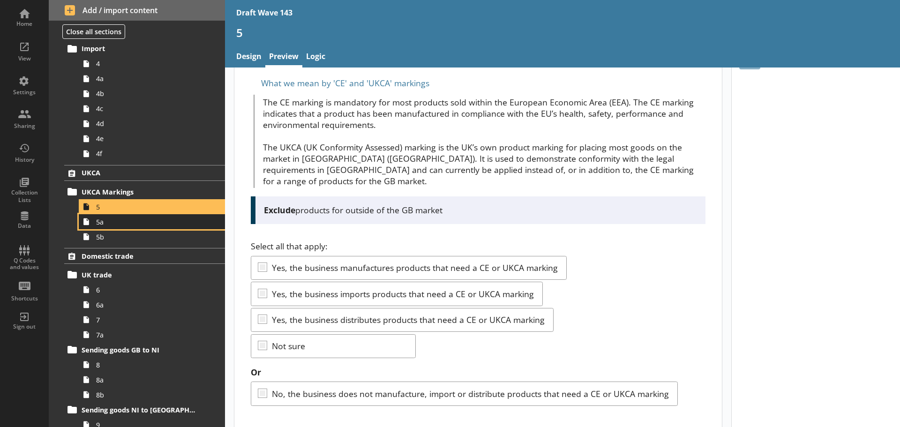
click at [154, 227] on link "5a" at bounding box center [152, 221] width 146 height 15
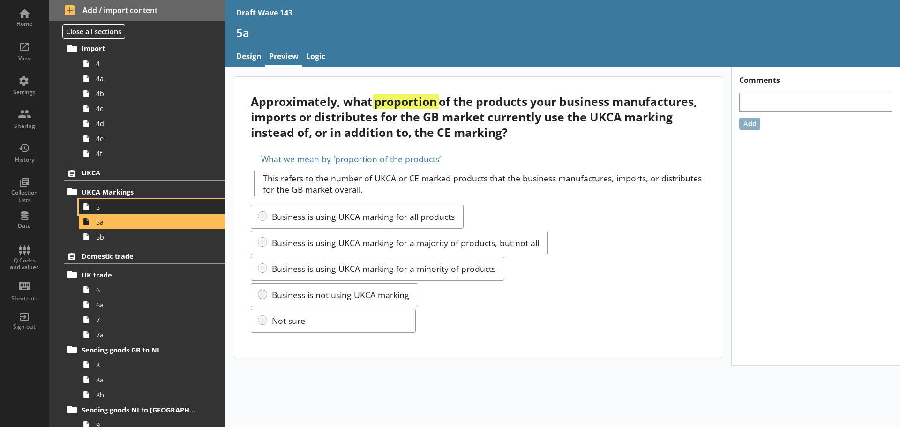
click at [129, 209] on span "5" at bounding box center [148, 207] width 105 height 9
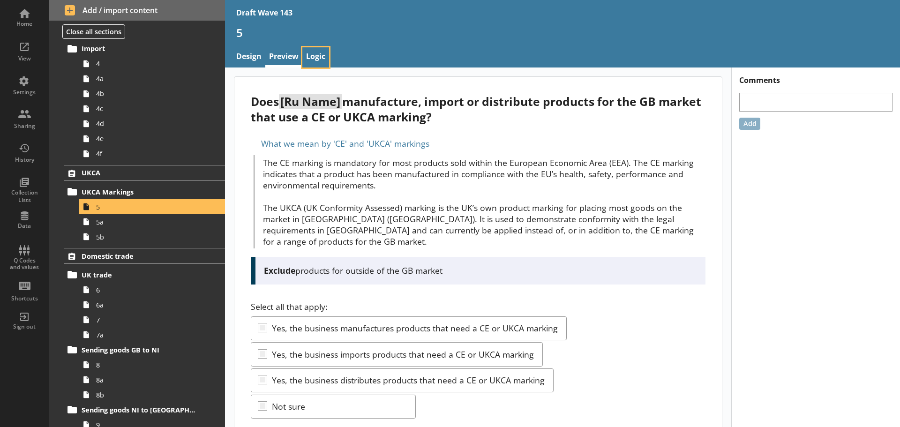
click at [319, 52] on link "Logic" at bounding box center [316, 57] width 27 height 20
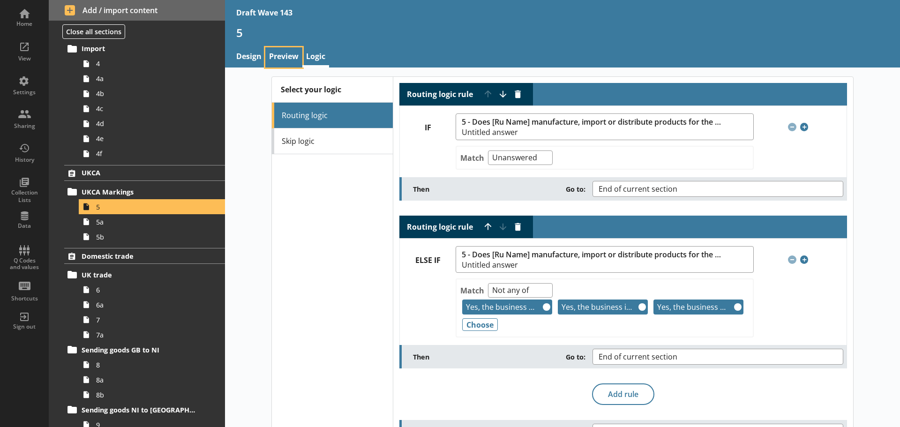
click at [292, 61] on link "Preview" at bounding box center [283, 57] width 37 height 20
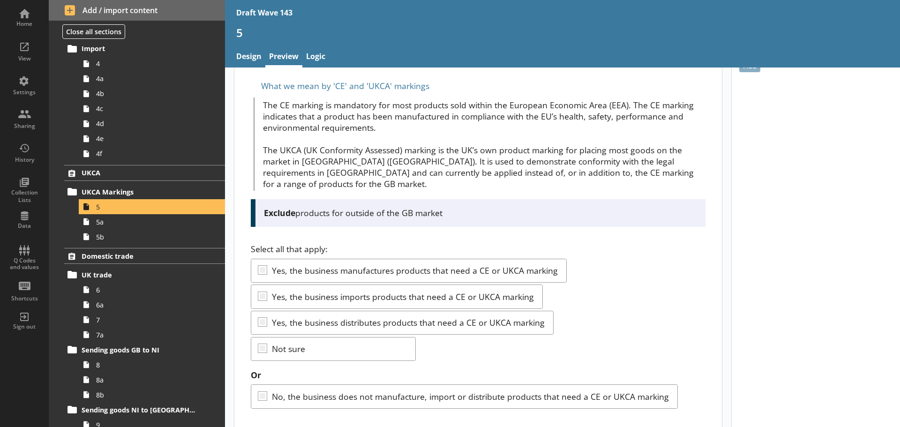
scroll to position [61, 0]
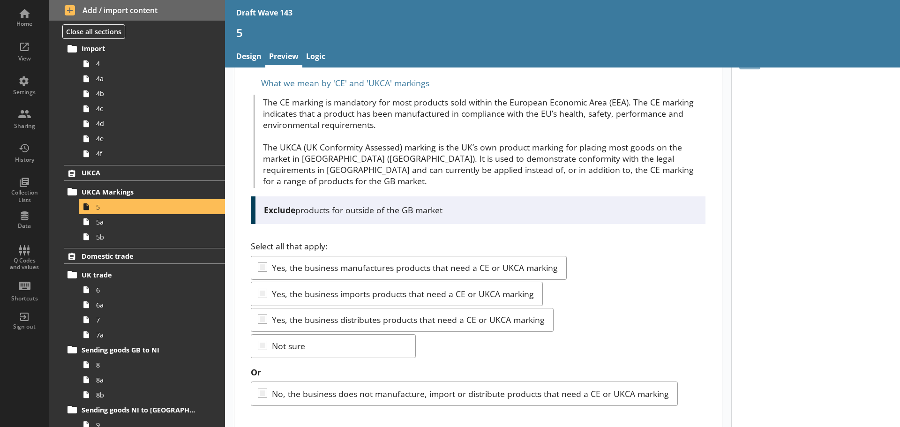
click at [309, 47] on div "5" at bounding box center [562, 36] width 675 height 22
click at [314, 51] on link "Logic" at bounding box center [316, 57] width 27 height 20
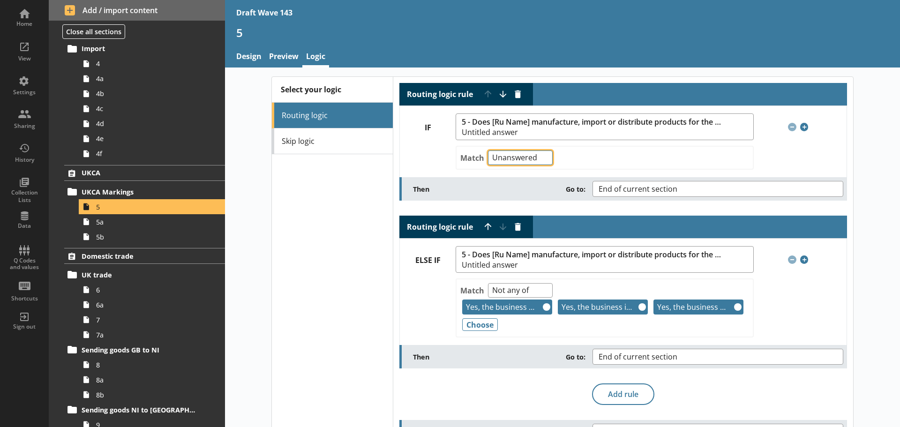
click at [522, 158] on select "Any of Not any of All of Count of Unanswered" at bounding box center [520, 158] width 65 height 15
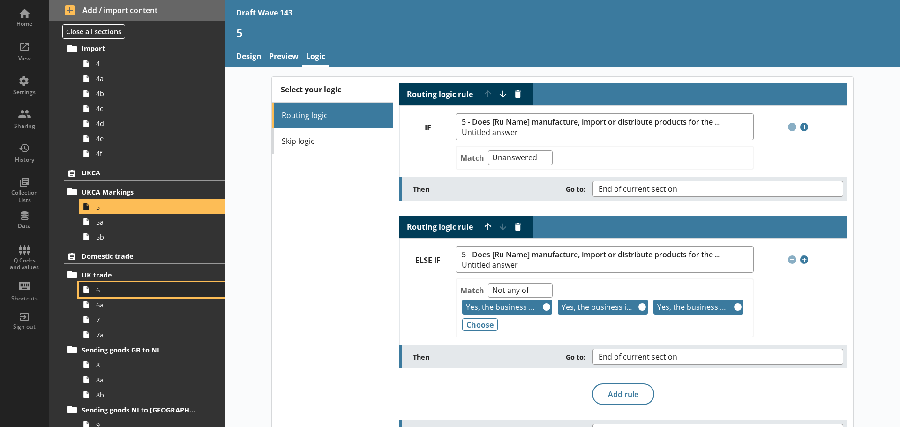
click at [129, 286] on span "6" at bounding box center [148, 290] width 105 height 9
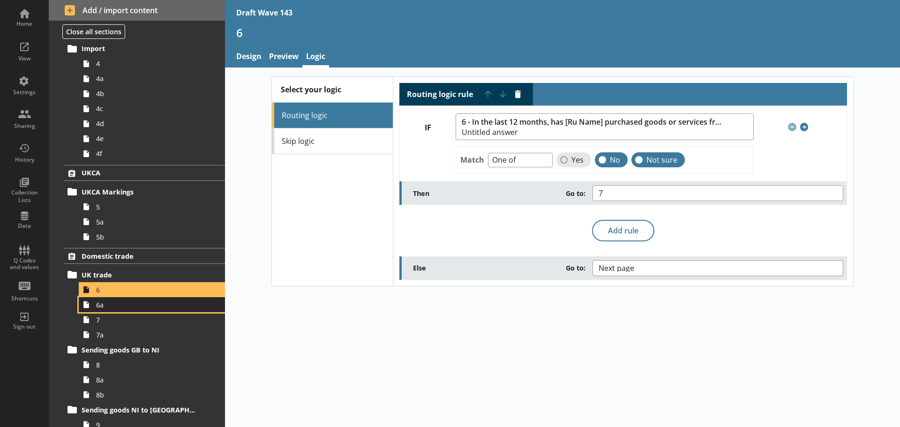
click at [119, 304] on span "6a" at bounding box center [148, 305] width 105 height 9
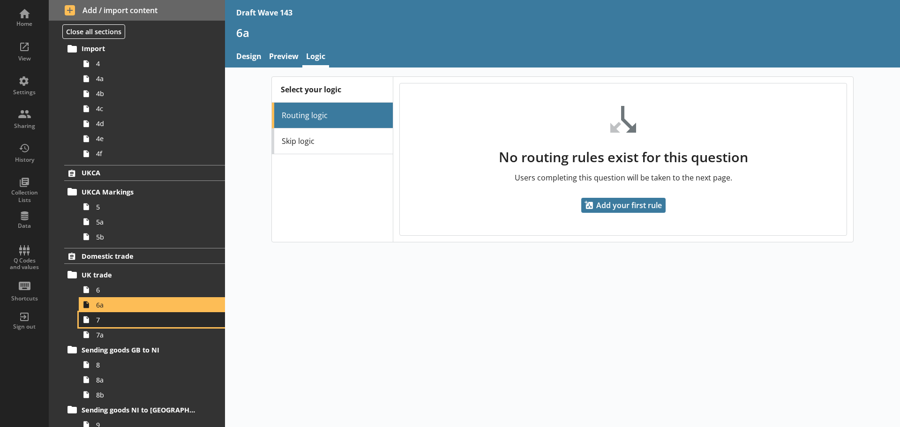
click at [130, 319] on span "7" at bounding box center [148, 320] width 105 height 9
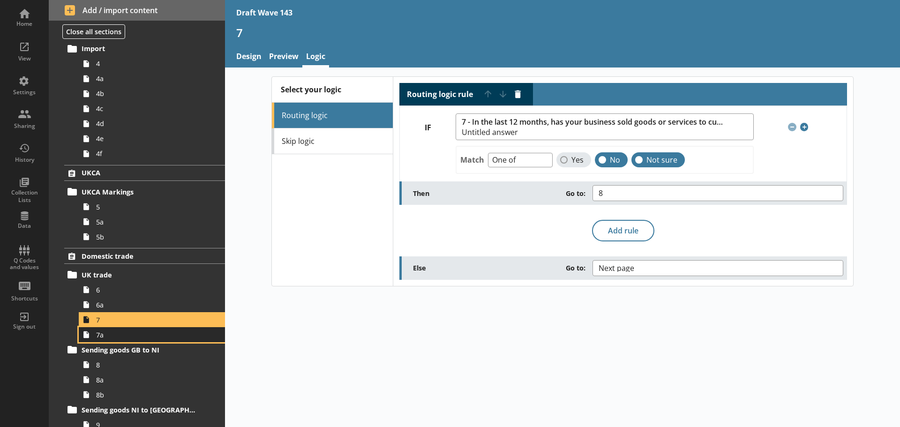
click at [132, 337] on span "7a" at bounding box center [148, 335] width 105 height 9
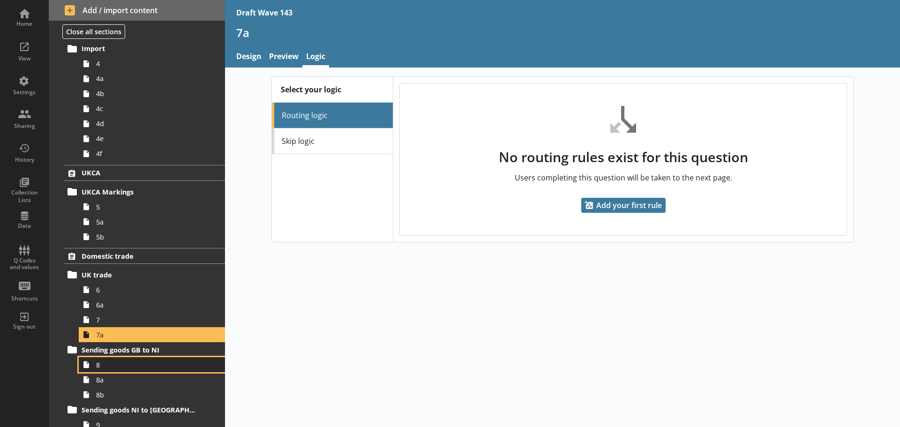
click at [130, 367] on span "8" at bounding box center [148, 365] width 105 height 9
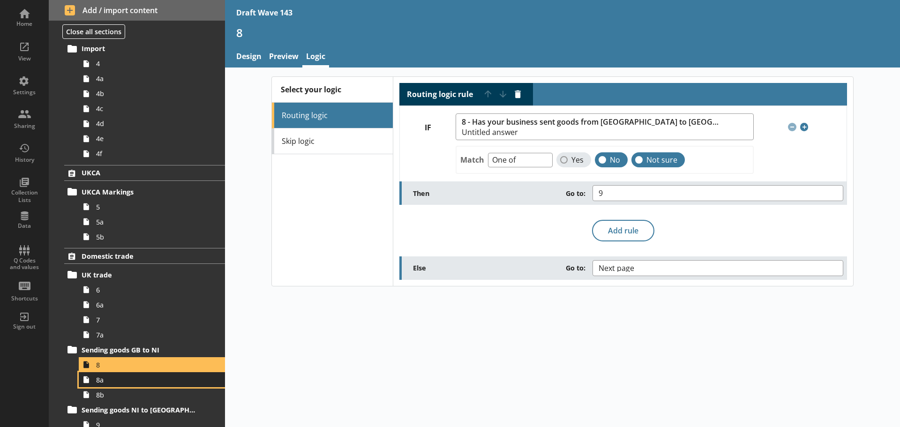
click at [132, 384] on span "8a" at bounding box center [148, 380] width 105 height 9
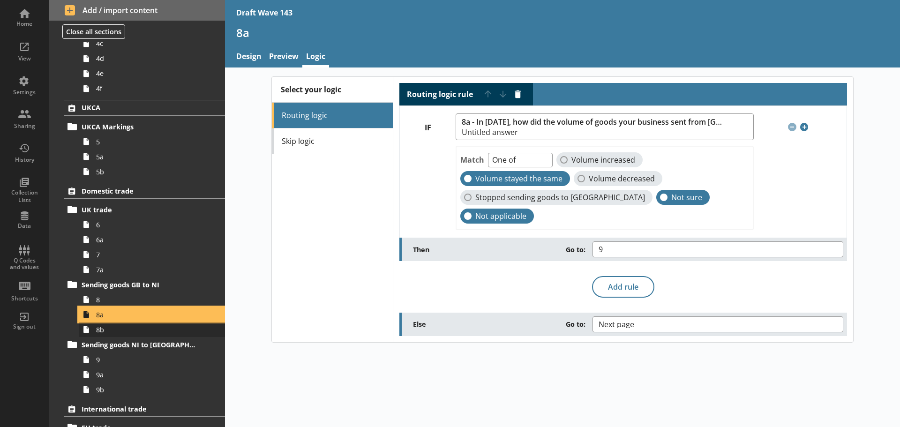
scroll to position [422, 0]
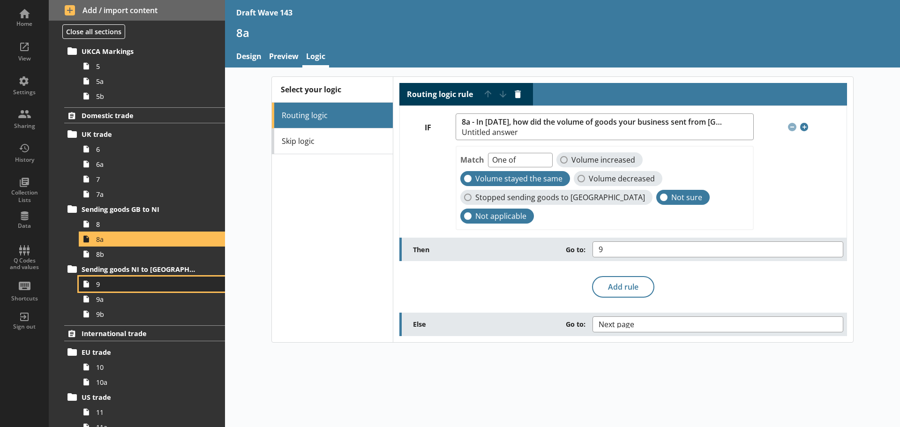
click at [113, 282] on span "9" at bounding box center [148, 284] width 105 height 9
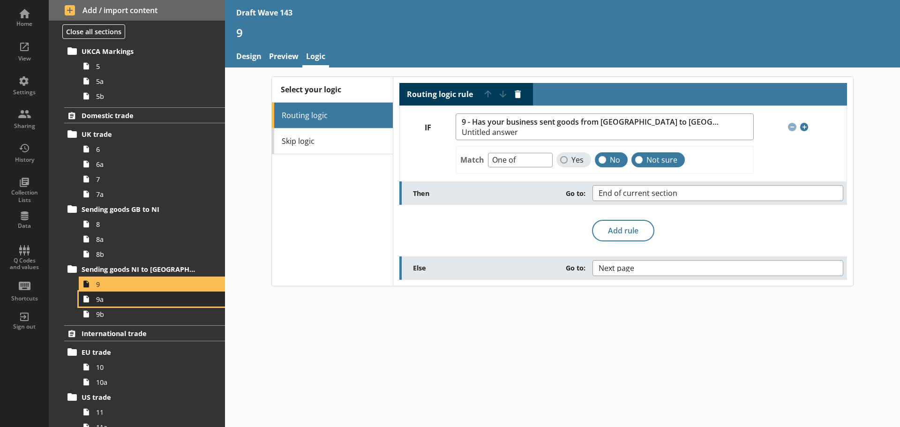
click at [113, 298] on span "9a" at bounding box center [148, 299] width 105 height 9
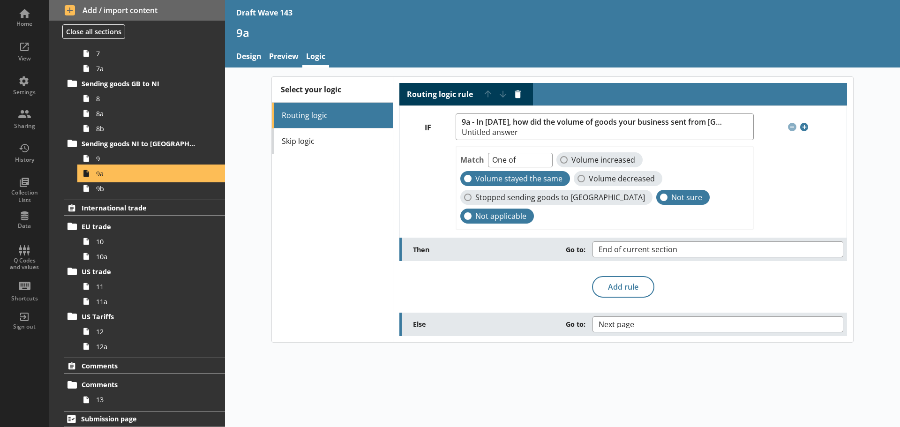
scroll to position [551, 0]
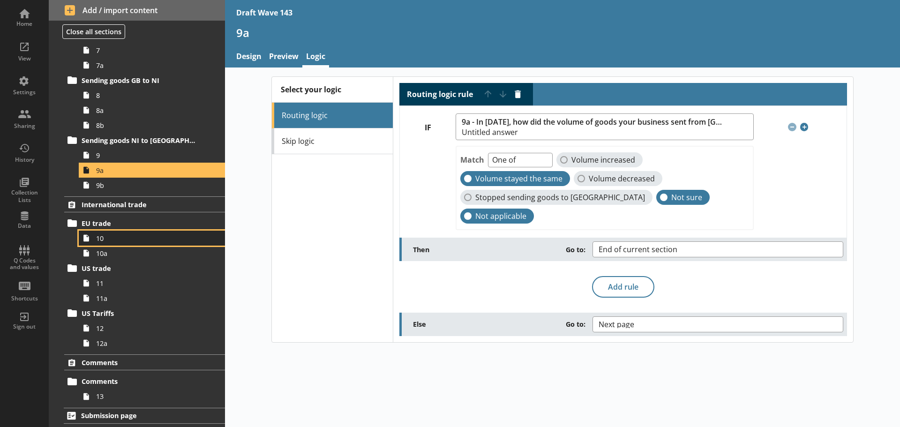
click at [133, 239] on span "10" at bounding box center [148, 238] width 105 height 9
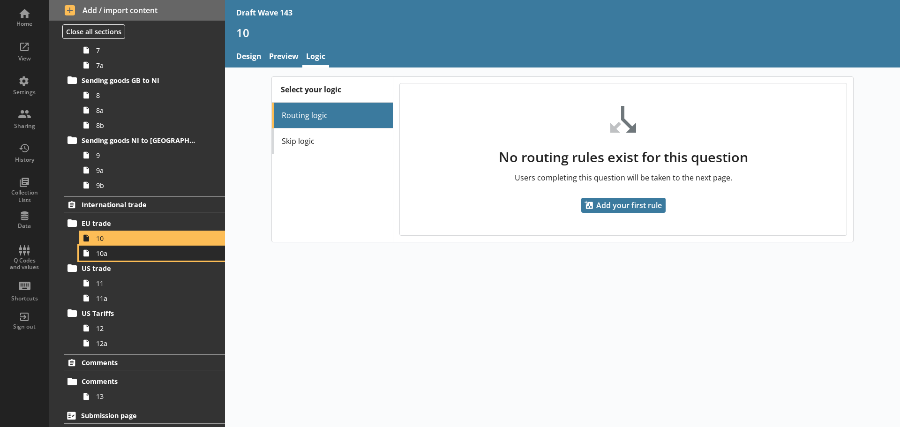
click at [125, 254] on span "10a" at bounding box center [148, 253] width 105 height 9
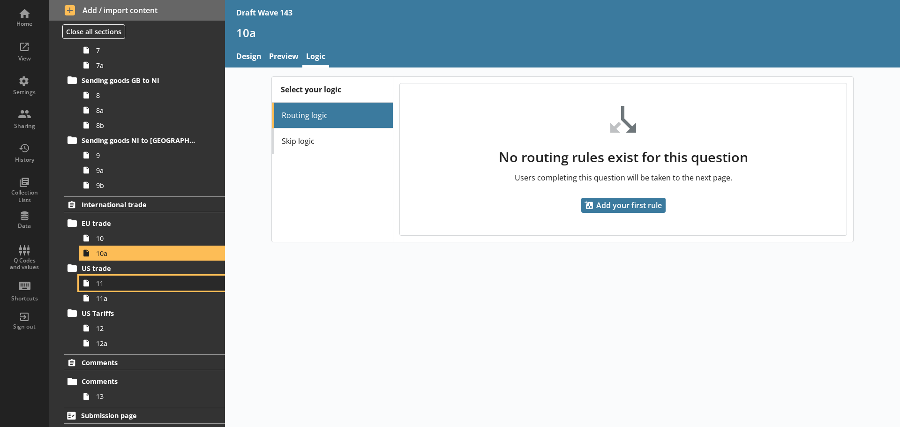
click at [122, 284] on span "11" at bounding box center [148, 283] width 105 height 9
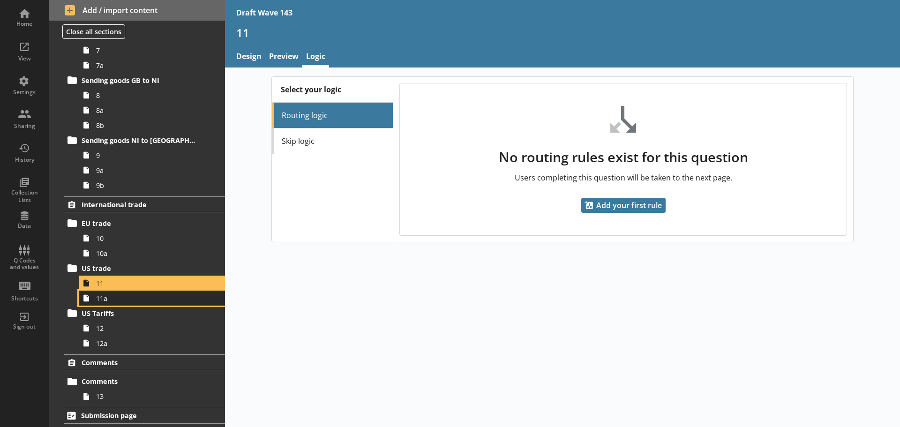
click at [122, 295] on span "11a" at bounding box center [148, 298] width 105 height 9
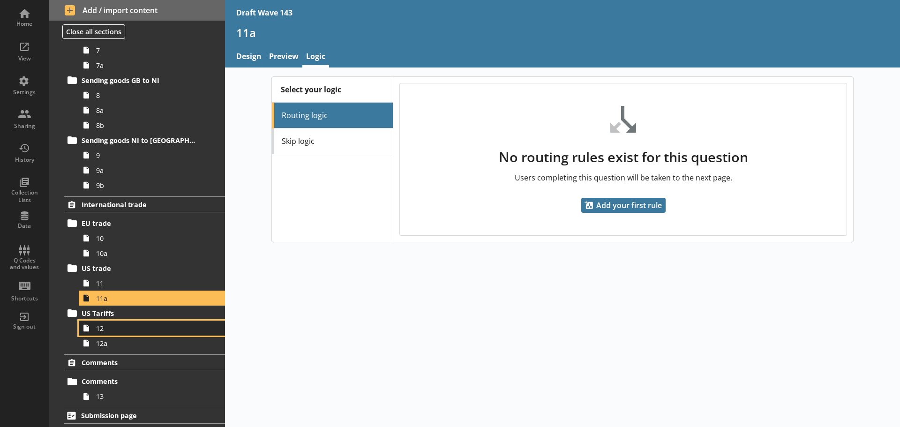
click at [121, 326] on span "12" at bounding box center [148, 328] width 105 height 9
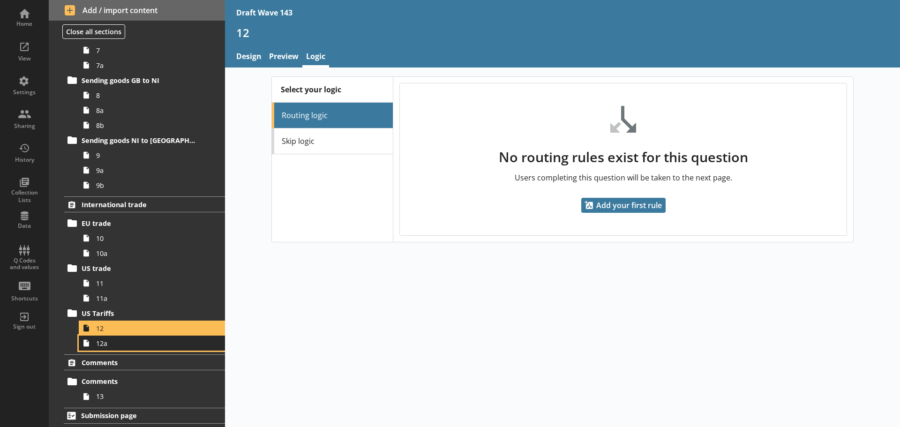
click at [122, 342] on span "12a" at bounding box center [148, 343] width 105 height 9
